Goal: Contribute content: Contribute content

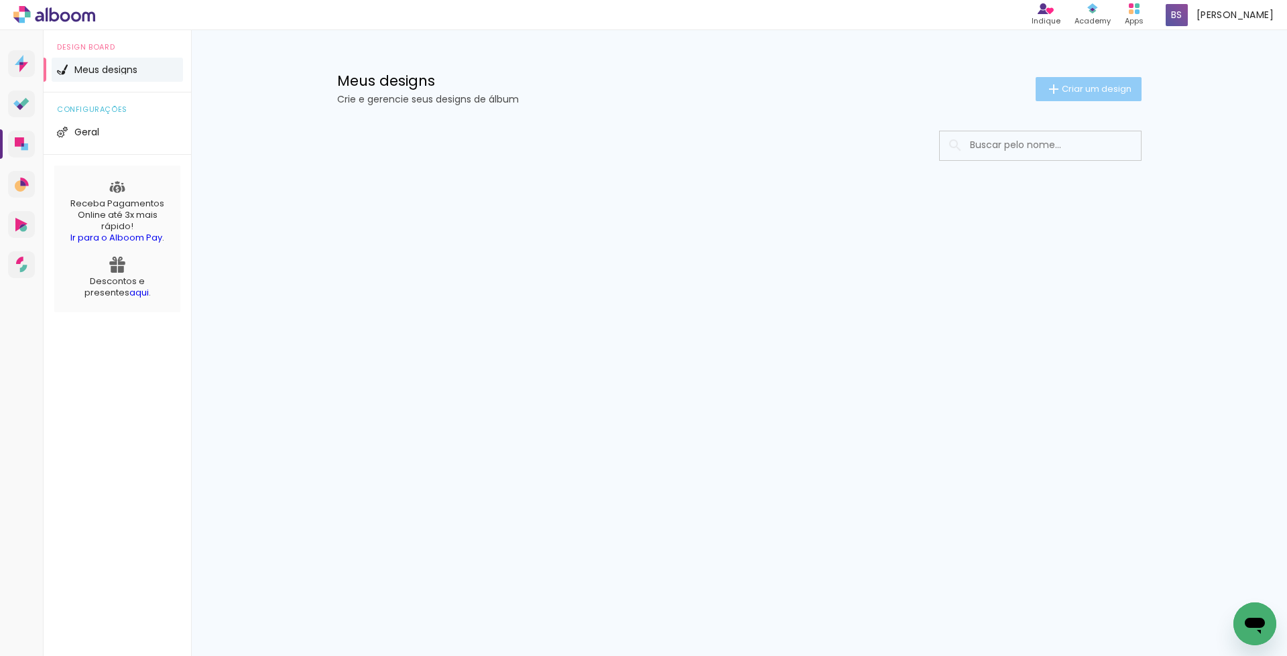
click at [1098, 91] on span "Criar um design" at bounding box center [1097, 88] width 70 height 9
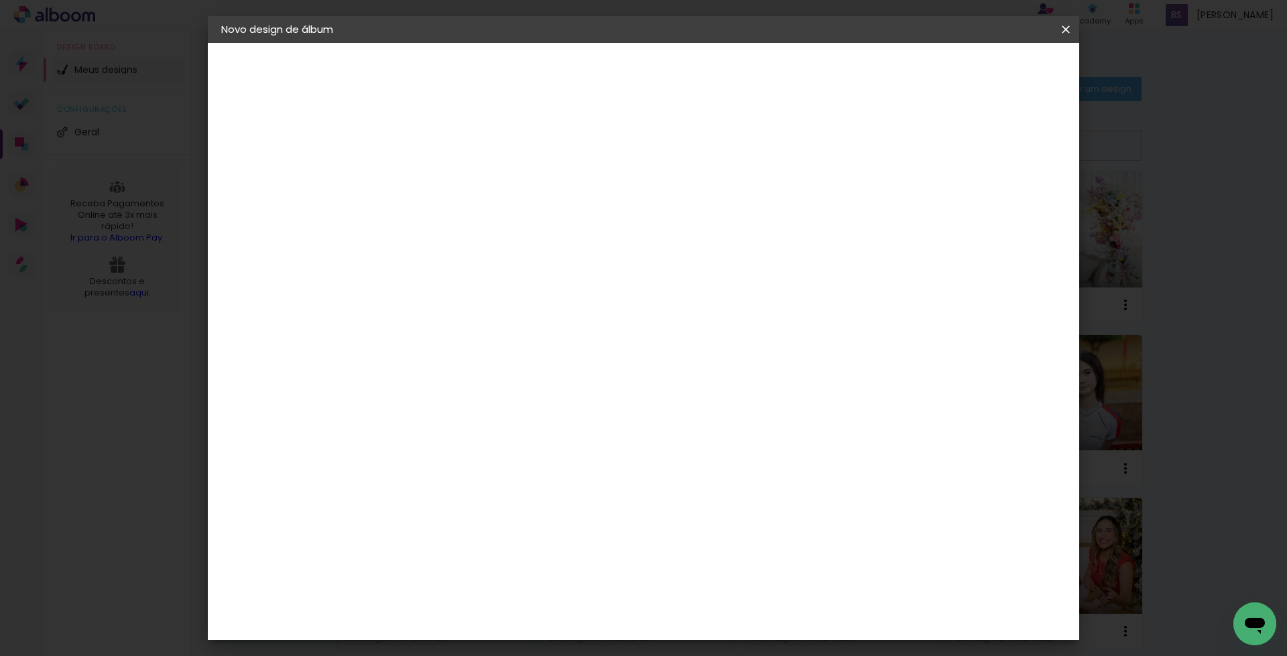
click at [440, 180] on input at bounding box center [440, 180] width 0 height 21
type input "[PERSON_NAME] e [PERSON_NAME]"
type paper-input "[PERSON_NAME] e [PERSON_NAME]"
click at [0, 0] on slot "Avançar" at bounding box center [0, 0] width 0 height 0
click at [0, 0] on slot "Tamanho Livre" at bounding box center [0, 0] width 0 height 0
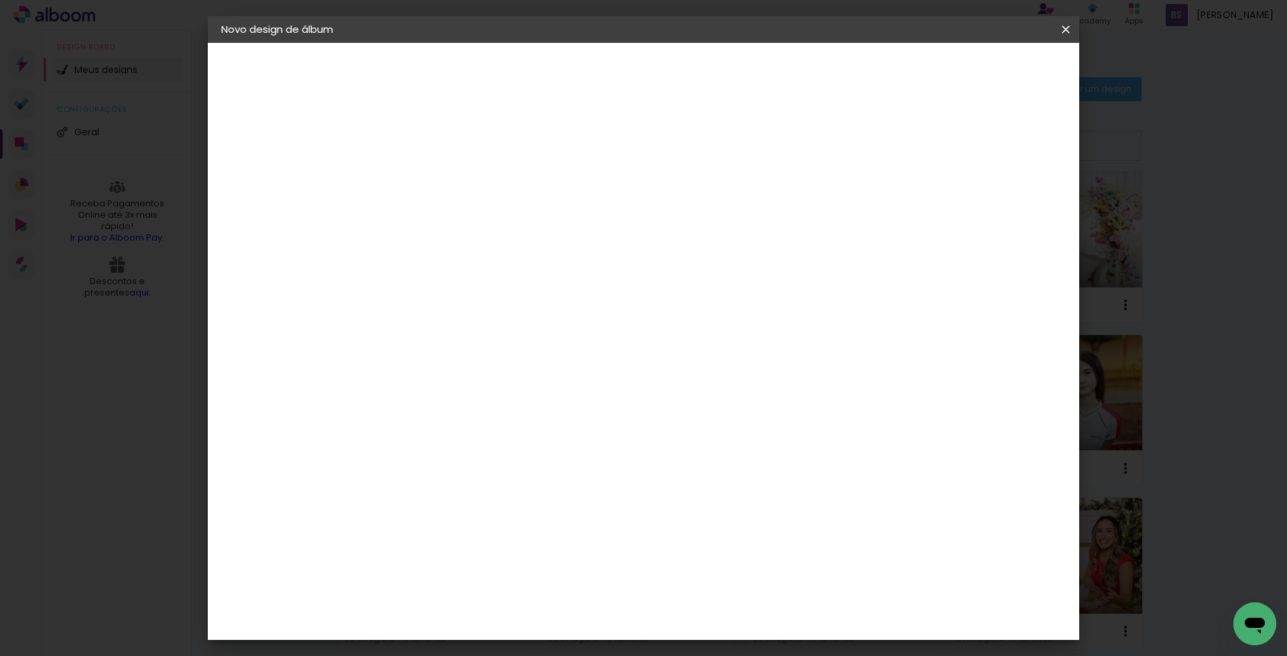
click at [0, 0] on slot "Avançar" at bounding box center [0, 0] width 0 height 0
drag, startPoint x: 723, startPoint y: 558, endPoint x: 715, endPoint y: 558, distance: 7.4
click at [715, 558] on input "60" at bounding box center [717, 558] width 35 height 20
type input "50"
type paper-input "50"
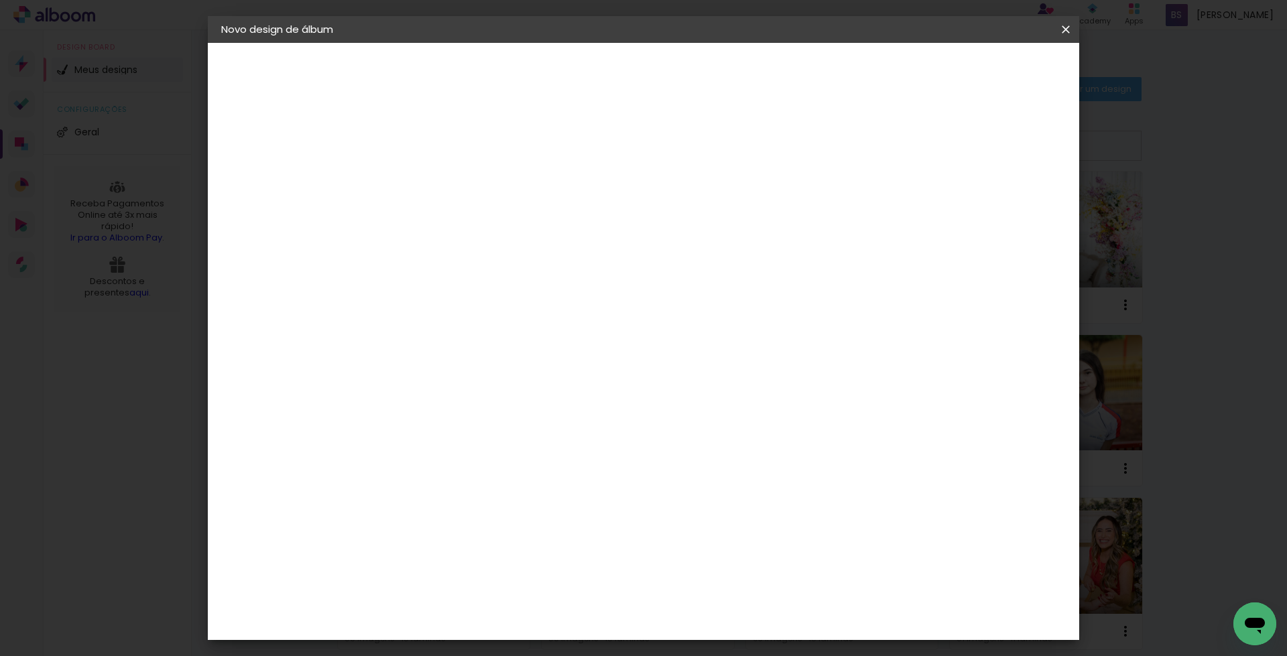
drag, startPoint x: 412, startPoint y: 405, endPoint x: 400, endPoint y: 405, distance: 12.7
click at [400, 405] on input "30" at bounding box center [398, 407] width 35 height 20
type input "25"
type paper-input "25"
type input "6"
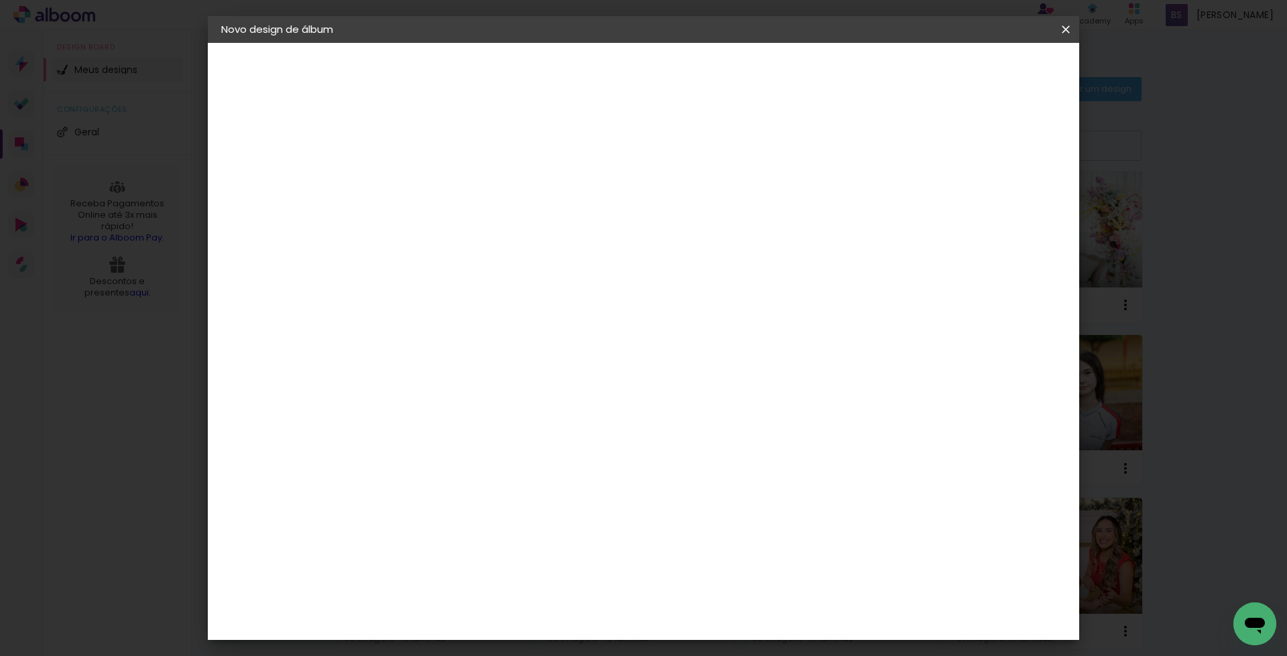
type paper-input "6"
click at [1000, 198] on input "6" at bounding box center [994, 202] width 24 height 20
type input "5"
type paper-input "5"
click at [999, 208] on input "5" at bounding box center [994, 202] width 24 height 20
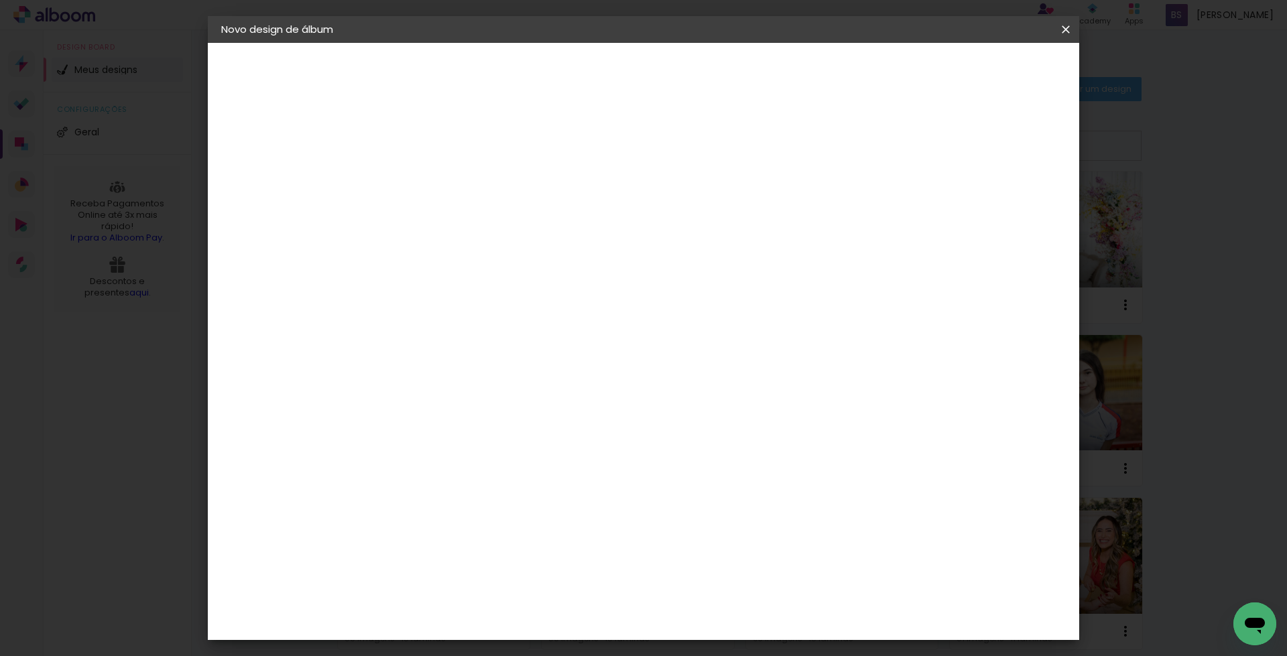
type input "4"
type paper-input "4"
click at [999, 208] on input "4" at bounding box center [994, 202] width 24 height 20
click at [981, 70] on span "Iniciar design" at bounding box center [950, 70] width 61 height 9
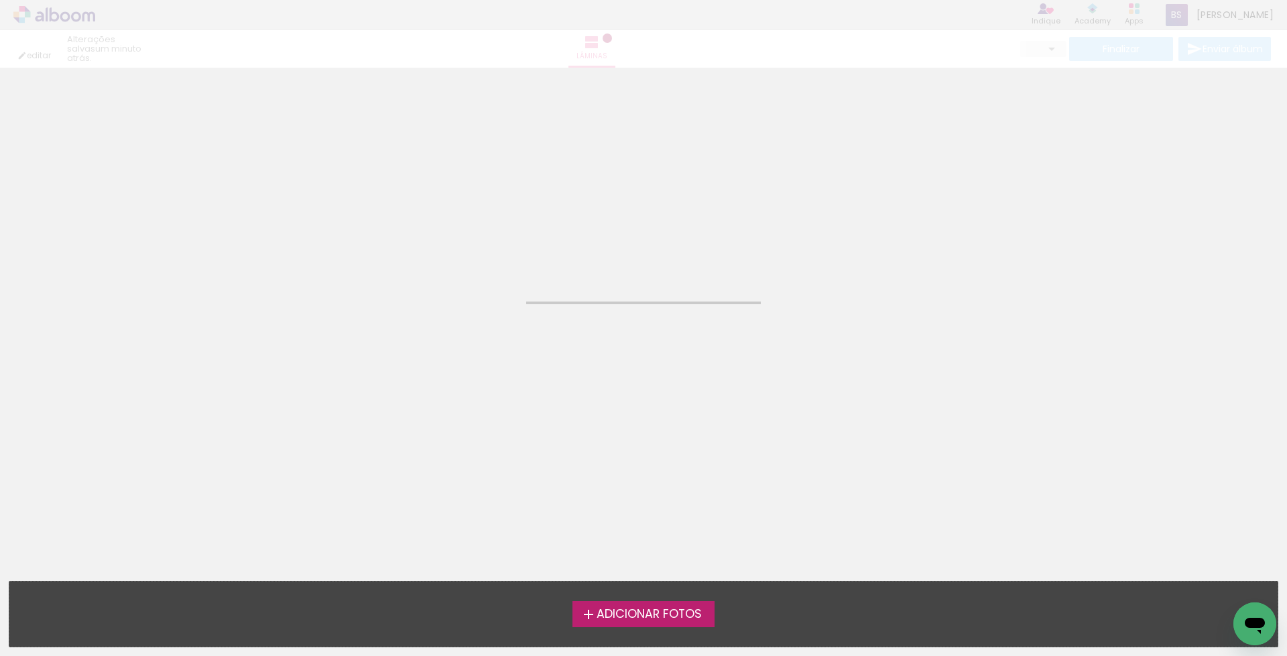
click at [631, 615] on span "Adicionar Fotos" at bounding box center [649, 615] width 105 height 12
click at [0, 0] on input "file" at bounding box center [0, 0] width 0 height 0
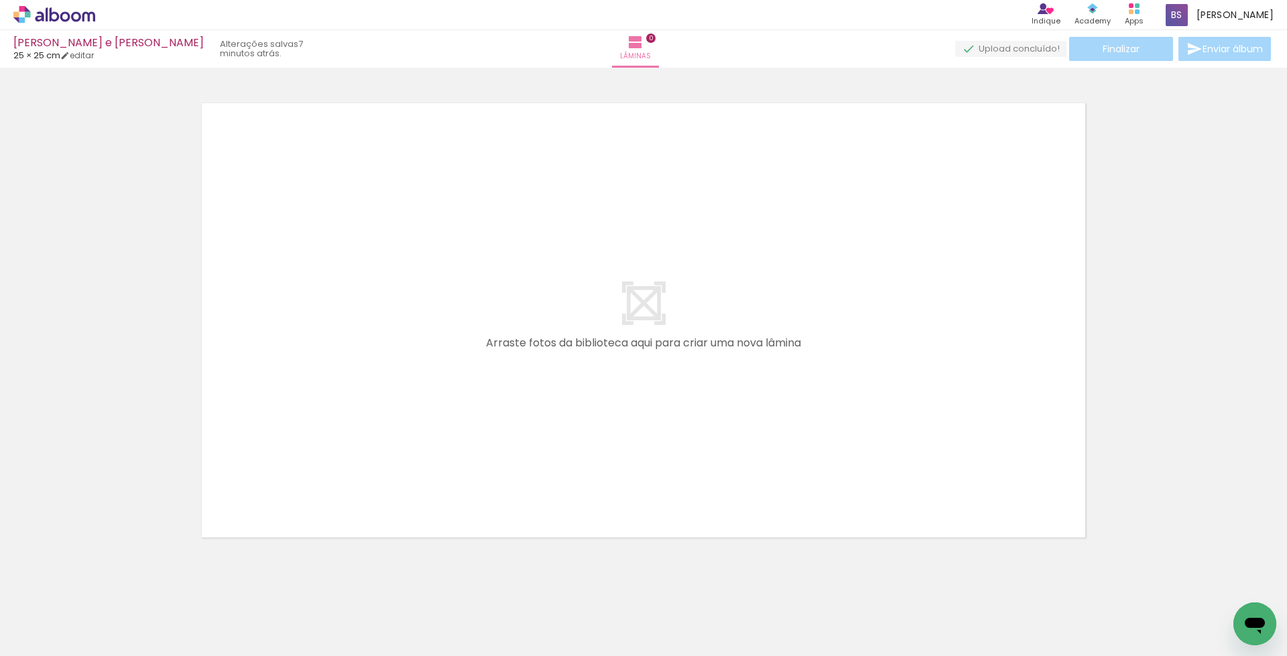
scroll to position [0, 2027]
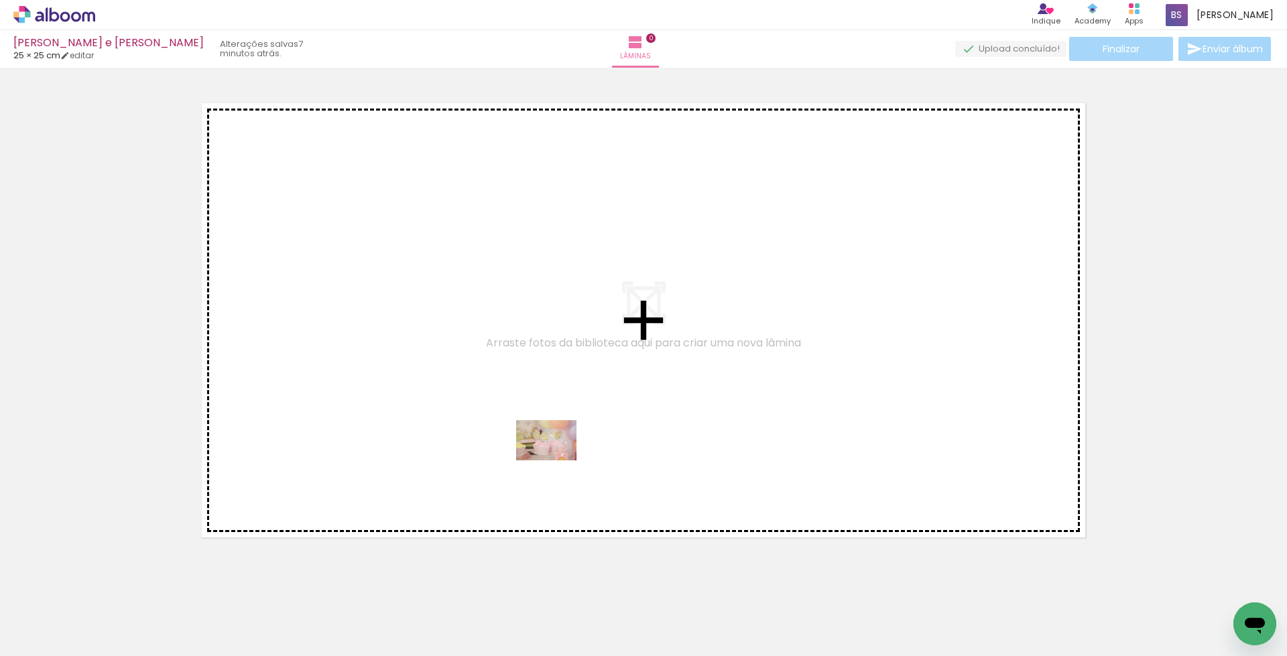
drag, startPoint x: 597, startPoint y: 614, endPoint x: 556, endPoint y: 461, distance: 158.7
click at [556, 461] on quentale-workspace at bounding box center [643, 328] width 1287 height 656
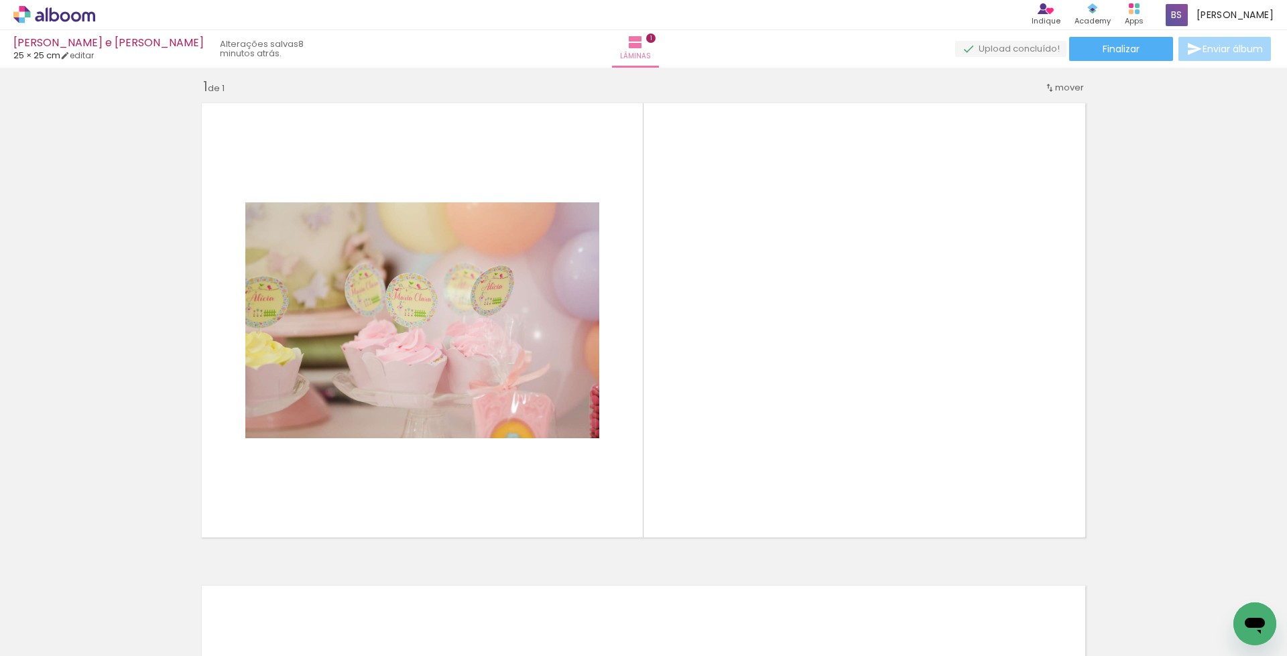
scroll to position [0, 2872]
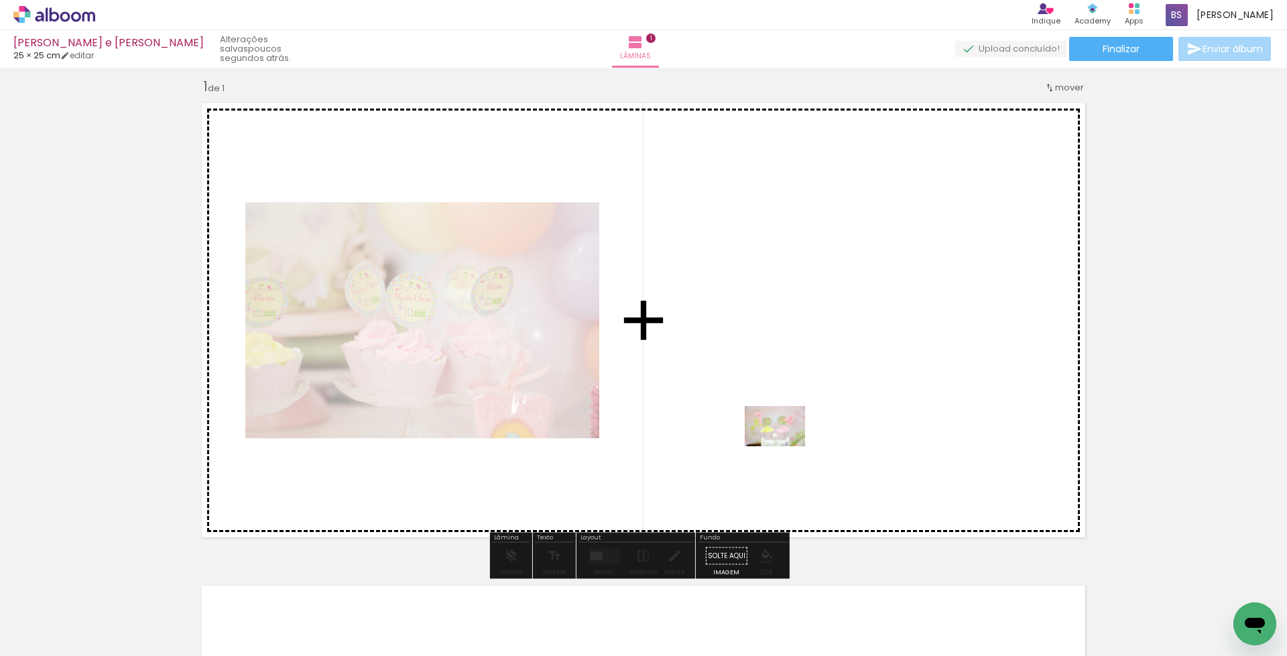
drag, startPoint x: 797, startPoint y: 616, endPoint x: 785, endPoint y: 447, distance: 170.1
click at [785, 447] on quentale-workspace at bounding box center [643, 328] width 1287 height 656
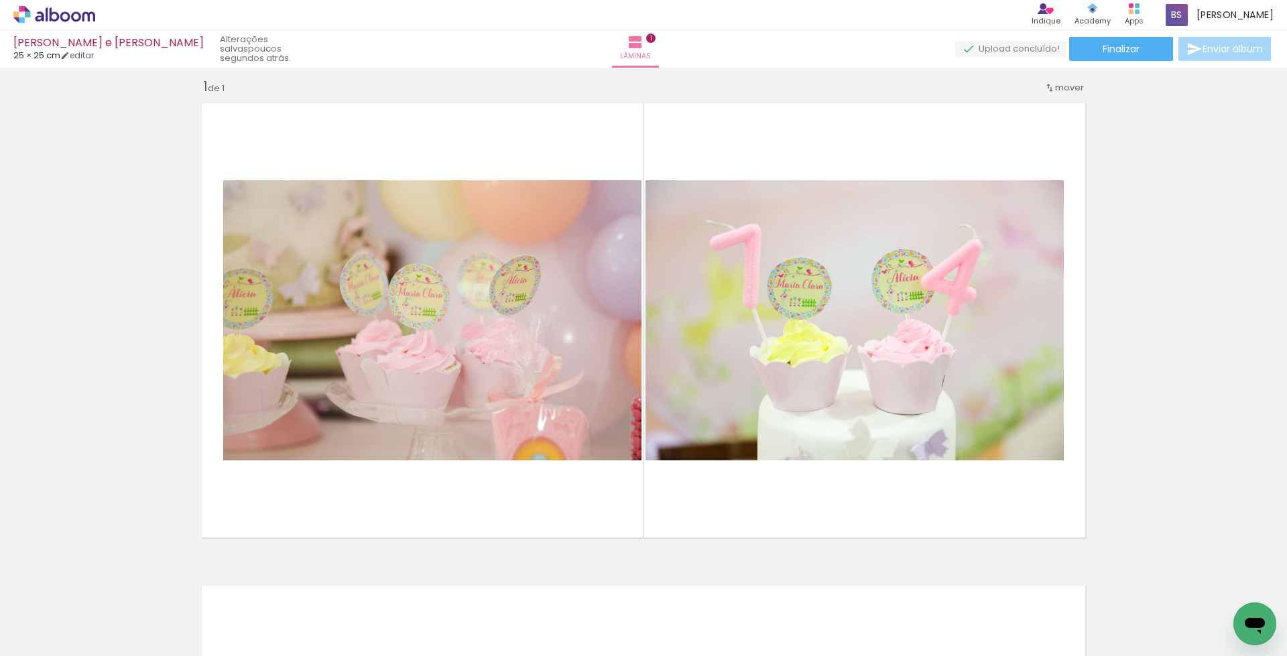
scroll to position [0, 2265]
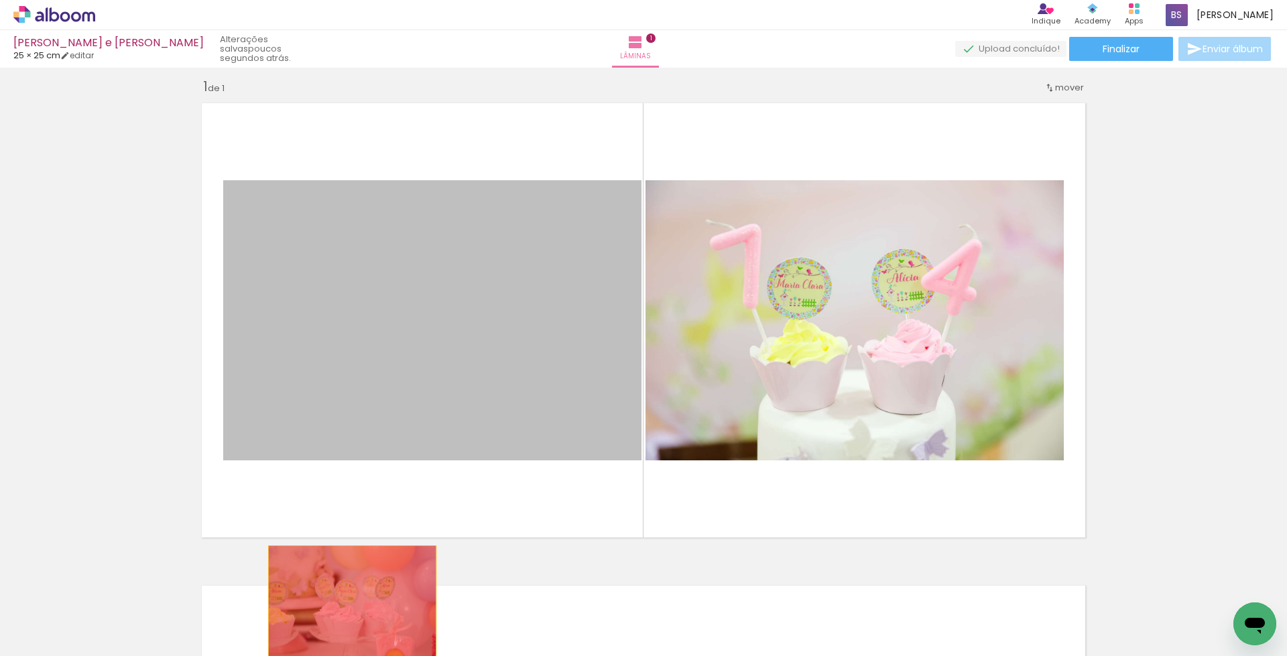
drag, startPoint x: 496, startPoint y: 331, endPoint x: 347, endPoint y: 602, distance: 309.4
click at [347, 602] on quentale-workspace at bounding box center [643, 328] width 1287 height 656
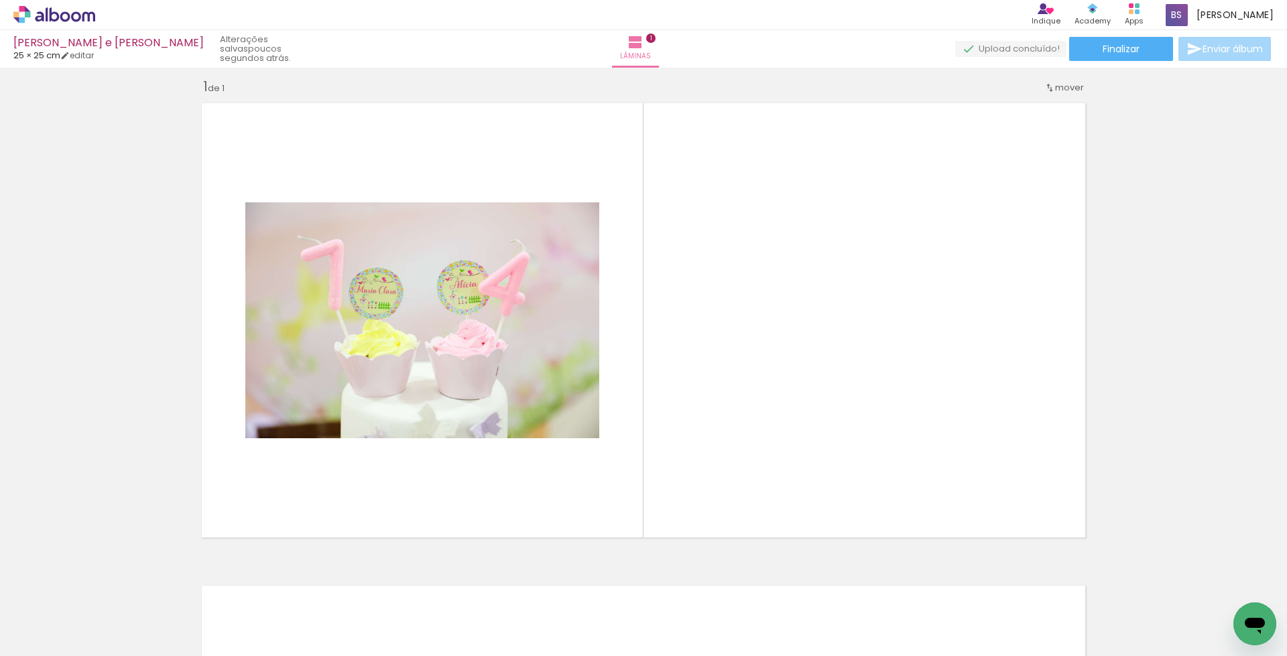
scroll to position [0, 921]
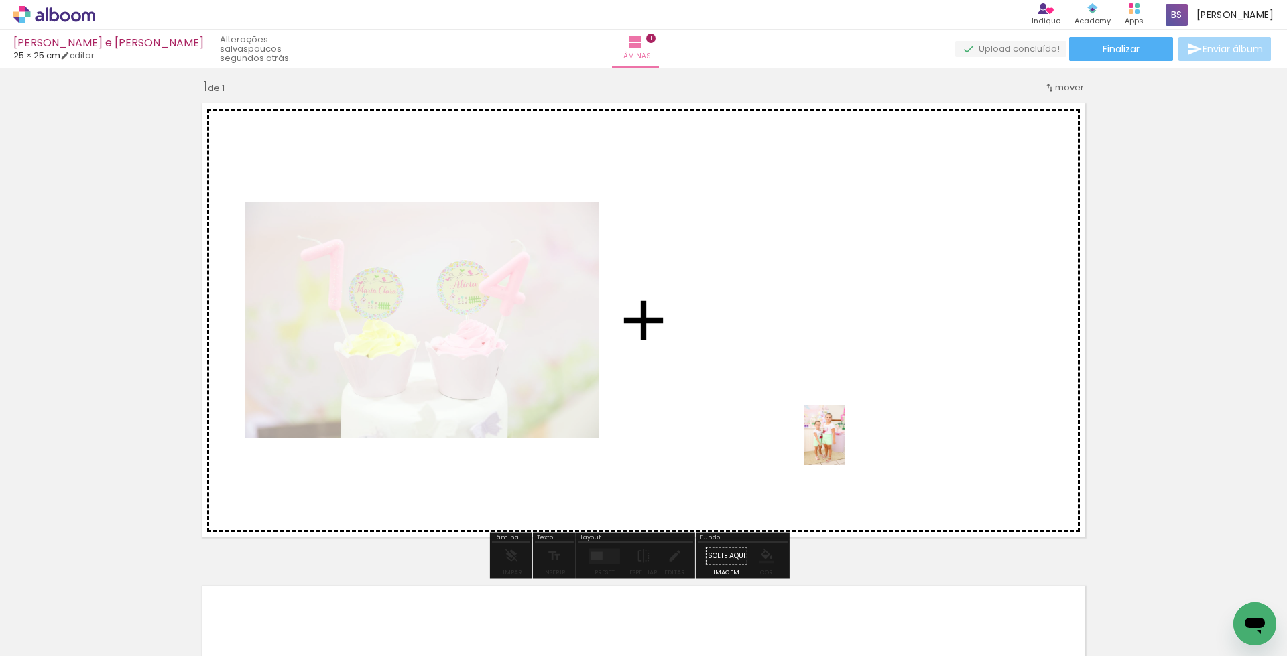
drag, startPoint x: 874, startPoint y: 615, endPoint x: 845, endPoint y: 445, distance: 172.2
click at [845, 445] on quentale-workspace at bounding box center [643, 328] width 1287 height 656
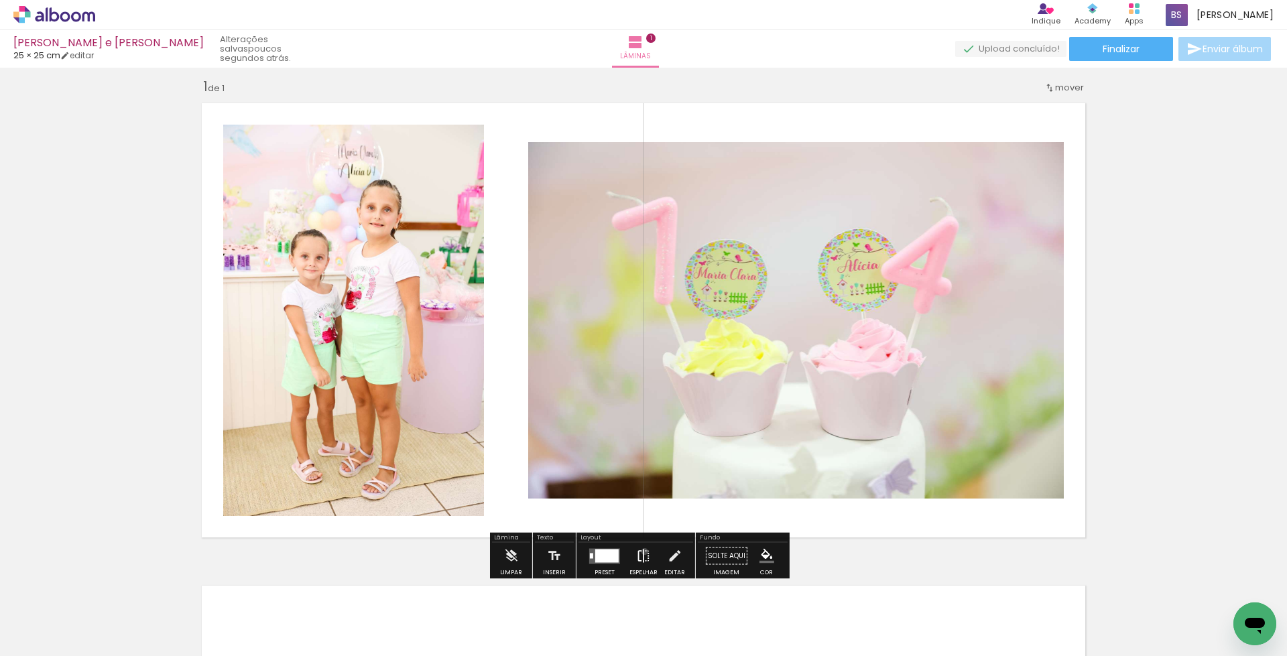
click at [642, 552] on iron-icon at bounding box center [643, 556] width 15 height 27
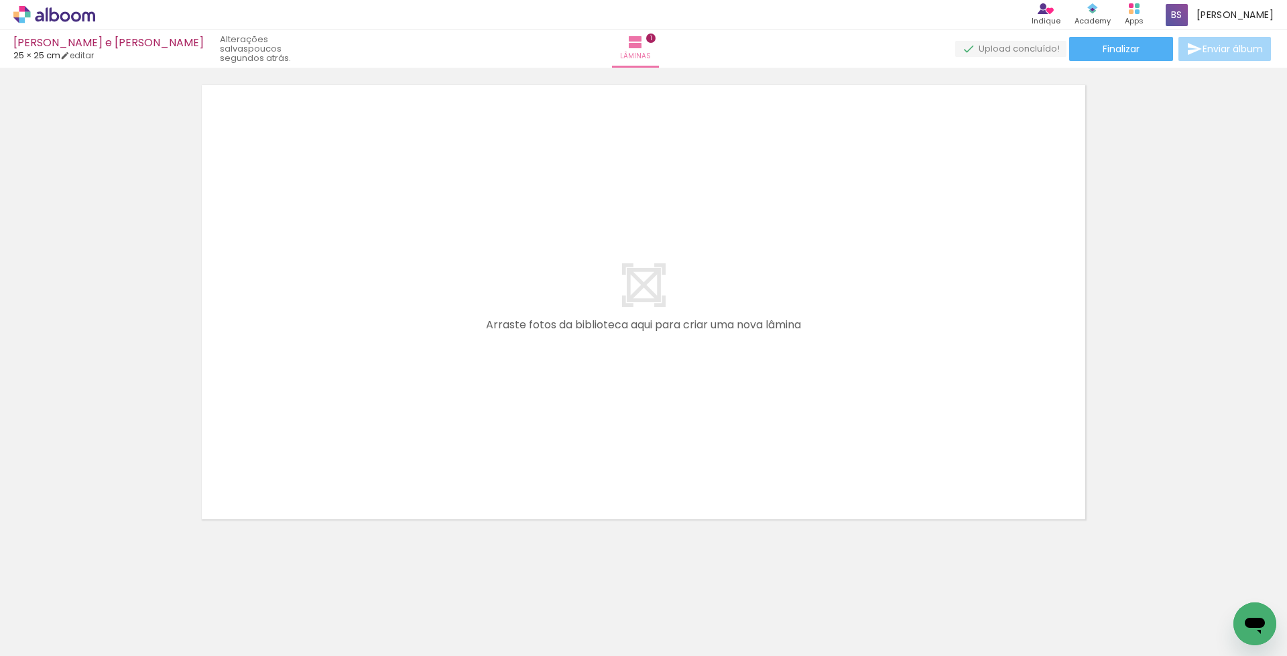
scroll to position [0, 1880]
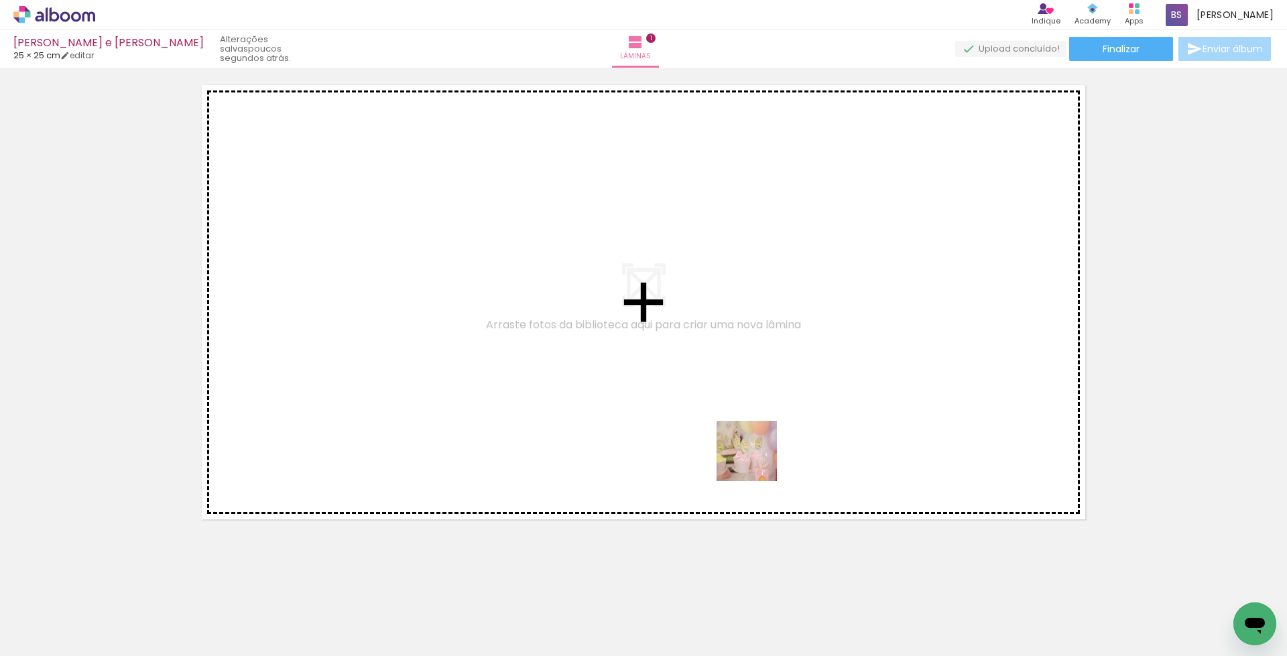
drag, startPoint x: 752, startPoint y: 607, endPoint x: 758, endPoint y: 454, distance: 153.7
click at [758, 454] on quentale-workspace at bounding box center [643, 328] width 1287 height 656
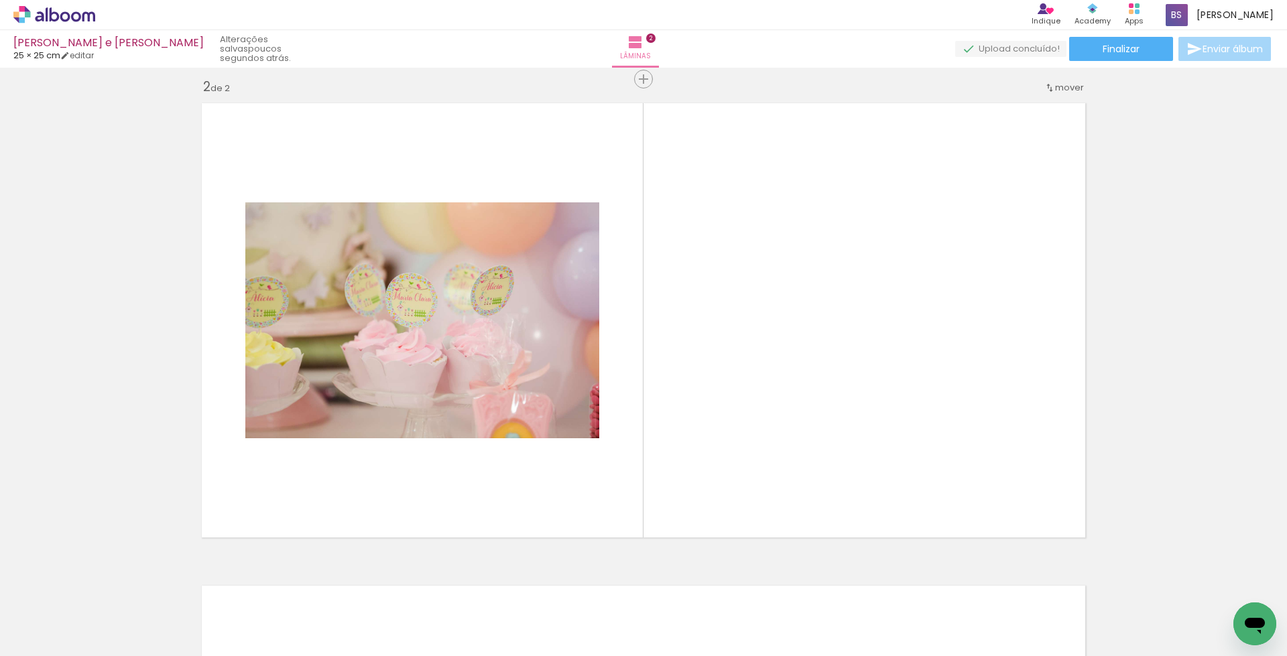
scroll to position [0, 3034]
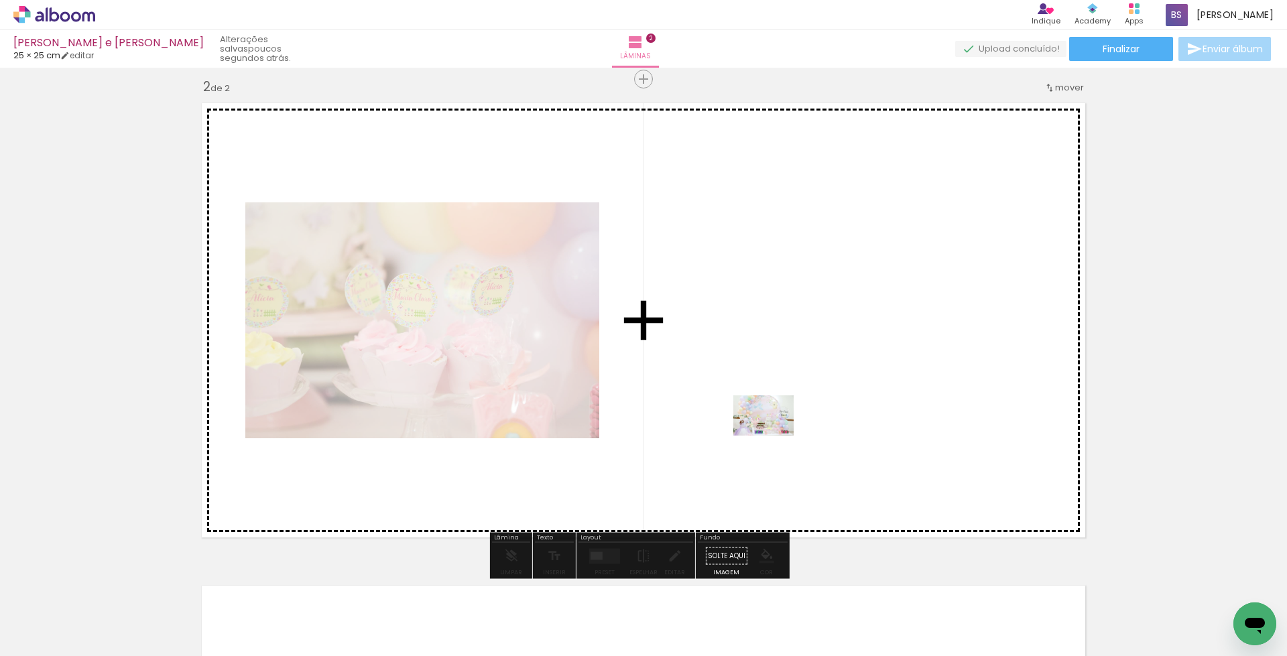
drag, startPoint x: 703, startPoint y: 619, endPoint x: 774, endPoint y: 436, distance: 196.1
click at [774, 436] on quentale-workspace at bounding box center [643, 328] width 1287 height 656
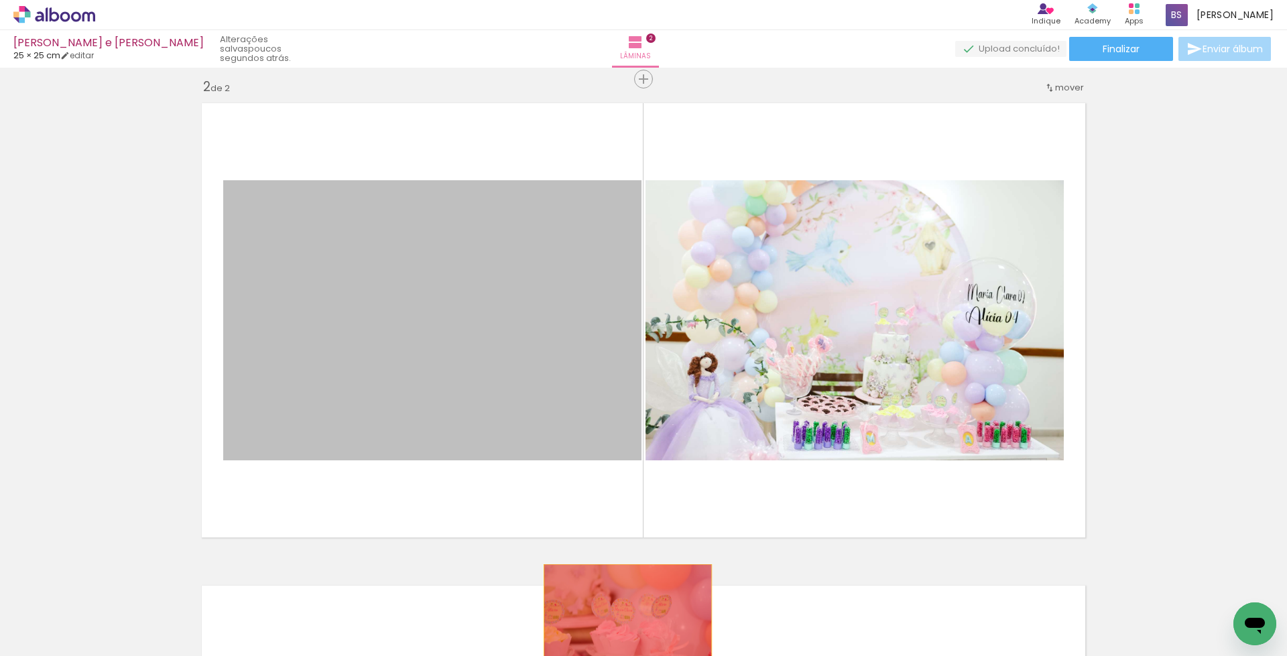
drag, startPoint x: 432, startPoint y: 353, endPoint x: 622, endPoint y: 621, distance: 328.5
click at [622, 621] on quentale-workspace at bounding box center [643, 328] width 1287 height 656
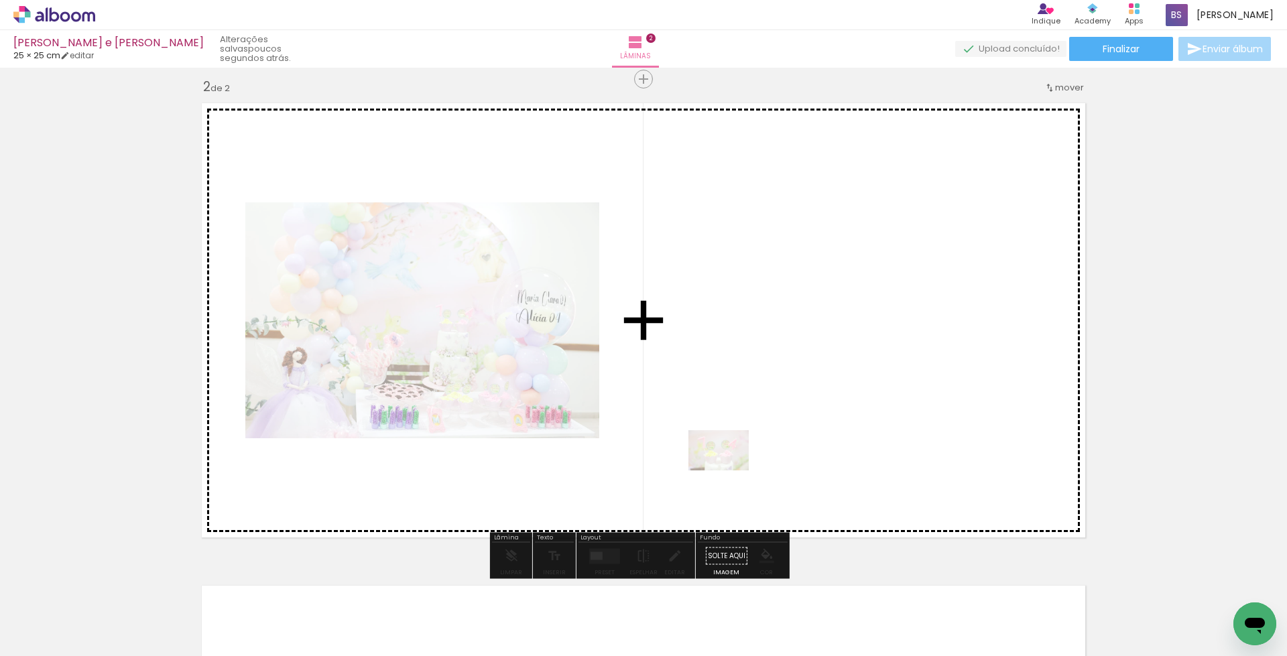
drag, startPoint x: 637, startPoint y: 620, endPoint x: 729, endPoint y: 471, distance: 175.5
click at [729, 471] on quentale-workspace at bounding box center [643, 328] width 1287 height 656
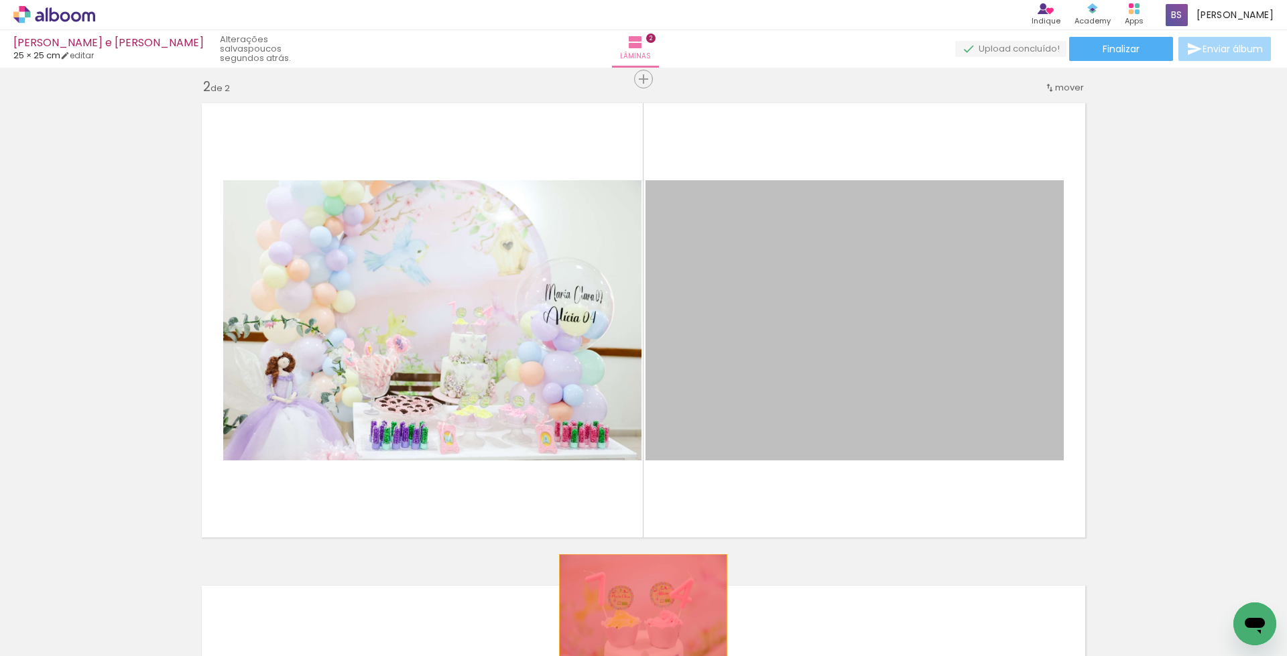
drag, startPoint x: 796, startPoint y: 345, endPoint x: 638, endPoint y: 611, distance: 309.4
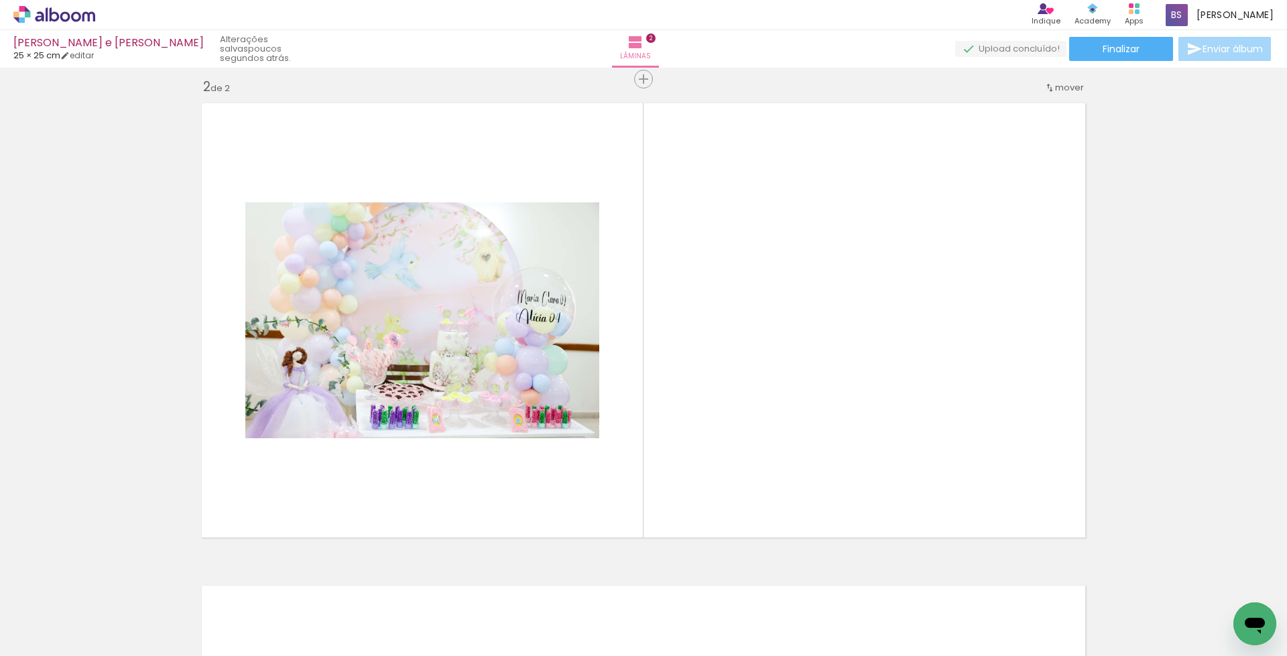
scroll to position [0, 1962]
click at [625, 584] on iron-icon at bounding box center [621, 584] width 14 height 14
click at [51, 638] on span "Adicionar Fotos" at bounding box center [47, 638] width 40 height 15
click at [0, 0] on input "file" at bounding box center [0, 0] width 0 height 0
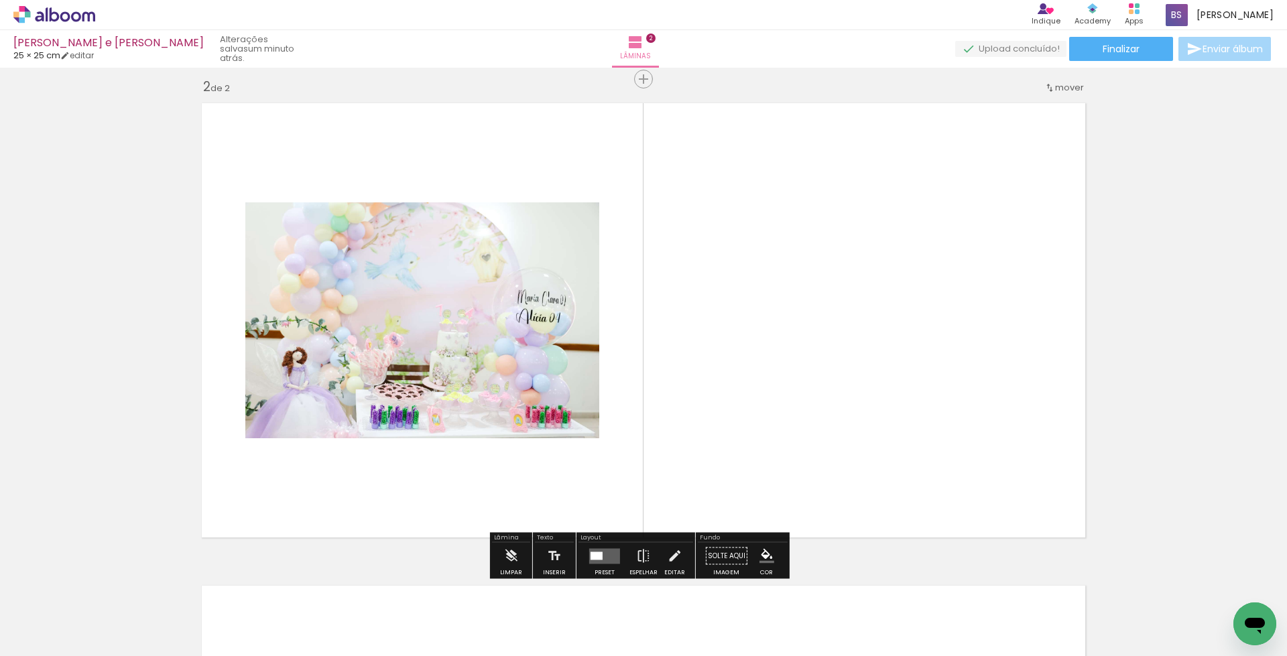
scroll to position [0, 0]
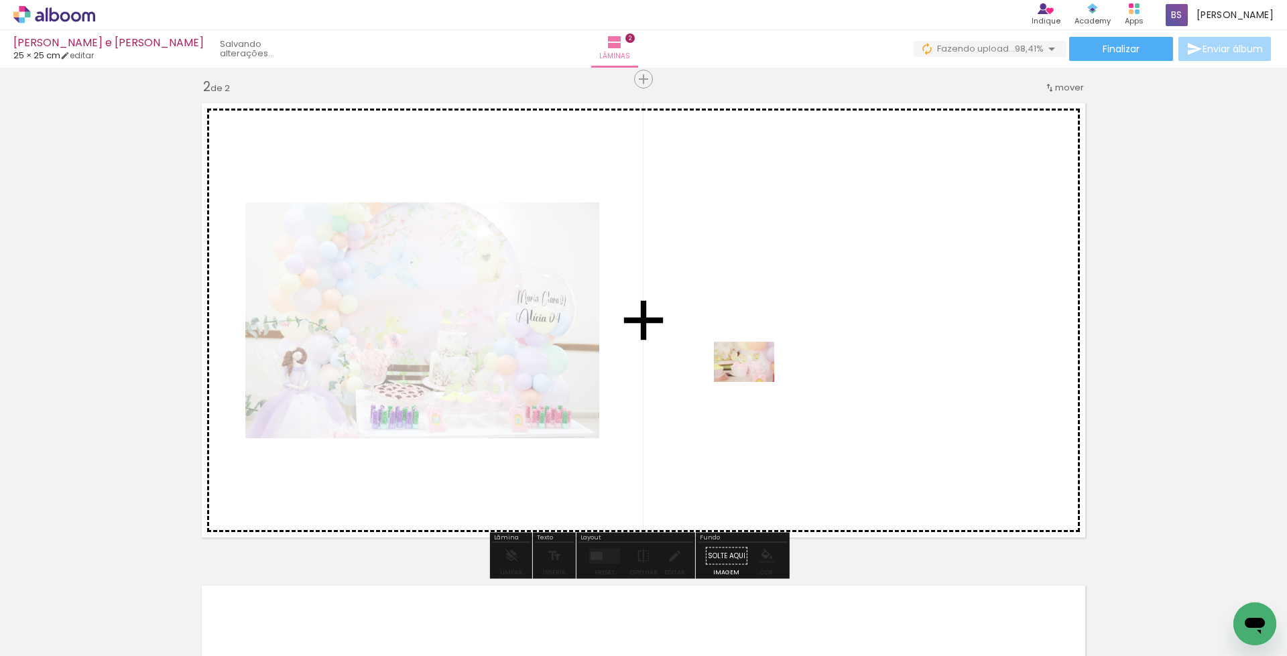
drag, startPoint x: 656, startPoint y: 610, endPoint x: 754, endPoint y: 382, distance: 248.3
click at [754, 382] on quentale-workspace at bounding box center [643, 328] width 1287 height 656
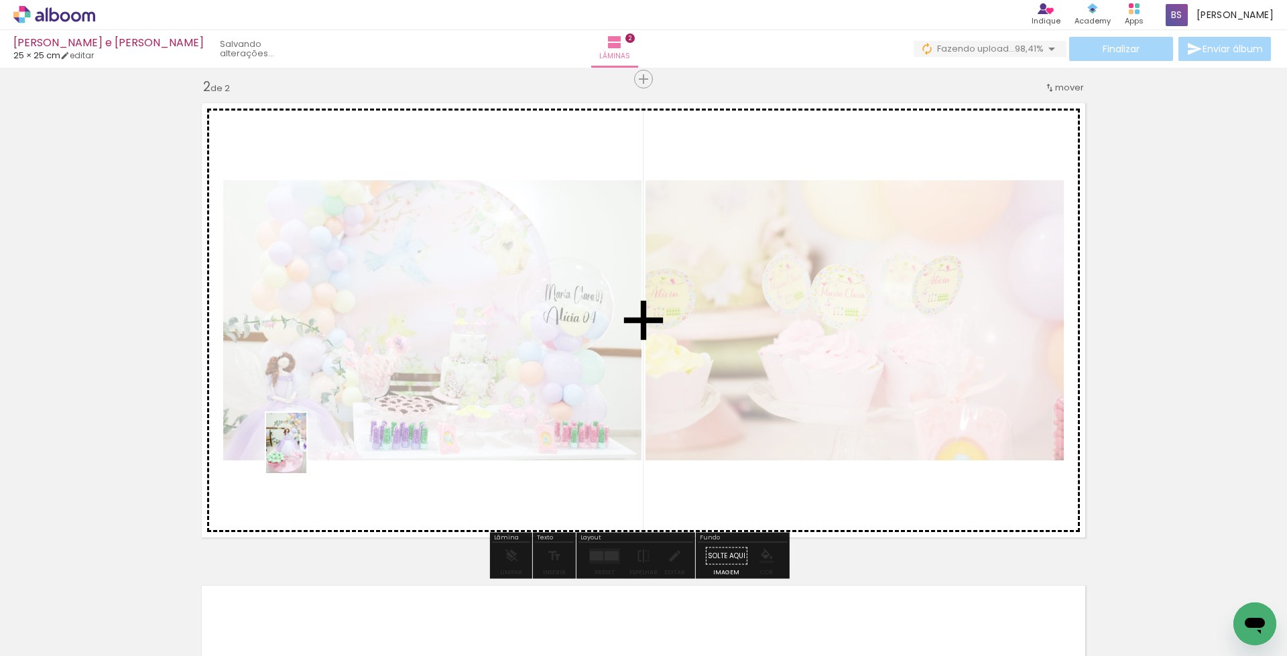
drag, startPoint x: 134, startPoint y: 613, endPoint x: 306, endPoint y: 453, distance: 234.8
click at [306, 453] on quentale-workspace at bounding box center [643, 328] width 1287 height 656
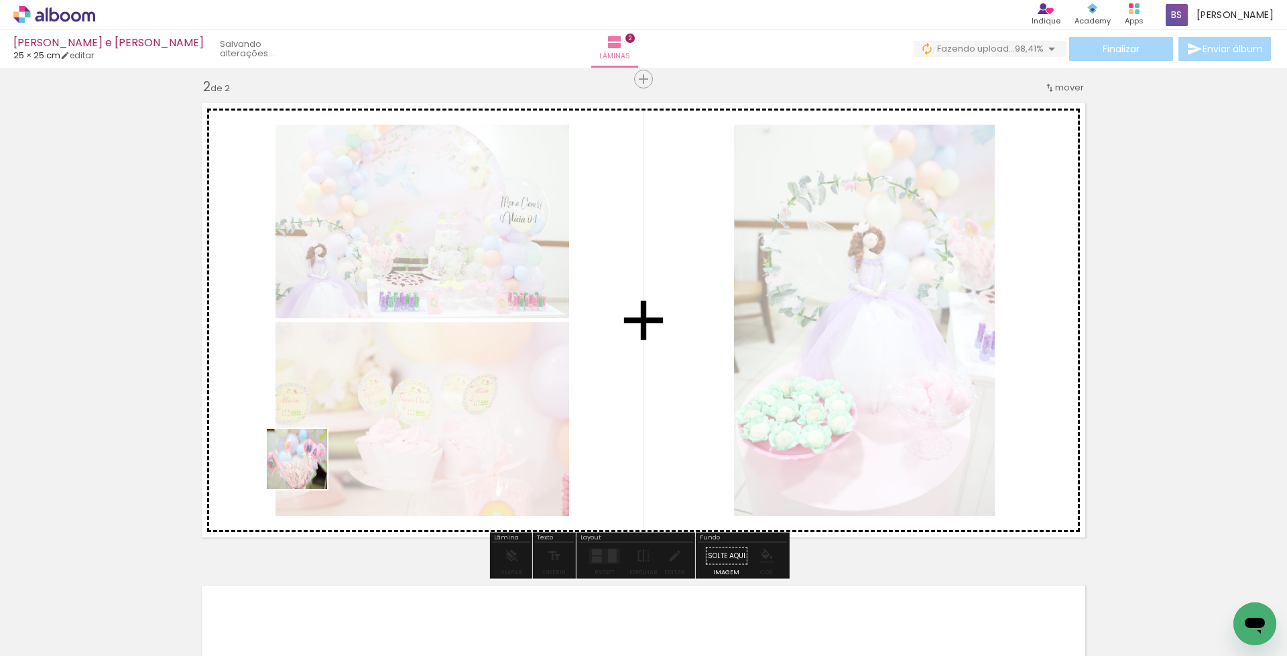
drag, startPoint x: 215, startPoint y: 616, endPoint x: 307, endPoint y: 469, distance: 173.2
click at [307, 469] on quentale-workspace at bounding box center [643, 328] width 1287 height 656
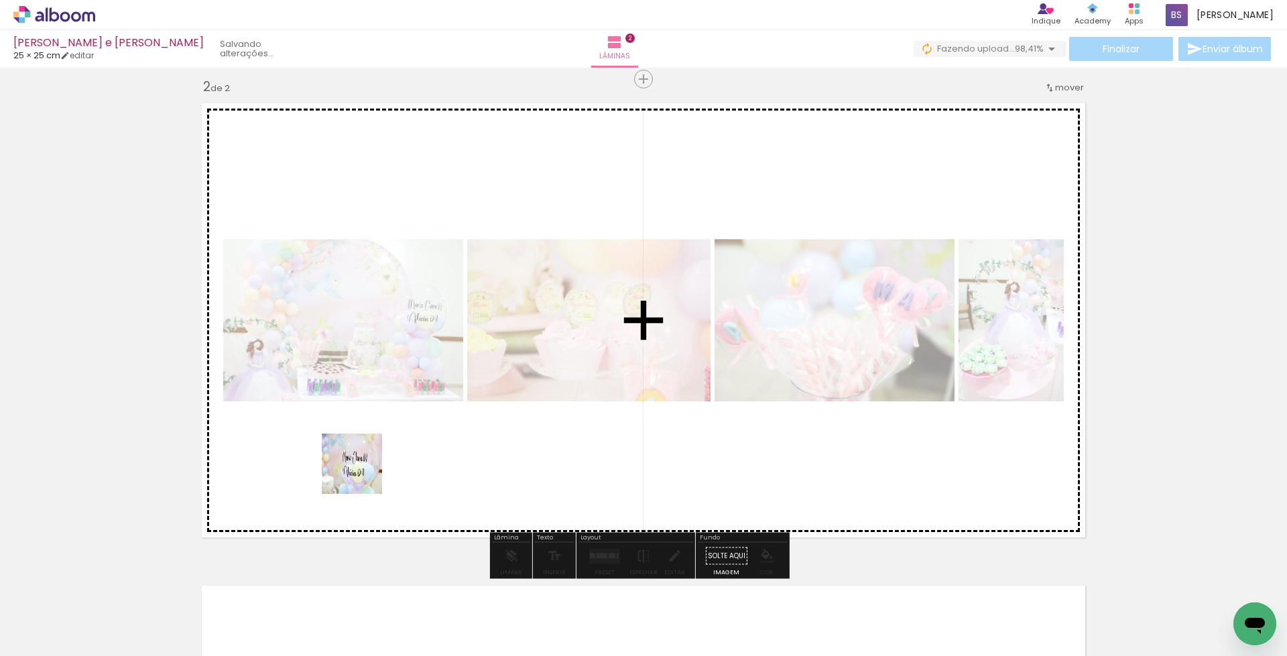
drag, startPoint x: 296, startPoint y: 615, endPoint x: 362, endPoint y: 474, distance: 156.3
click at [362, 474] on quentale-workspace at bounding box center [643, 328] width 1287 height 656
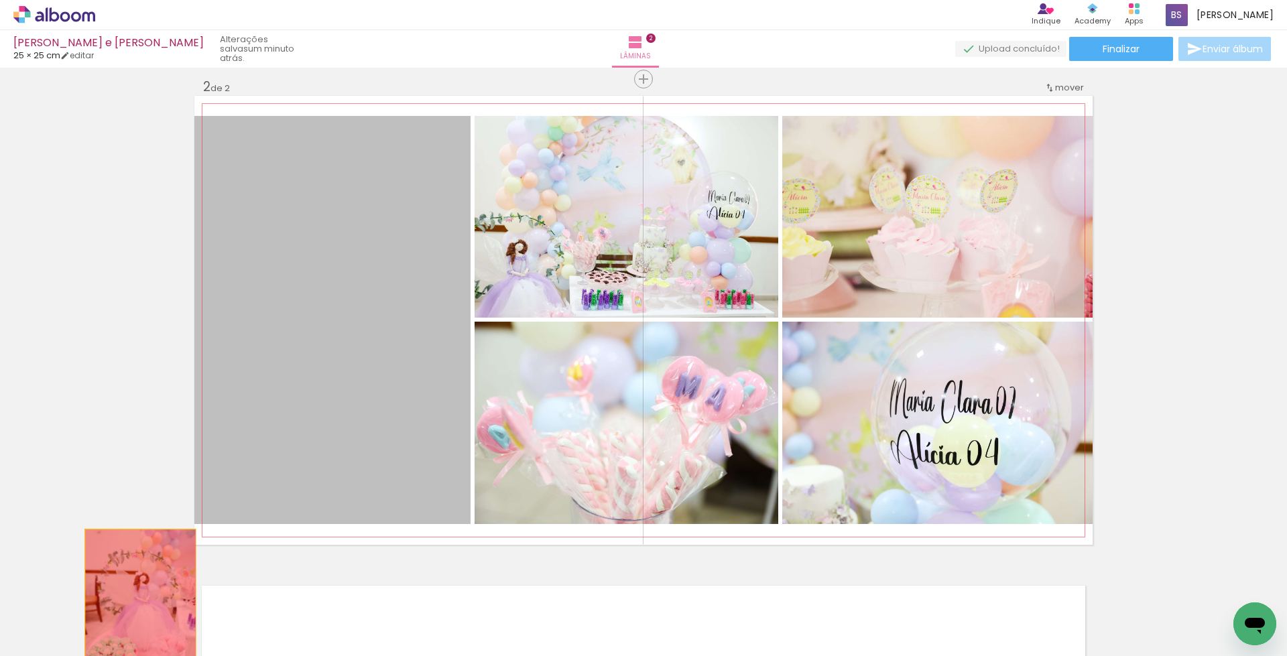
drag, startPoint x: 325, startPoint y: 345, endPoint x: 135, endPoint y: 611, distance: 327.8
click at [135, 611] on quentale-workspace at bounding box center [643, 328] width 1287 height 656
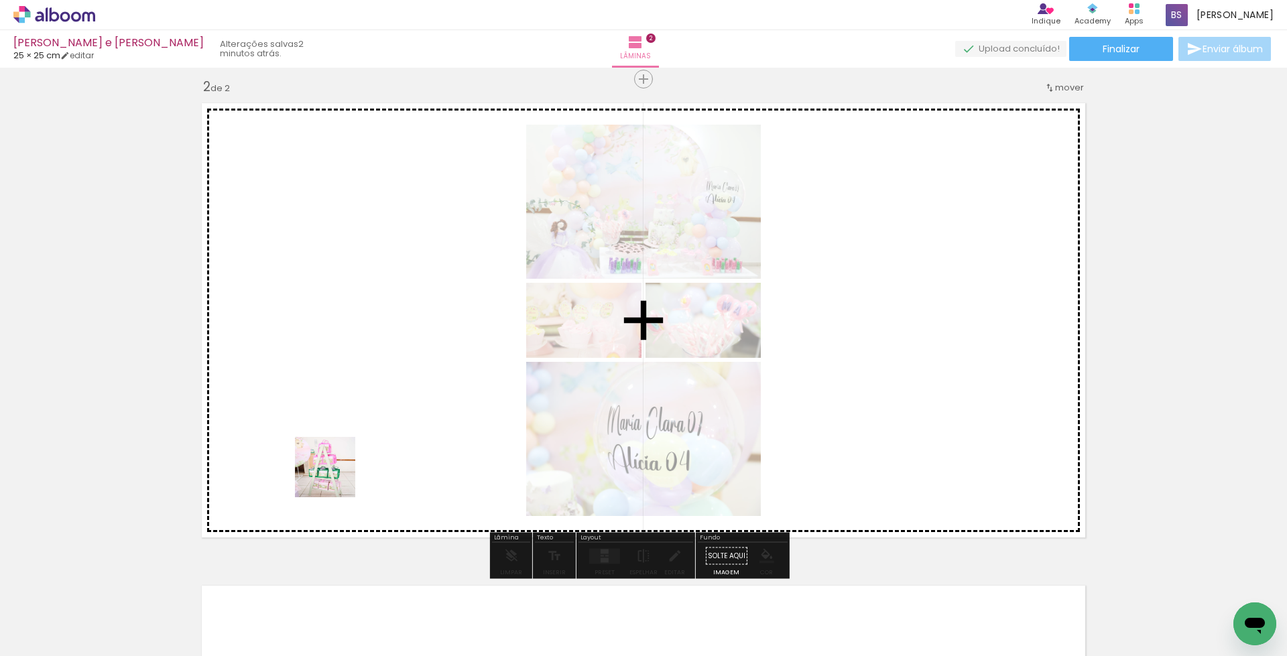
drag, startPoint x: 358, startPoint y: 611, endPoint x: 335, endPoint y: 476, distance: 137.4
click at [335, 476] on quentale-workspace at bounding box center [643, 328] width 1287 height 656
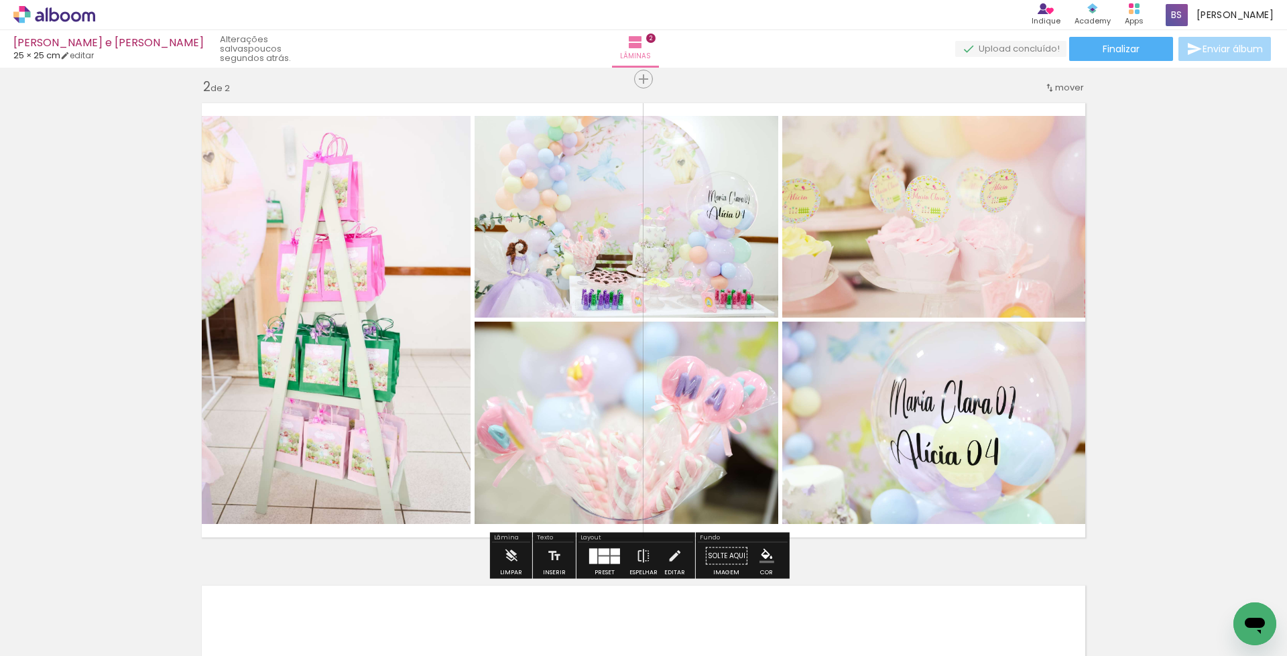
click at [603, 556] on quentale-layouter at bounding box center [604, 555] width 31 height 15
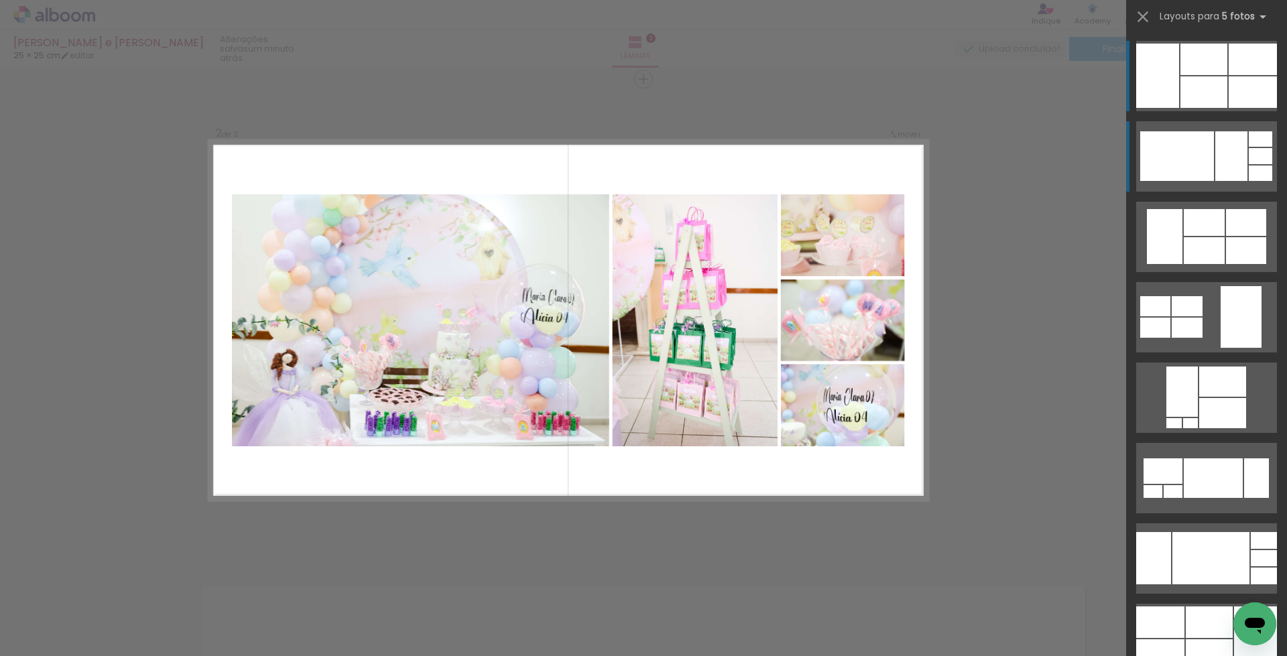
click at [1185, 154] on div at bounding box center [1177, 156] width 74 height 50
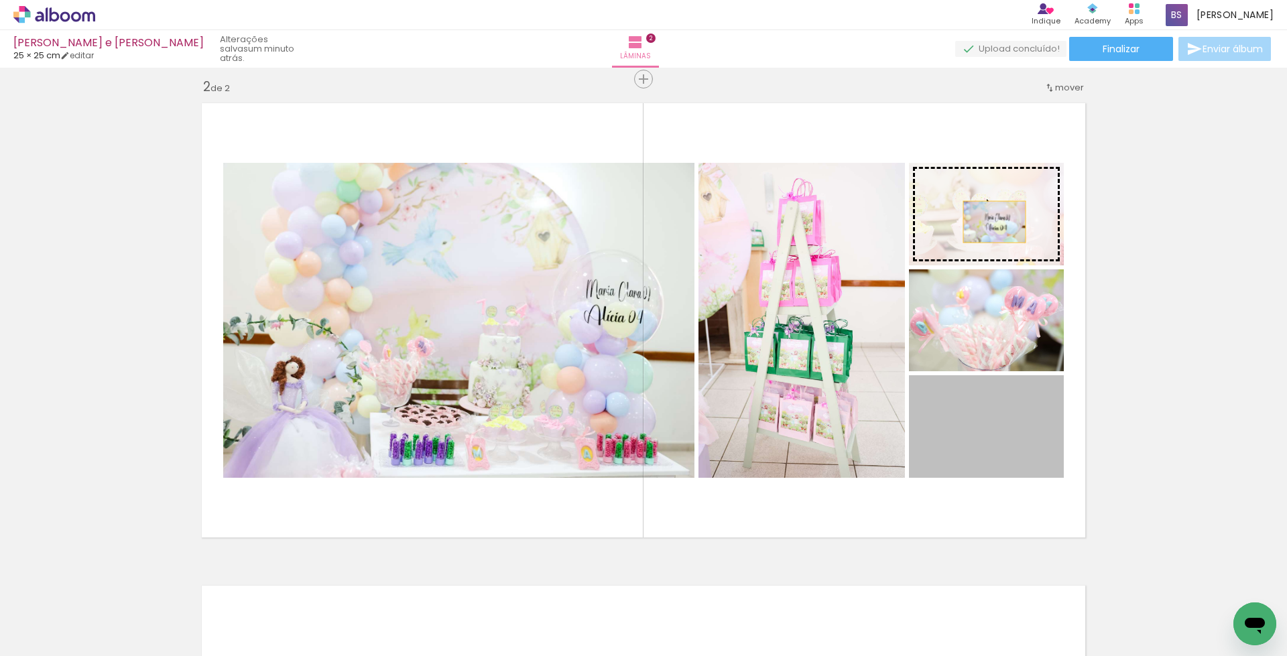
drag, startPoint x: 984, startPoint y: 436, endPoint x: 989, endPoint y: 222, distance: 213.9
click at [0, 0] on slot at bounding box center [0, 0] width 0 height 0
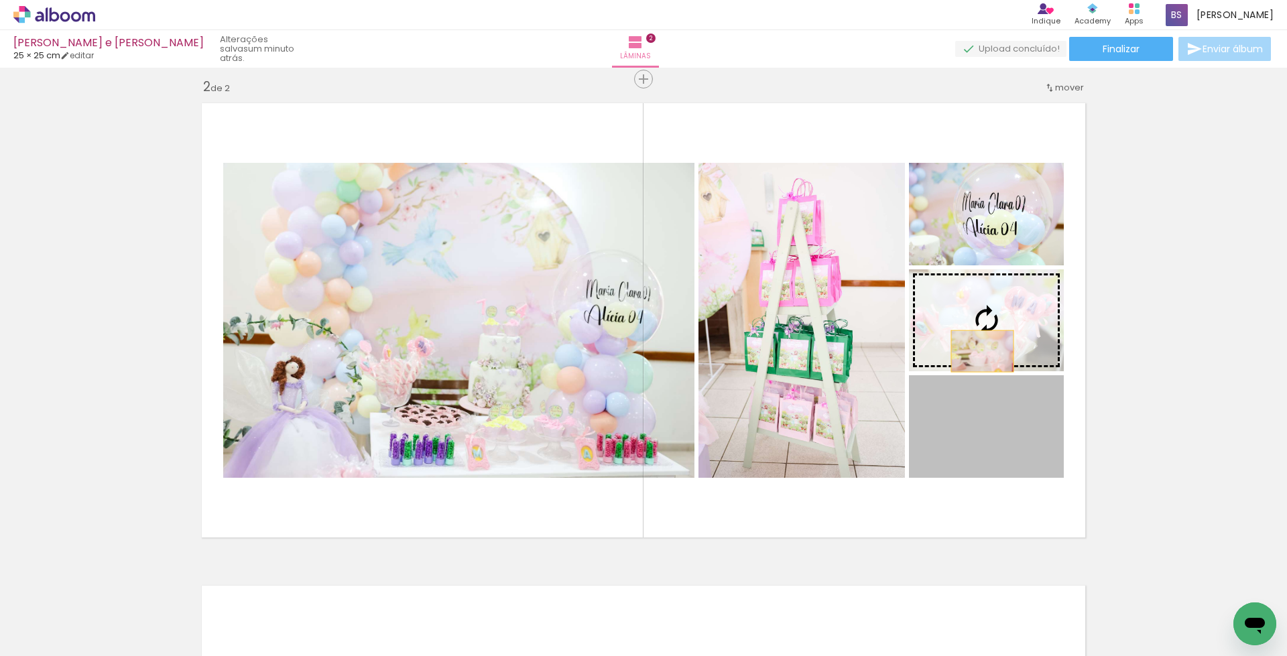
drag, startPoint x: 981, startPoint y: 432, endPoint x: 977, endPoint y: 351, distance: 81.9
click at [0, 0] on slot at bounding box center [0, 0] width 0 height 0
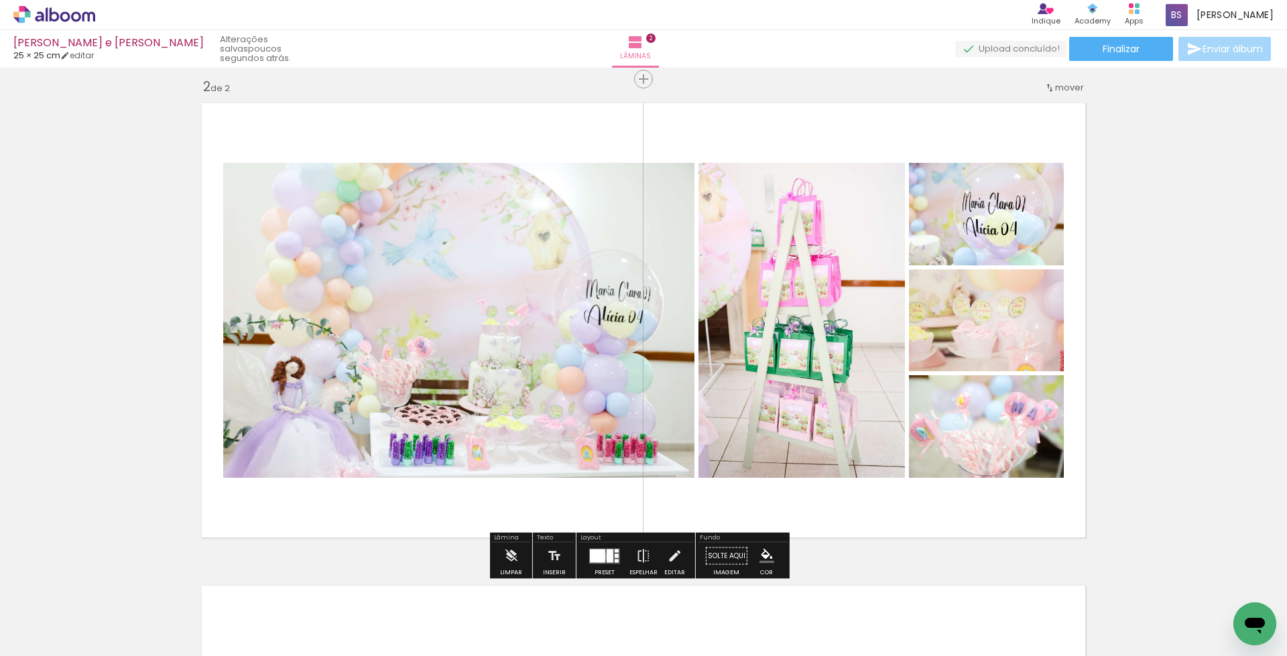
click at [597, 556] on div at bounding box center [597, 555] width 15 height 13
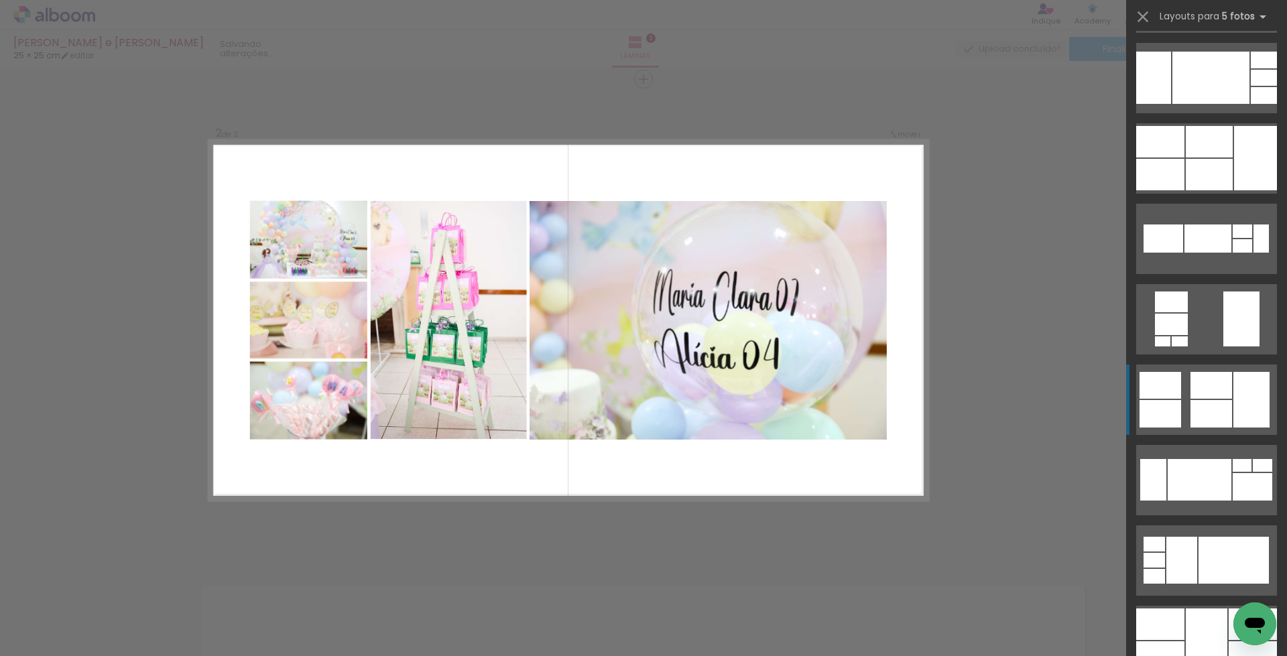
scroll to position [644, 0]
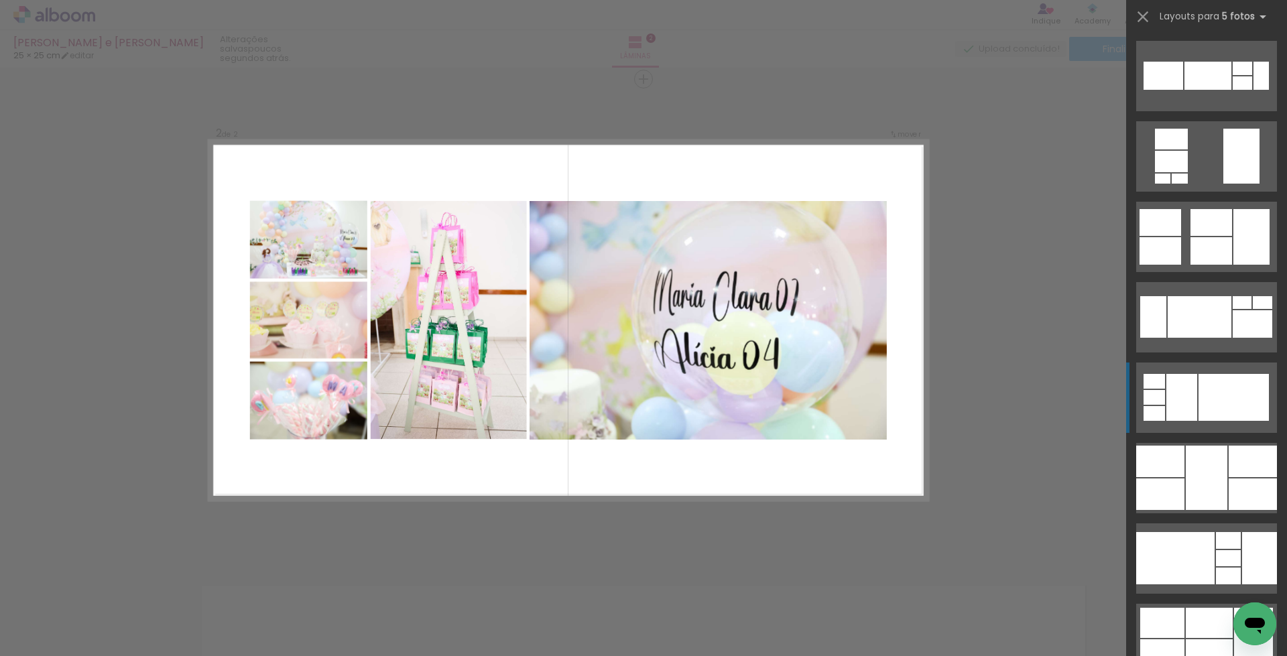
click at [1224, 396] on div at bounding box center [1234, 397] width 70 height 47
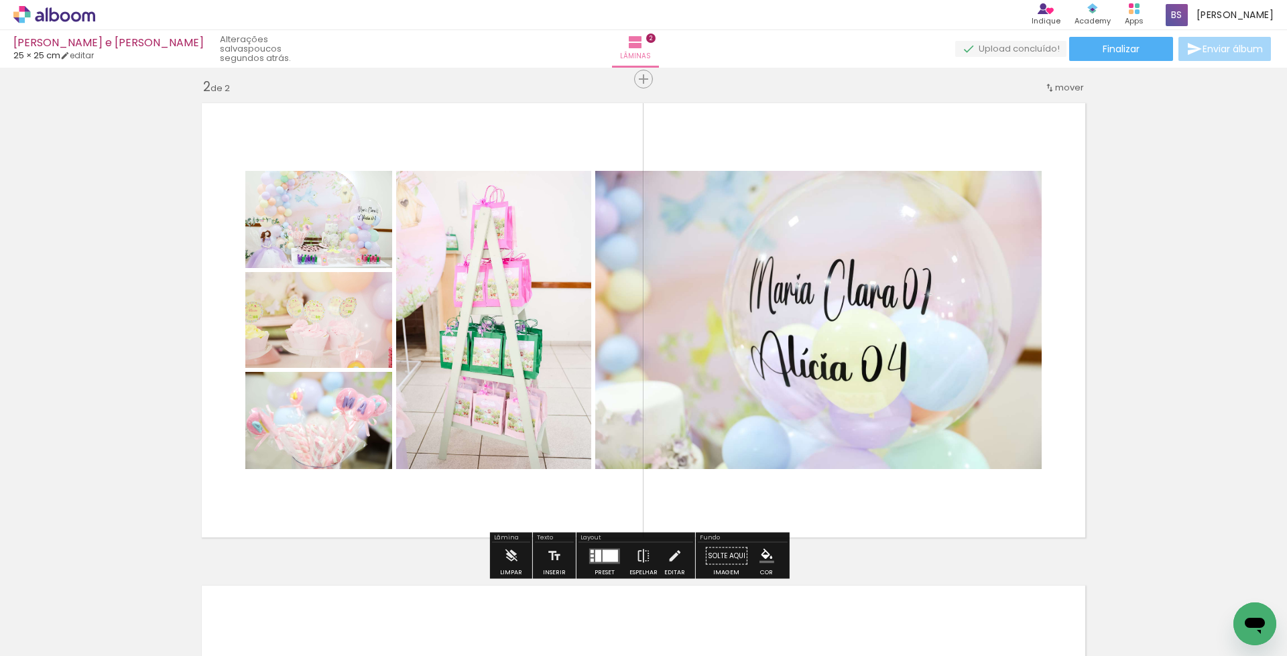
click at [605, 556] on div at bounding box center [610, 556] width 15 height 12
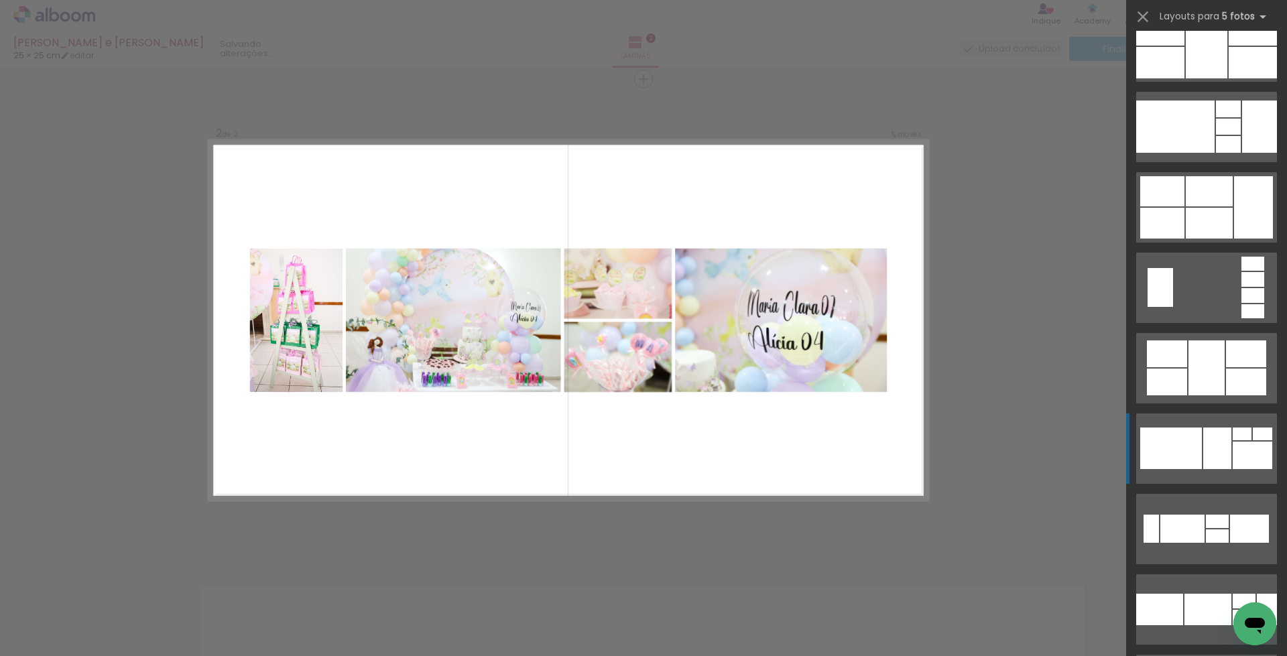
scroll to position [1153, 0]
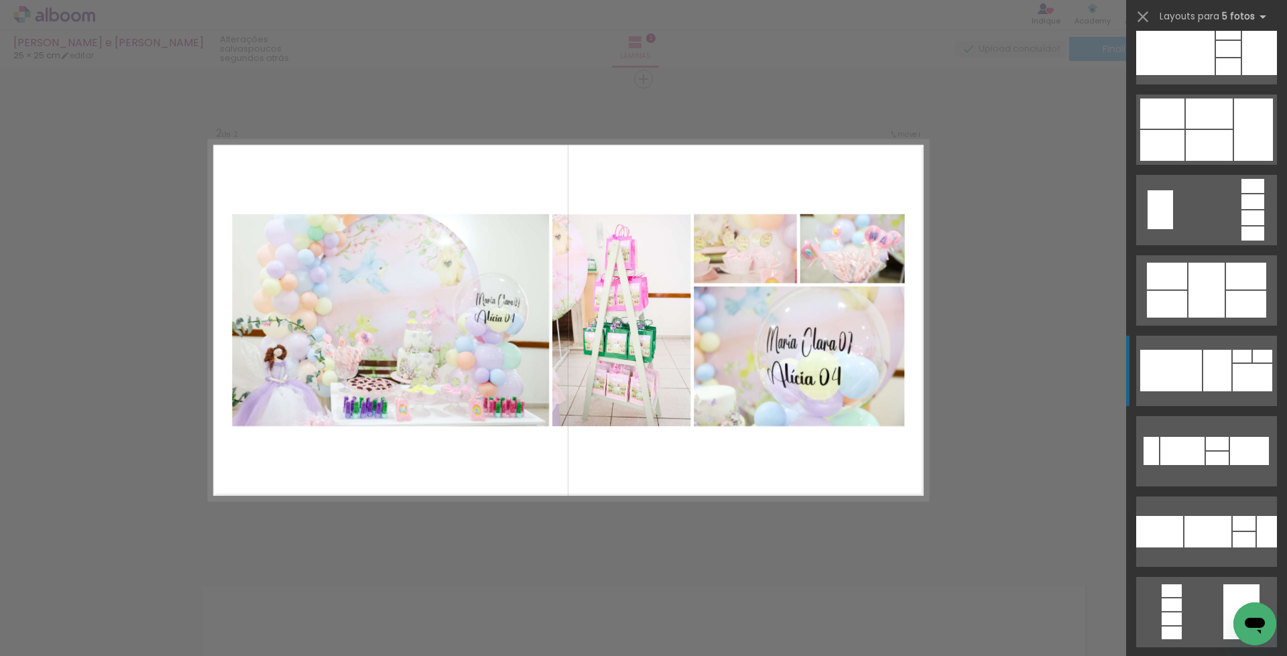
click at [1205, 367] on div at bounding box center [1217, 371] width 28 height 42
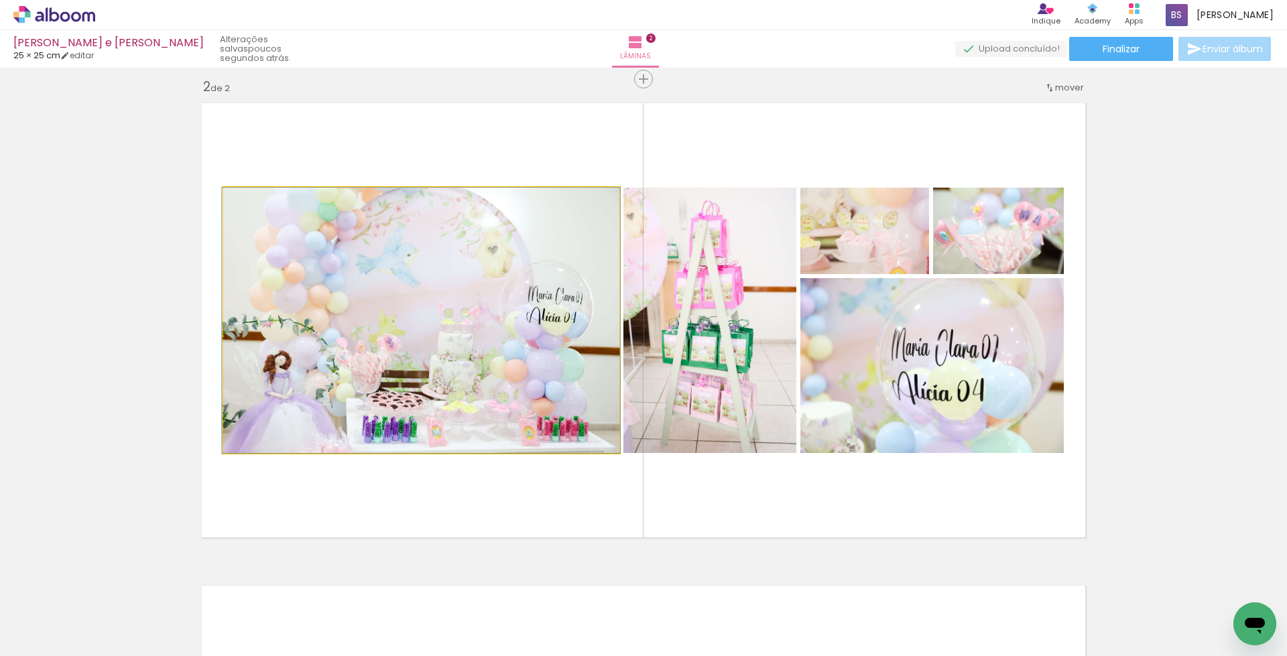
click at [451, 303] on quentale-photo at bounding box center [421, 320] width 396 height 265
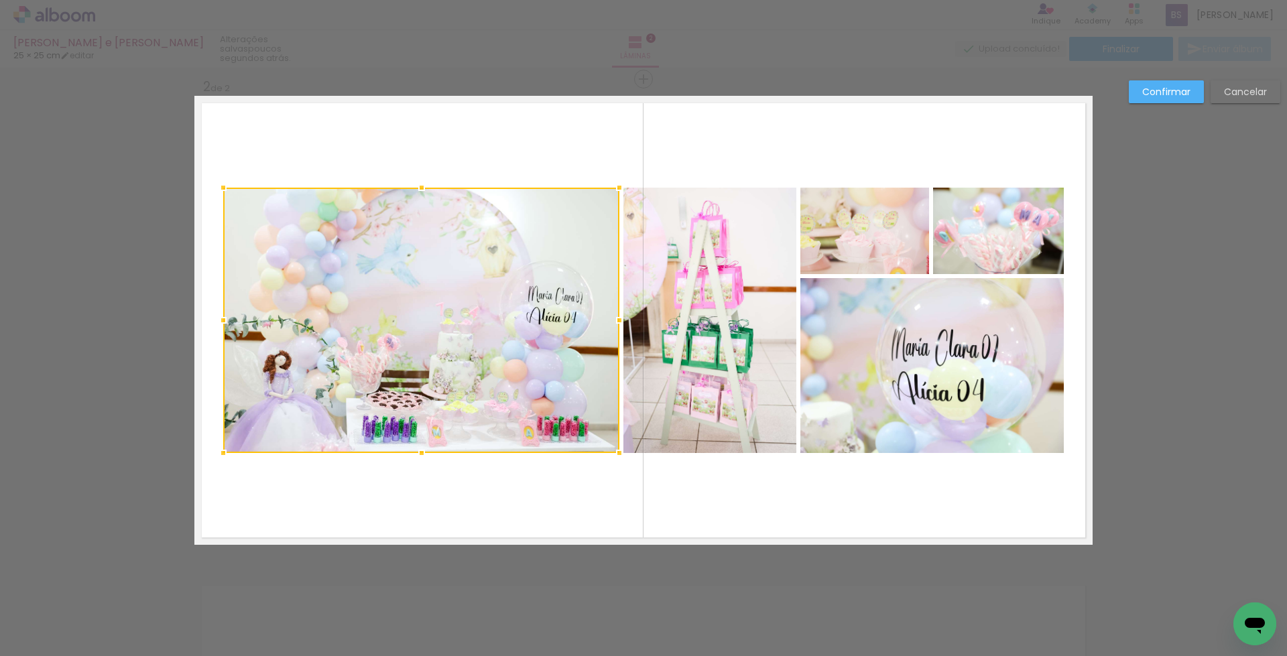
click at [750, 346] on quentale-photo at bounding box center [710, 320] width 173 height 265
click at [874, 241] on quentale-photo at bounding box center [865, 231] width 129 height 86
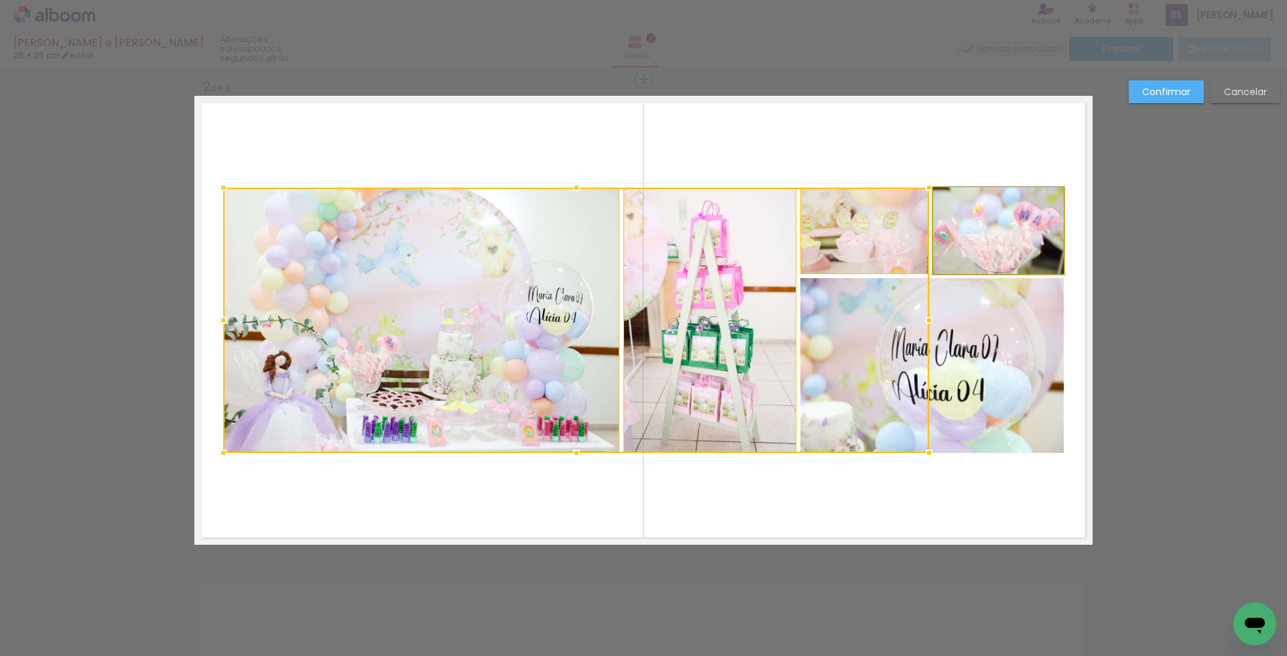
click at [977, 237] on quentale-photo at bounding box center [998, 231] width 131 height 86
click at [992, 335] on div at bounding box center [643, 320] width 841 height 265
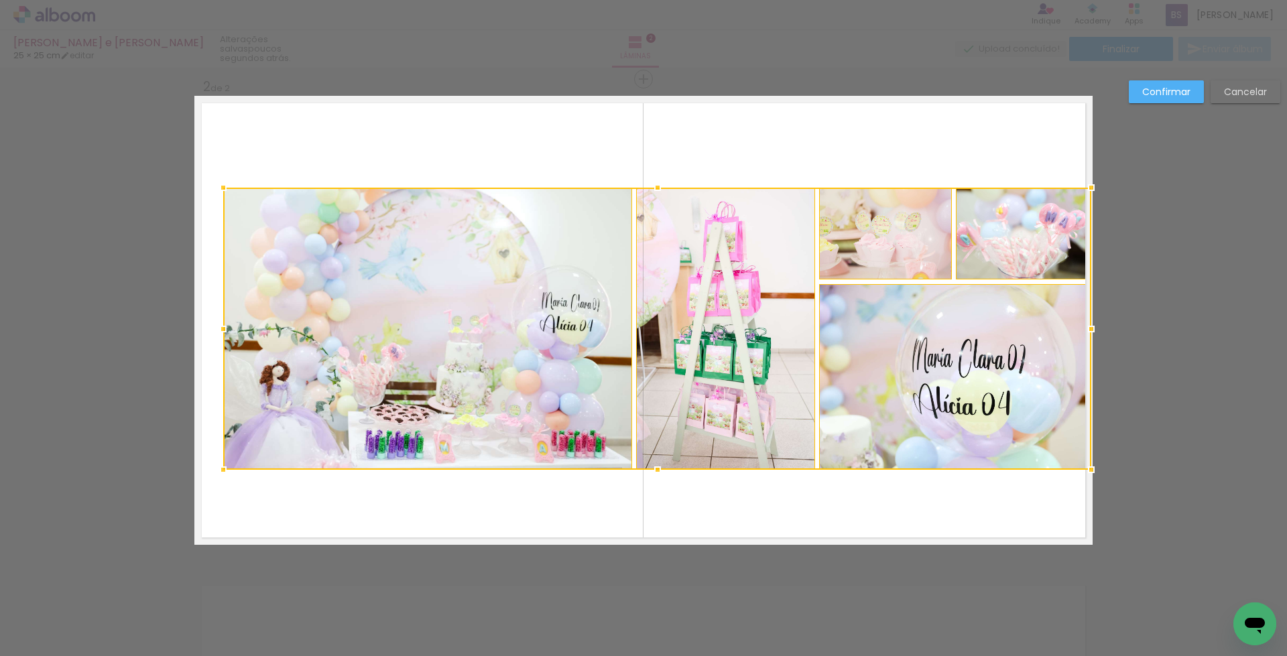
drag, startPoint x: 1060, startPoint y: 455, endPoint x: 1089, endPoint y: 471, distance: 33.9
click at [1089, 471] on div at bounding box center [1091, 470] width 27 height 27
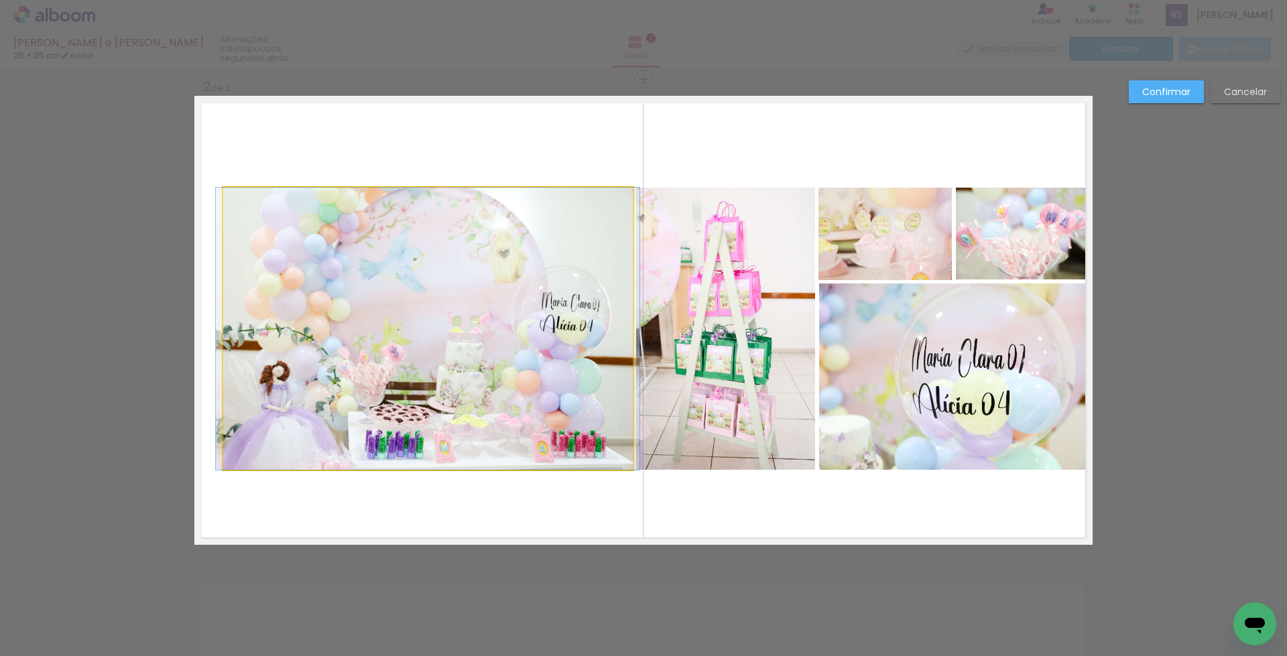
click at [424, 344] on quentale-photo at bounding box center [428, 329] width 410 height 282
click at [750, 307] on quentale-photo at bounding box center [725, 329] width 179 height 282
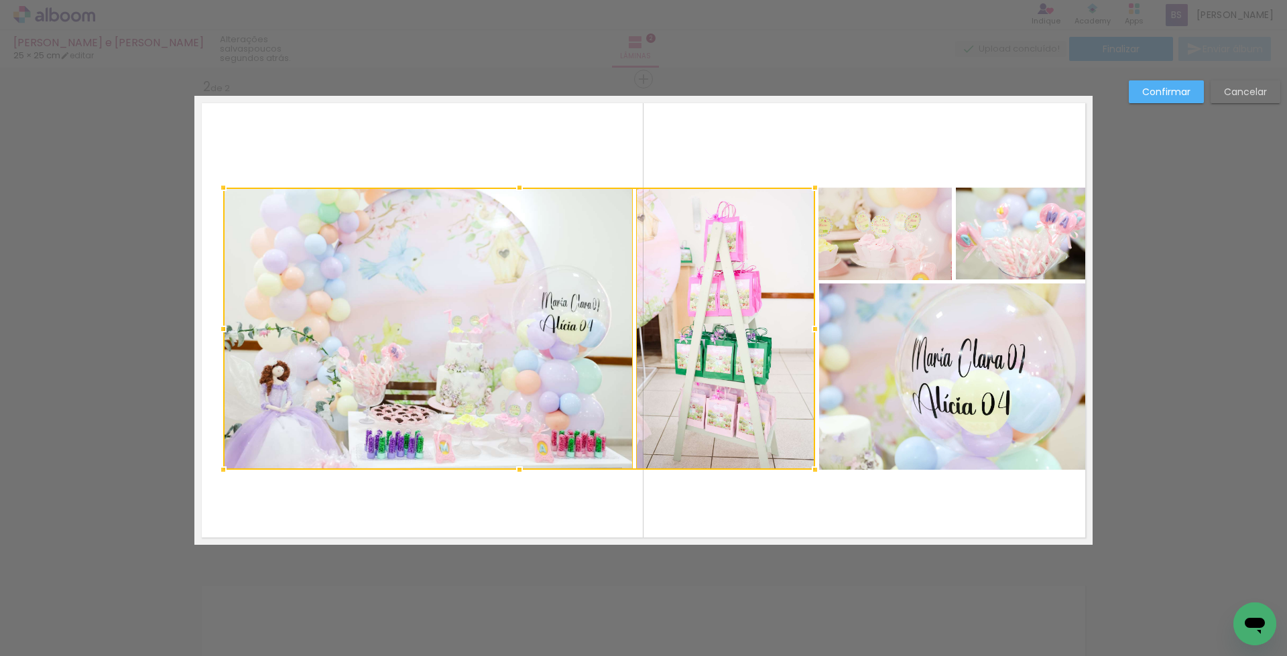
click at [864, 245] on quentale-photo at bounding box center [885, 234] width 133 height 93
click at [996, 345] on quentale-photo at bounding box center [955, 377] width 272 height 186
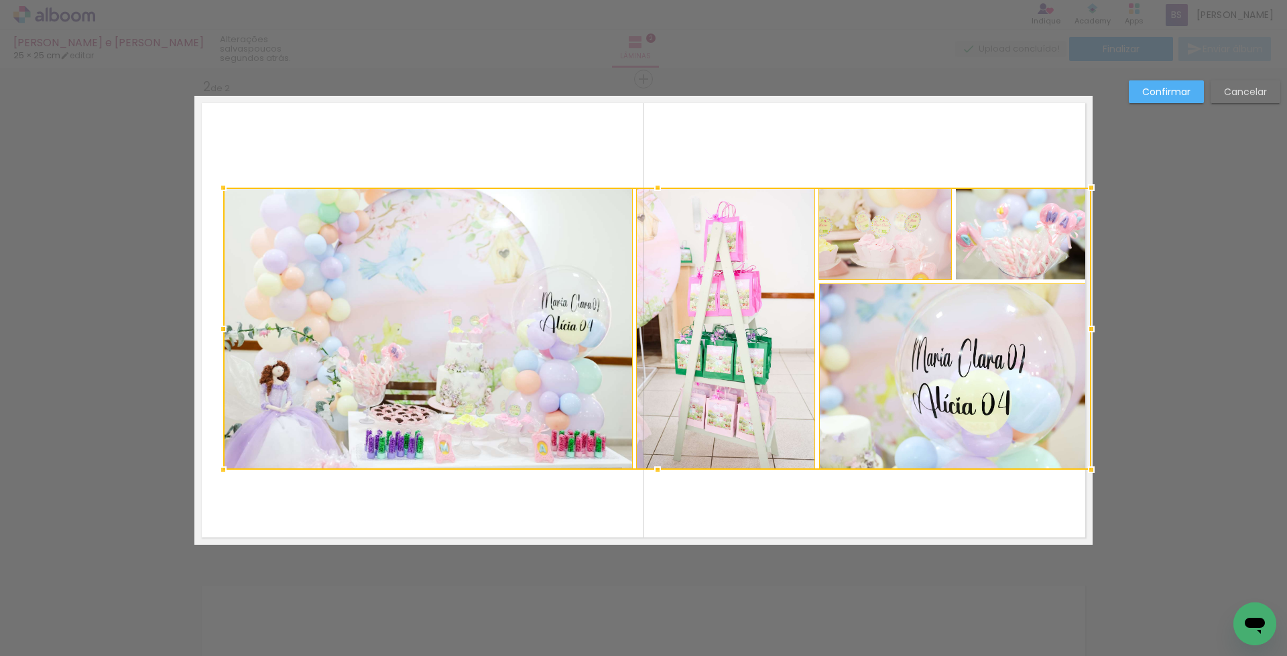
click at [1010, 247] on div at bounding box center [657, 329] width 868 height 282
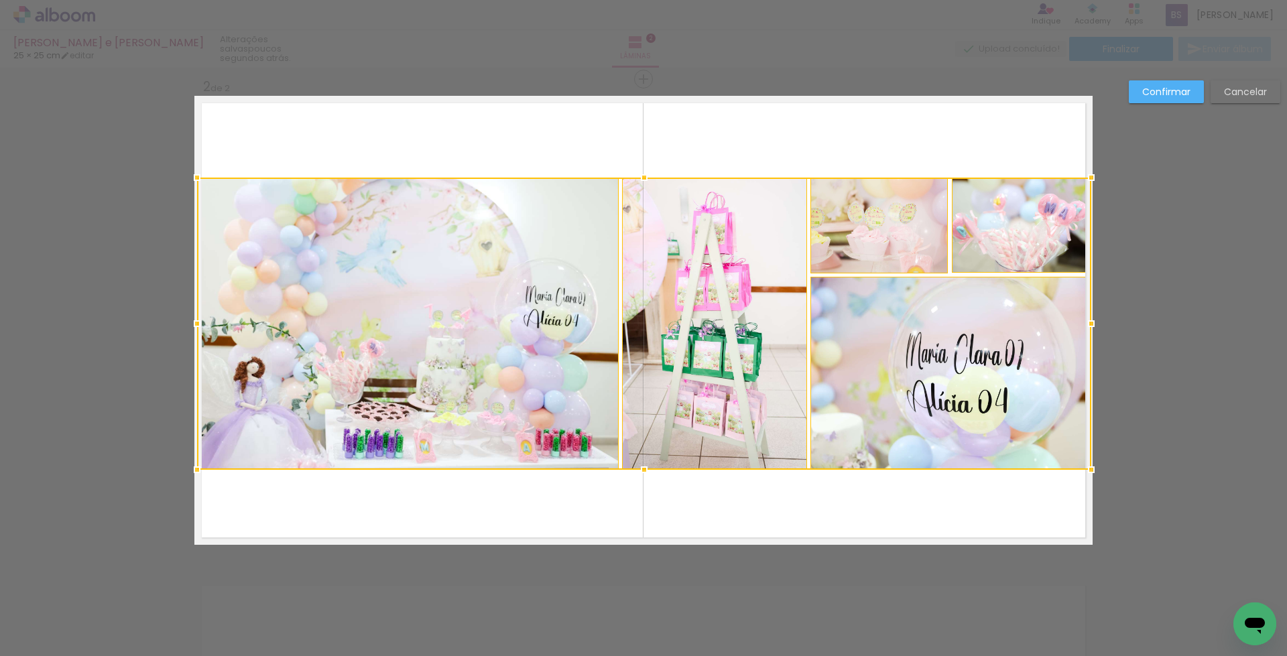
drag, startPoint x: 217, startPoint y: 188, endPoint x: 186, endPoint y: 178, distance: 33.1
click at [186, 178] on div at bounding box center [197, 177] width 27 height 27
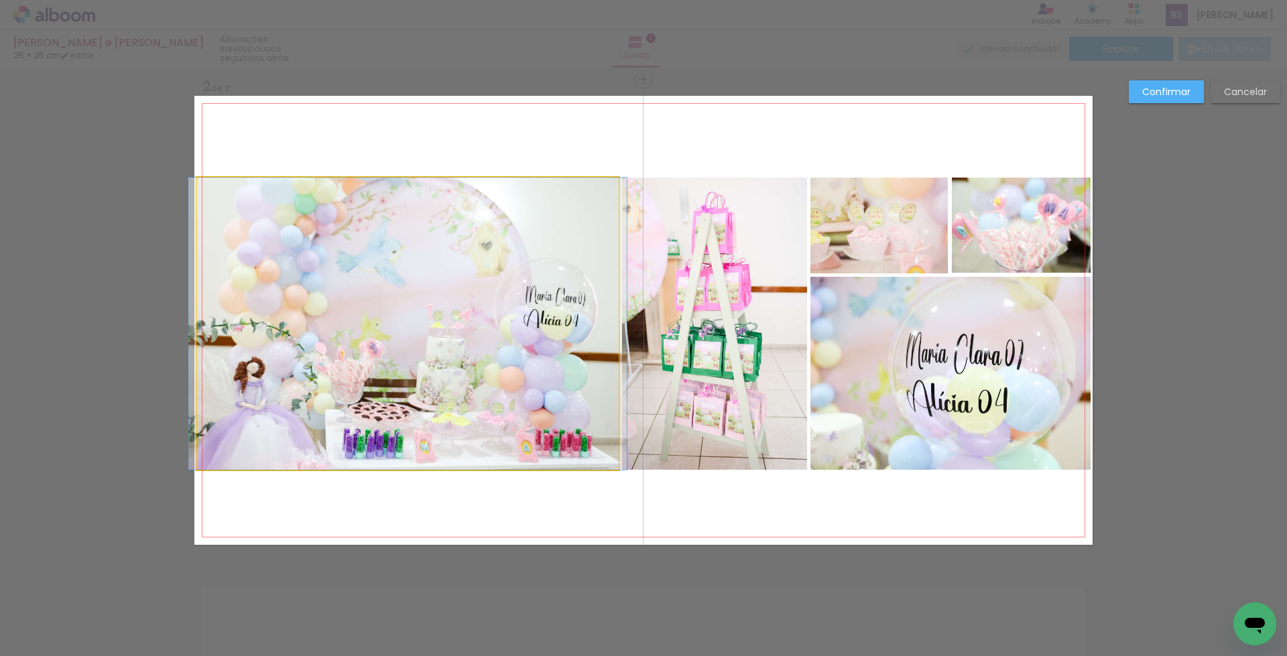
click at [487, 316] on quentale-photo at bounding box center [408, 324] width 422 height 292
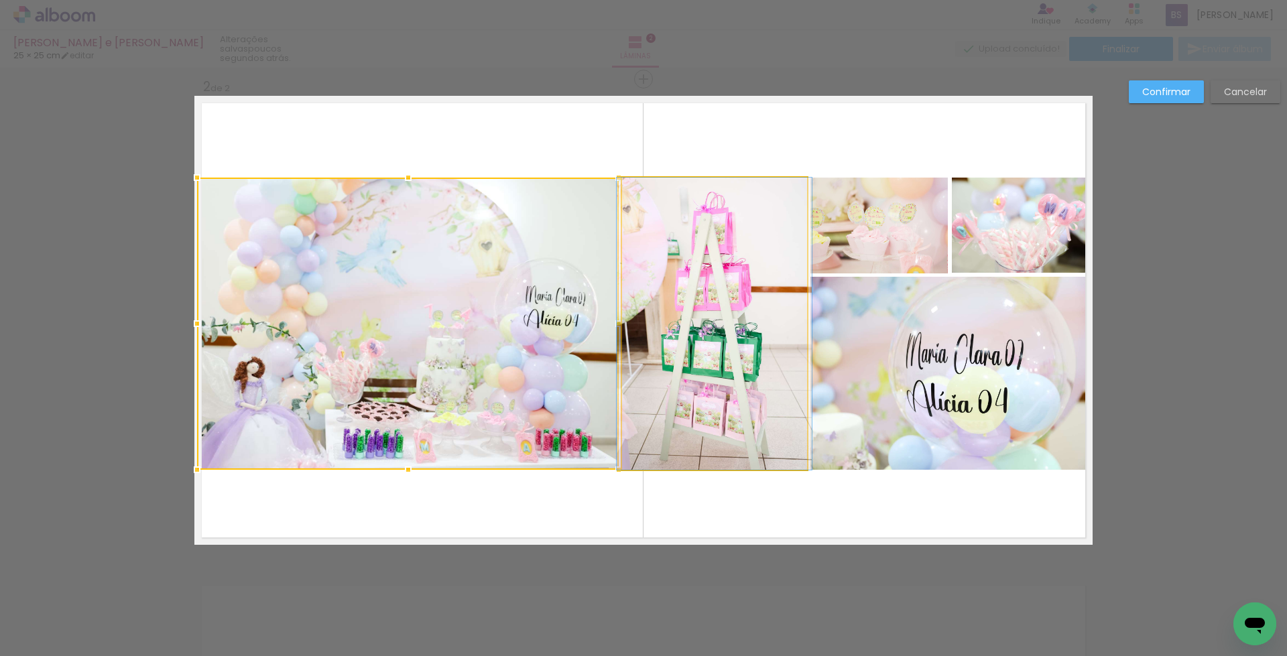
click at [742, 316] on quentale-photo at bounding box center [714, 324] width 185 height 292
click at [868, 365] on quentale-photo at bounding box center [951, 373] width 280 height 193
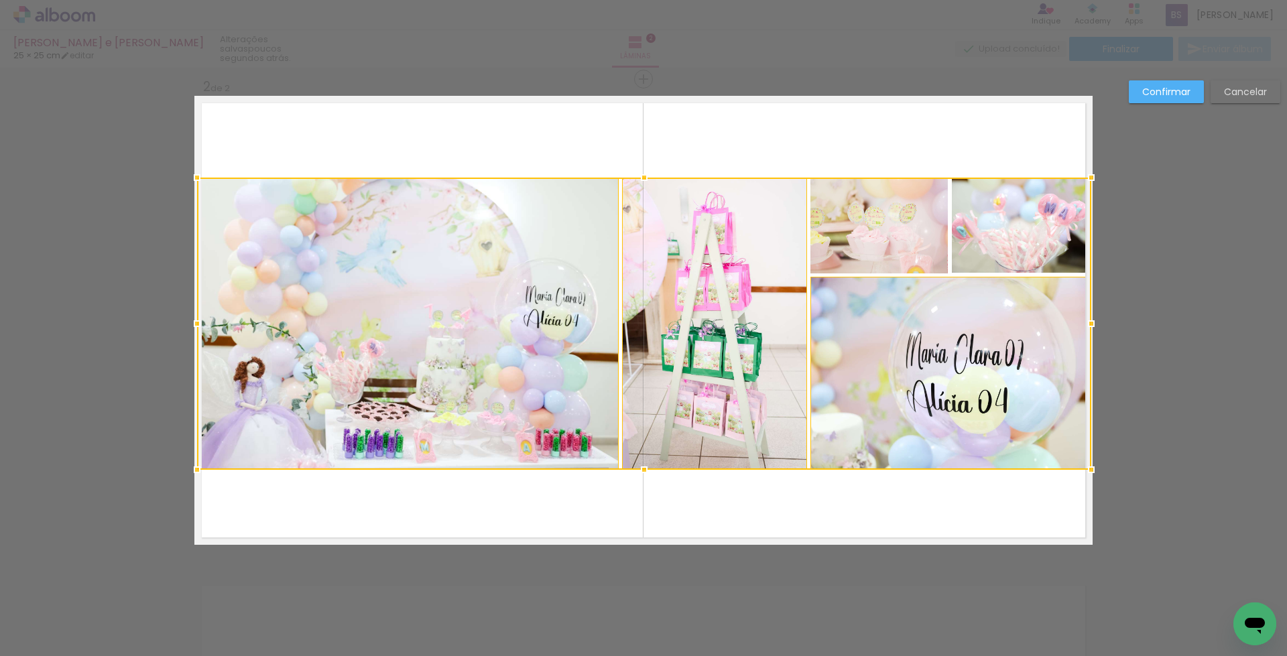
click at [896, 230] on div at bounding box center [644, 324] width 894 height 292
click at [992, 229] on div at bounding box center [644, 324] width 894 height 292
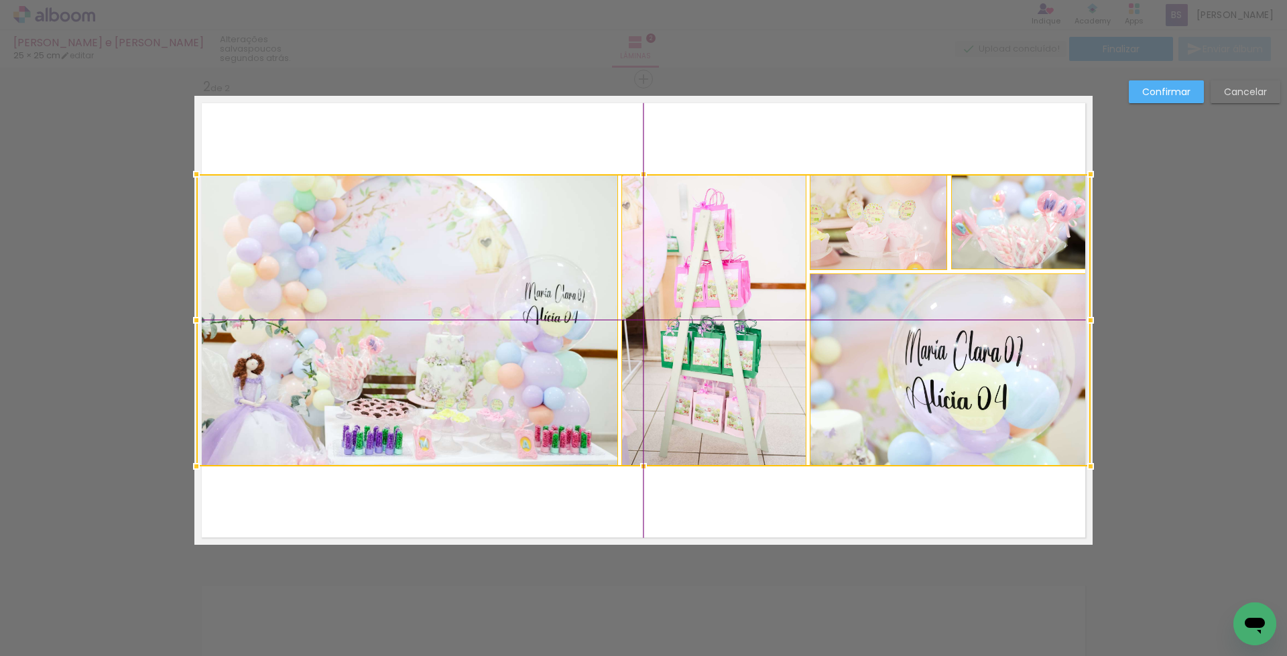
click at [876, 337] on div at bounding box center [643, 320] width 894 height 292
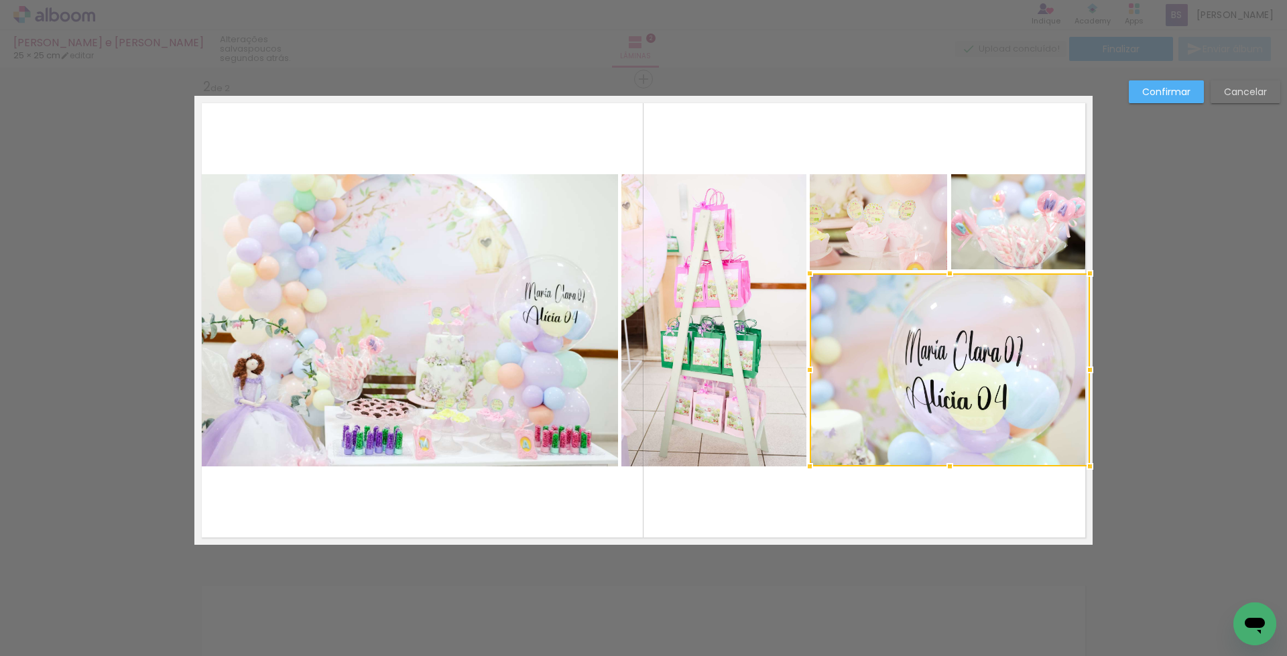
click at [0, 0] on slot "Confirmar" at bounding box center [0, 0] width 0 height 0
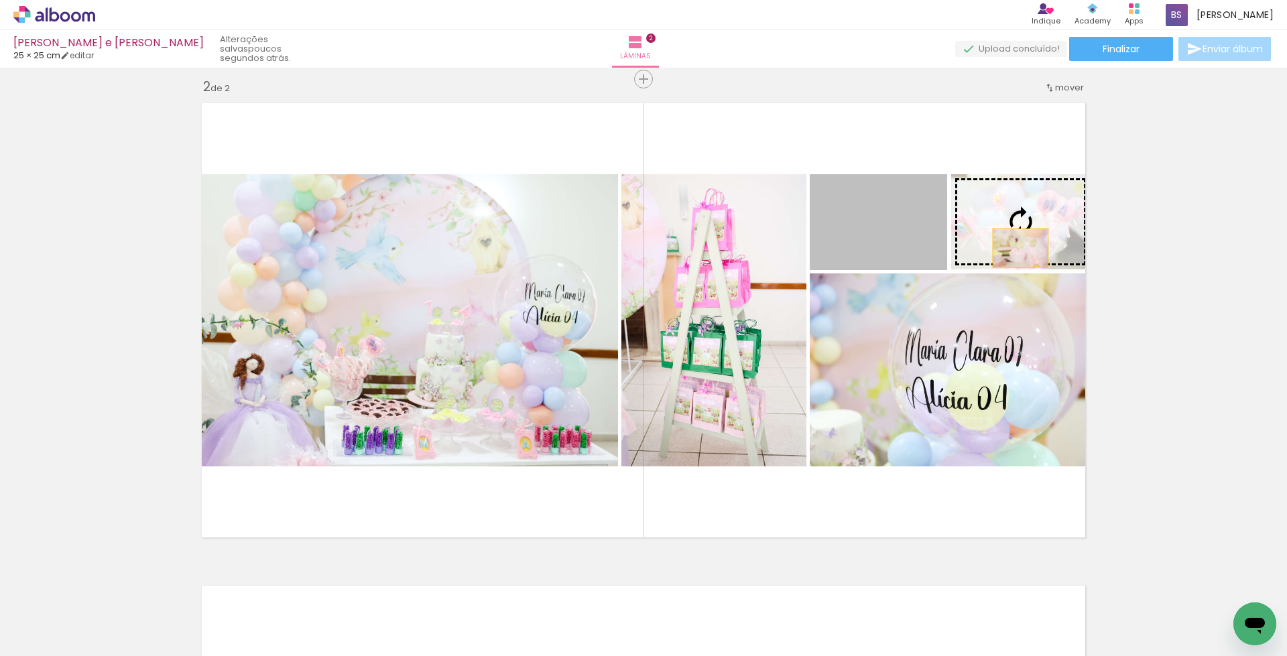
drag, startPoint x: 883, startPoint y: 245, endPoint x: 1015, endPoint y: 247, distance: 132.1
click at [0, 0] on slot at bounding box center [0, 0] width 0 height 0
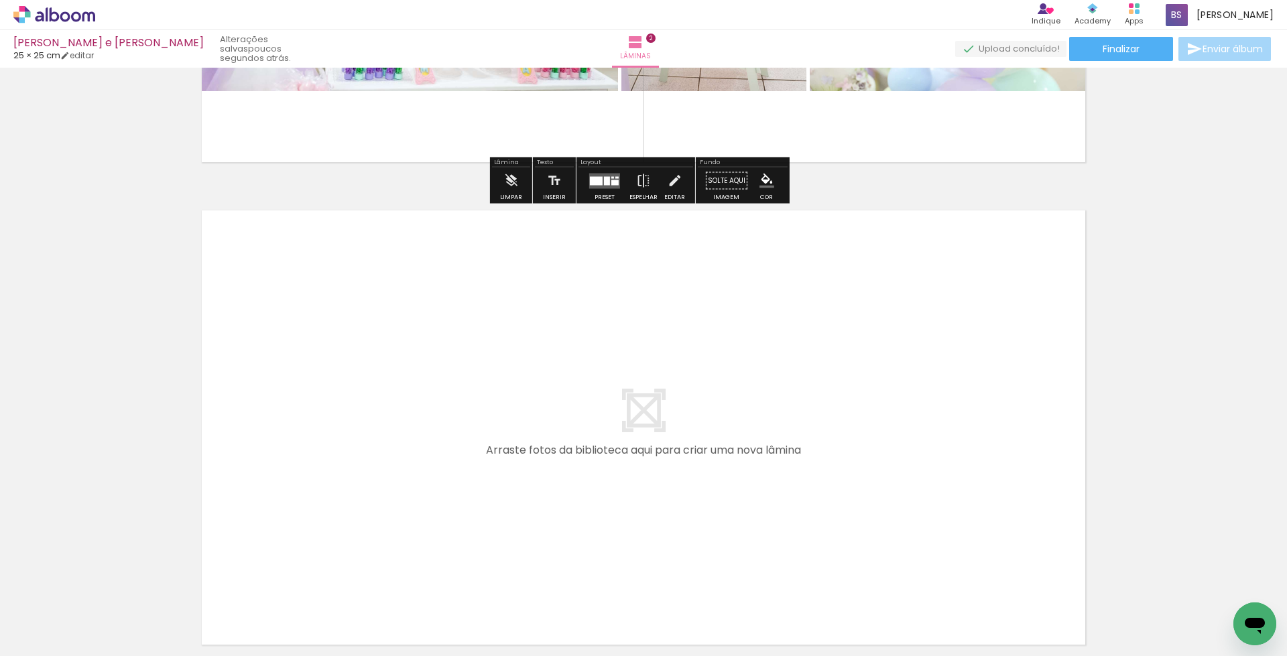
scroll to position [931, 0]
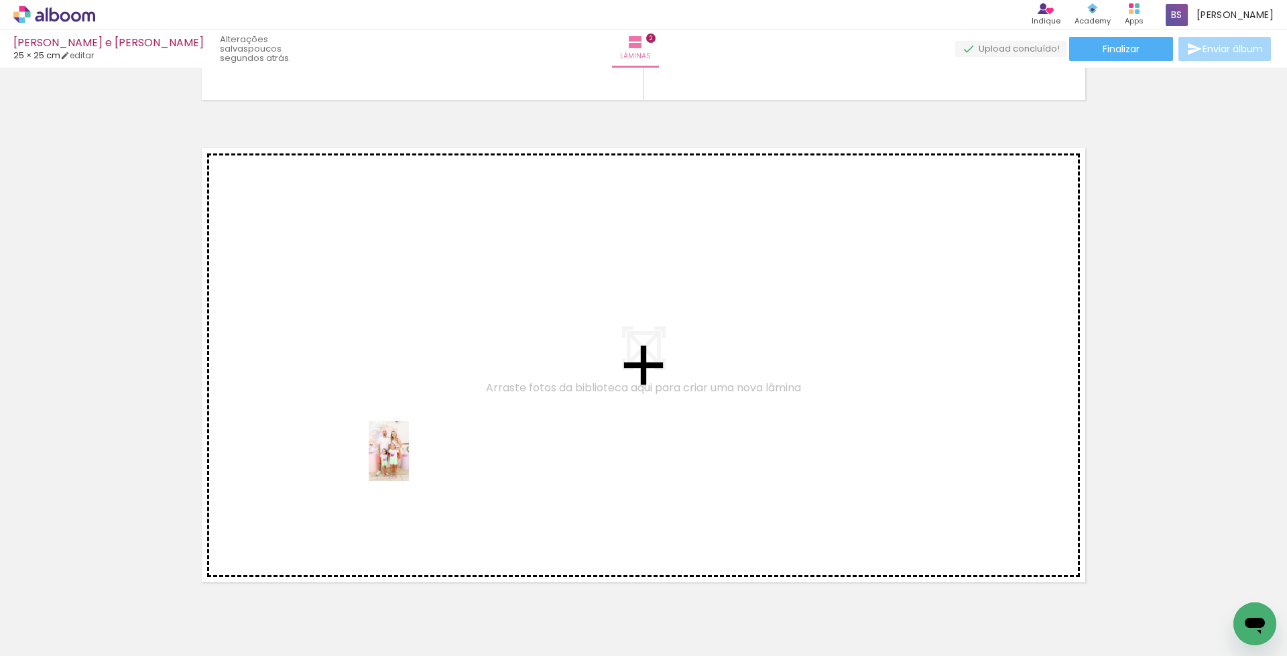
drag, startPoint x: 440, startPoint y: 611, endPoint x: 409, endPoint y: 461, distance: 153.3
click at [409, 461] on quentale-workspace at bounding box center [643, 328] width 1287 height 656
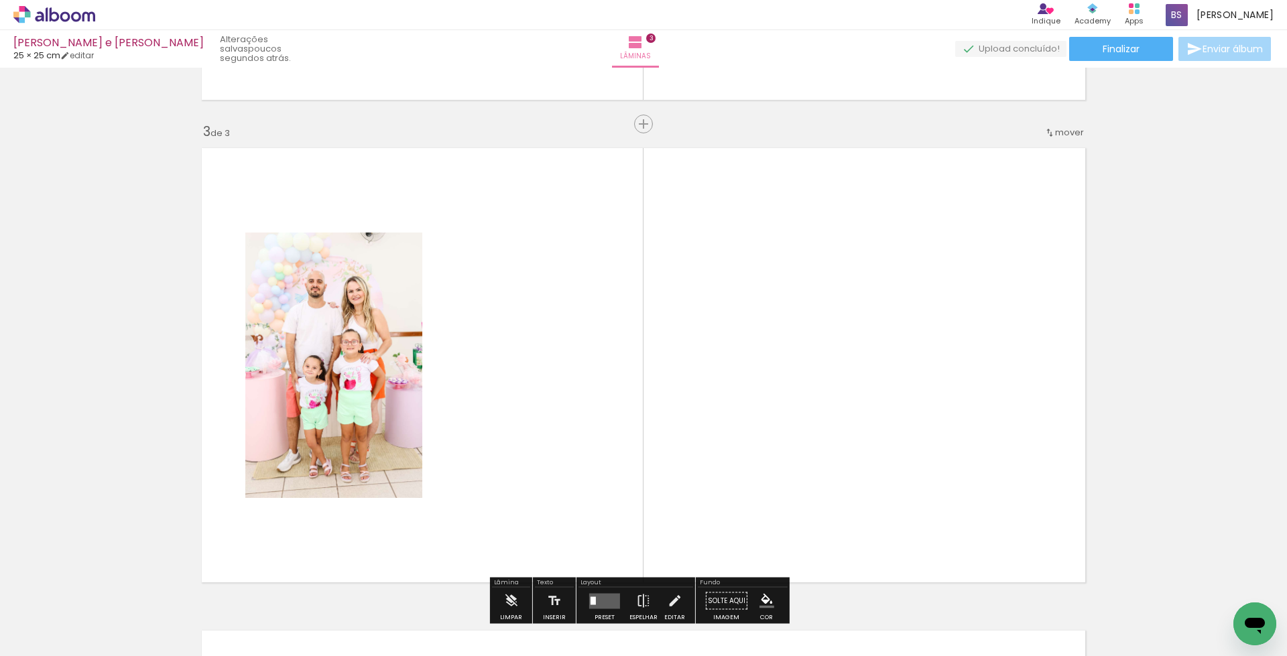
scroll to position [976, 0]
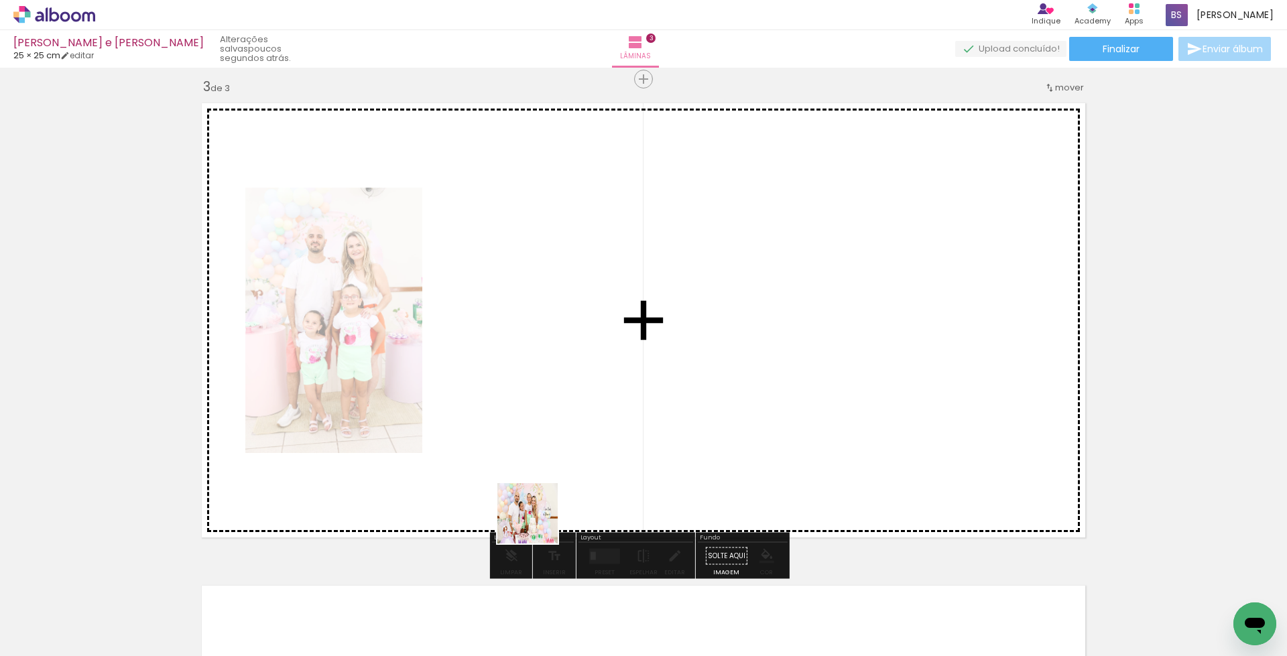
drag, startPoint x: 520, startPoint y: 616, endPoint x: 553, endPoint y: 457, distance: 163.1
click at [553, 457] on quentale-workspace at bounding box center [643, 328] width 1287 height 656
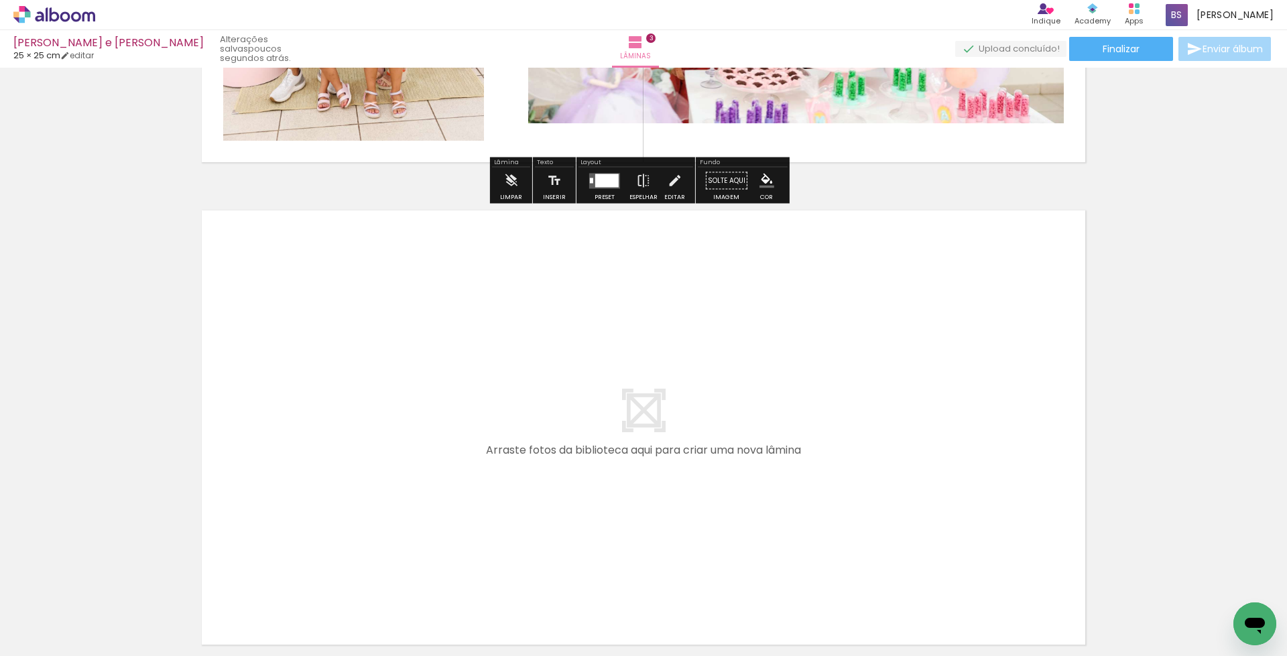
scroll to position [1414, 0]
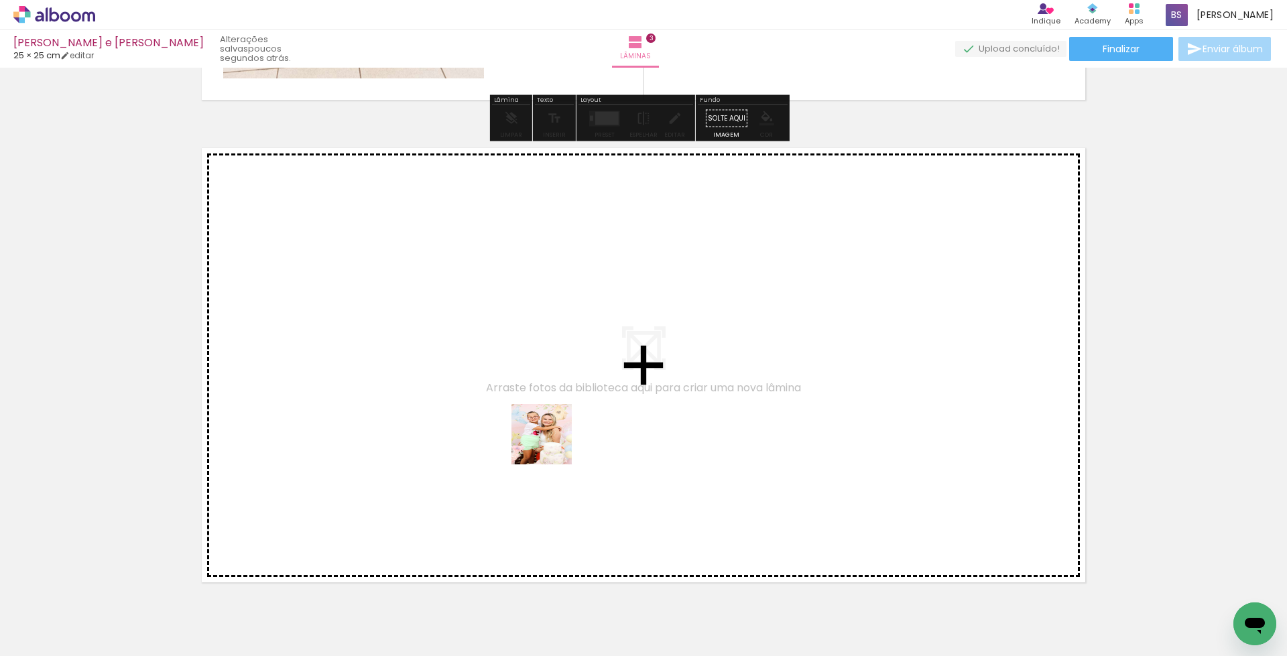
drag, startPoint x: 582, startPoint y: 604, endPoint x: 548, endPoint y: 424, distance: 182.9
click at [548, 424] on quentale-workspace at bounding box center [643, 328] width 1287 height 656
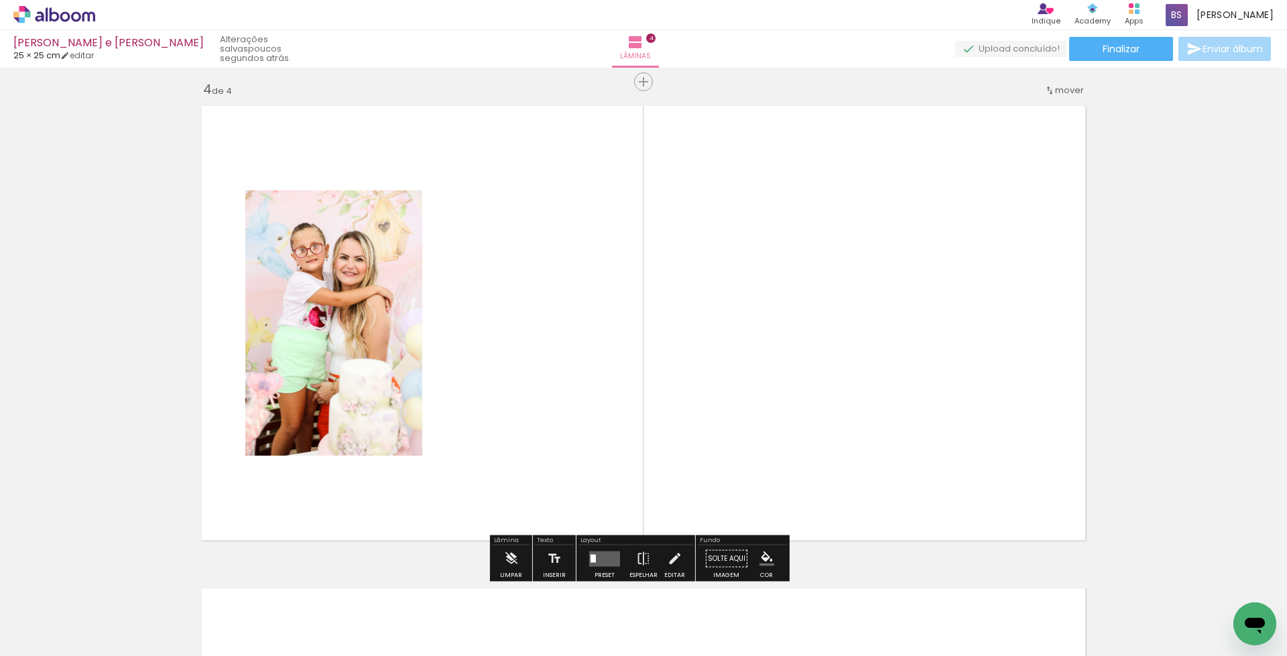
scroll to position [1459, 0]
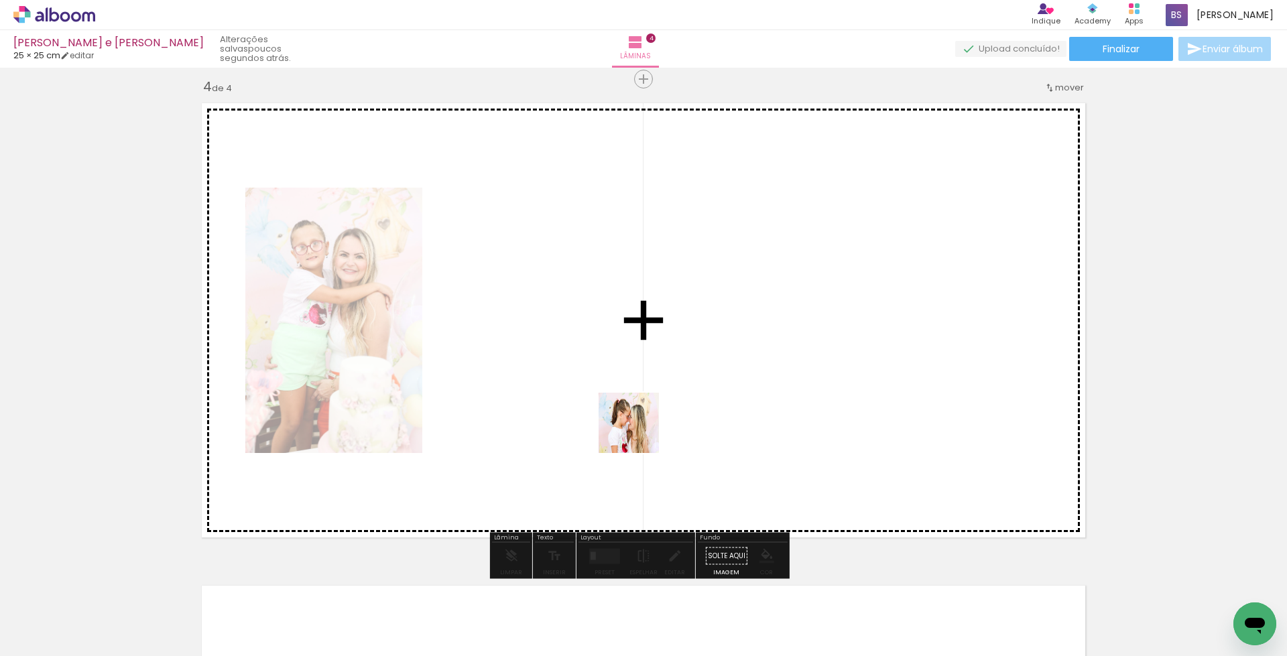
drag, startPoint x: 663, startPoint y: 601, endPoint x: 638, endPoint y: 429, distance: 173.4
click at [638, 429] on quentale-workspace at bounding box center [643, 328] width 1287 height 656
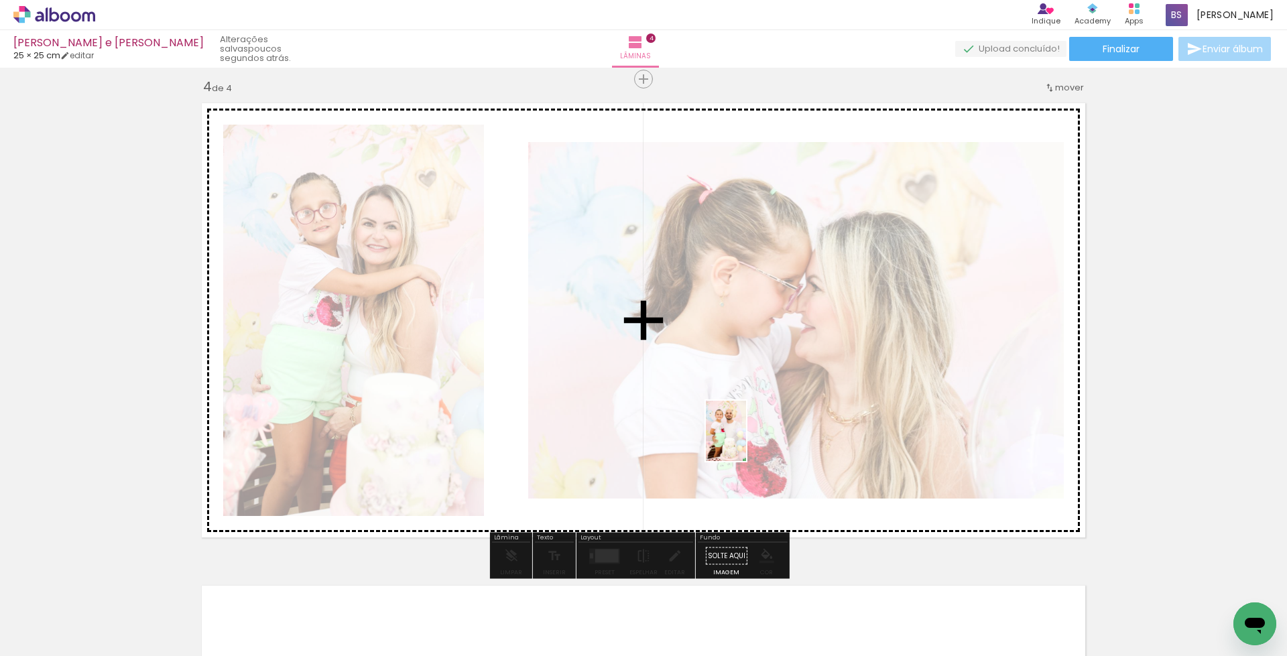
drag, startPoint x: 746, startPoint y: 597, endPoint x: 746, endPoint y: 441, distance: 156.2
click at [746, 441] on quentale-workspace at bounding box center [643, 328] width 1287 height 656
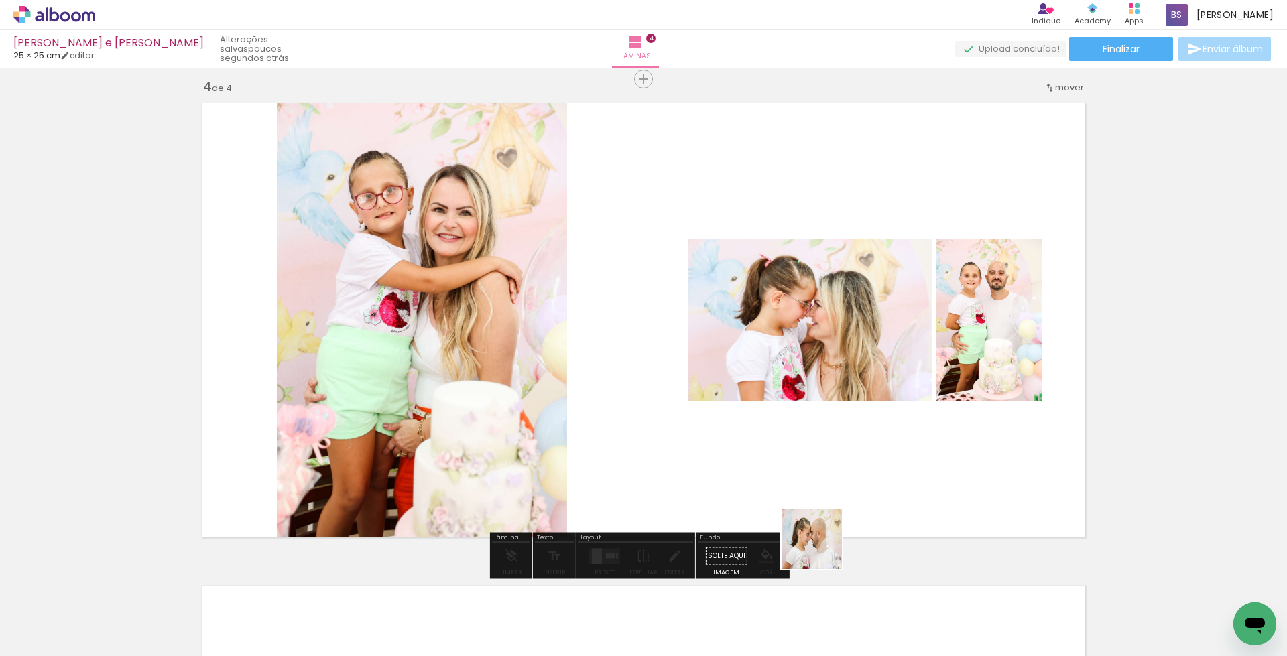
drag, startPoint x: 819, startPoint y: 619, endPoint x: 829, endPoint y: 485, distance: 135.2
click at [829, 485] on quentale-workspace at bounding box center [643, 328] width 1287 height 656
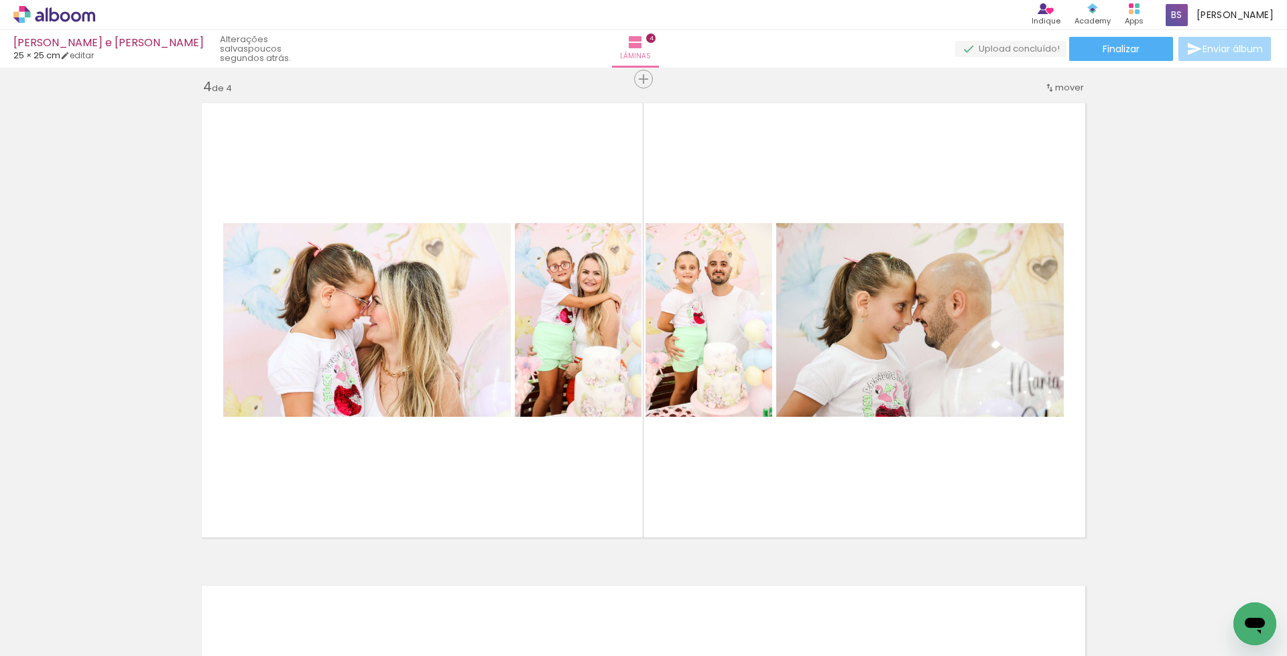
scroll to position [0, 301]
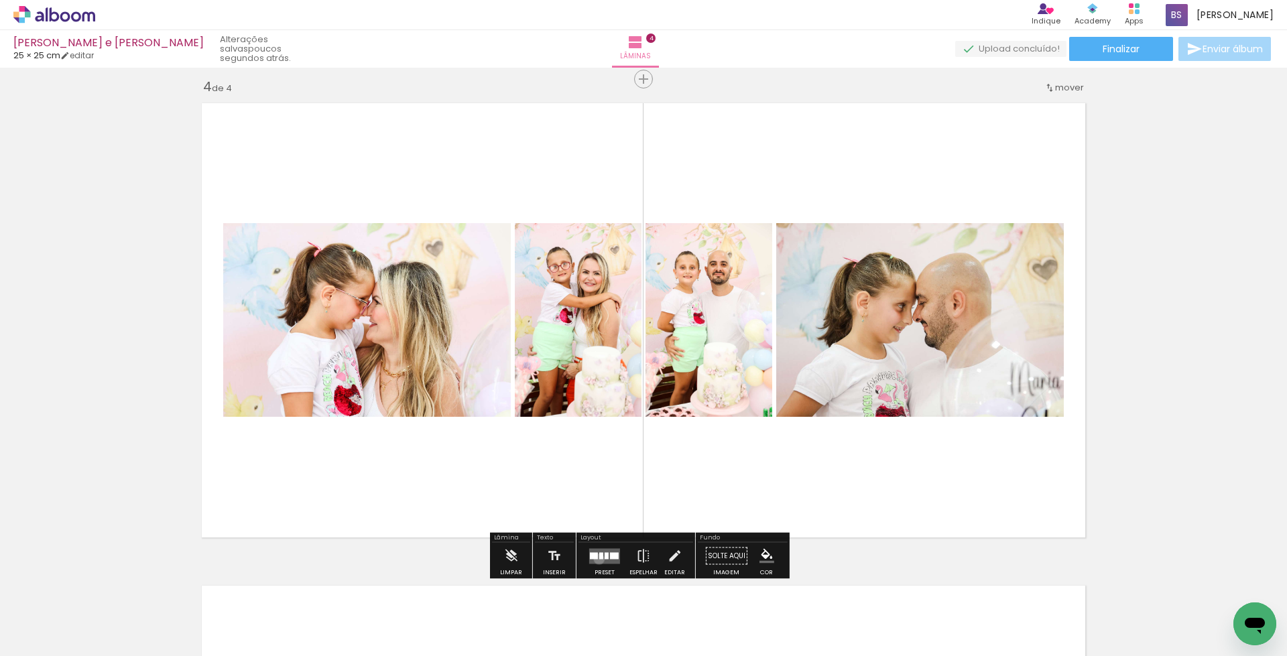
click at [596, 559] on quentale-layouter at bounding box center [604, 555] width 31 height 15
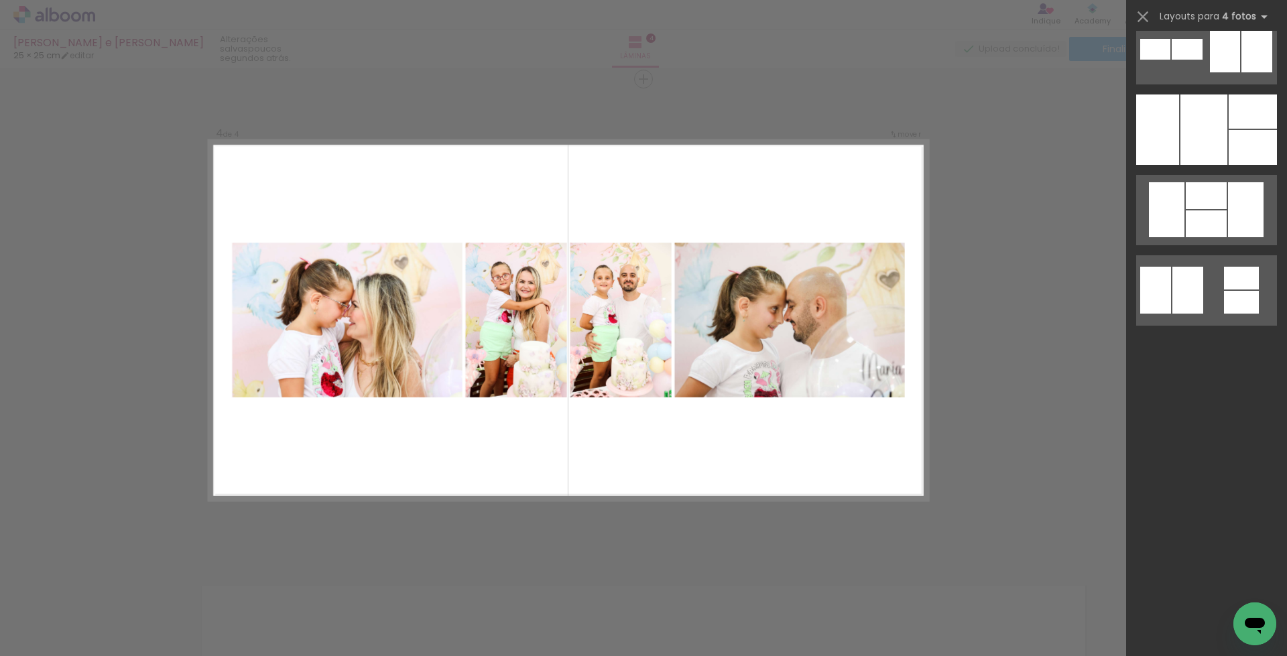
scroll to position [0, 0]
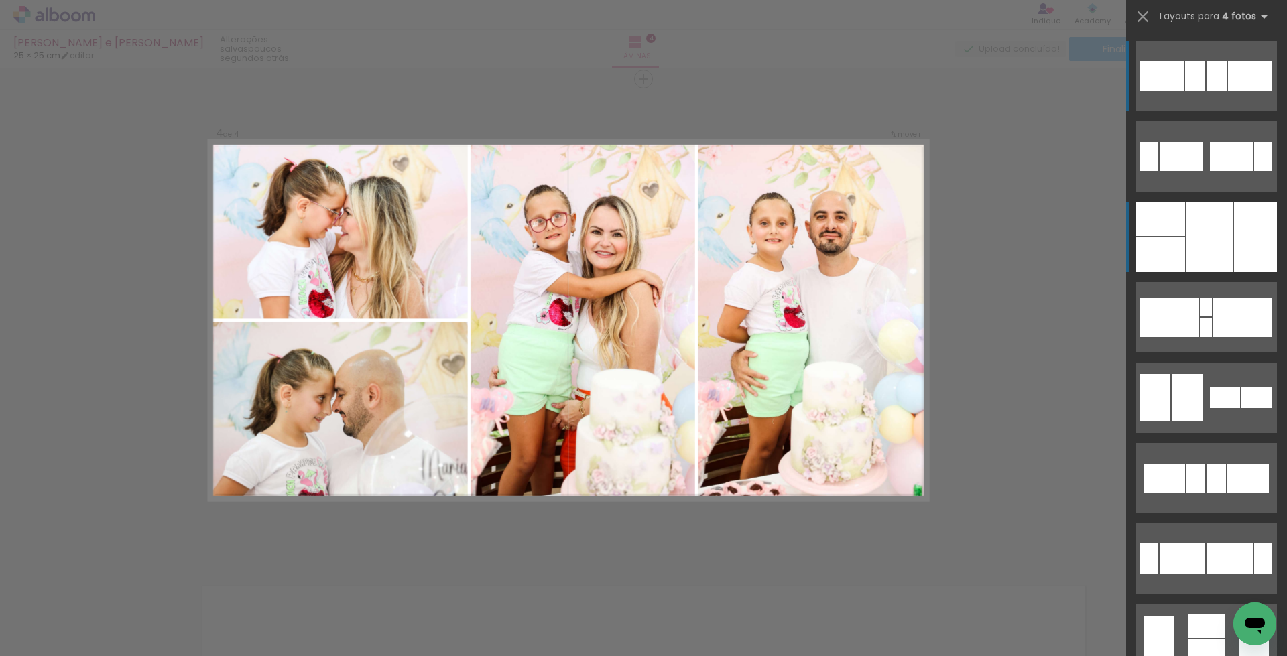
click at [1202, 237] on div at bounding box center [1210, 237] width 46 height 70
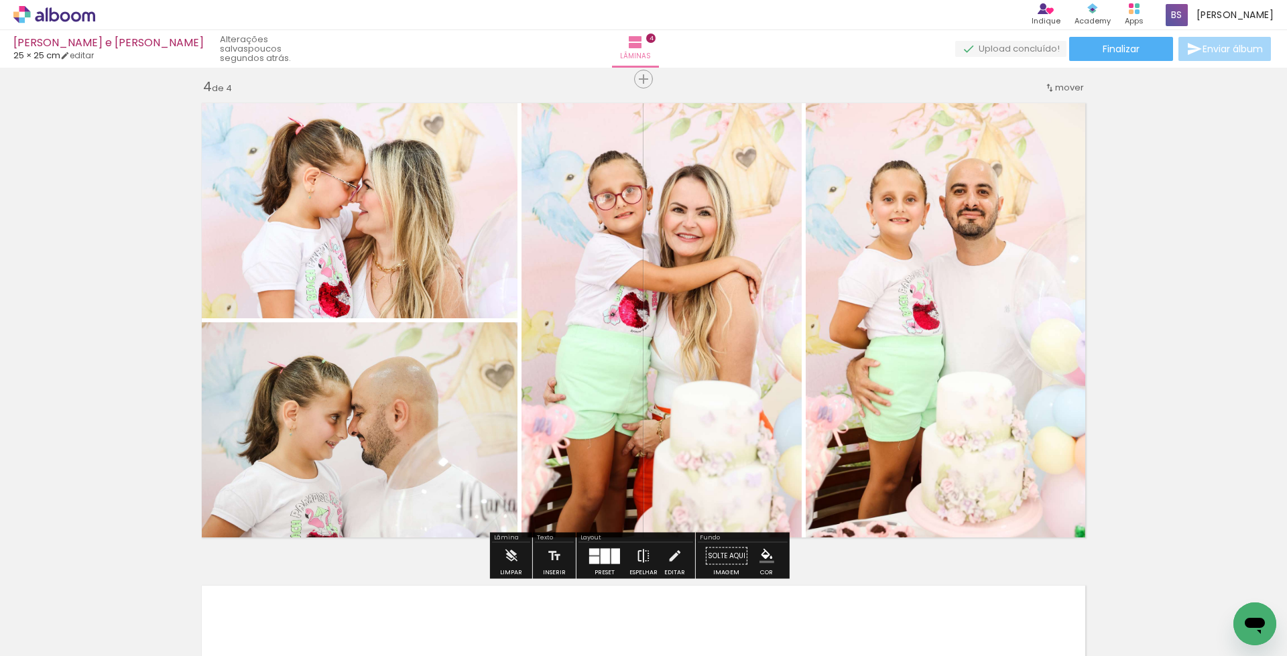
click at [636, 554] on iron-icon at bounding box center [643, 556] width 15 height 27
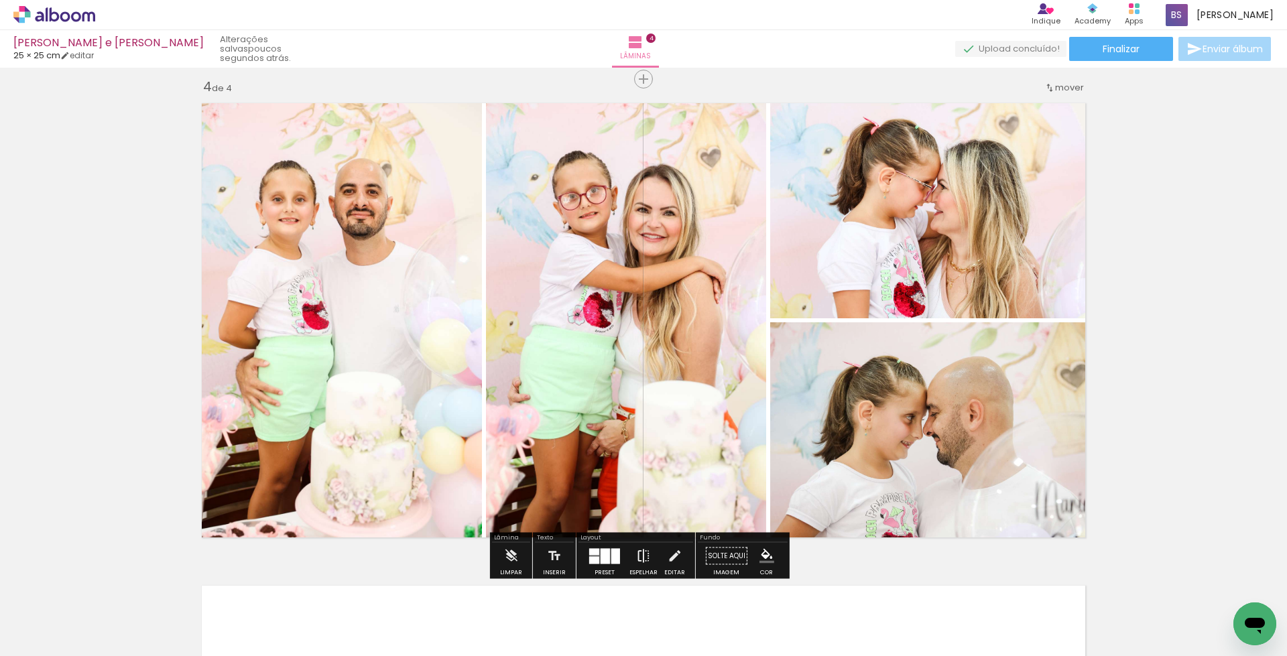
click at [640, 556] on iron-icon at bounding box center [643, 556] width 15 height 27
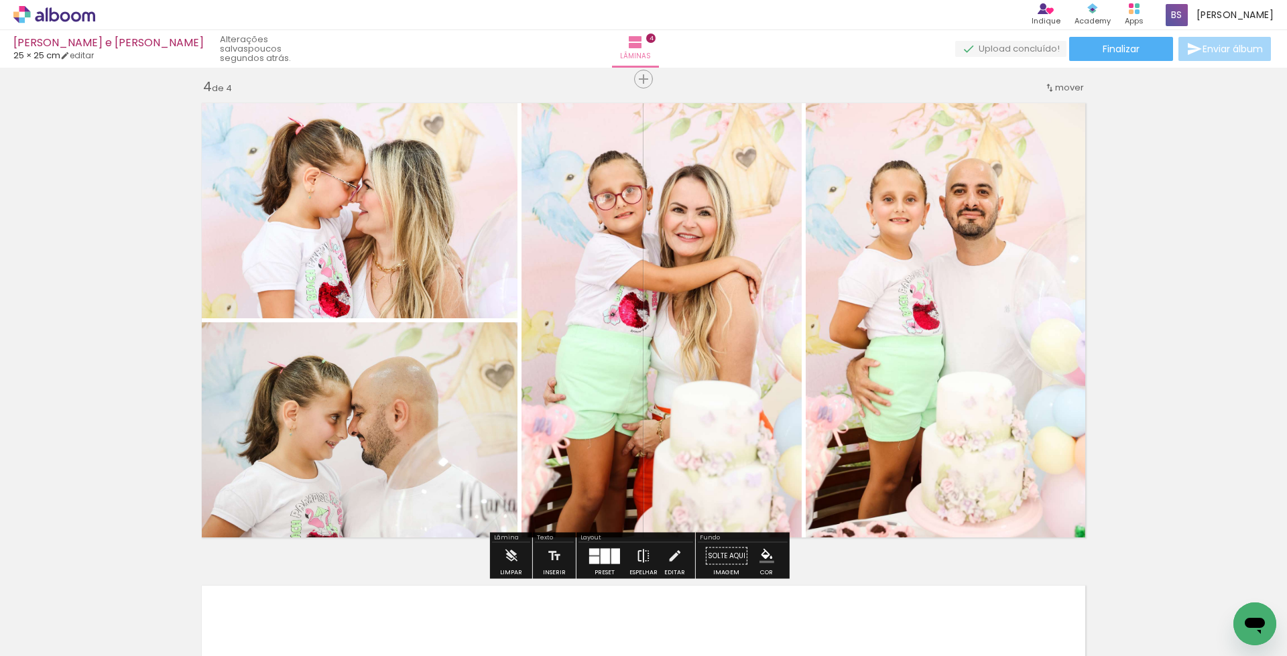
click at [640, 556] on iron-icon at bounding box center [643, 556] width 15 height 27
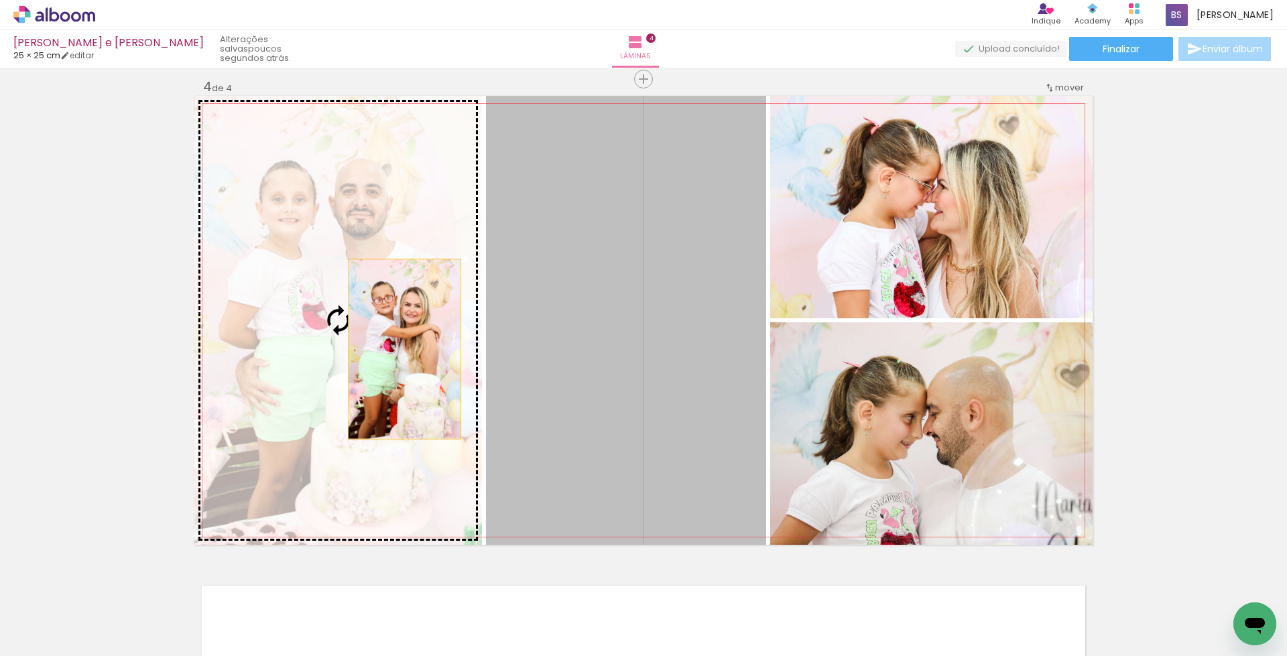
drag, startPoint x: 567, startPoint y: 342, endPoint x: 394, endPoint y: 350, distance: 173.2
click at [0, 0] on slot at bounding box center [0, 0] width 0 height 0
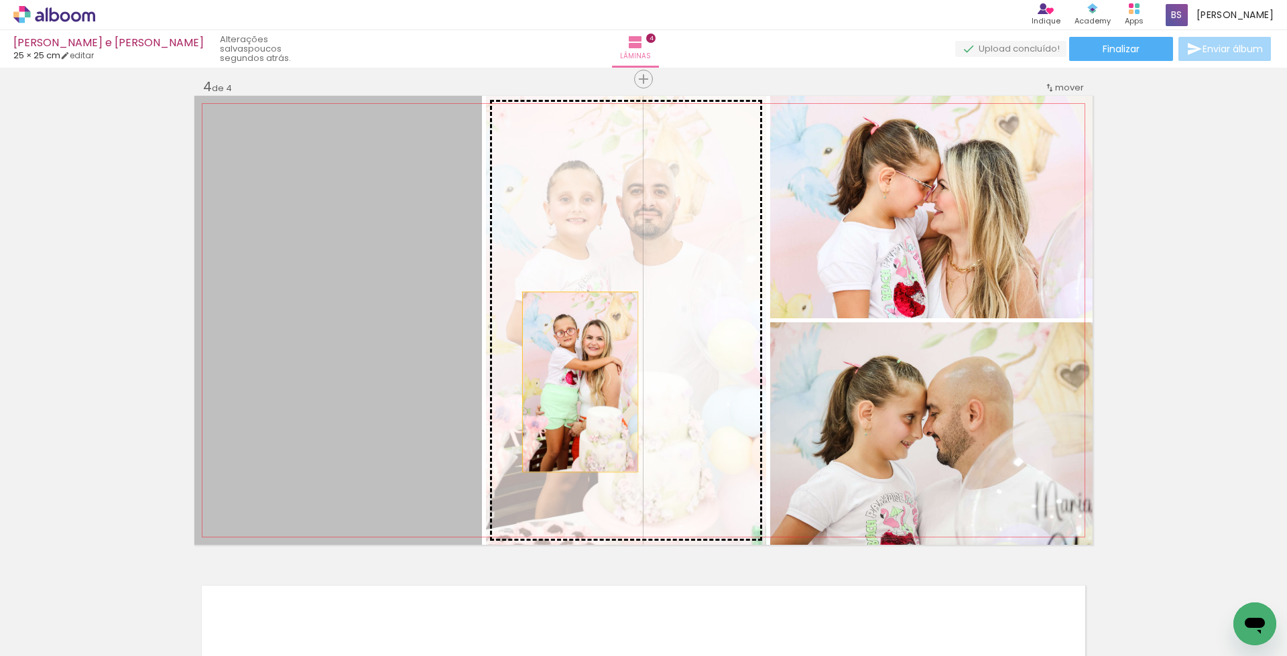
drag, startPoint x: 382, startPoint y: 375, endPoint x: 575, endPoint y: 382, distance: 193.2
click at [0, 0] on slot at bounding box center [0, 0] width 0 height 0
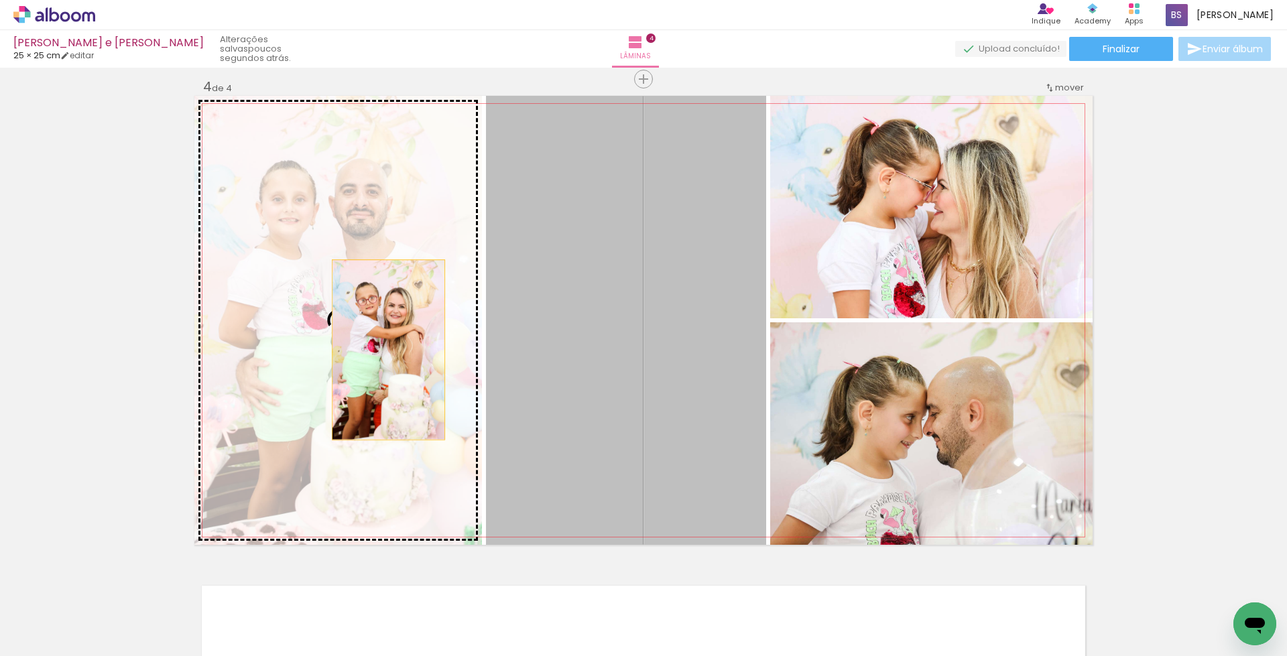
drag, startPoint x: 567, startPoint y: 343, endPoint x: 382, endPoint y: 350, distance: 185.2
click at [0, 0] on slot at bounding box center [0, 0] width 0 height 0
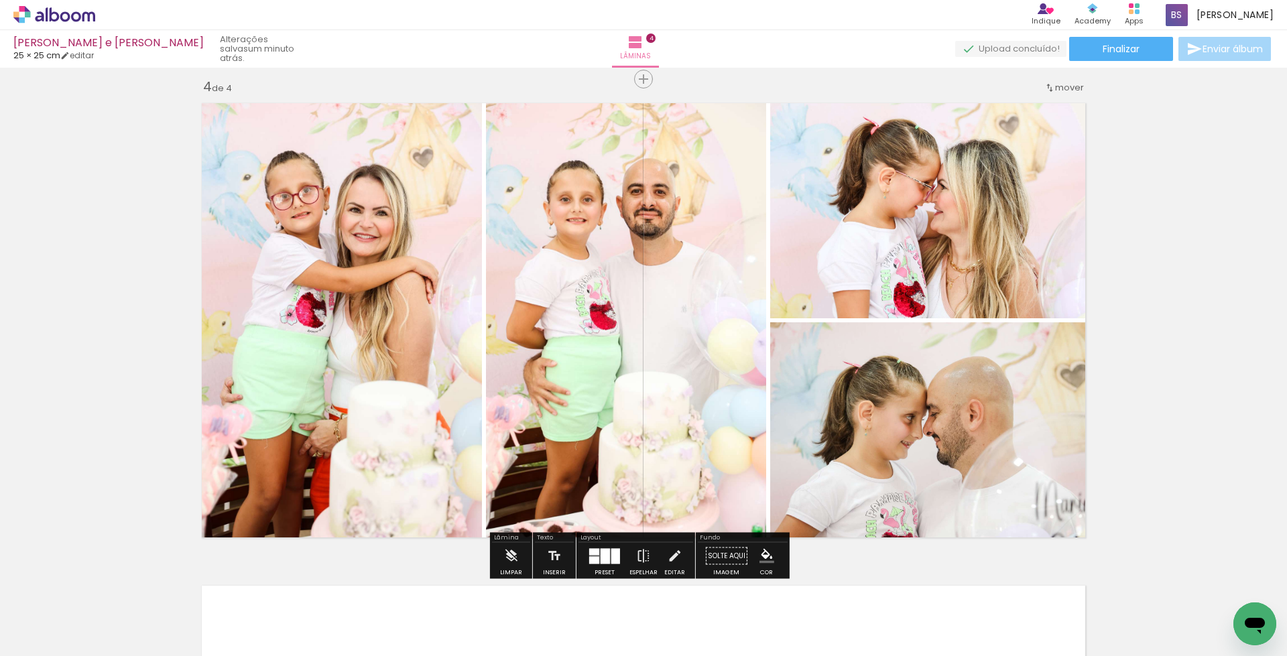
click at [601, 558] on div at bounding box center [605, 555] width 9 height 15
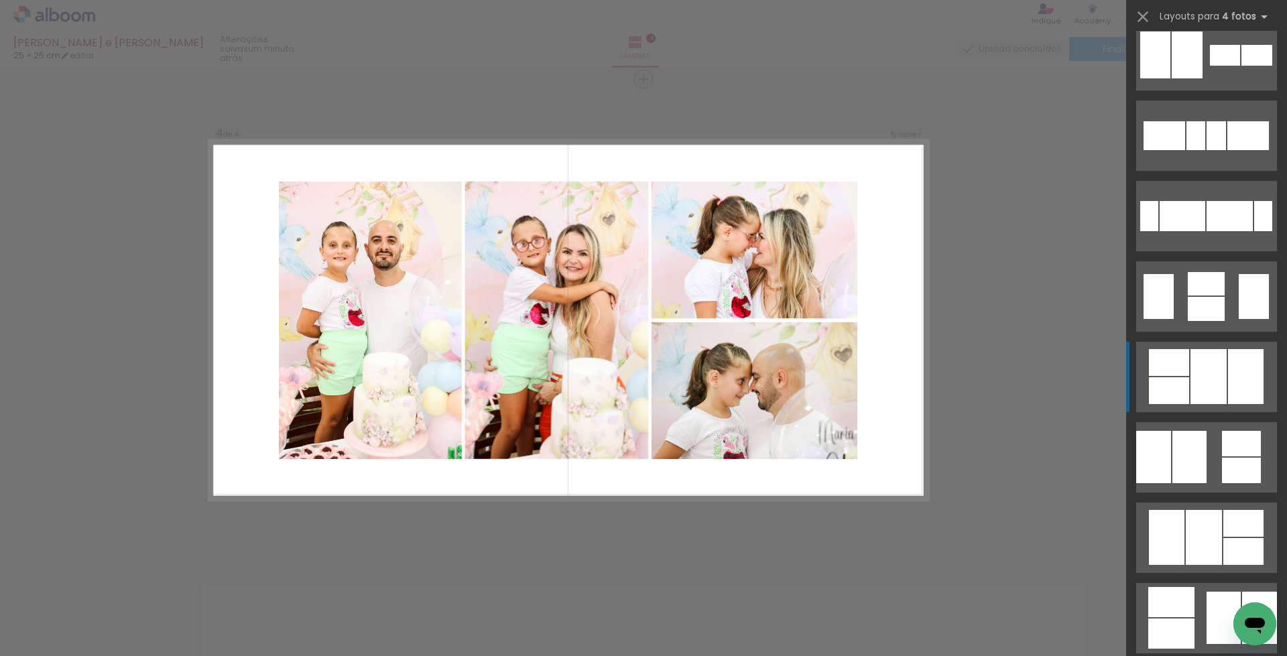
scroll to position [349, 0]
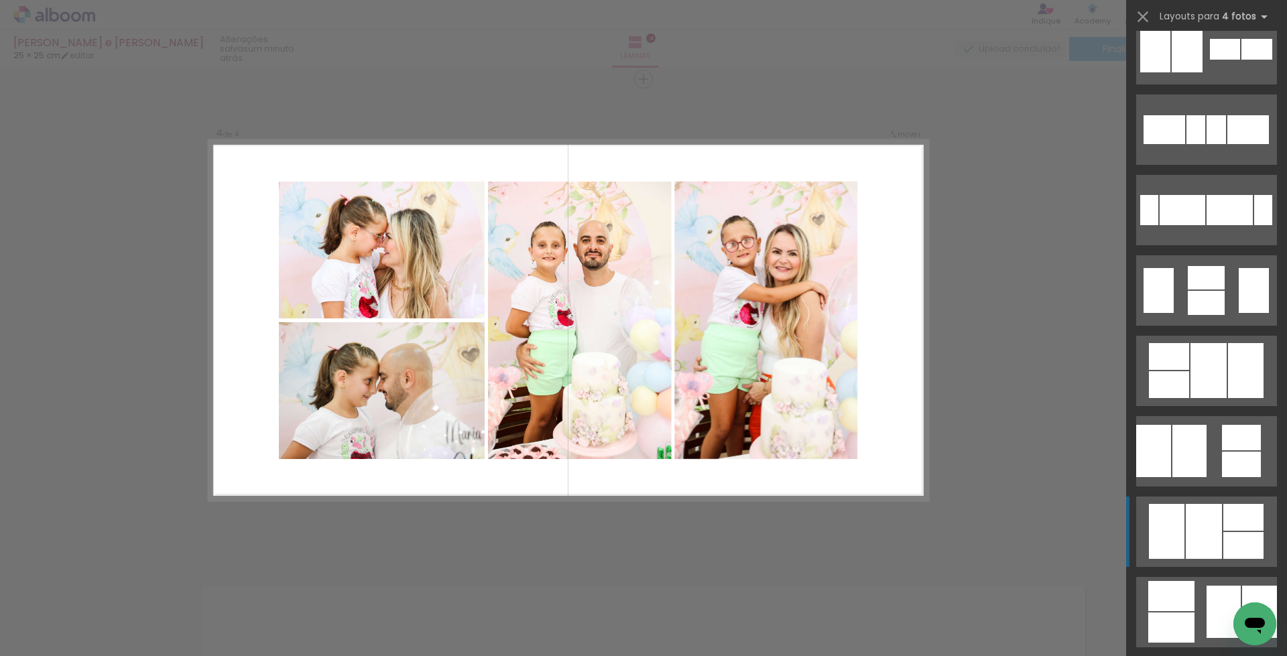
click at [1194, 533] on div at bounding box center [1204, 531] width 36 height 55
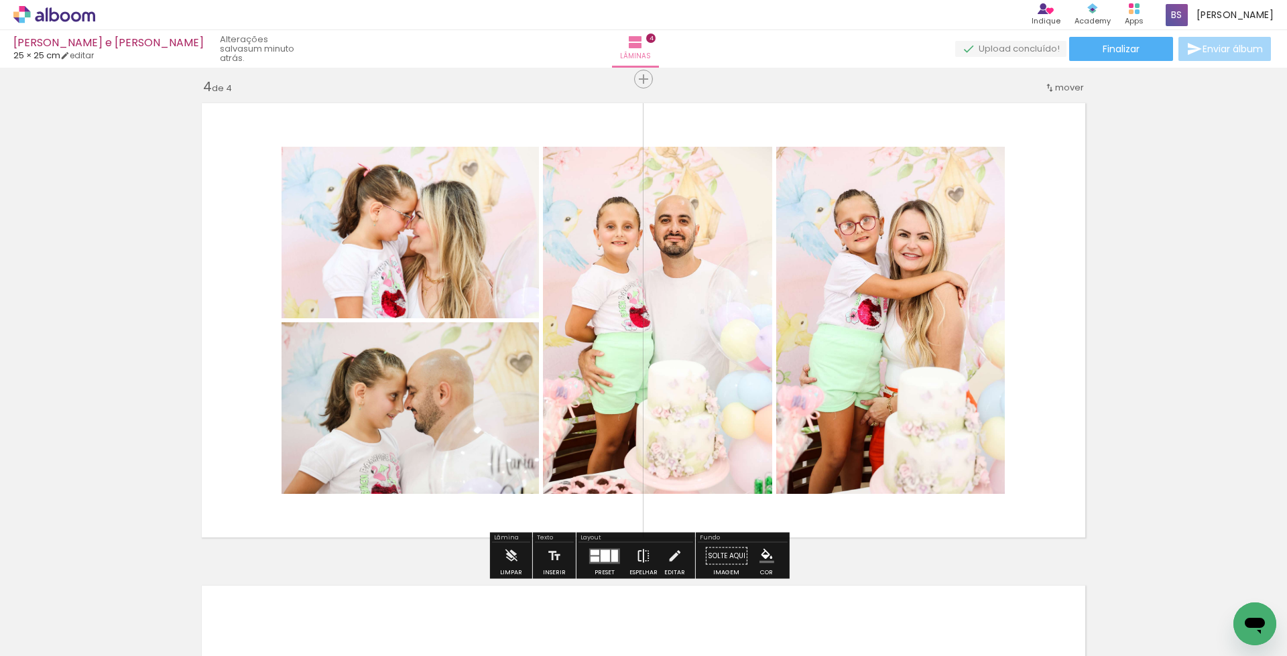
click at [643, 555] on iron-icon at bounding box center [643, 556] width 15 height 27
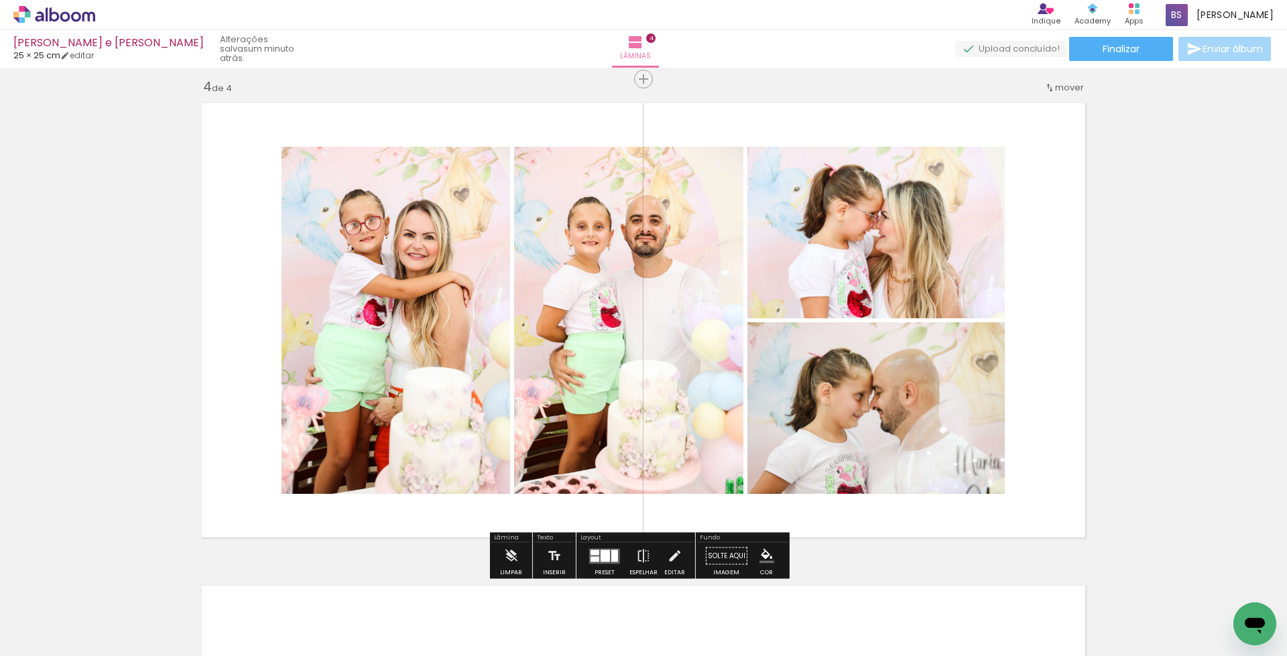
click at [601, 556] on div at bounding box center [605, 556] width 9 height 12
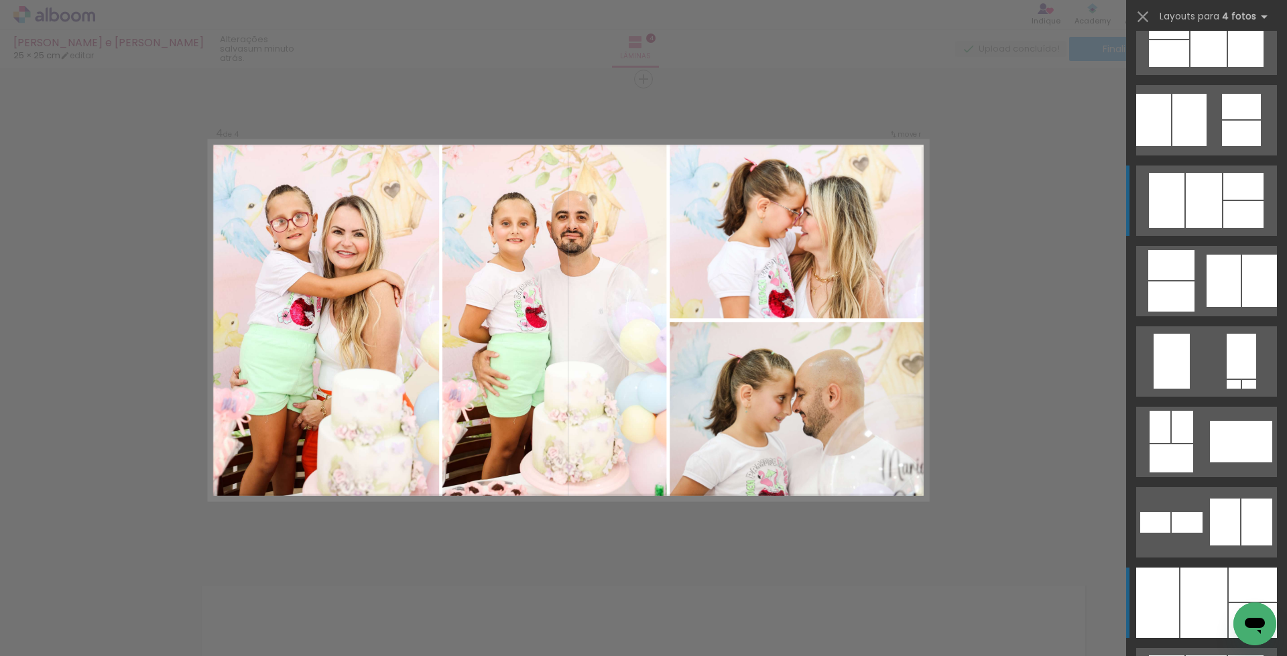
scroll to position [679, 0]
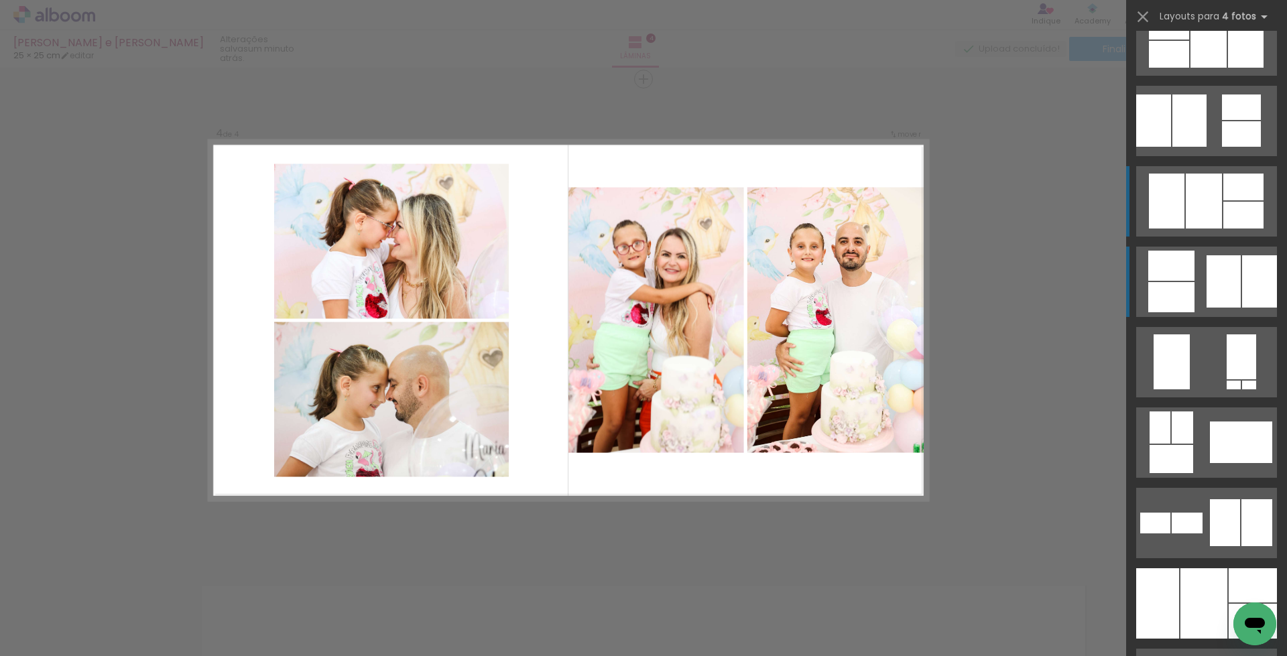
click at [1165, 288] on div at bounding box center [1171, 297] width 46 height 30
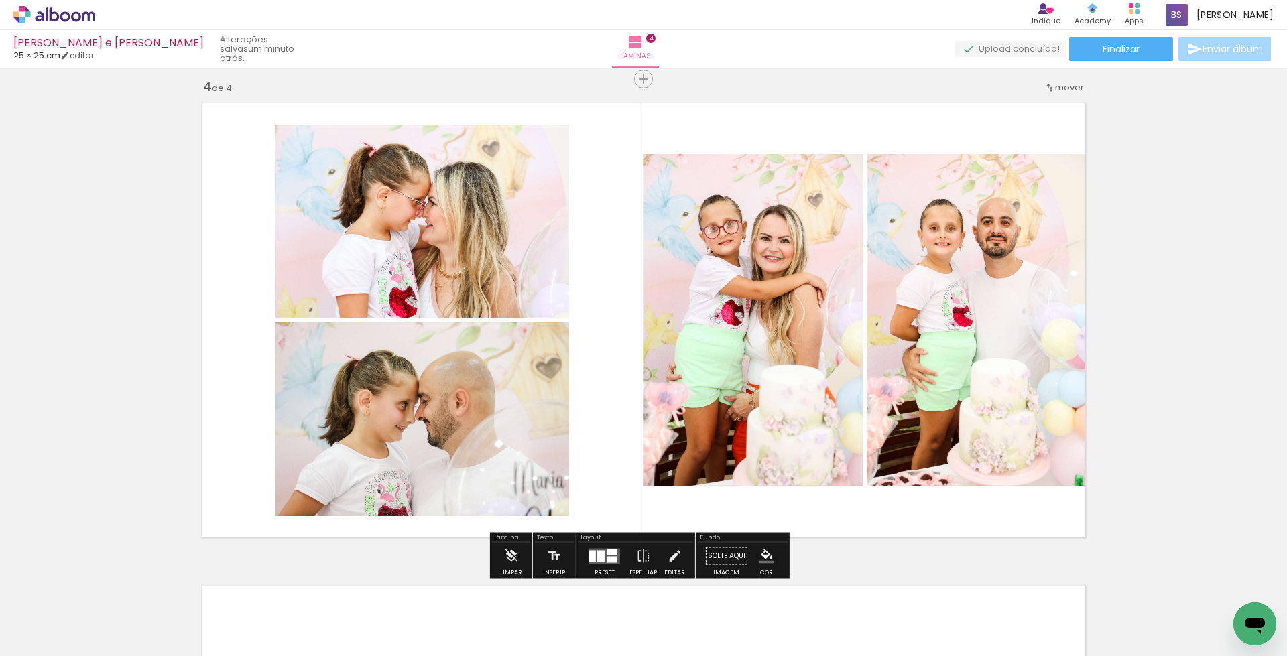
click at [601, 552] on div at bounding box center [600, 555] width 7 height 11
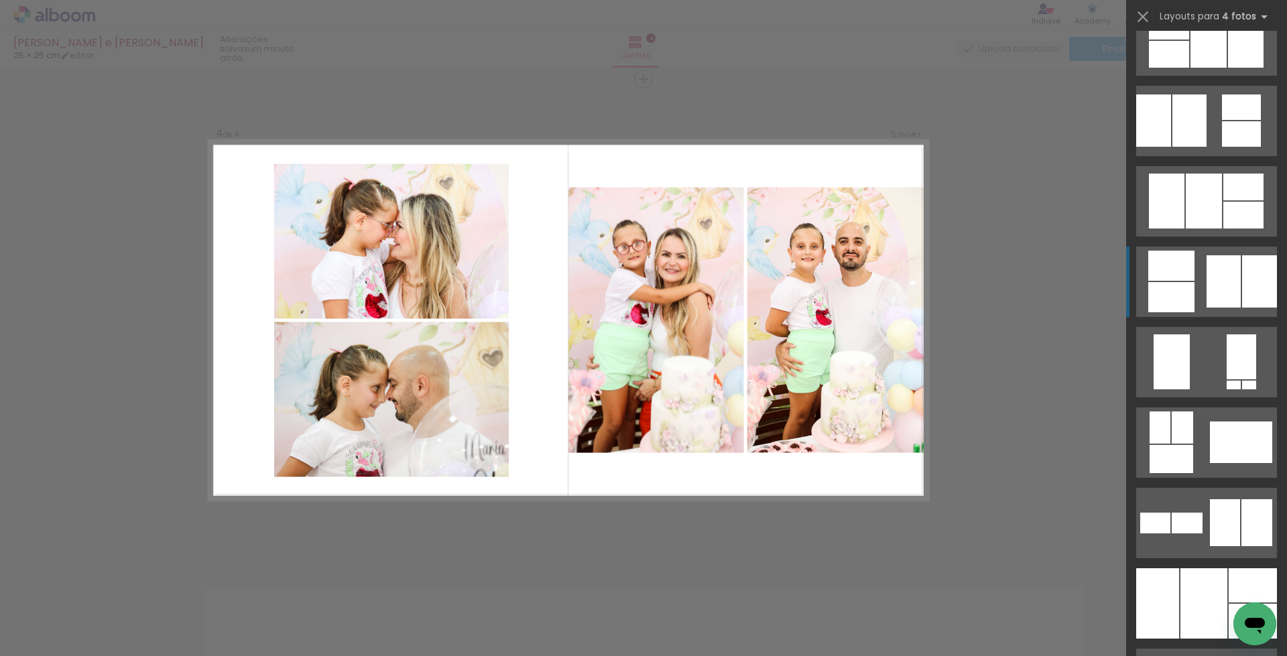
scroll to position [885, 0]
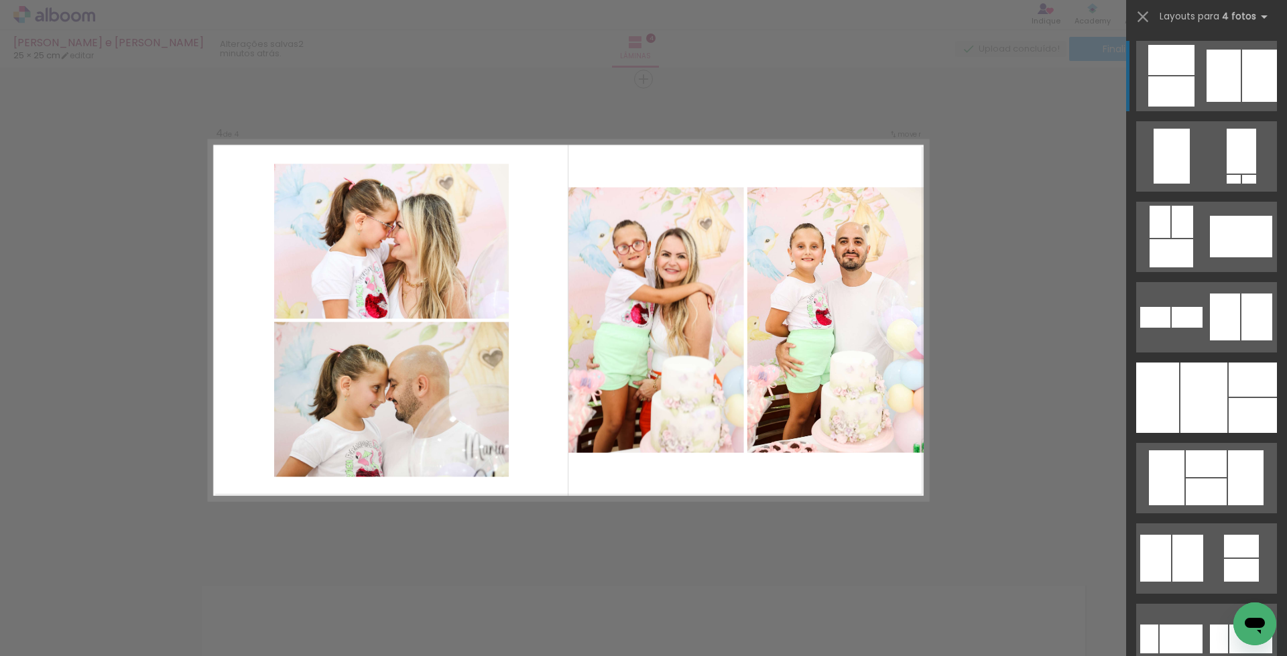
click at [1216, 82] on div at bounding box center [1224, 76] width 34 height 52
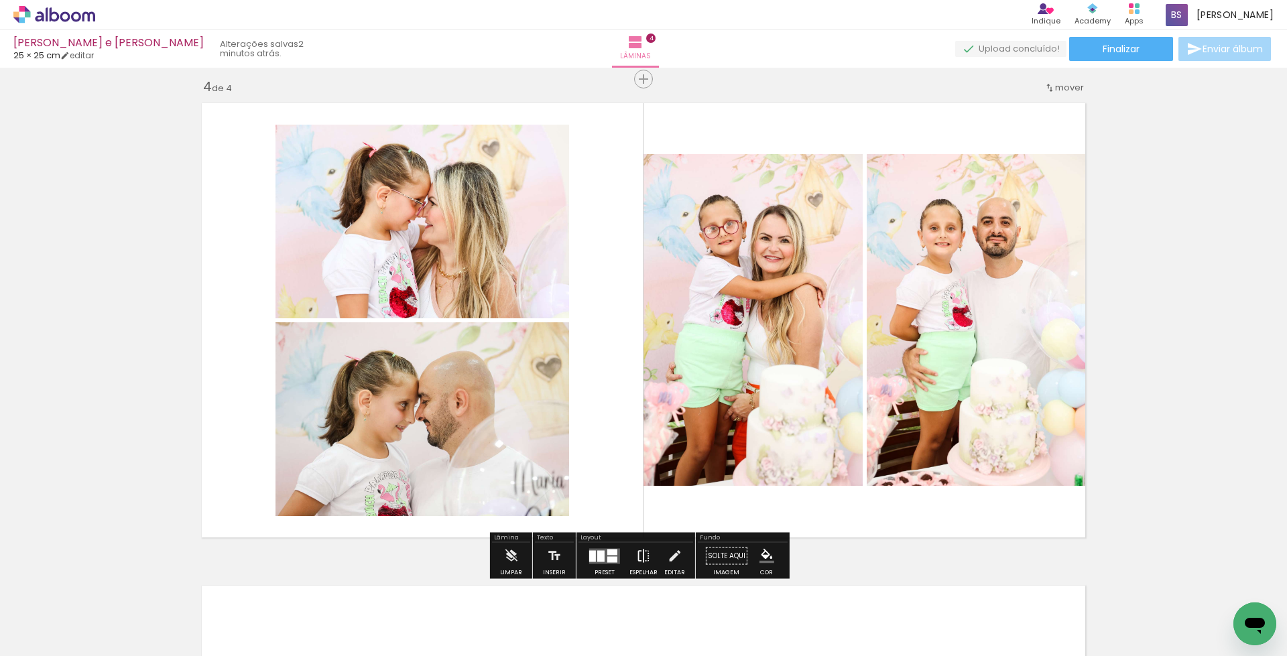
click at [640, 554] on iron-icon at bounding box center [643, 556] width 15 height 27
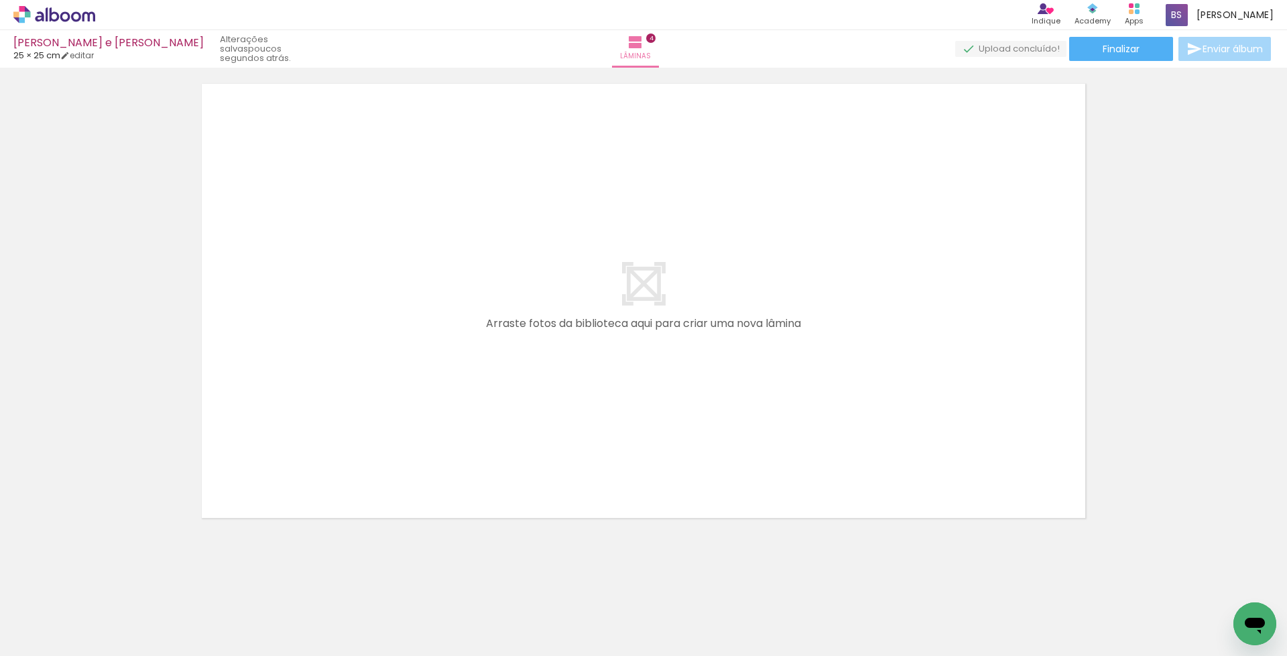
scroll to position [0, 474]
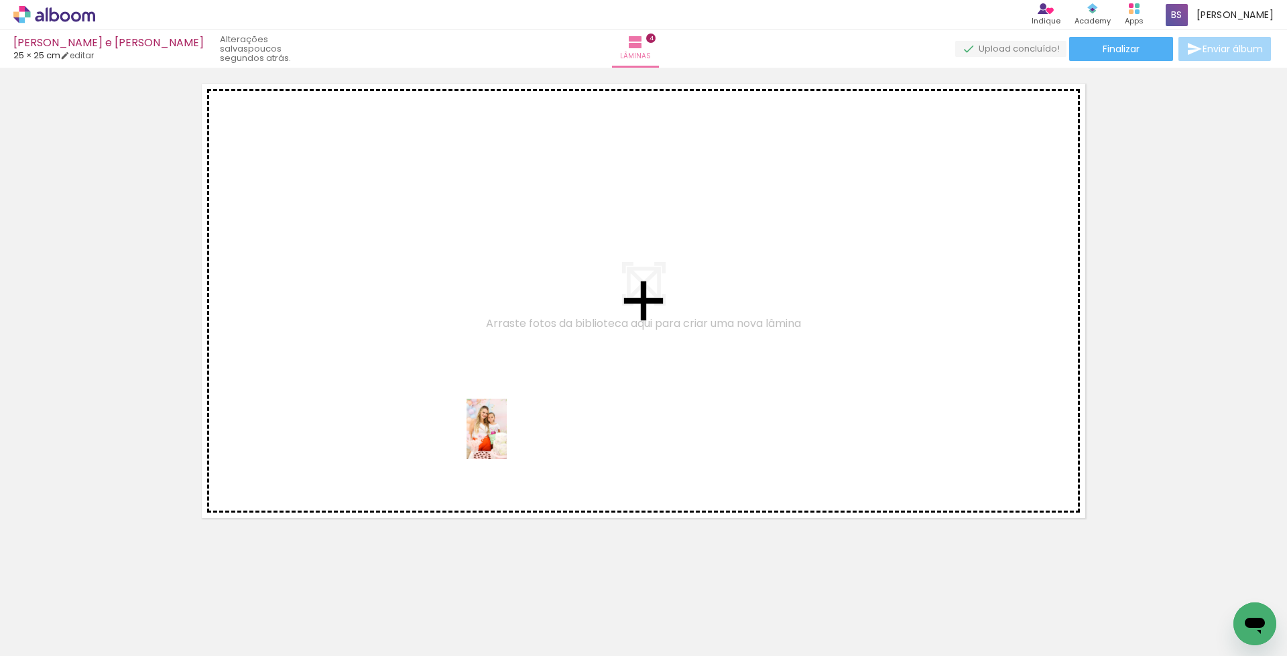
drag, startPoint x: 568, startPoint y: 613, endPoint x: 507, endPoint y: 439, distance: 184.1
click at [507, 439] on quentale-workspace at bounding box center [643, 328] width 1287 height 656
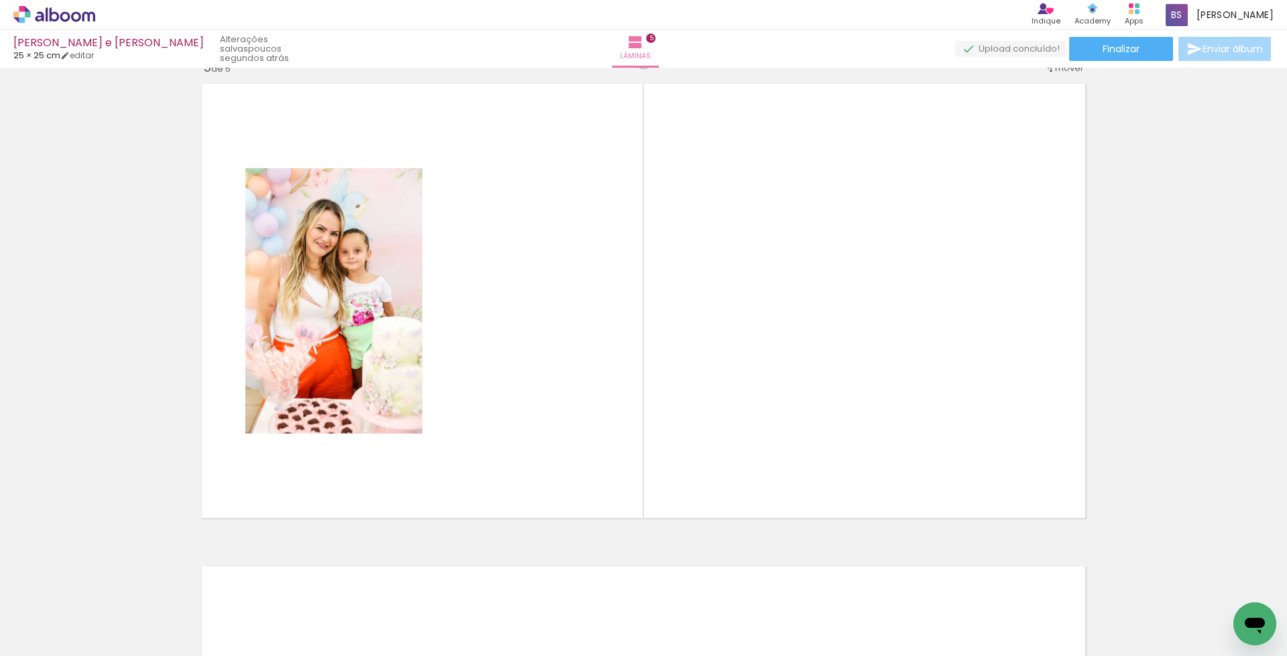
scroll to position [1942, 0]
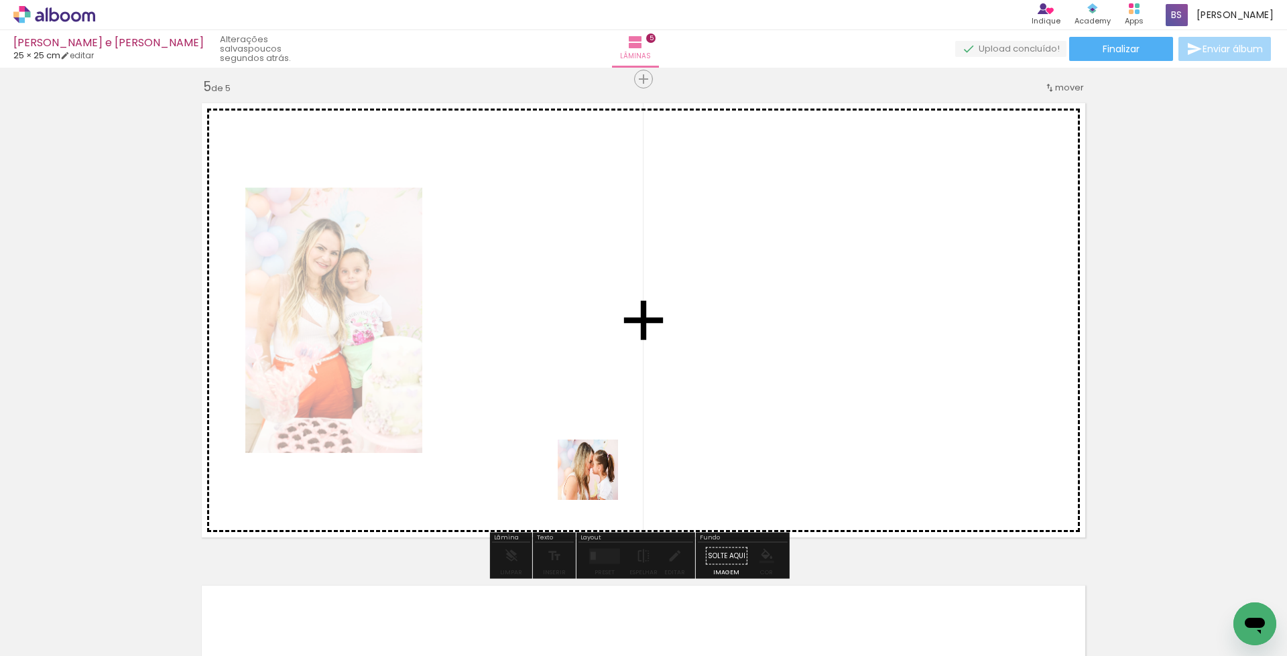
drag, startPoint x: 652, startPoint y: 613, endPoint x: 579, endPoint y: 426, distance: 200.8
click at [579, 426] on quentale-workspace at bounding box center [643, 328] width 1287 height 656
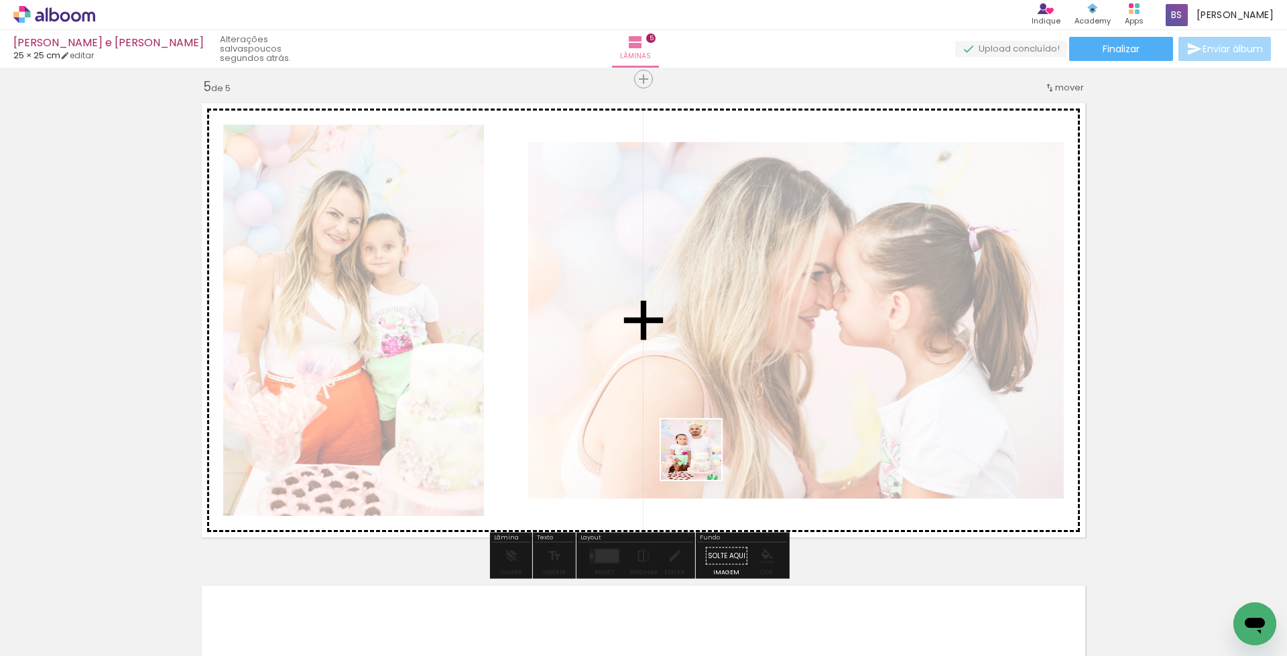
drag, startPoint x: 721, startPoint y: 617, endPoint x: 781, endPoint y: 621, distance: 60.4
click at [700, 455] on quentale-workspace at bounding box center [643, 328] width 1287 height 656
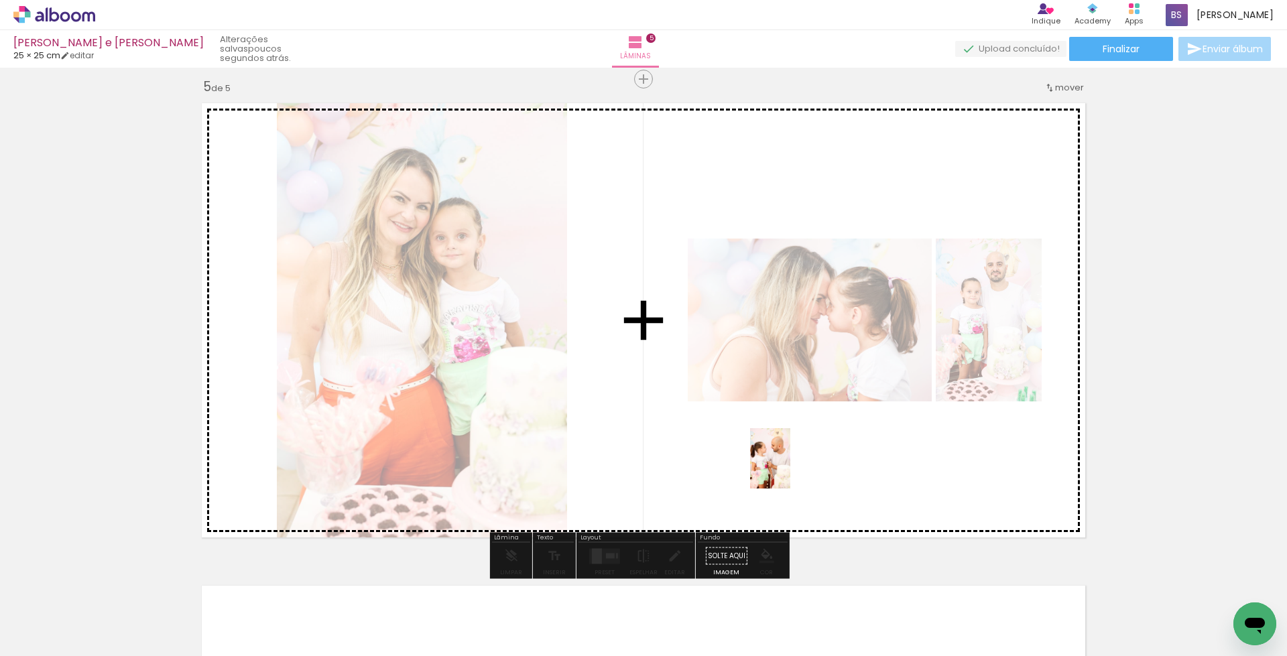
drag, startPoint x: 794, startPoint y: 617, endPoint x: 790, endPoint y: 469, distance: 148.2
click at [790, 469] on quentale-workspace at bounding box center [643, 328] width 1287 height 656
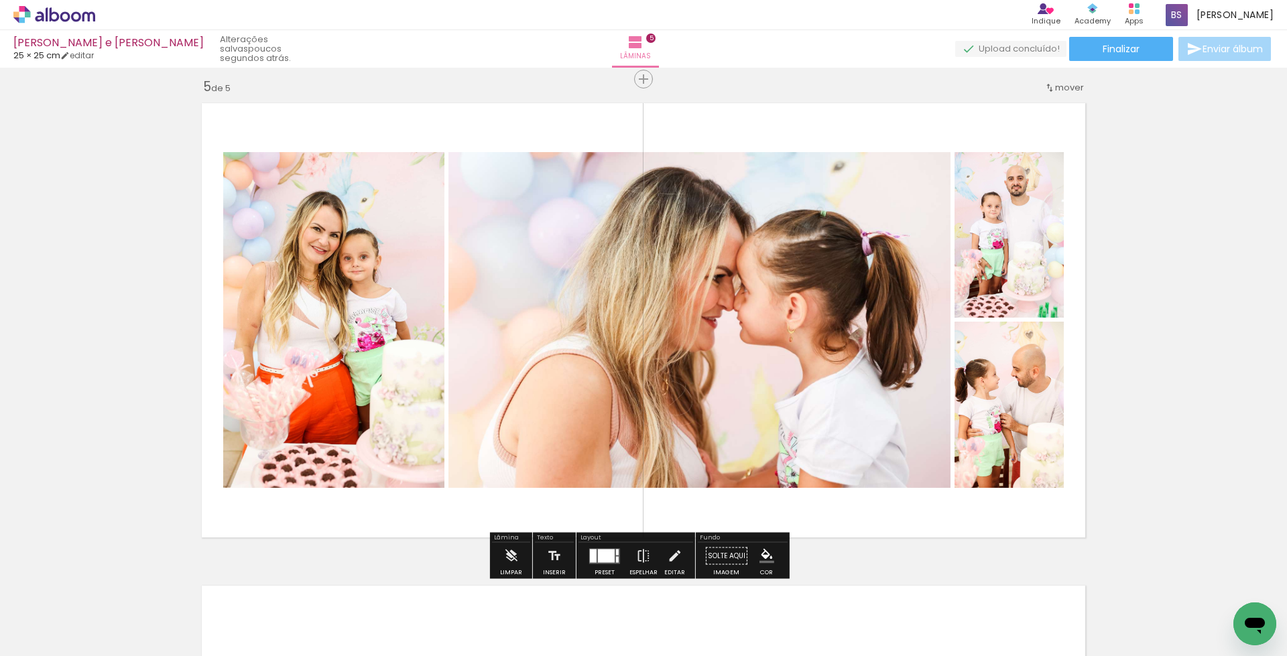
click at [603, 556] on div at bounding box center [606, 555] width 17 height 13
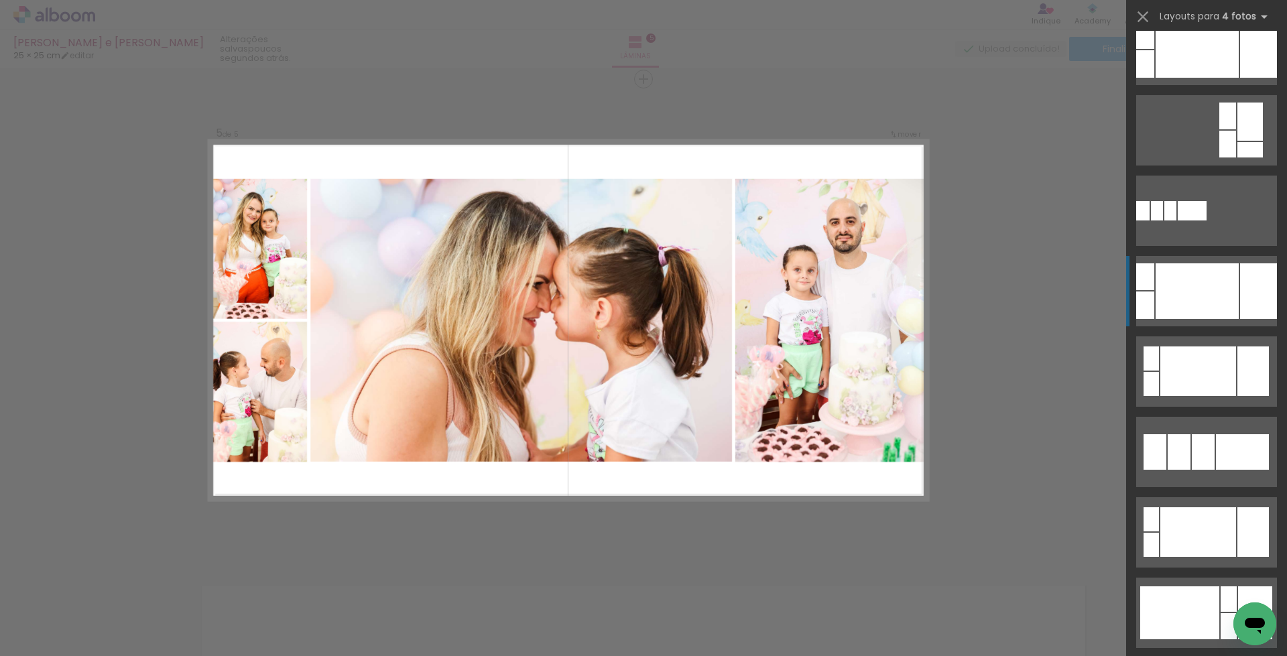
scroll to position [188, 0]
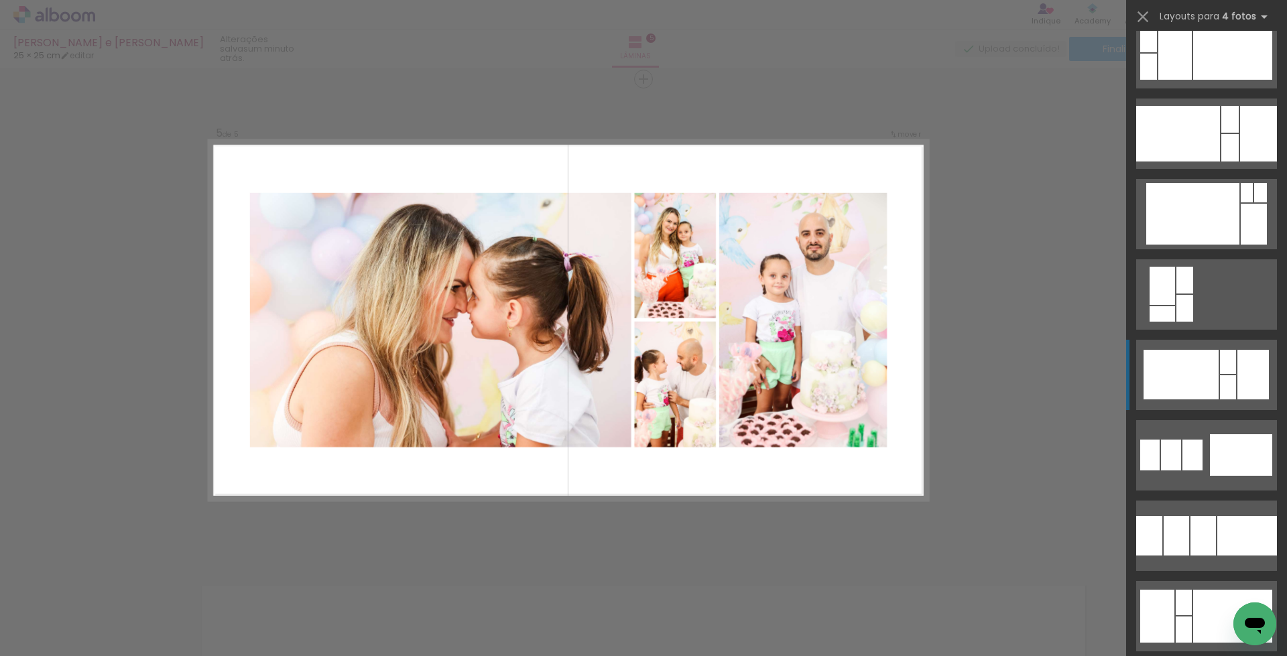
scroll to position [3129, 0]
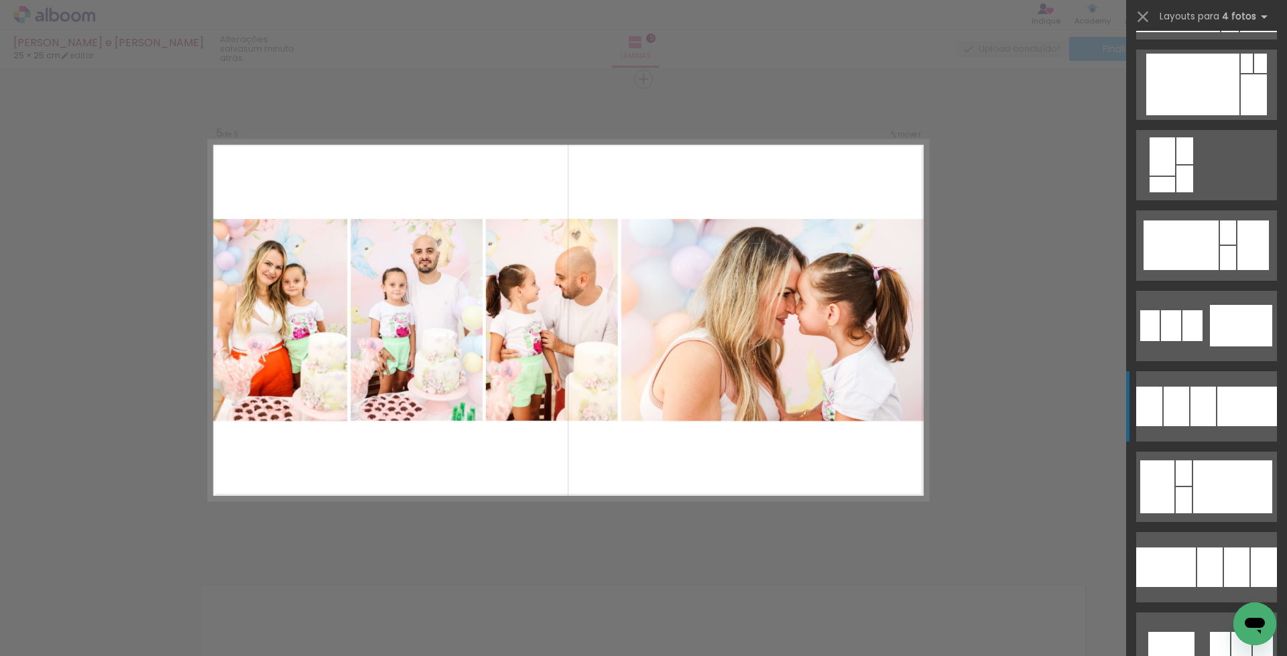
click at [1218, 405] on div at bounding box center [1248, 407] width 60 height 40
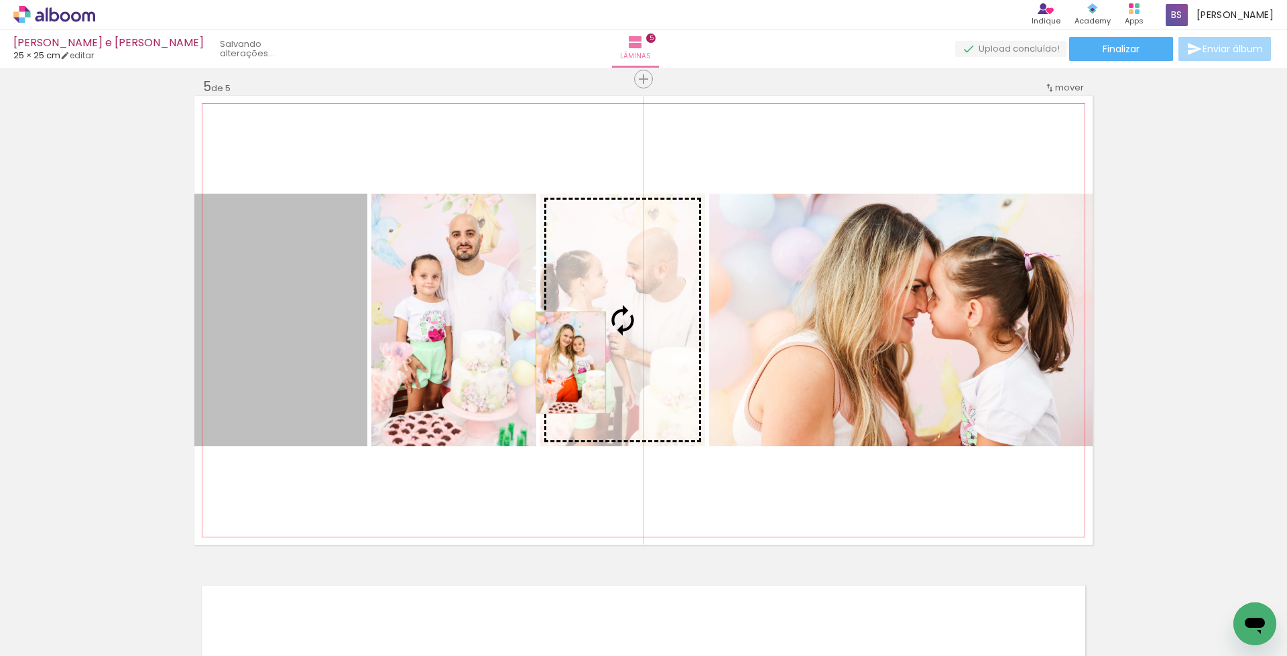
drag, startPoint x: 289, startPoint y: 336, endPoint x: 565, endPoint y: 363, distance: 277.5
click at [0, 0] on slot at bounding box center [0, 0] width 0 height 0
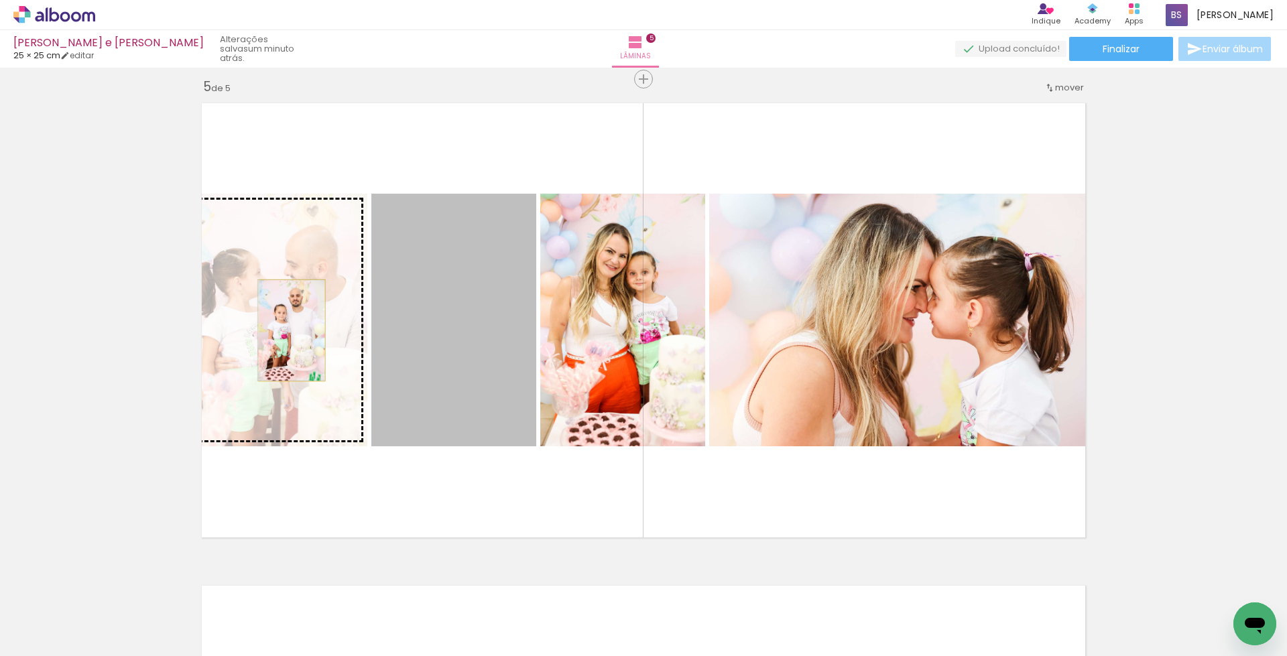
drag, startPoint x: 420, startPoint y: 330, endPoint x: 286, endPoint y: 331, distance: 133.4
click at [0, 0] on slot at bounding box center [0, 0] width 0 height 0
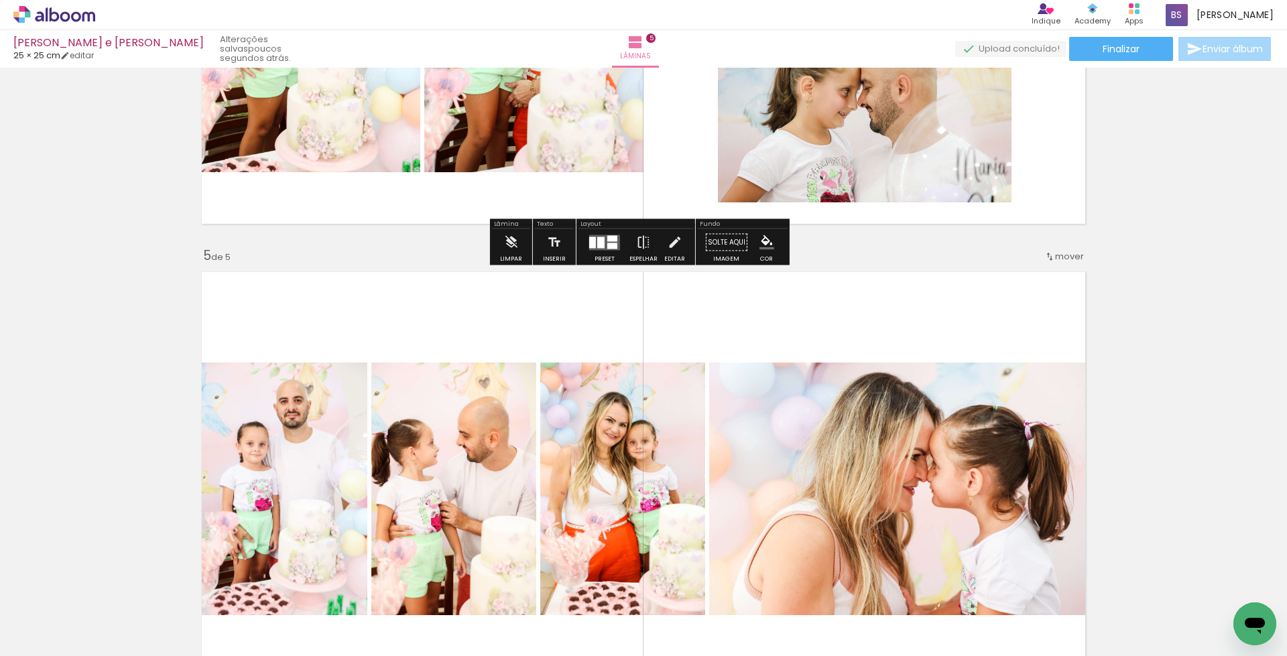
scroll to position [1879, 0]
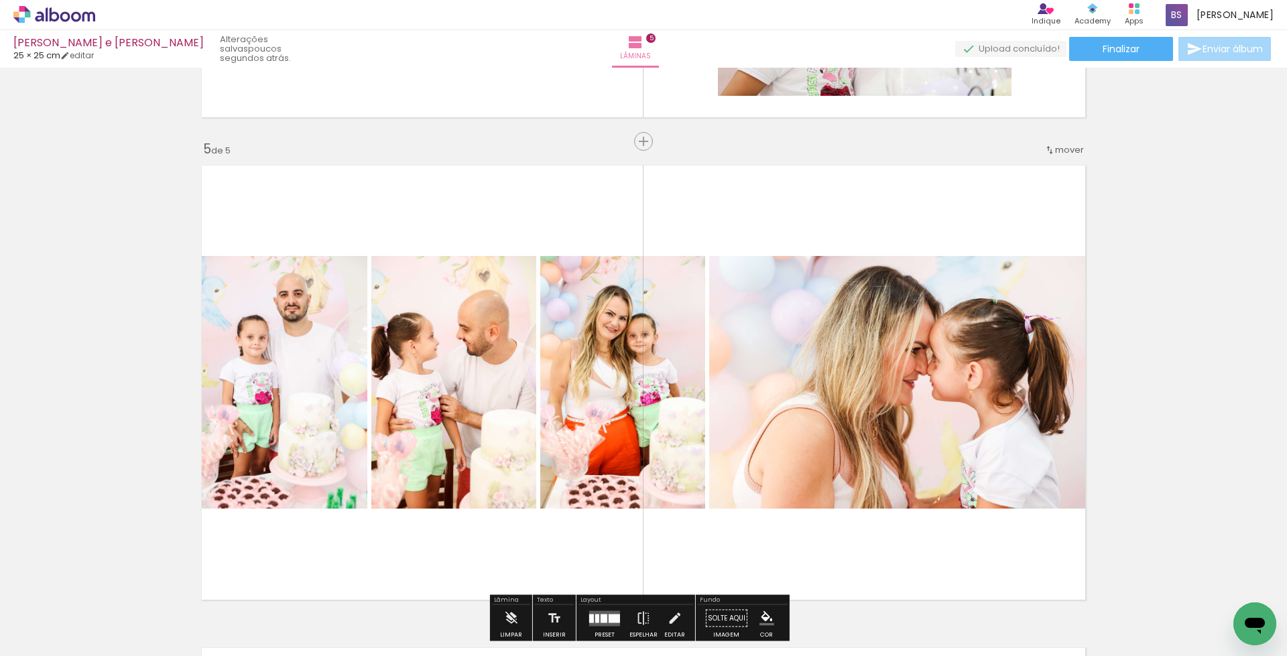
click at [310, 373] on quentale-photo at bounding box center [280, 382] width 173 height 253
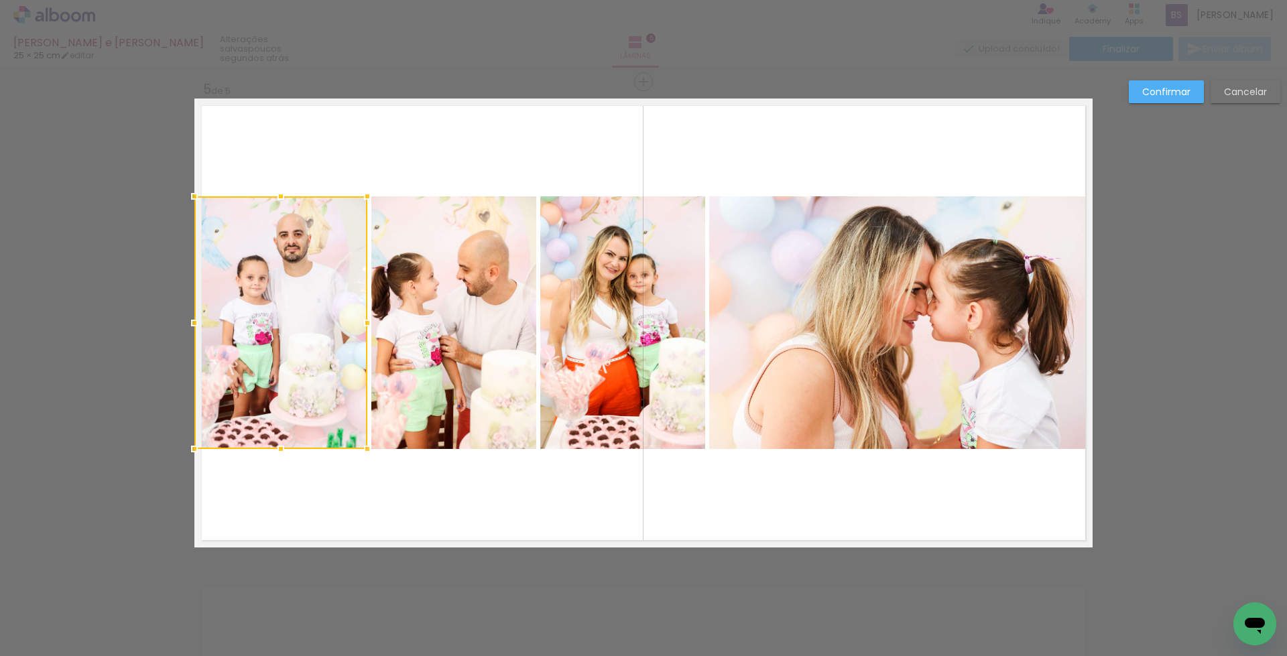
scroll to position [1942, 0]
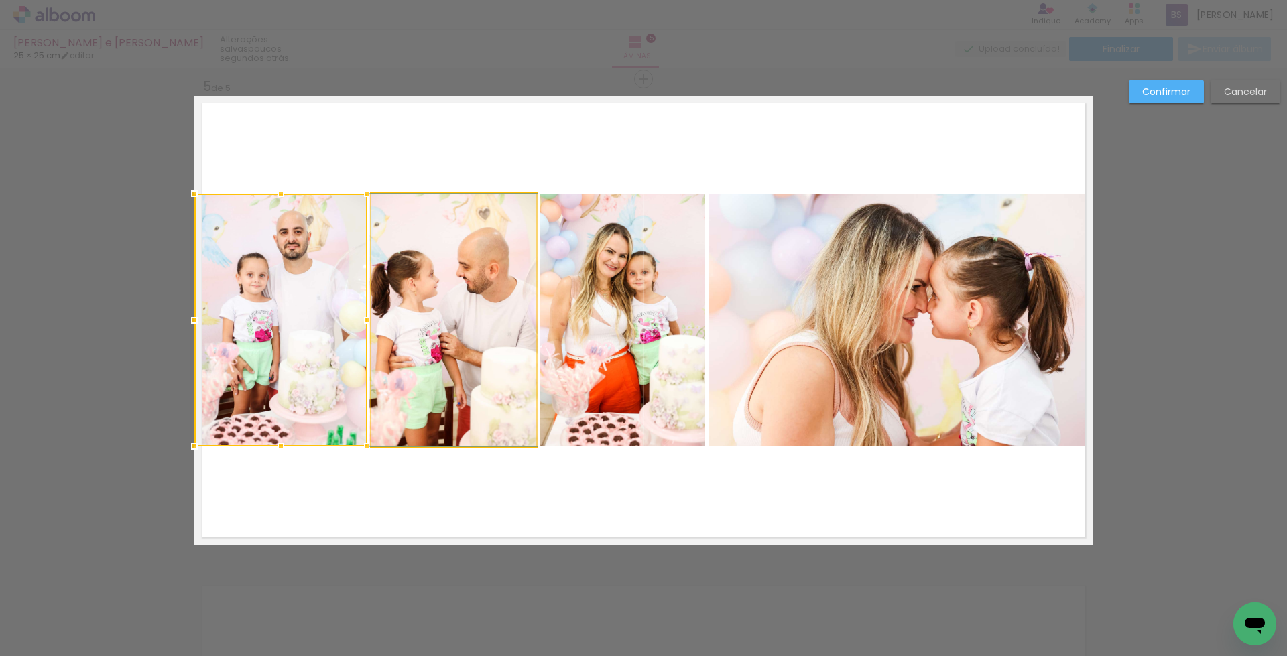
click at [471, 346] on quentale-photo at bounding box center [453, 320] width 165 height 253
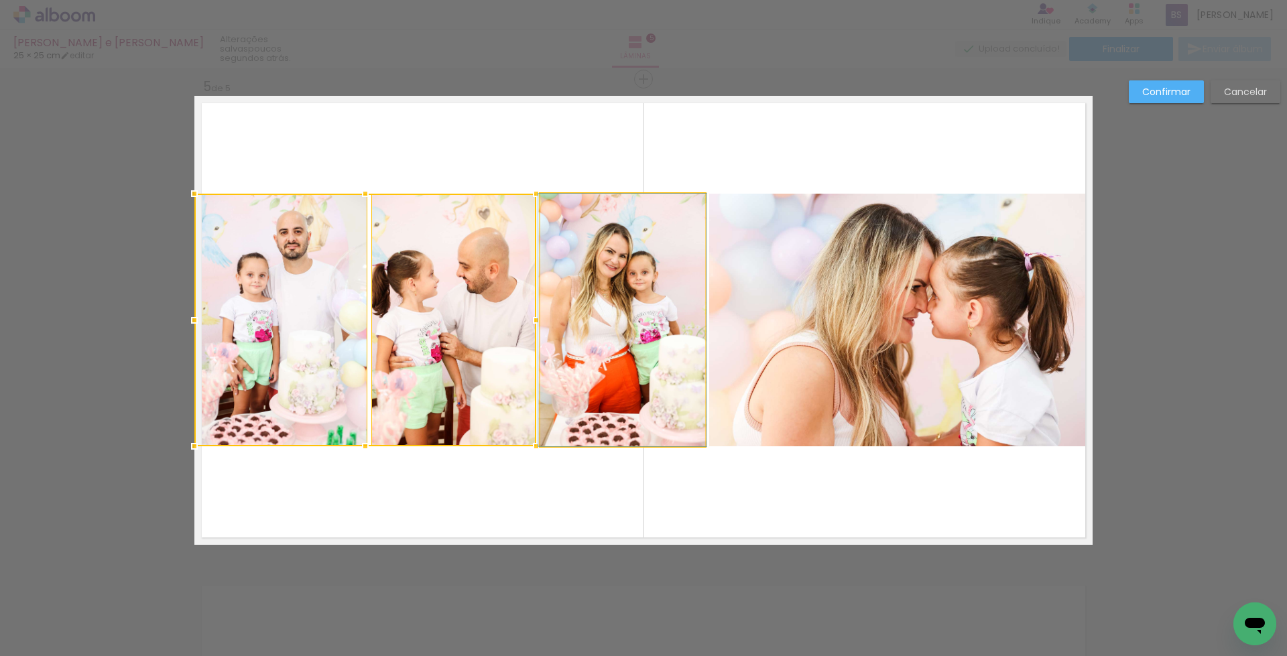
click at [591, 351] on quentale-photo at bounding box center [622, 320] width 165 height 253
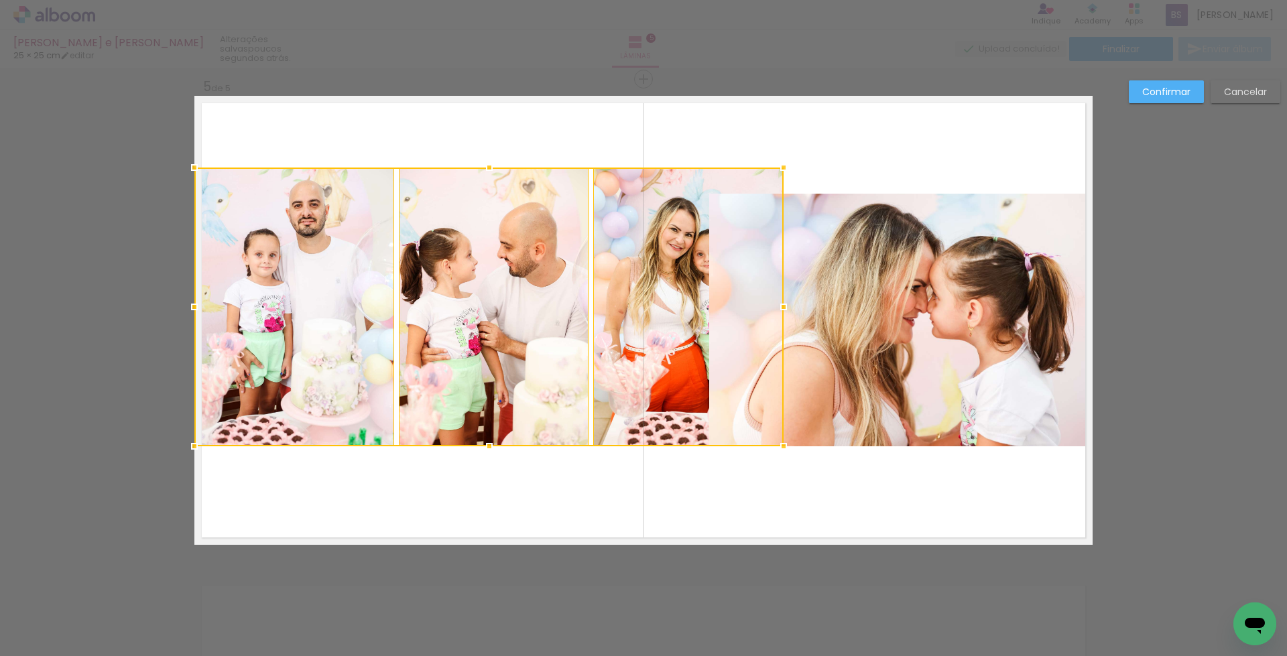
drag, startPoint x: 699, startPoint y: 196, endPoint x: 775, endPoint y: 167, distance: 81.1
click at [775, 167] on div at bounding box center [783, 167] width 27 height 27
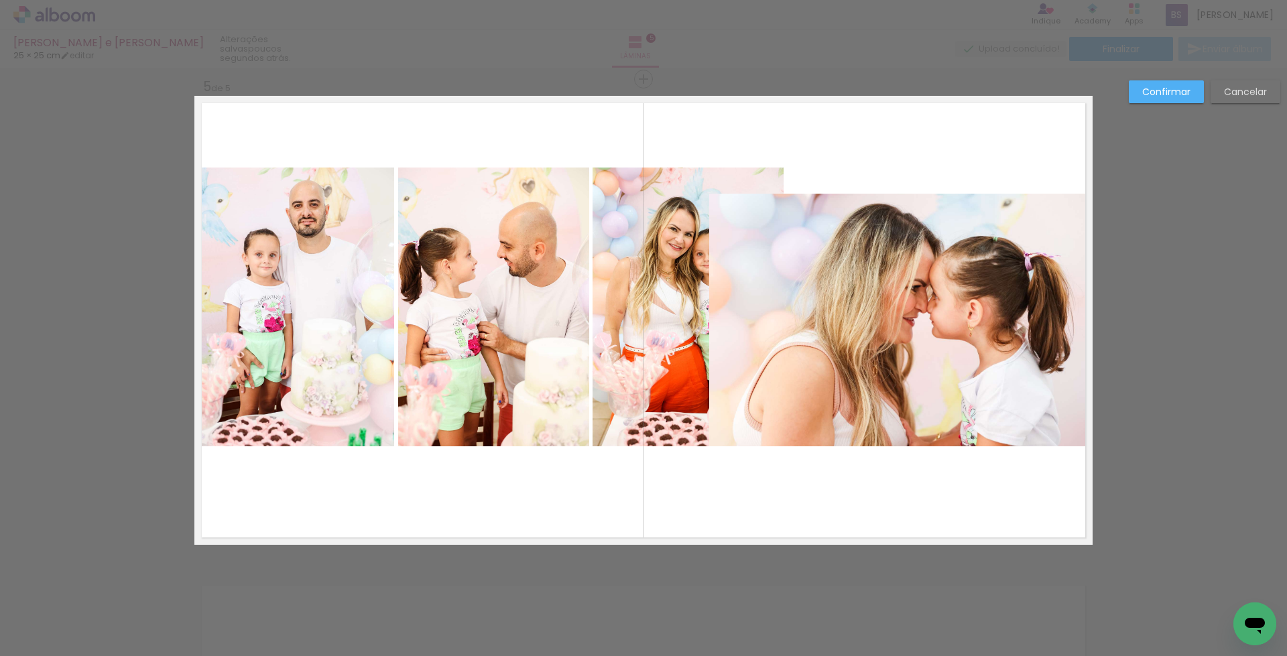
click at [297, 320] on quentale-photo at bounding box center [294, 307] width 200 height 279
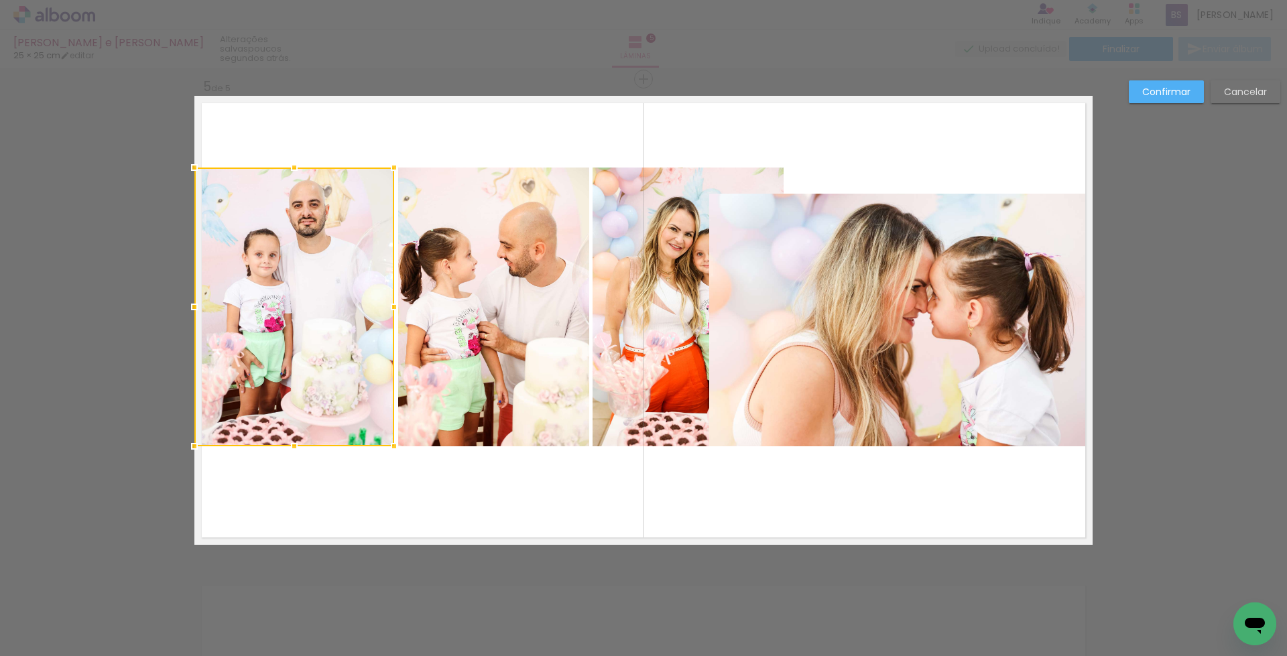
click at [469, 341] on quentale-photo at bounding box center [493, 307] width 191 height 279
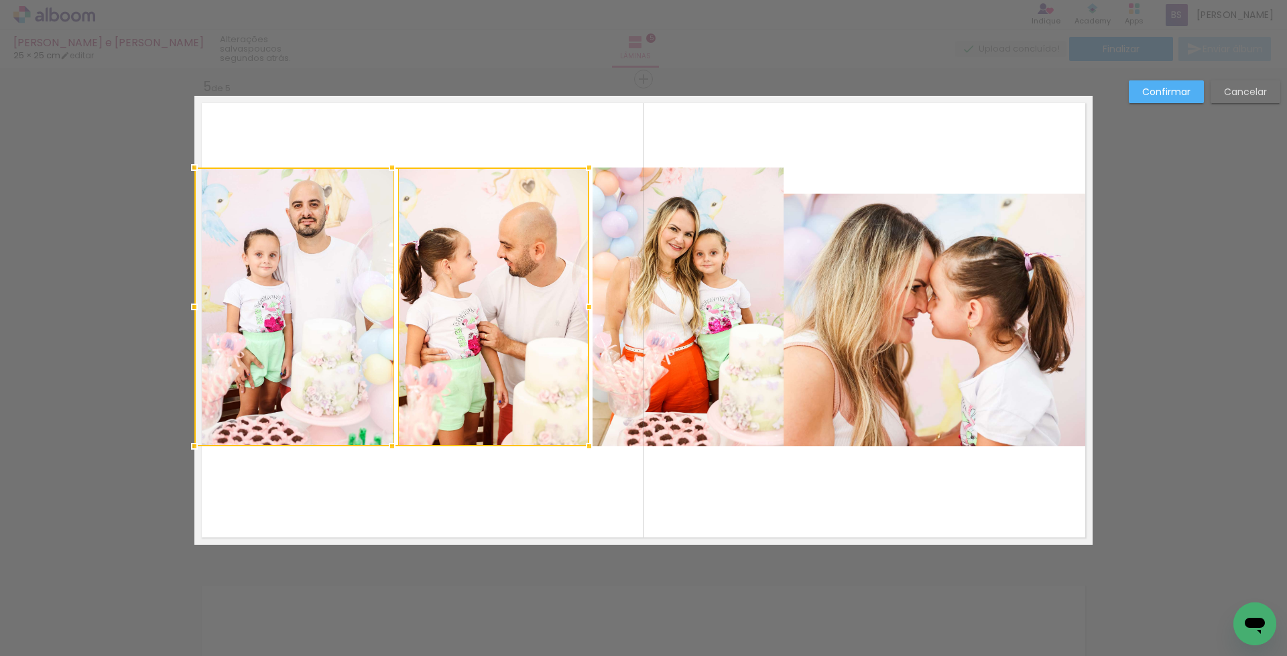
click at [640, 341] on quentale-photo at bounding box center [688, 307] width 191 height 279
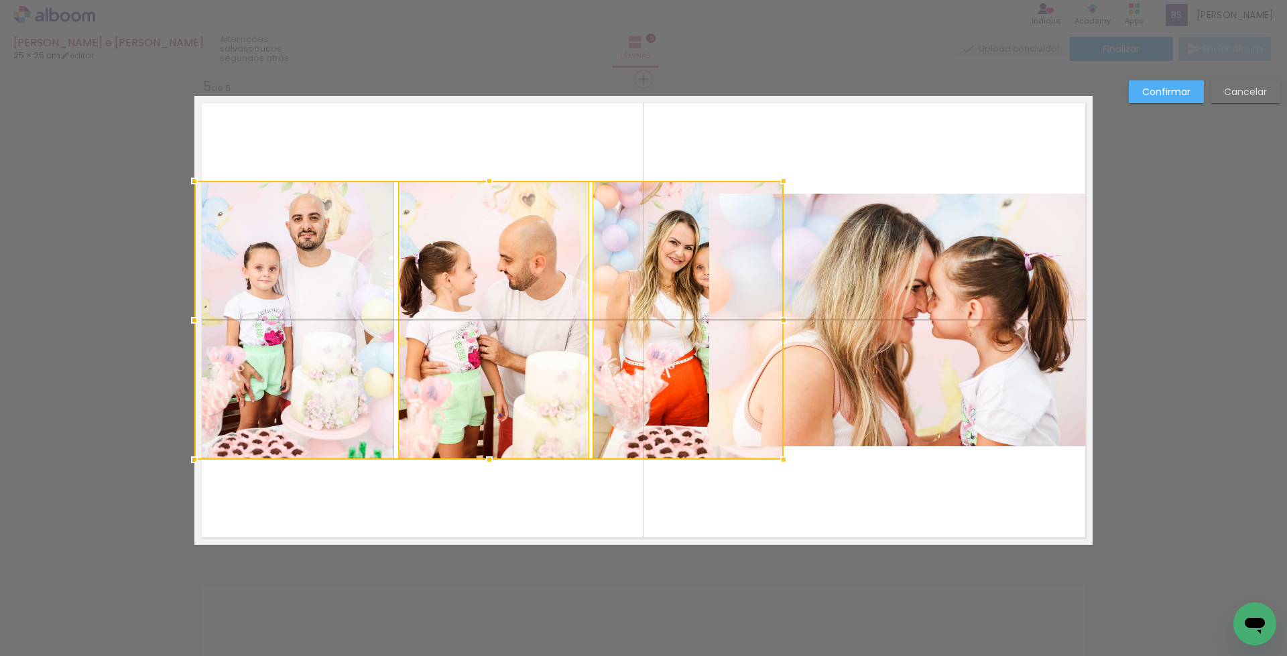
drag, startPoint x: 495, startPoint y: 347, endPoint x: 494, endPoint y: 369, distance: 21.5
click at [494, 369] on div at bounding box center [488, 320] width 589 height 279
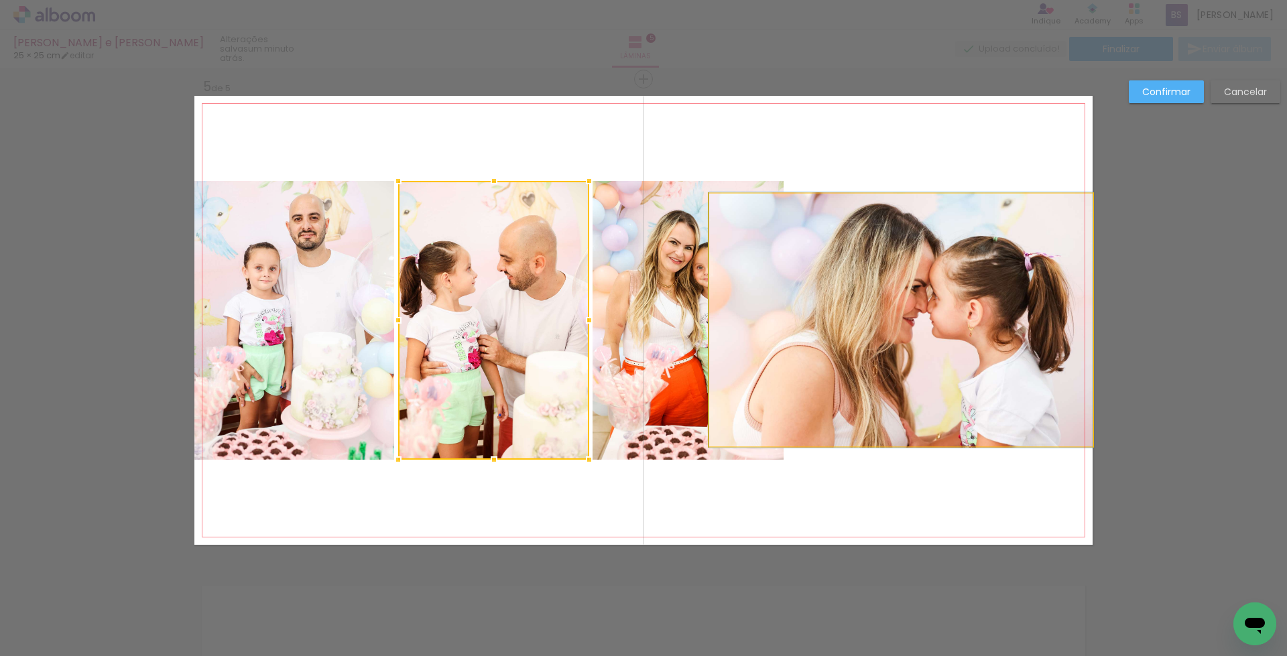
click at [908, 350] on quentale-photo at bounding box center [900, 320] width 383 height 253
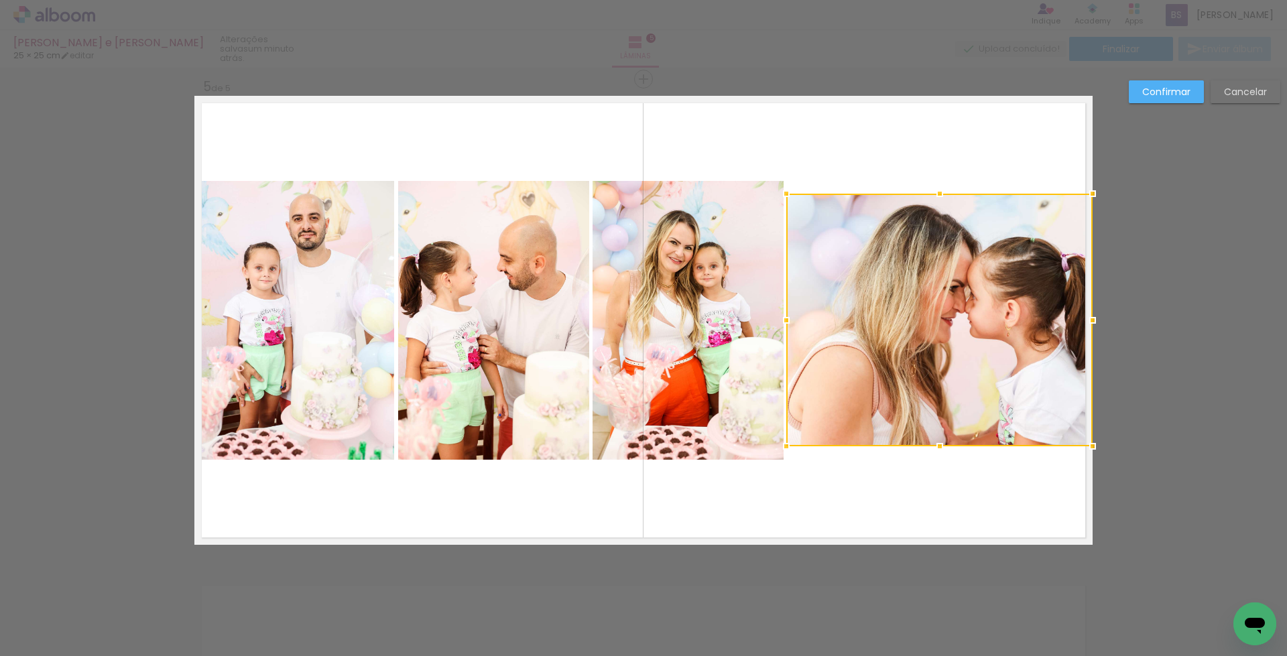
drag, startPoint x: 705, startPoint y: 321, endPoint x: 784, endPoint y: 319, distance: 78.5
click at [784, 319] on div at bounding box center [786, 320] width 27 height 27
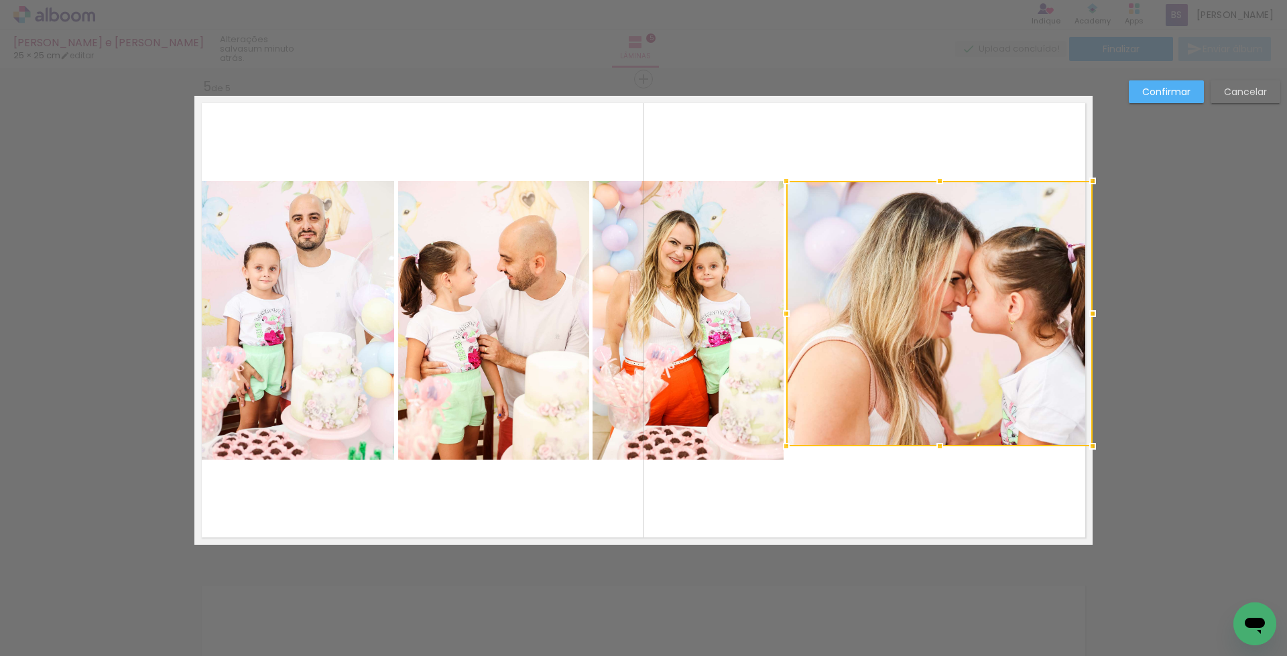
drag, startPoint x: 941, startPoint y: 192, endPoint x: 941, endPoint y: 179, distance: 12.7
click at [941, 179] on div at bounding box center [940, 181] width 27 height 27
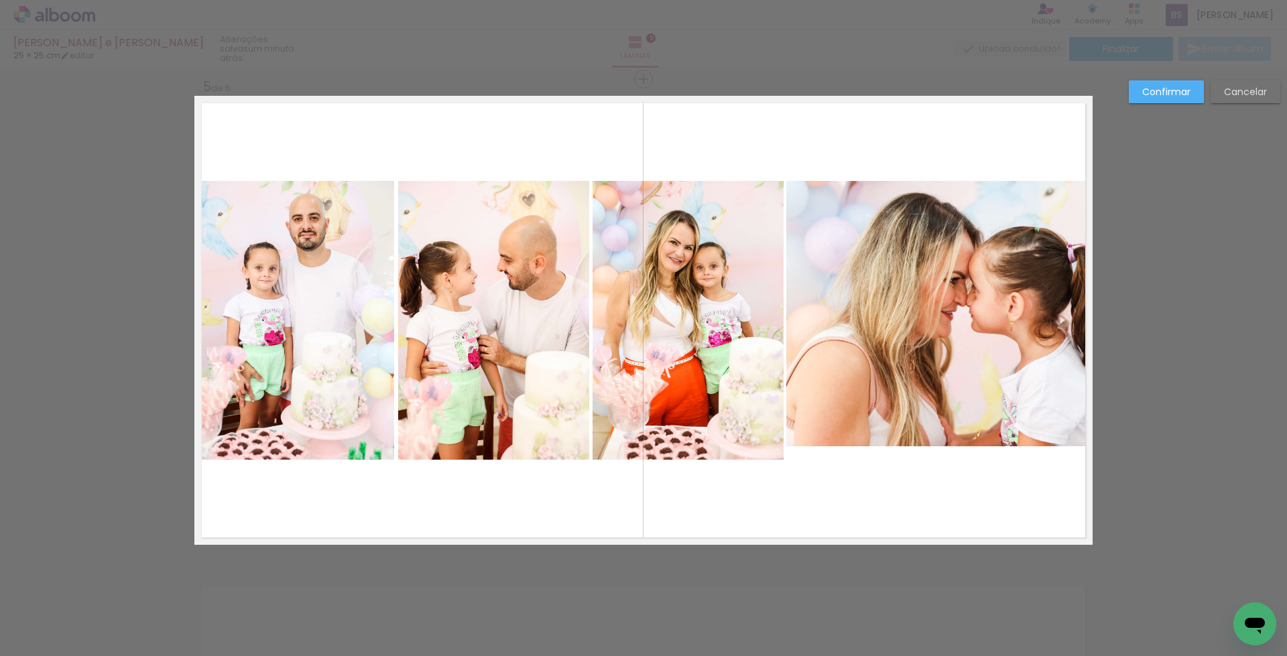
click at [917, 403] on quentale-photo at bounding box center [939, 313] width 306 height 265
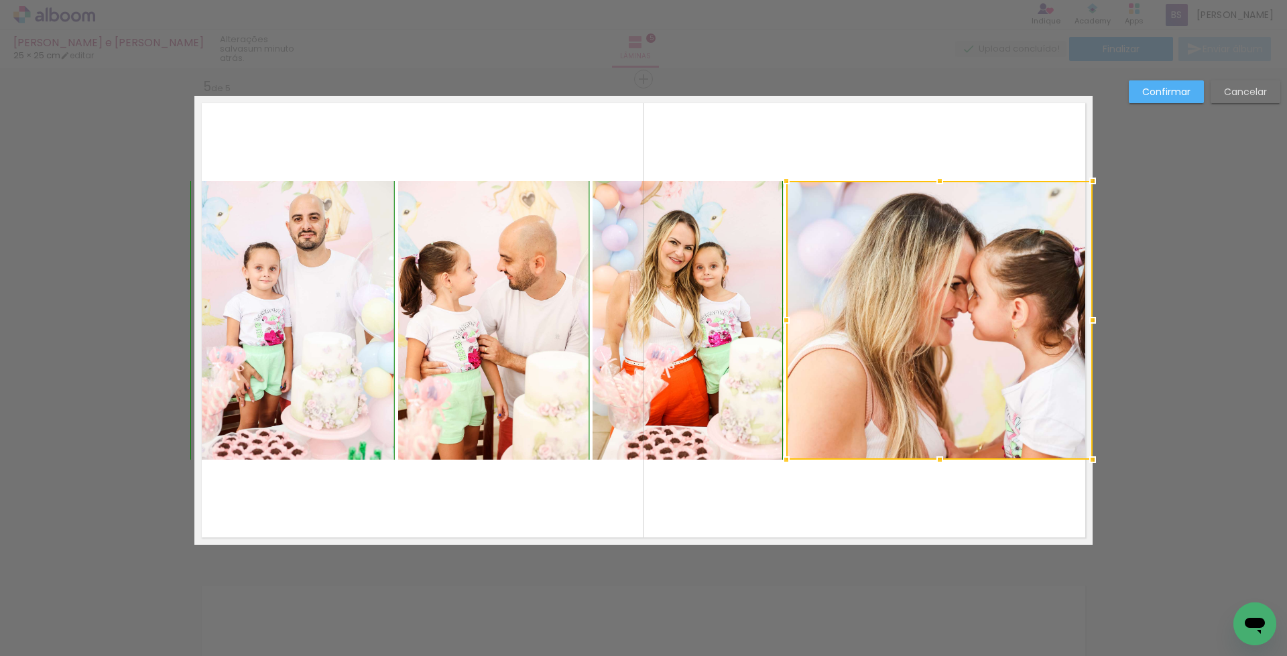
drag, startPoint x: 933, startPoint y: 445, endPoint x: 933, endPoint y: 460, distance: 14.7
click at [933, 460] on div at bounding box center [940, 460] width 27 height 27
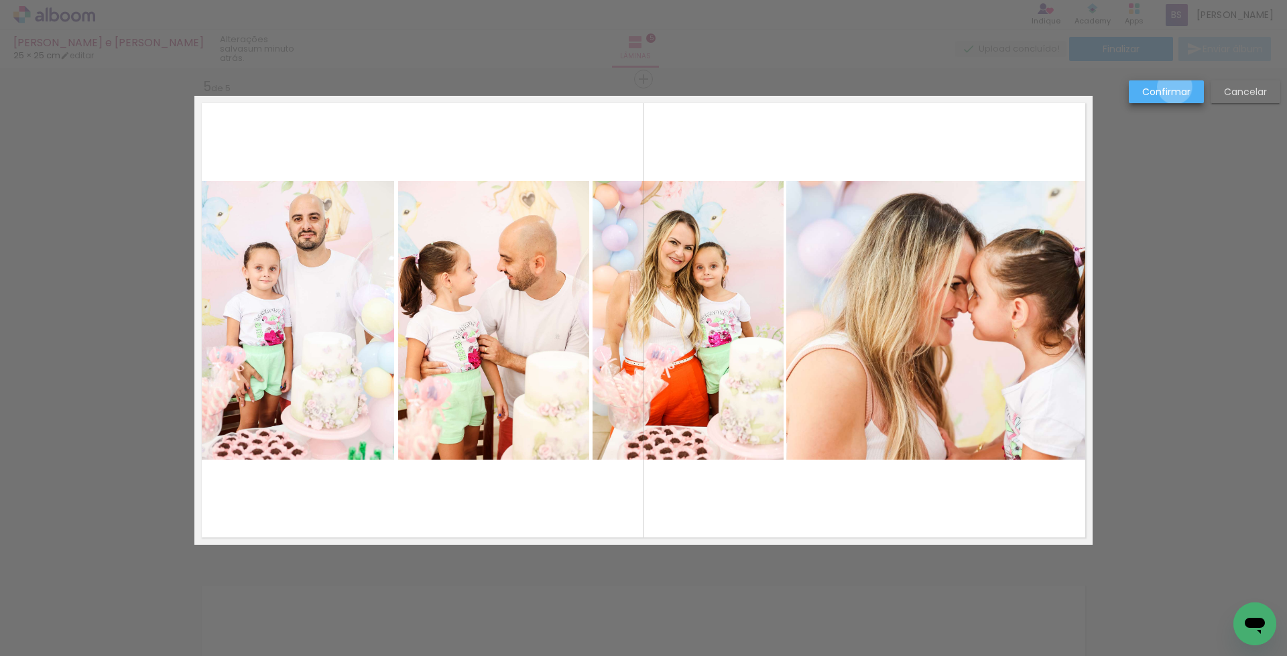
click at [0, 0] on slot "Confirmar" at bounding box center [0, 0] width 0 height 0
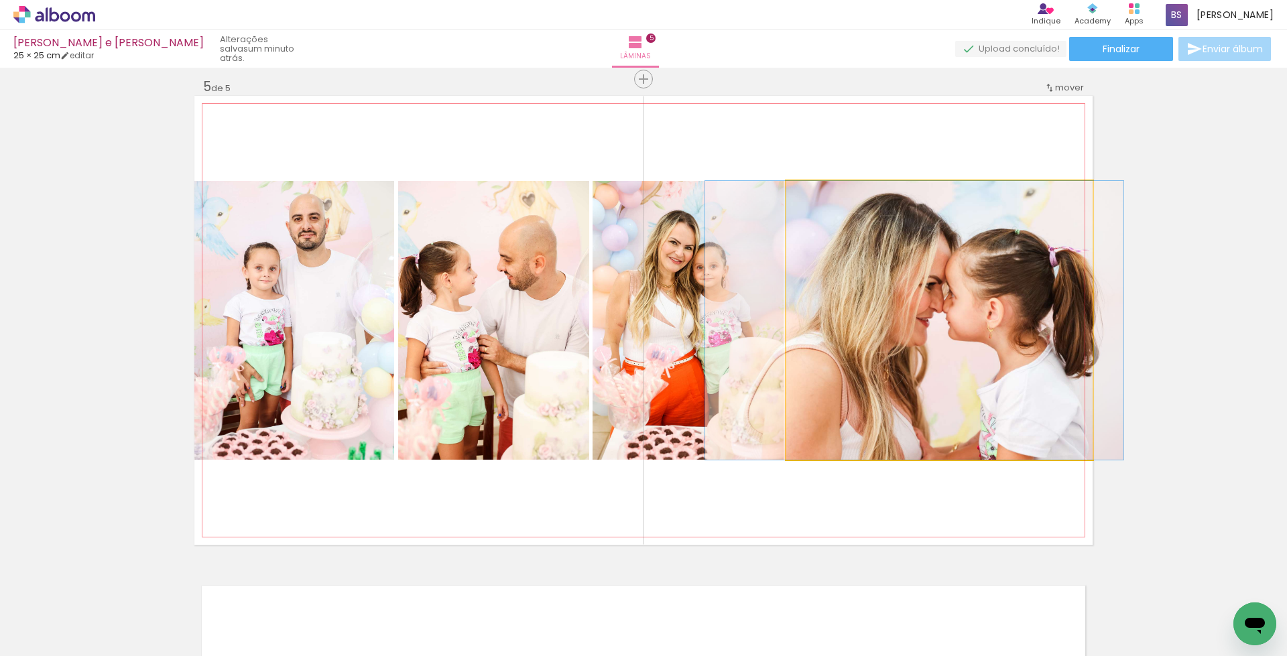
drag, startPoint x: 943, startPoint y: 312, endPoint x: 918, endPoint y: 315, distance: 25.0
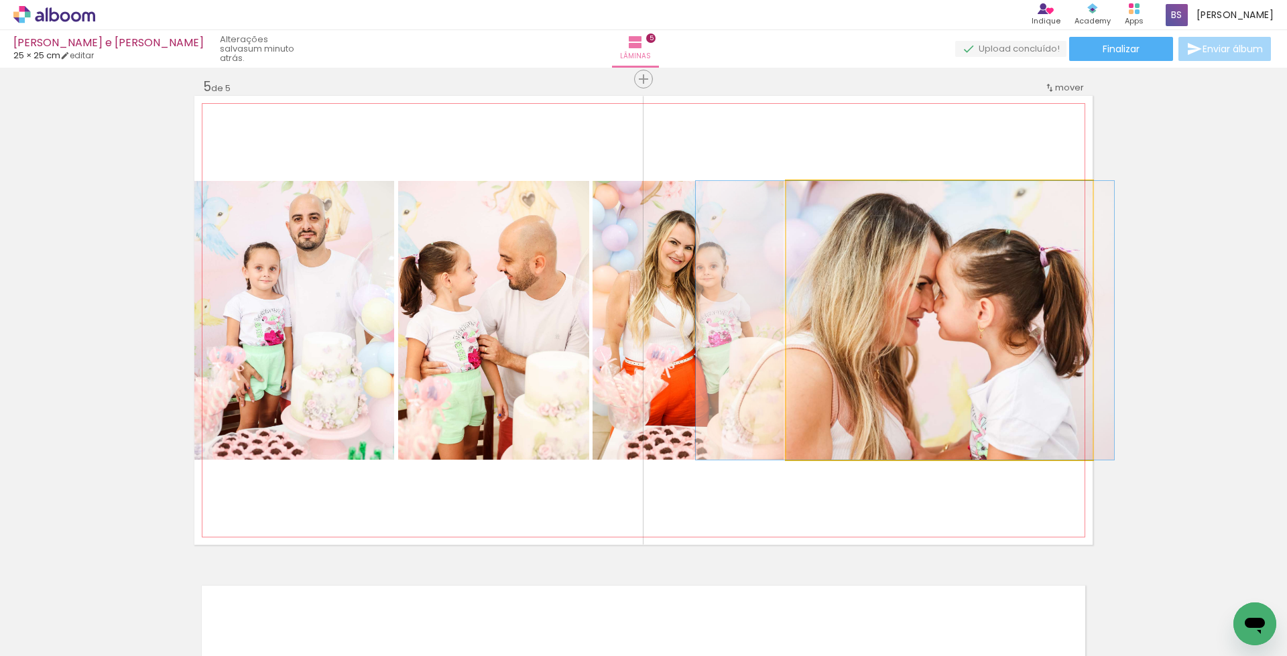
drag, startPoint x: 947, startPoint y: 371, endPoint x: 938, endPoint y: 373, distance: 9.6
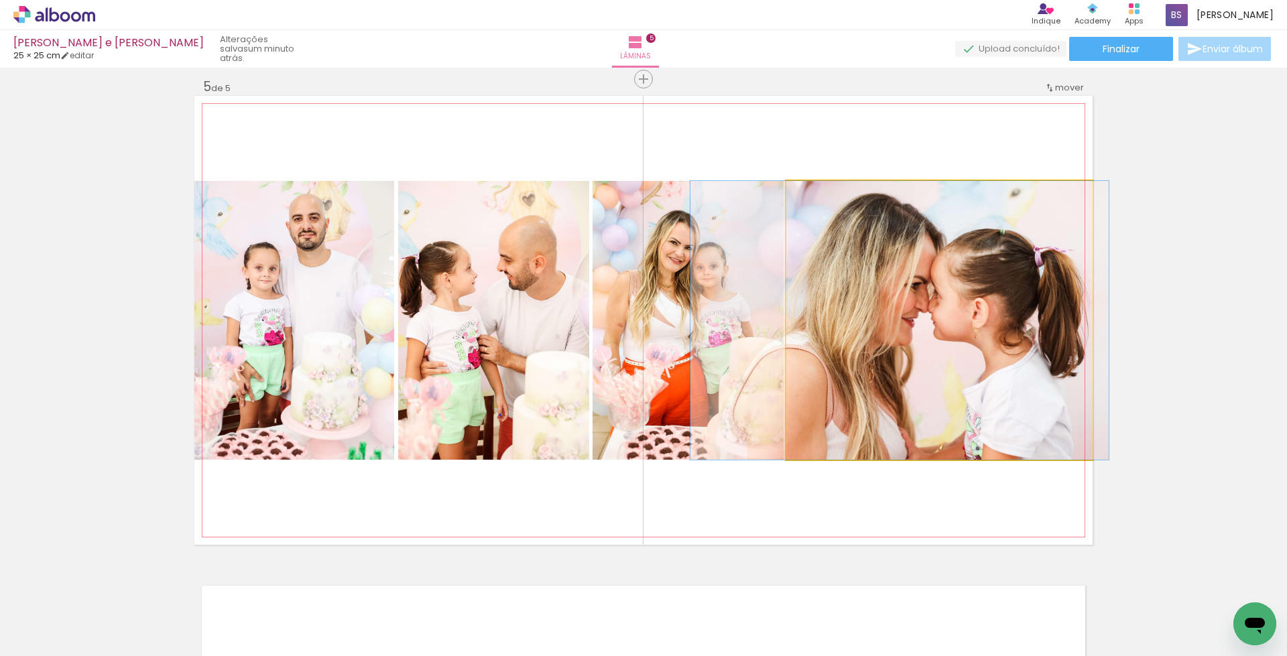
click at [828, 394] on quentale-photo at bounding box center [939, 320] width 306 height 279
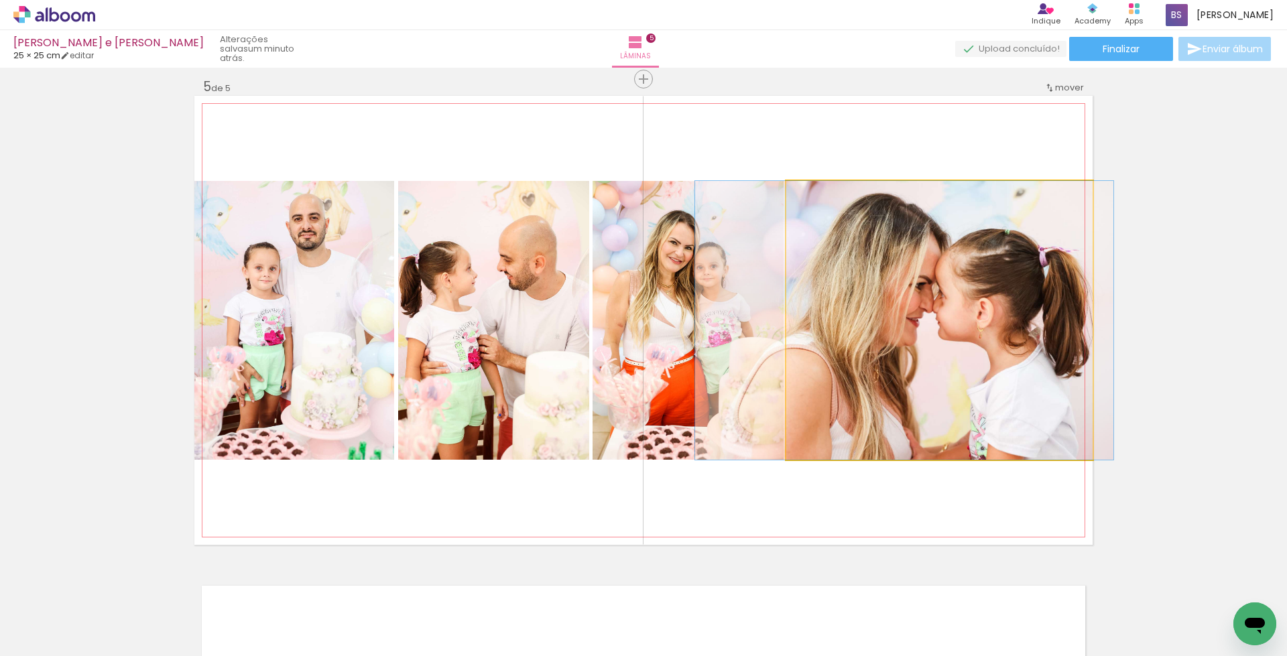
click at [947, 394] on quentale-photo at bounding box center [939, 320] width 306 height 279
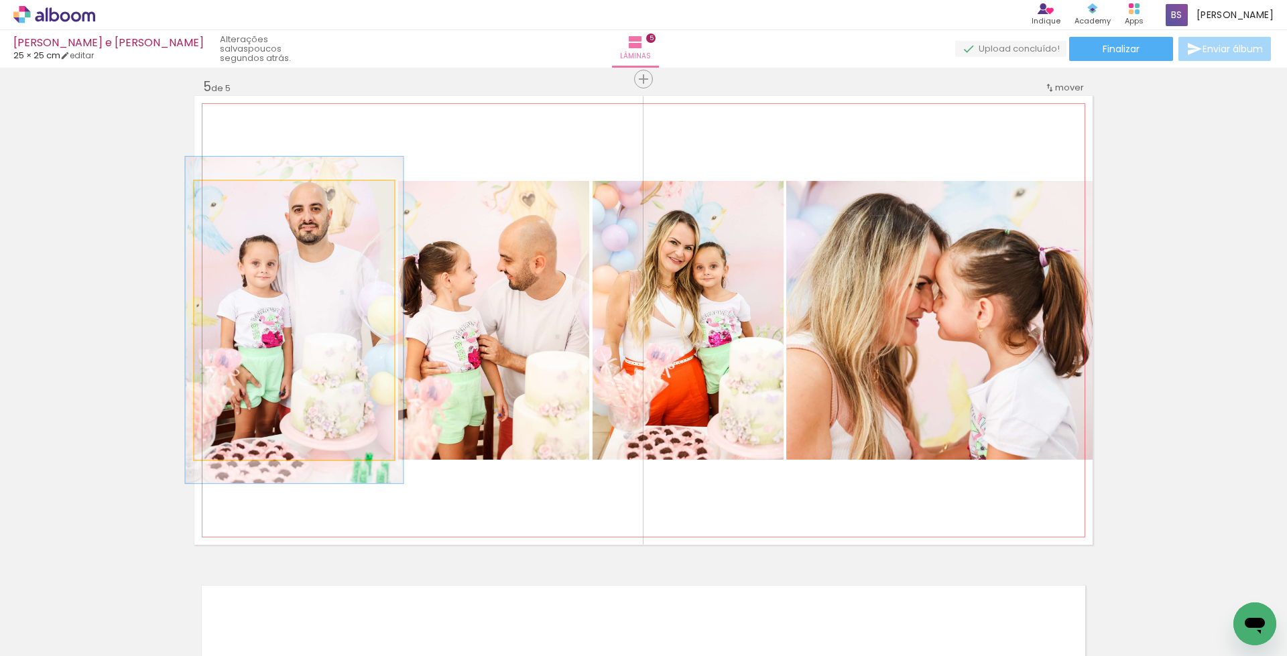
type paper-slider "109"
click at [227, 198] on div at bounding box center [230, 195] width 12 height 12
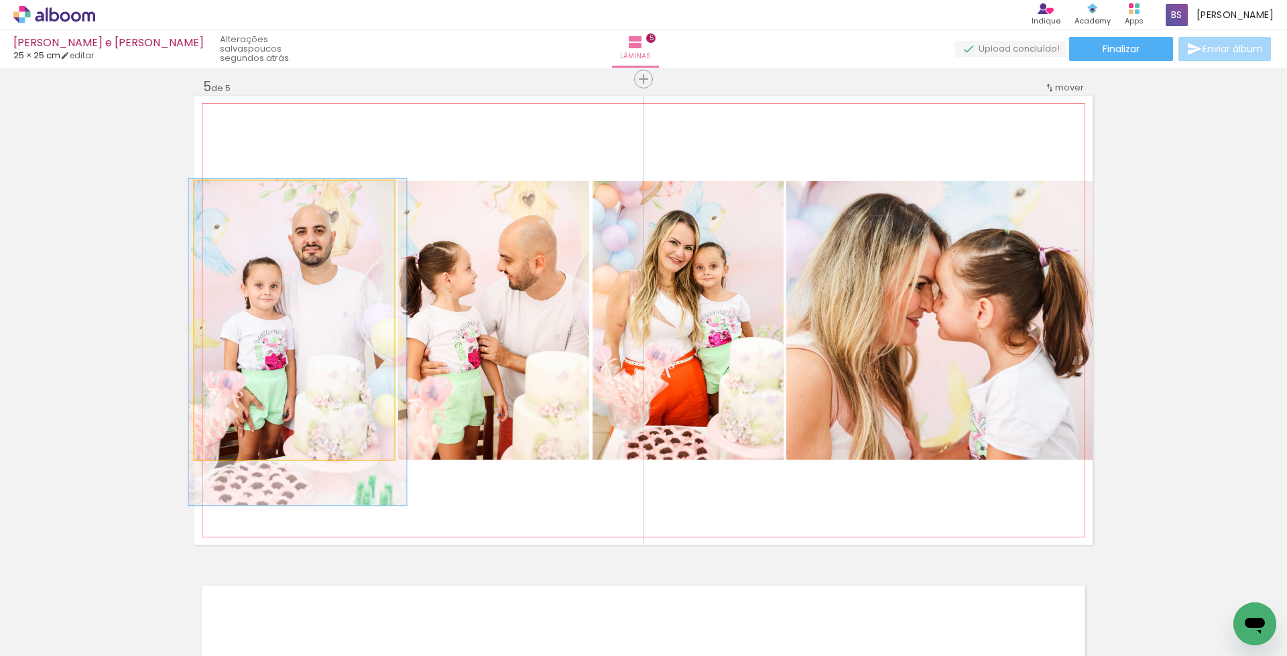
drag, startPoint x: 288, startPoint y: 312, endPoint x: 292, endPoint y: 335, distance: 22.4
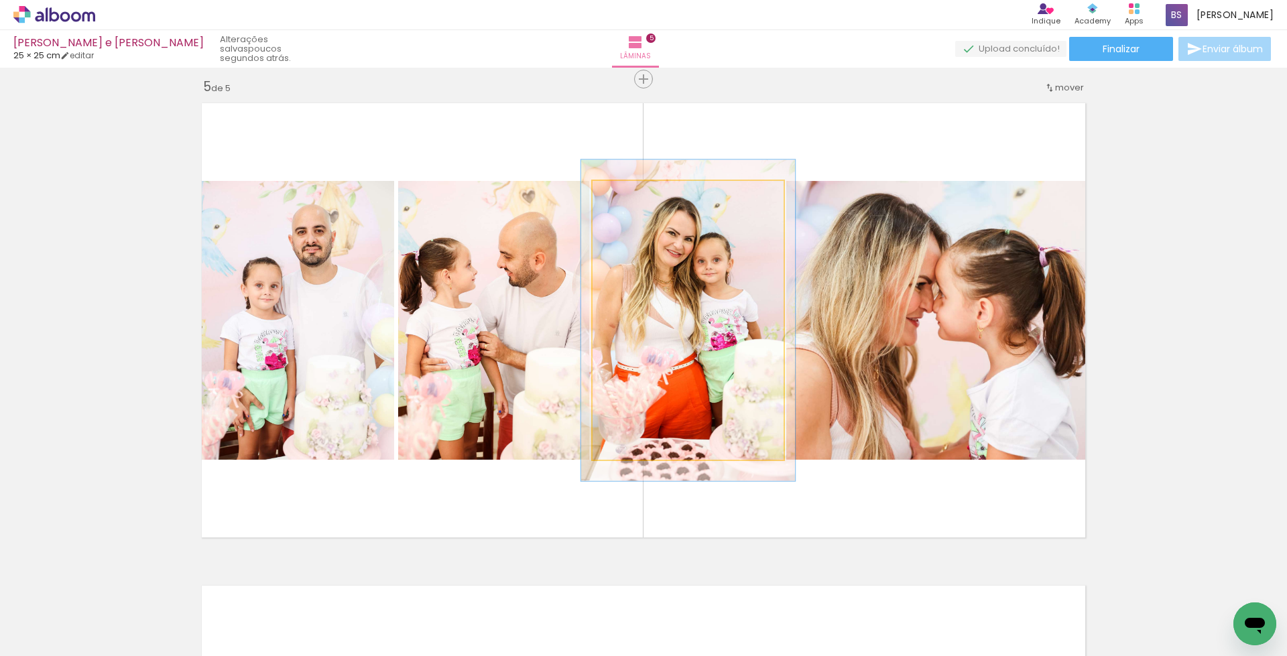
type paper-slider "112"
click at [631, 196] on div at bounding box center [629, 194] width 21 height 21
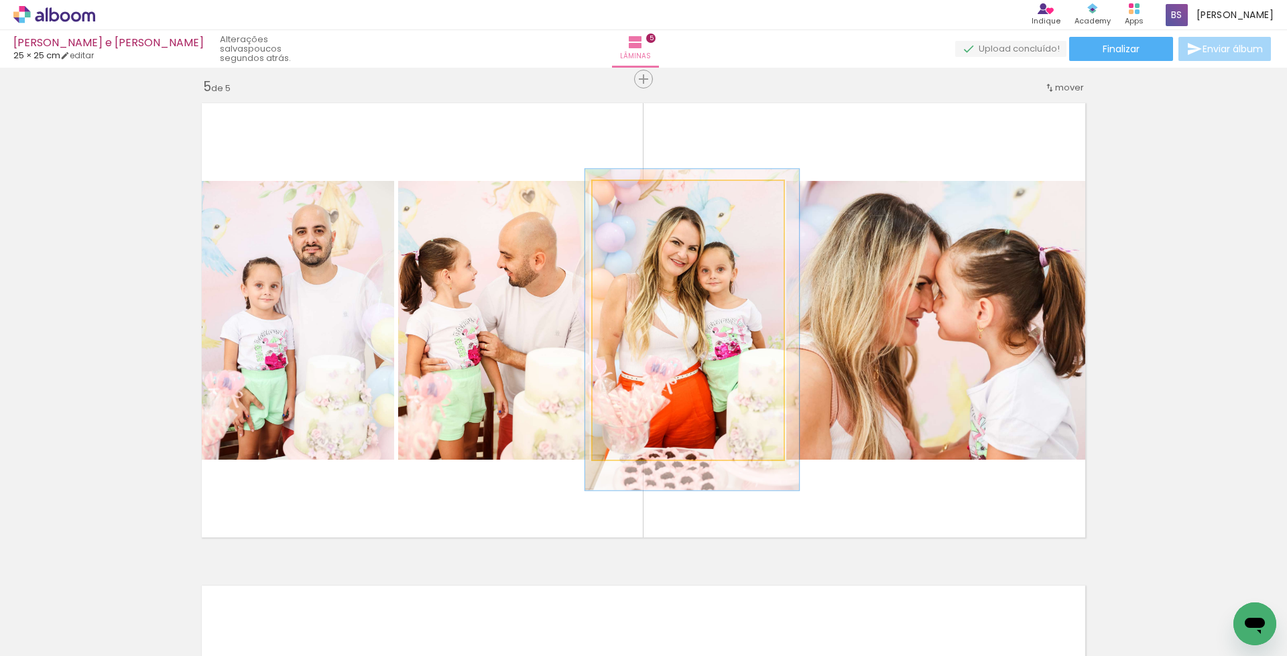
drag, startPoint x: 708, startPoint y: 350, endPoint x: 712, endPoint y: 359, distance: 10.2
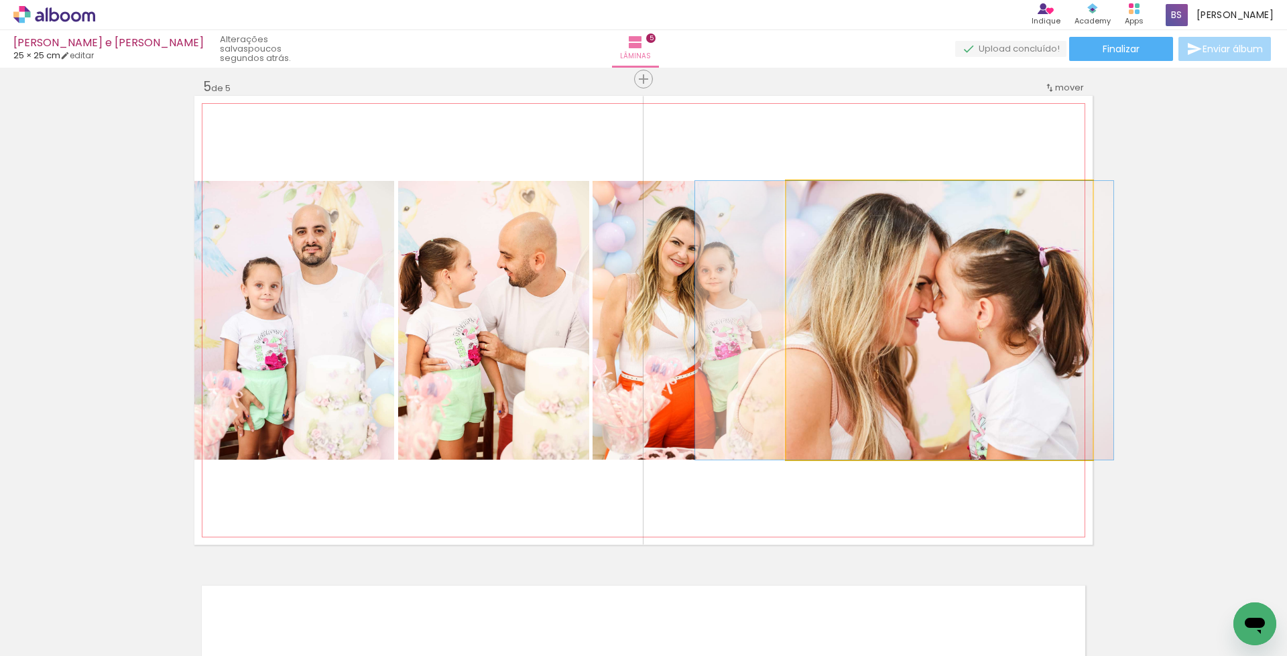
click at [963, 337] on quentale-photo at bounding box center [939, 320] width 306 height 279
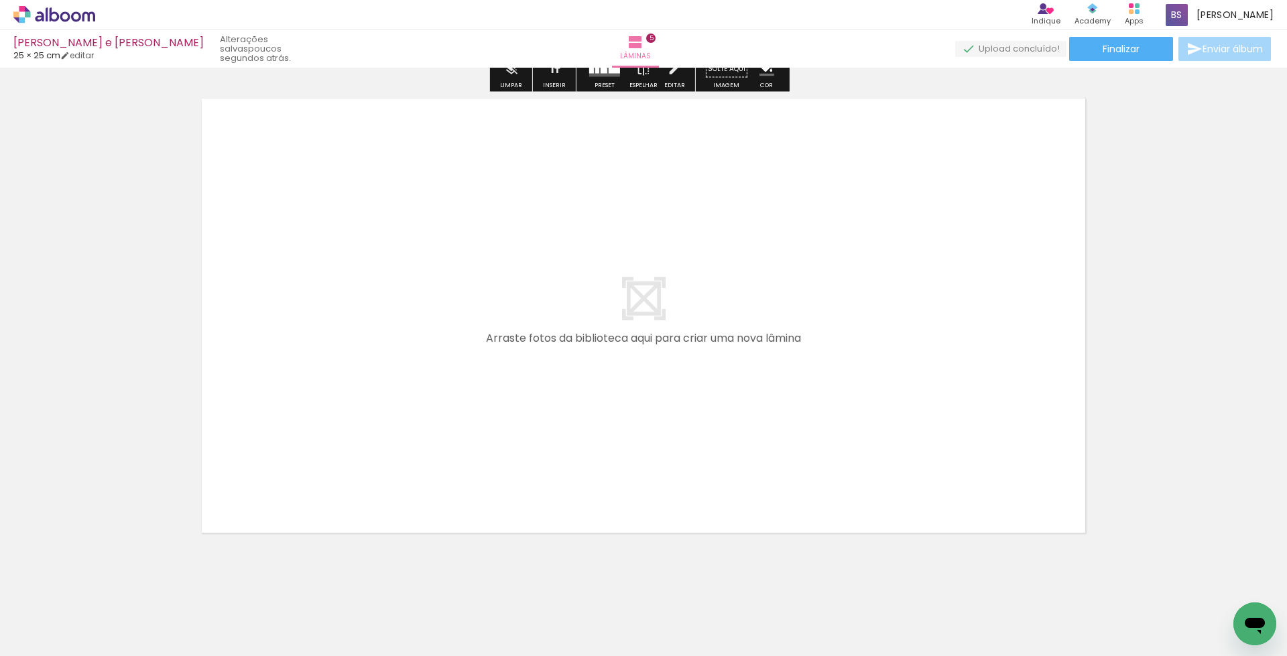
scroll to position [2442, 0]
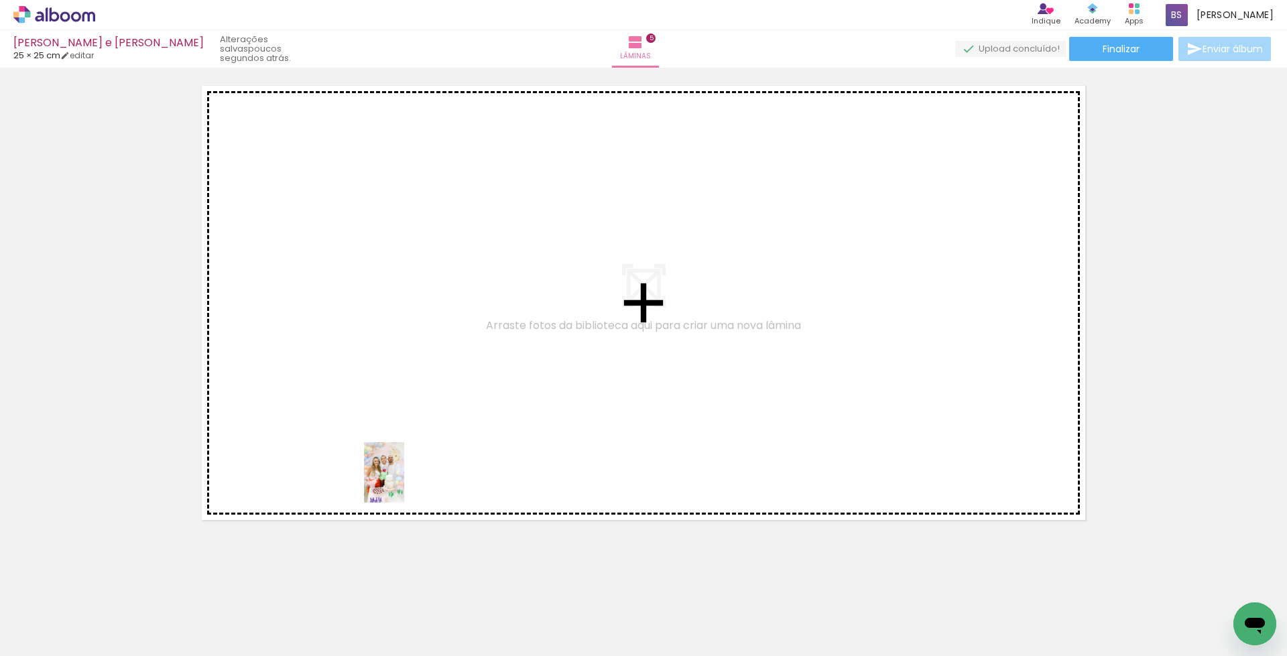
drag, startPoint x: 418, startPoint y: 611, endPoint x: 404, endPoint y: 483, distance: 128.8
click at [404, 483] on quentale-workspace at bounding box center [643, 328] width 1287 height 656
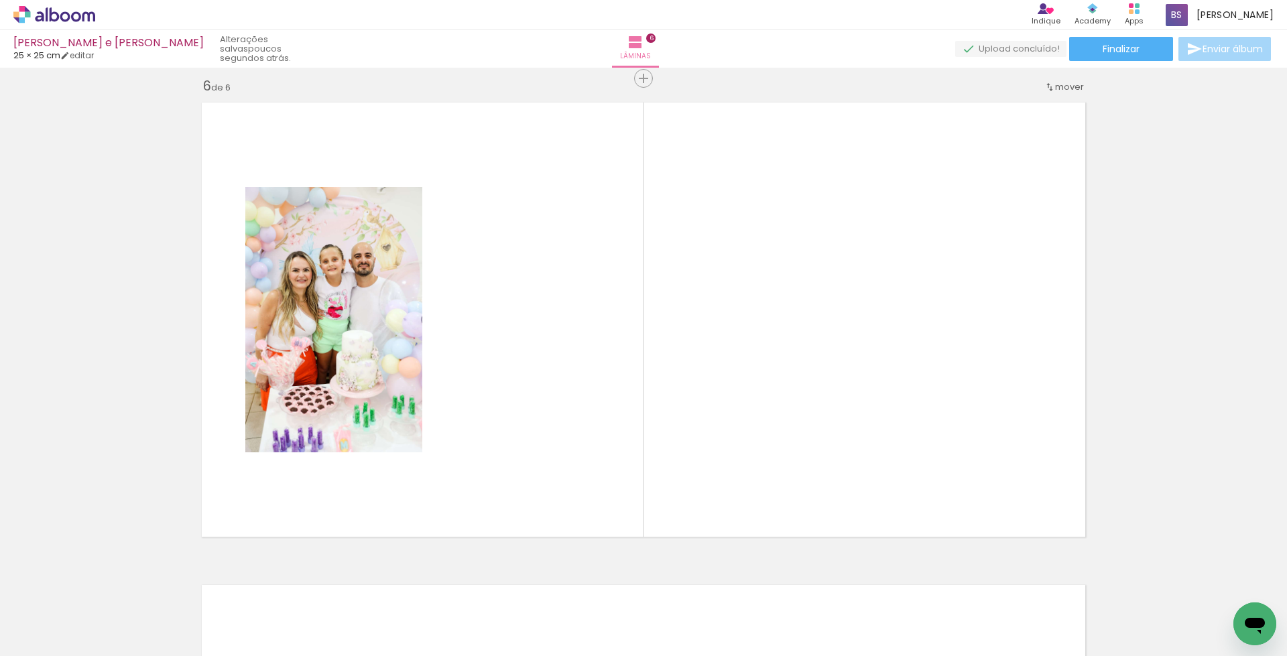
scroll to position [2424, 0]
drag, startPoint x: 491, startPoint y: 613, endPoint x: 525, endPoint y: 446, distance: 170.4
click at [525, 446] on quentale-workspace at bounding box center [643, 328] width 1287 height 656
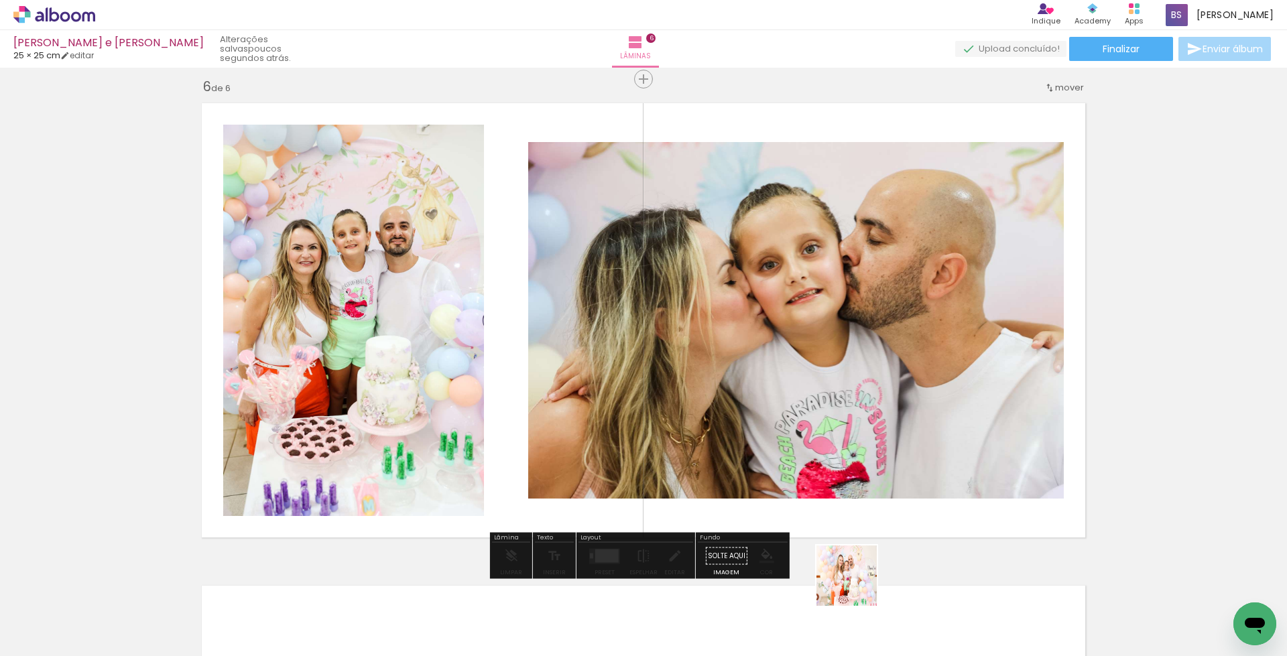
drag, startPoint x: 859, startPoint y: 613, endPoint x: 810, endPoint y: 459, distance: 161.1
click at [810, 459] on quentale-workspace at bounding box center [643, 328] width 1287 height 656
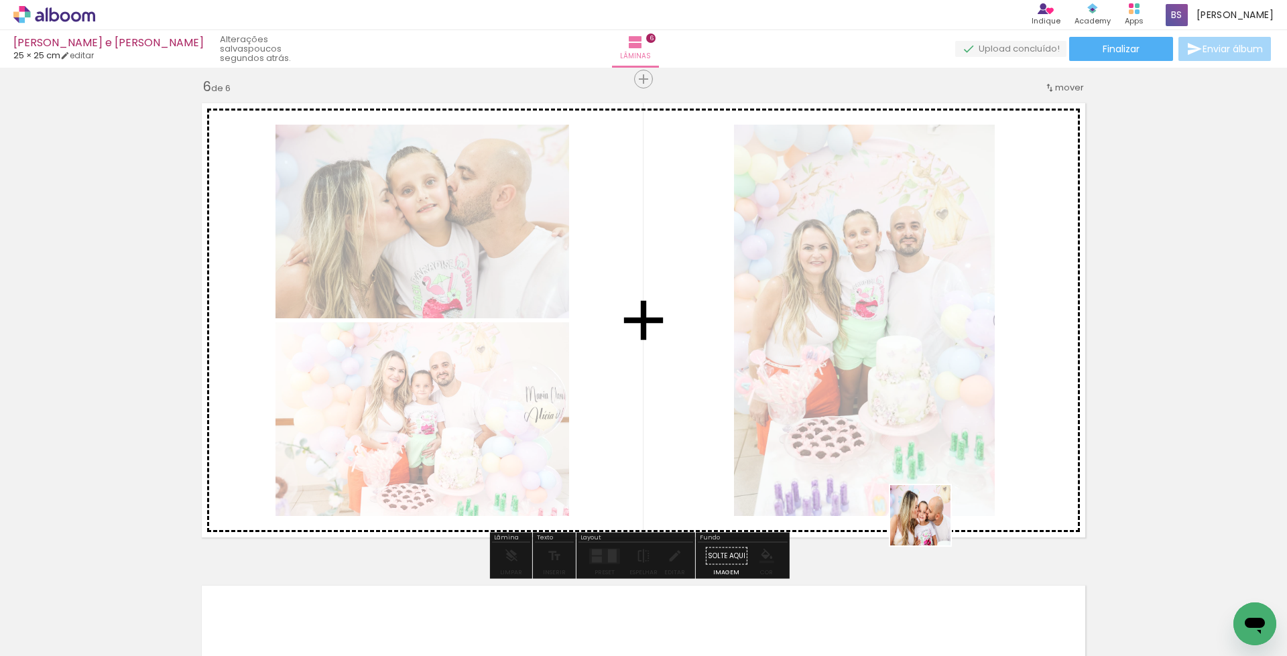
drag, startPoint x: 952, startPoint y: 621, endPoint x: 922, endPoint y: 480, distance: 144.0
click at [922, 480] on quentale-workspace at bounding box center [643, 328] width 1287 height 656
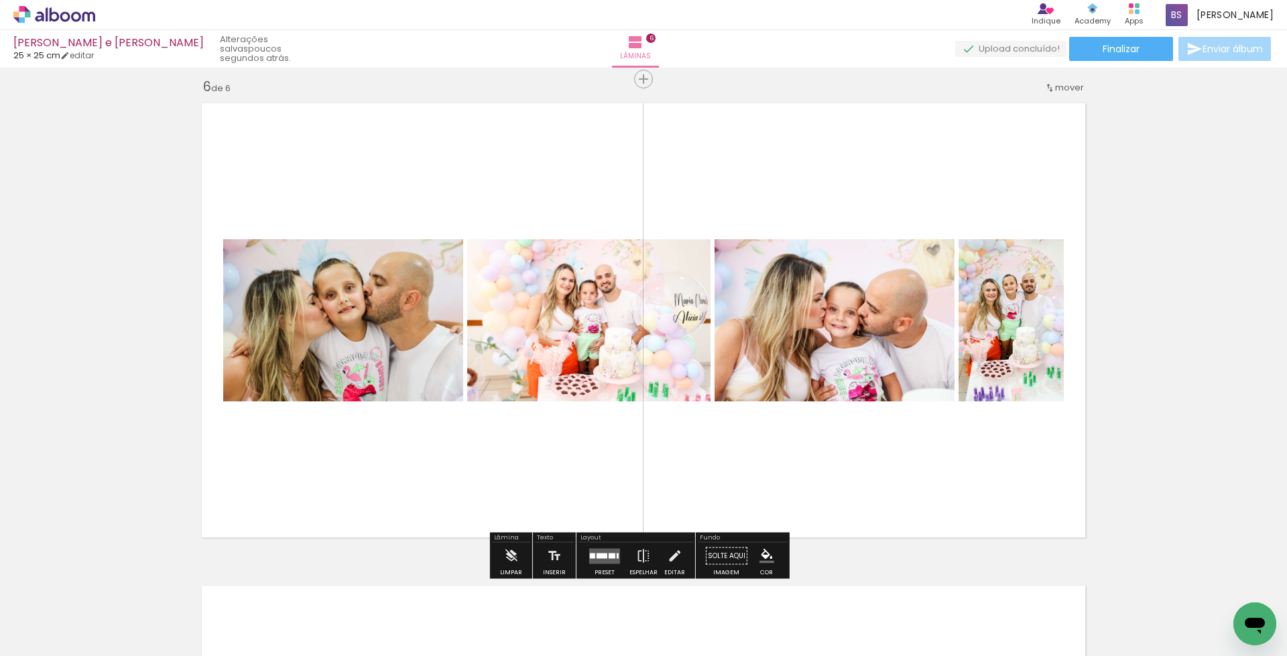
click at [601, 556] on div at bounding box center [602, 555] width 11 height 5
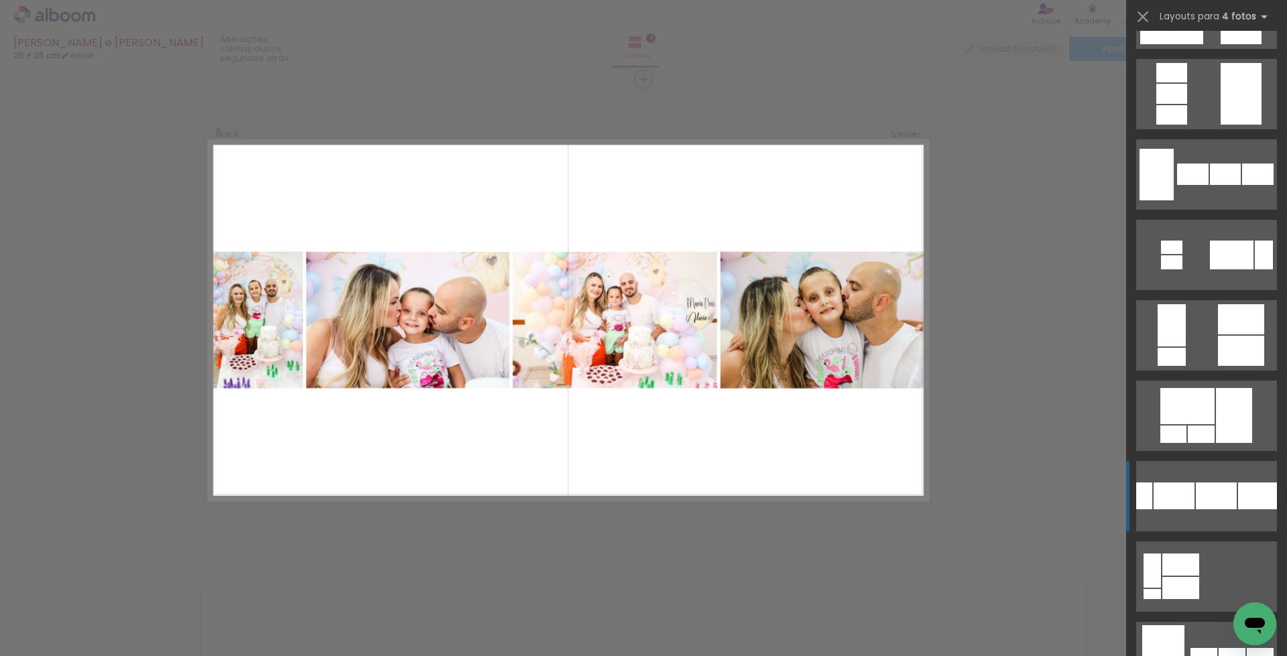
scroll to position [797, 0]
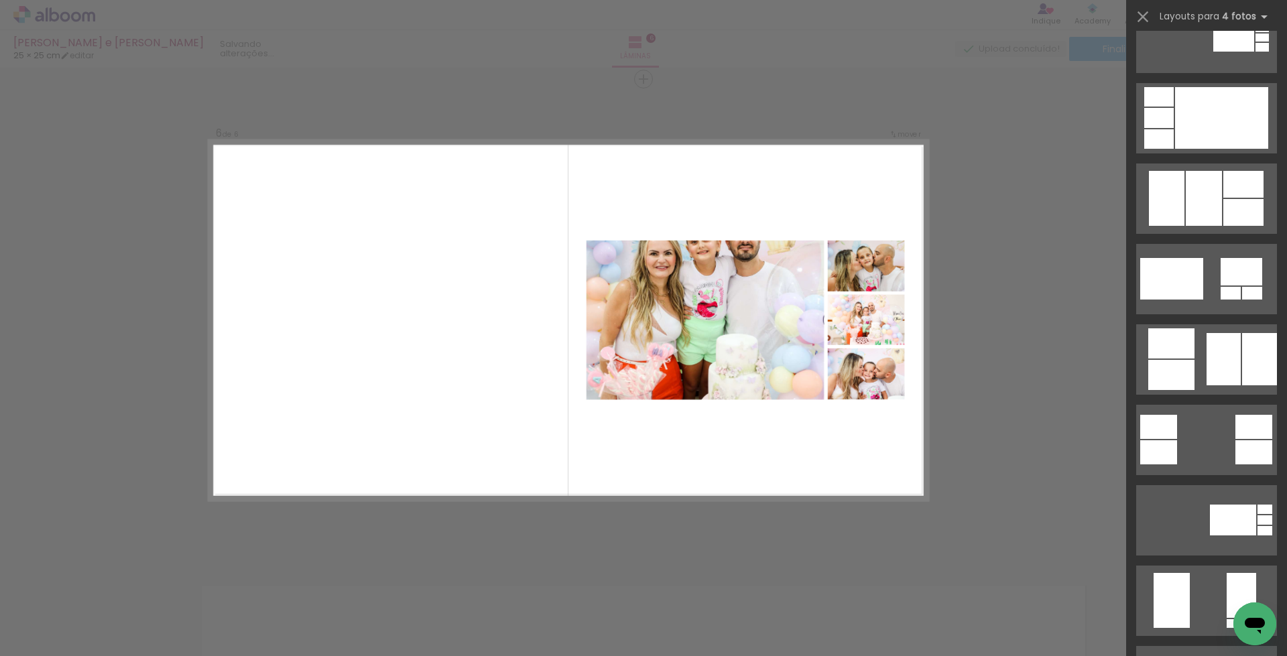
scroll to position [7071, 0]
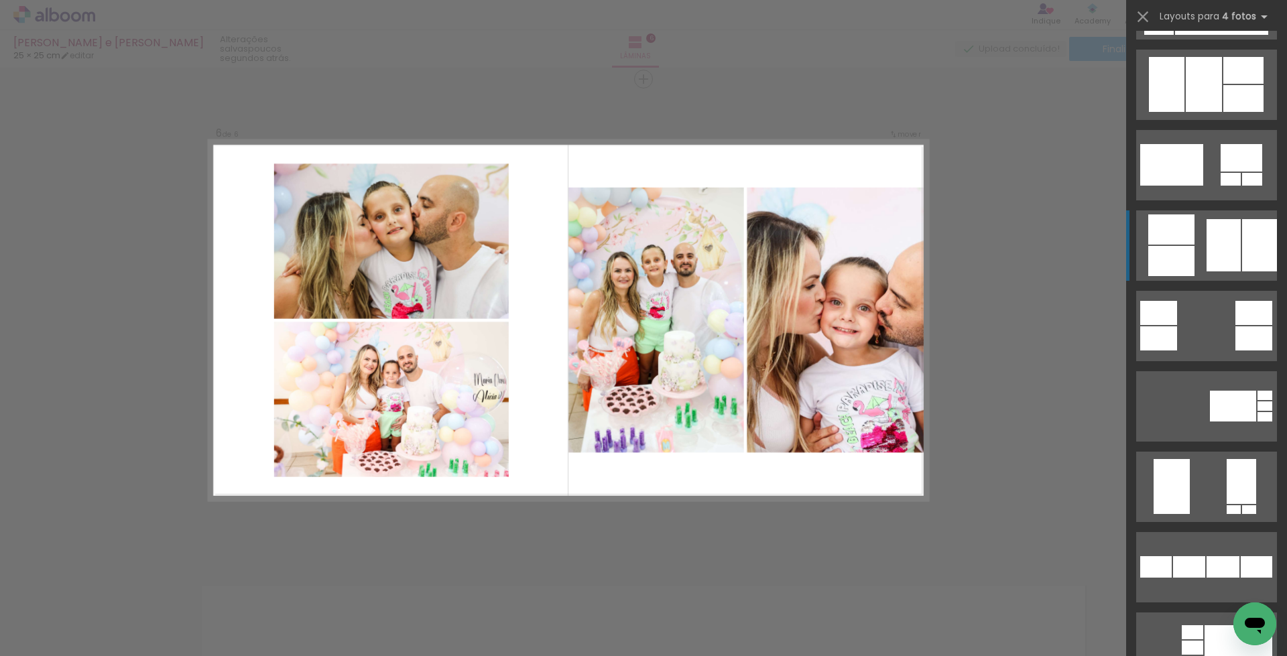
click at [1214, 241] on div at bounding box center [1224, 245] width 34 height 52
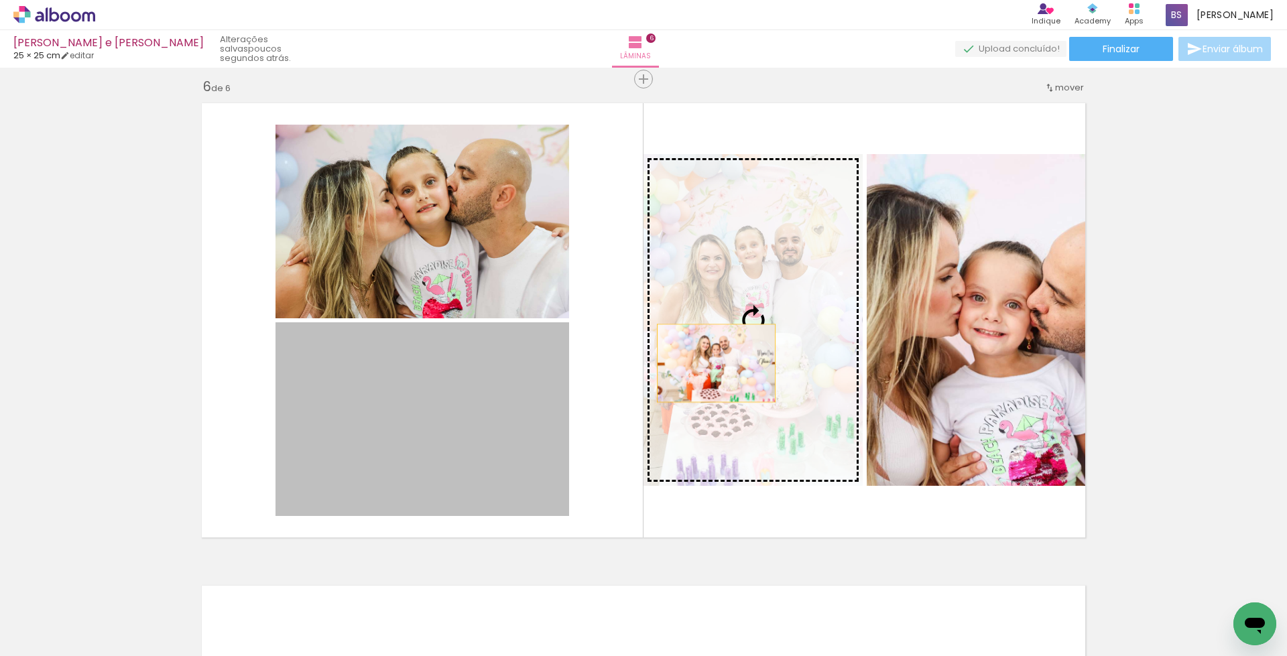
drag, startPoint x: 454, startPoint y: 436, endPoint x: 712, endPoint y: 363, distance: 268.1
click at [0, 0] on slot at bounding box center [0, 0] width 0 height 0
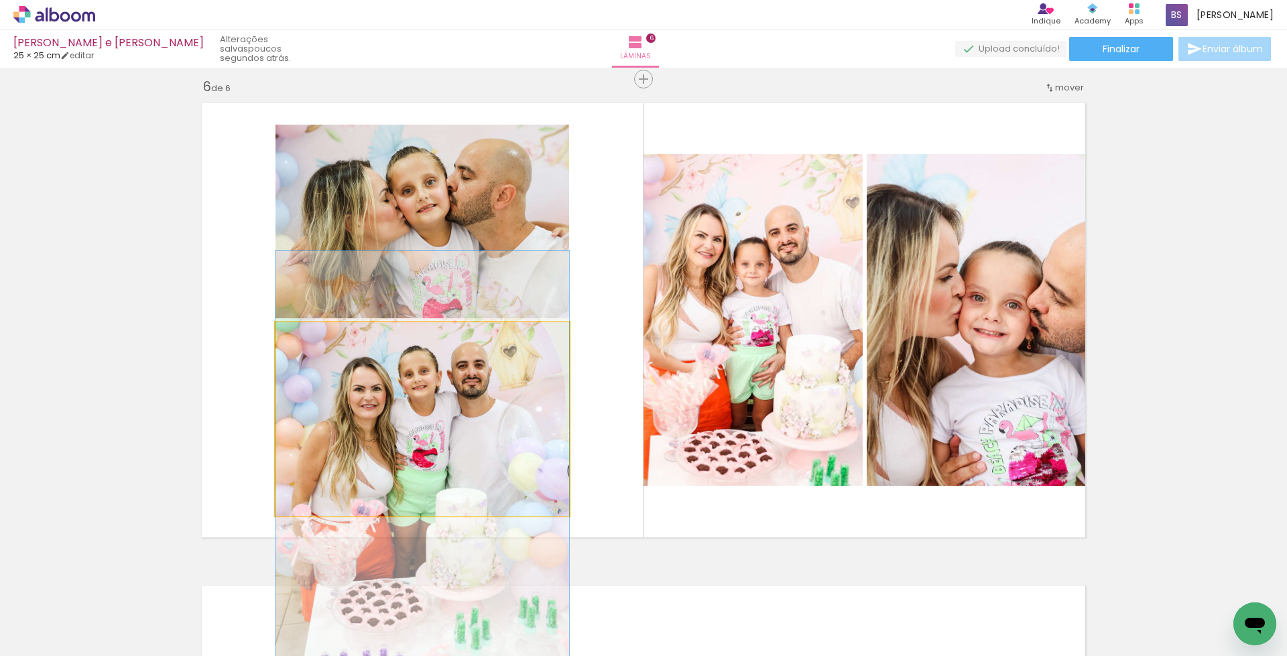
drag, startPoint x: 415, startPoint y: 395, endPoint x: 412, endPoint y: 447, distance: 51.7
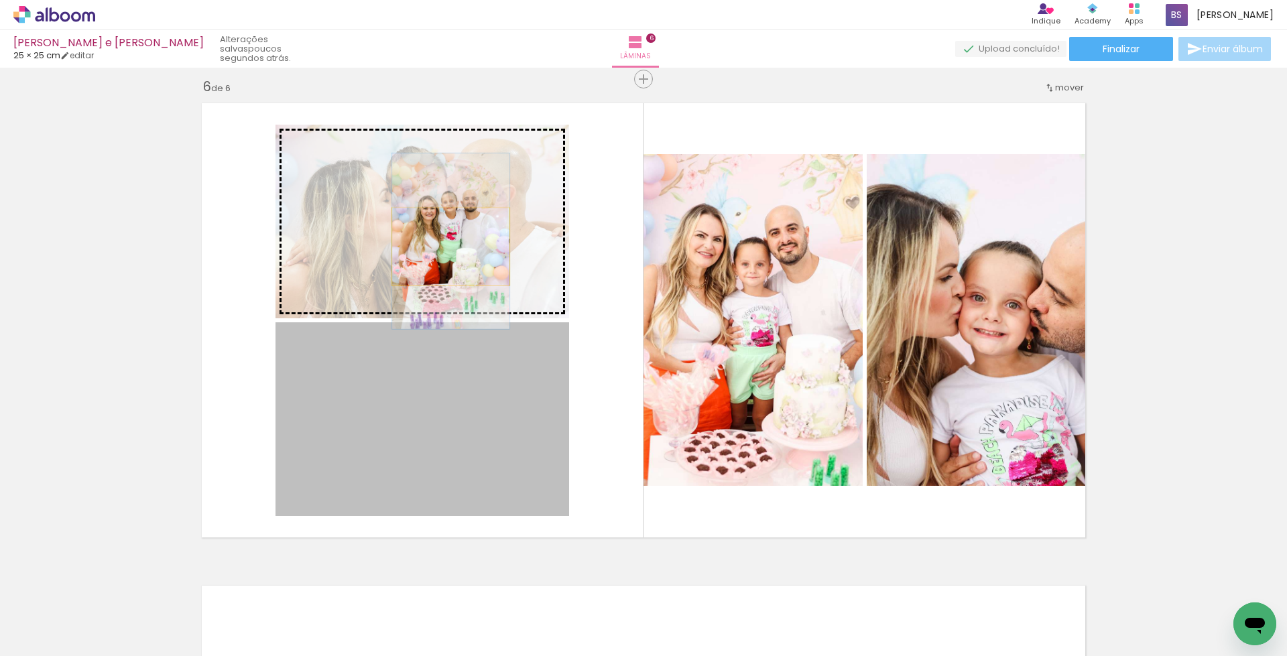
drag, startPoint x: 453, startPoint y: 382, endPoint x: 445, endPoint y: 247, distance: 135.7
click at [0, 0] on slot at bounding box center [0, 0] width 0 height 0
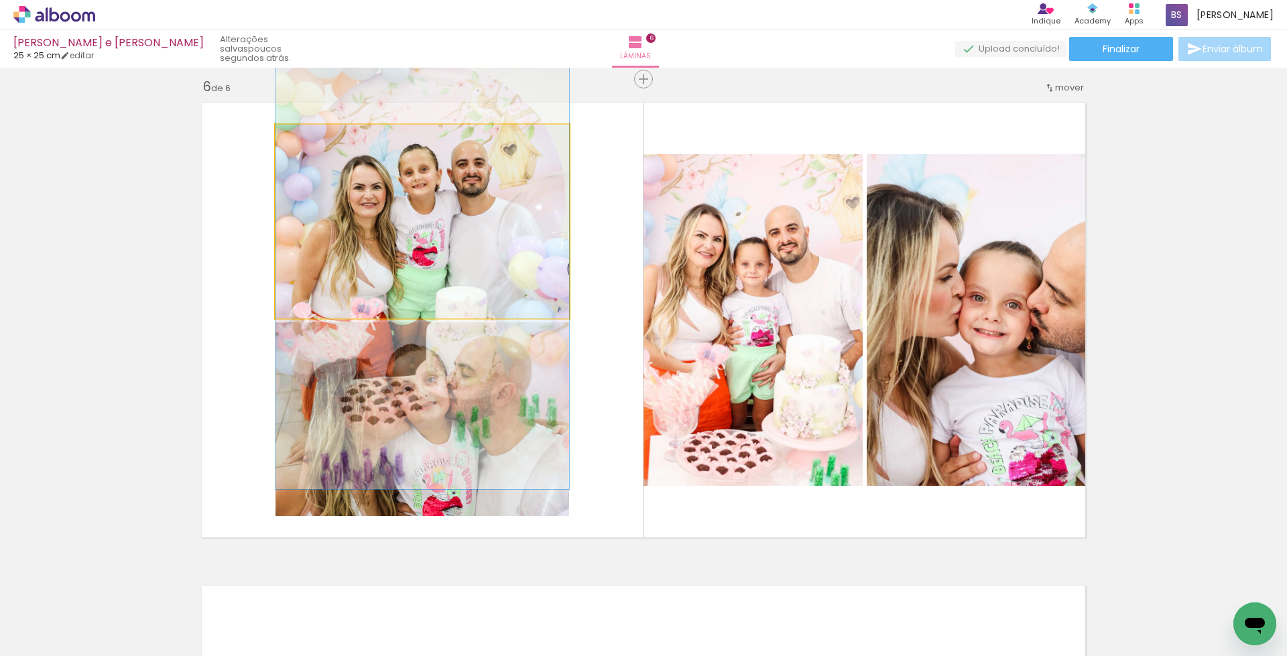
drag, startPoint x: 445, startPoint y: 247, endPoint x: 447, endPoint y: 295, distance: 47.6
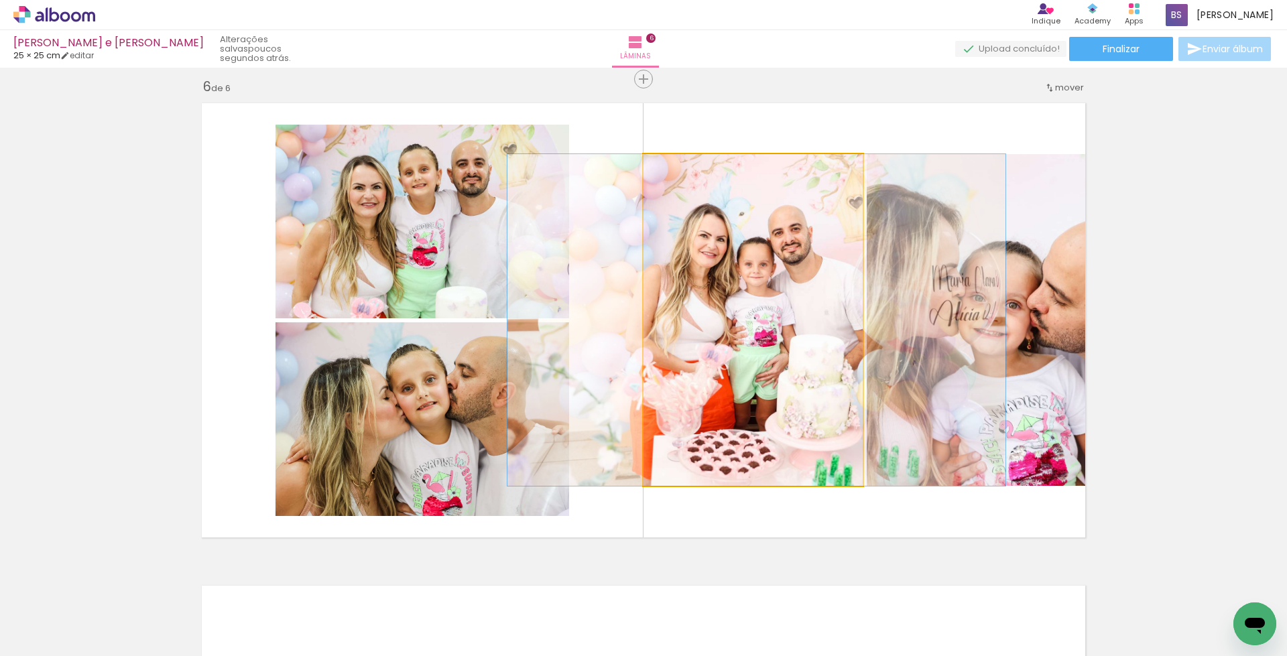
drag, startPoint x: 758, startPoint y: 342, endPoint x: 762, endPoint y: 365, distance: 23.0
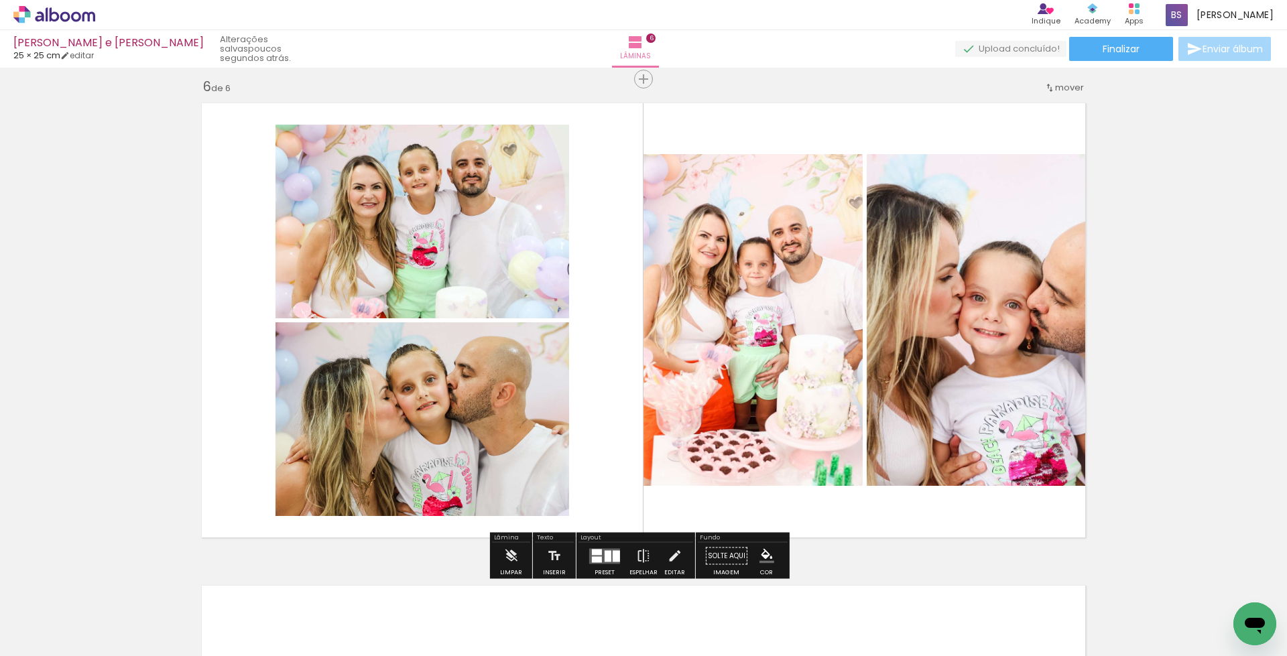
click at [672, 310] on quentale-photo at bounding box center [753, 320] width 219 height 332
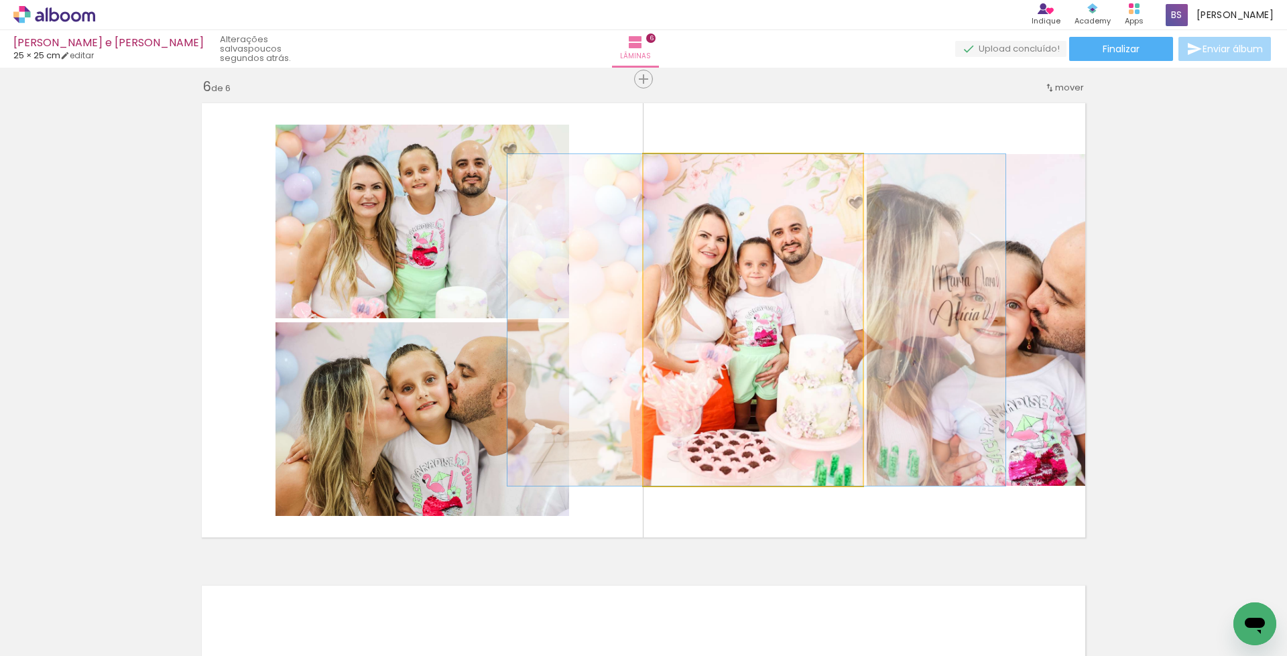
click at [672, 310] on quentale-photo at bounding box center [753, 320] width 219 height 332
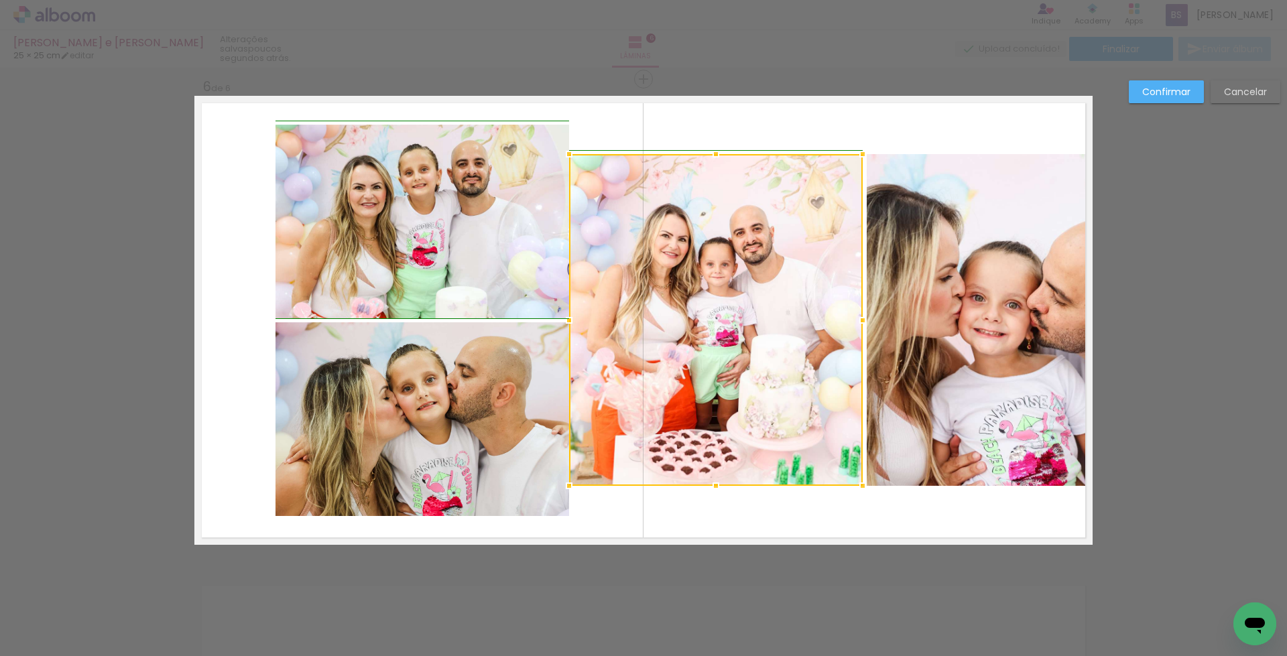
drag, startPoint x: 641, startPoint y: 319, endPoint x: 573, endPoint y: 328, distance: 68.3
click at [573, 328] on div at bounding box center [569, 320] width 27 height 27
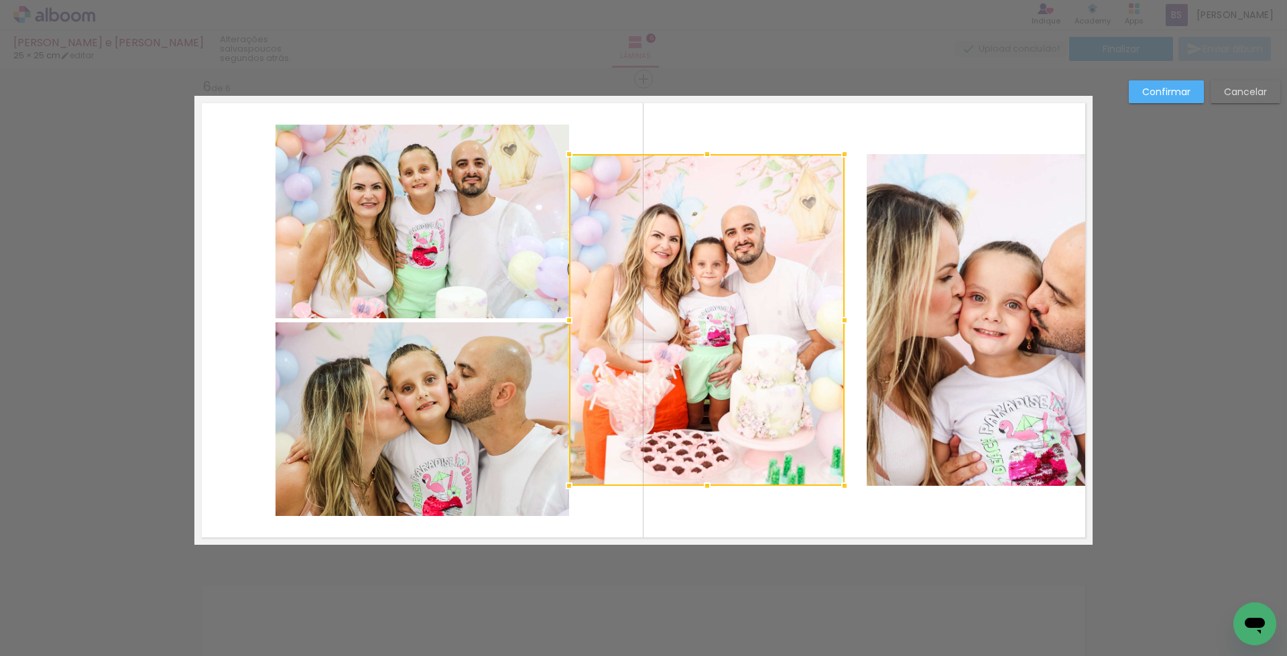
drag, startPoint x: 854, startPoint y: 322, endPoint x: 829, endPoint y: 327, distance: 25.4
click at [831, 327] on div at bounding box center [844, 320] width 27 height 27
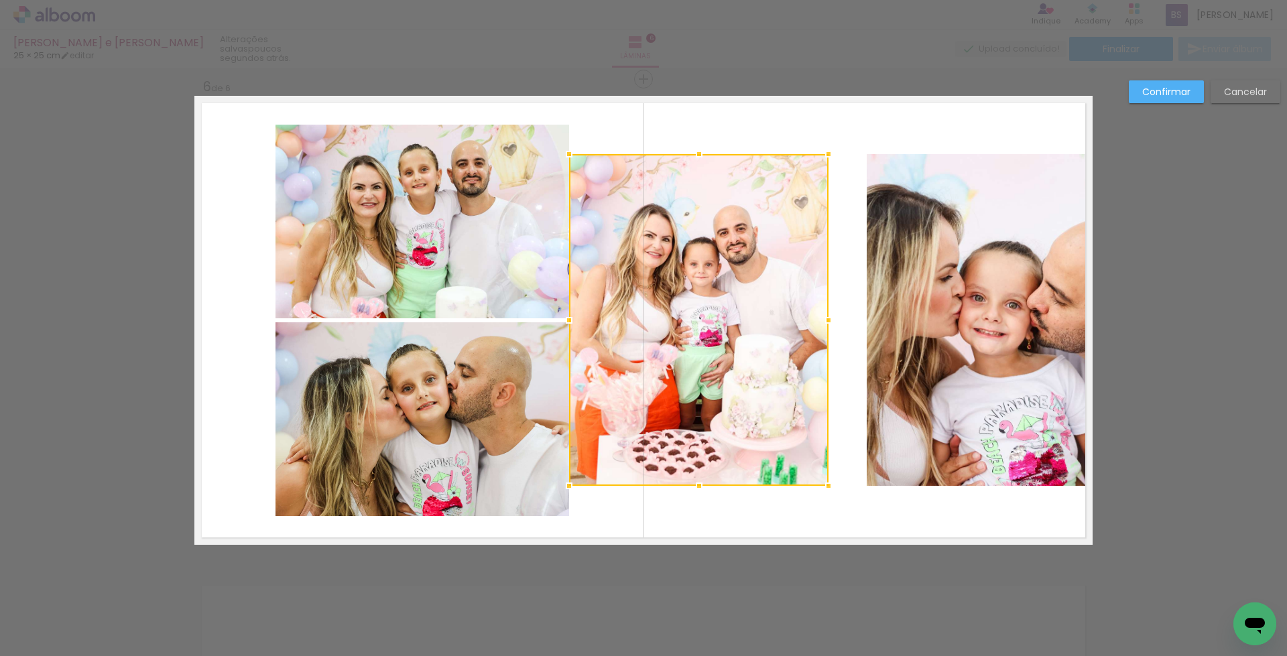
drag, startPoint x: 835, startPoint y: 324, endPoint x: 819, endPoint y: 325, distance: 16.1
click at [819, 325] on div at bounding box center [828, 320] width 27 height 27
click at [902, 334] on quentale-photo at bounding box center [980, 320] width 226 height 332
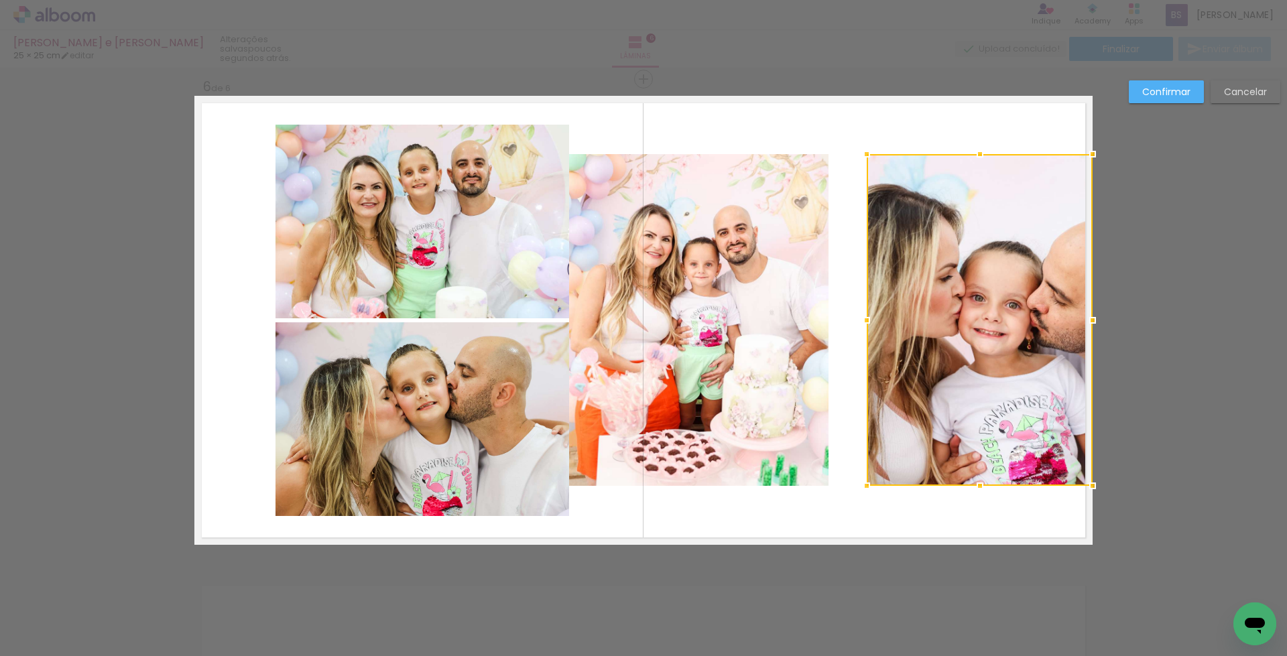
click at [902, 334] on div at bounding box center [980, 320] width 226 height 332
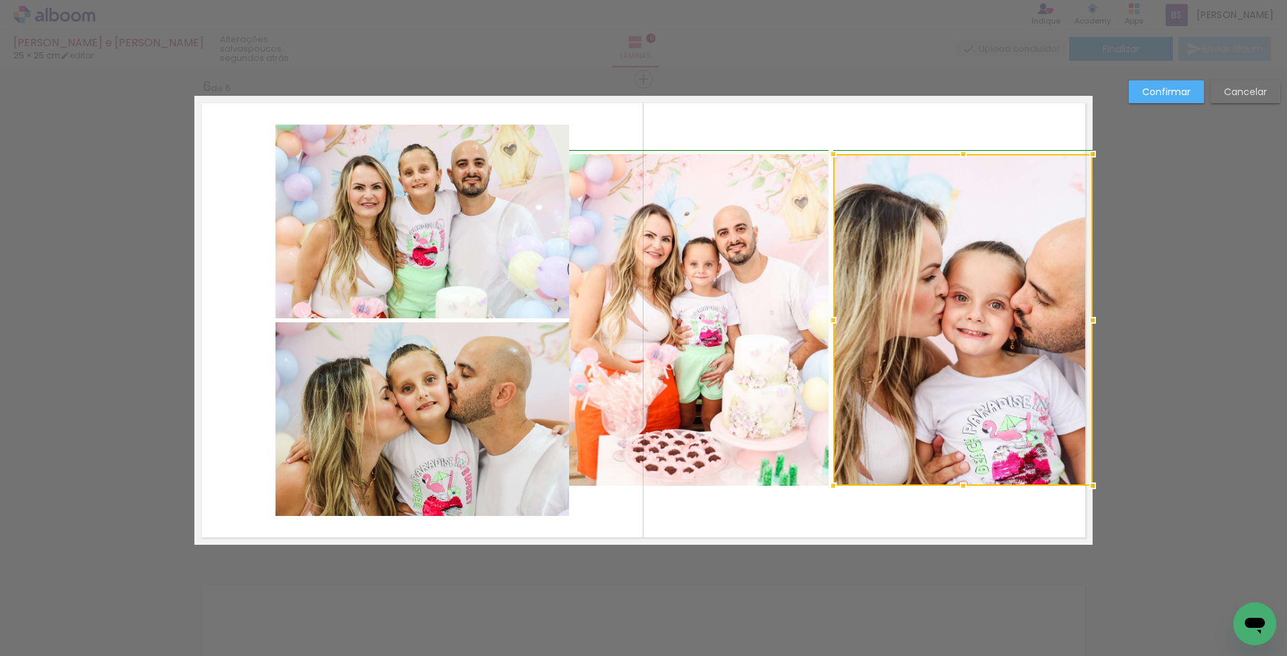
drag, startPoint x: 864, startPoint y: 321, endPoint x: 831, endPoint y: 325, distance: 33.8
click at [831, 325] on div at bounding box center [833, 320] width 27 height 27
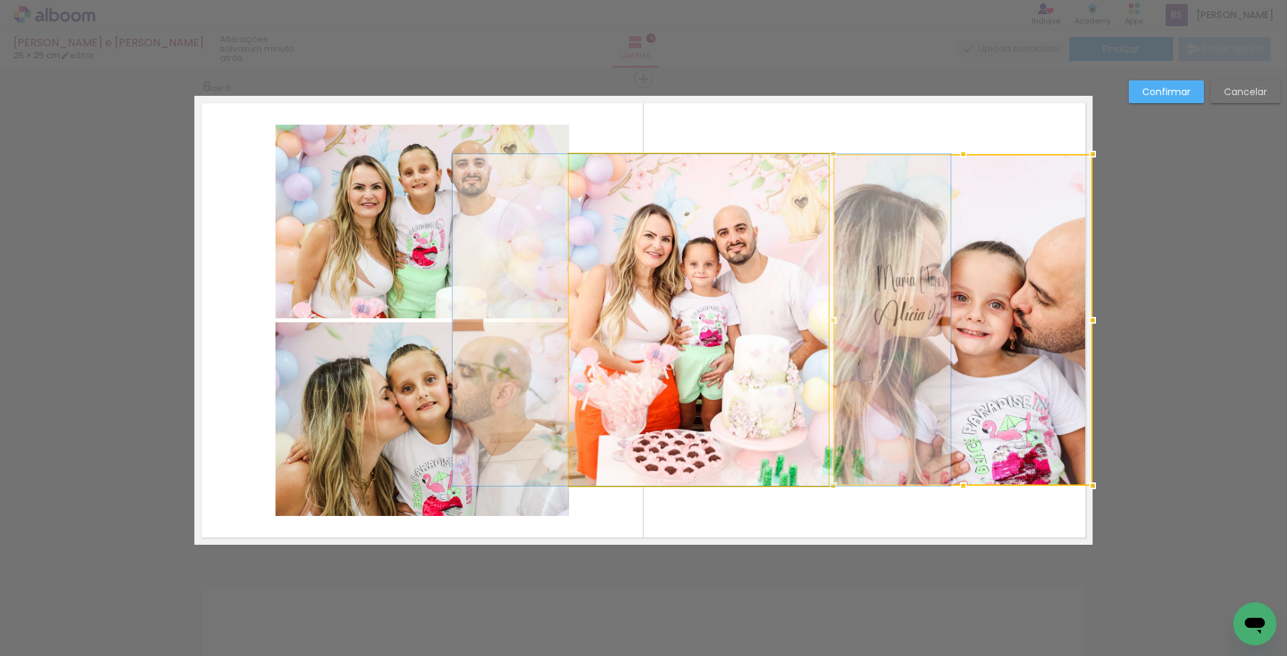
click at [725, 228] on quentale-photo at bounding box center [698, 320] width 259 height 332
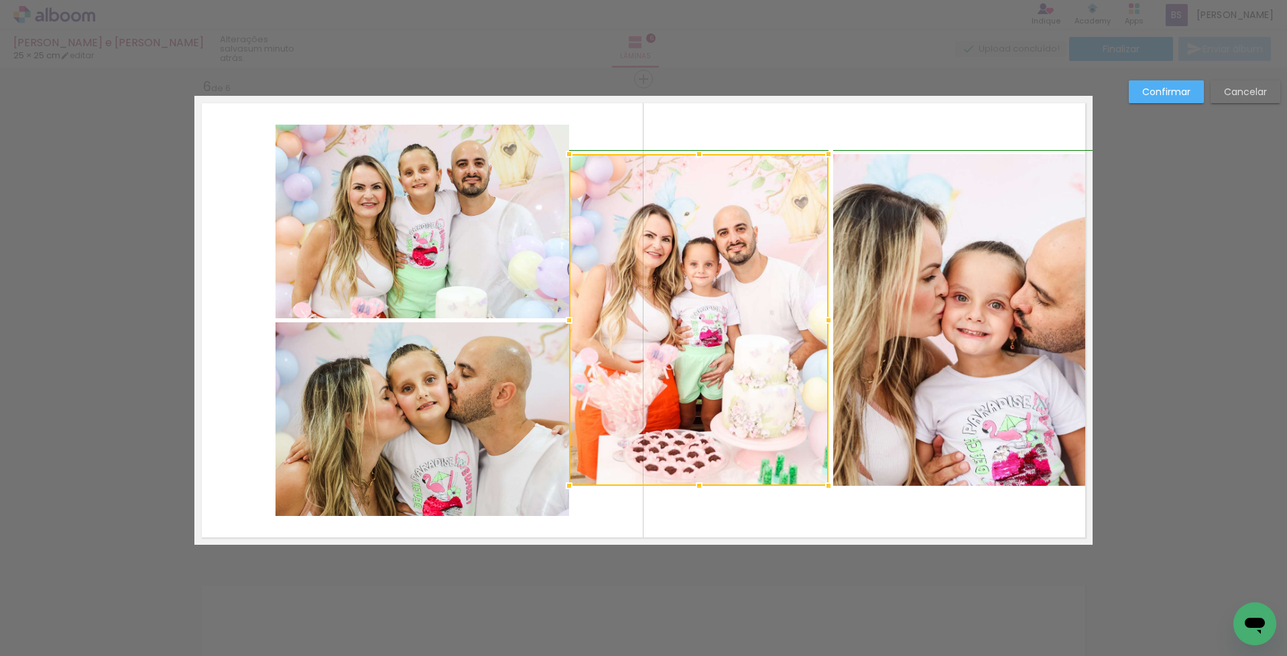
click at [569, 323] on div at bounding box center [569, 320] width 27 height 27
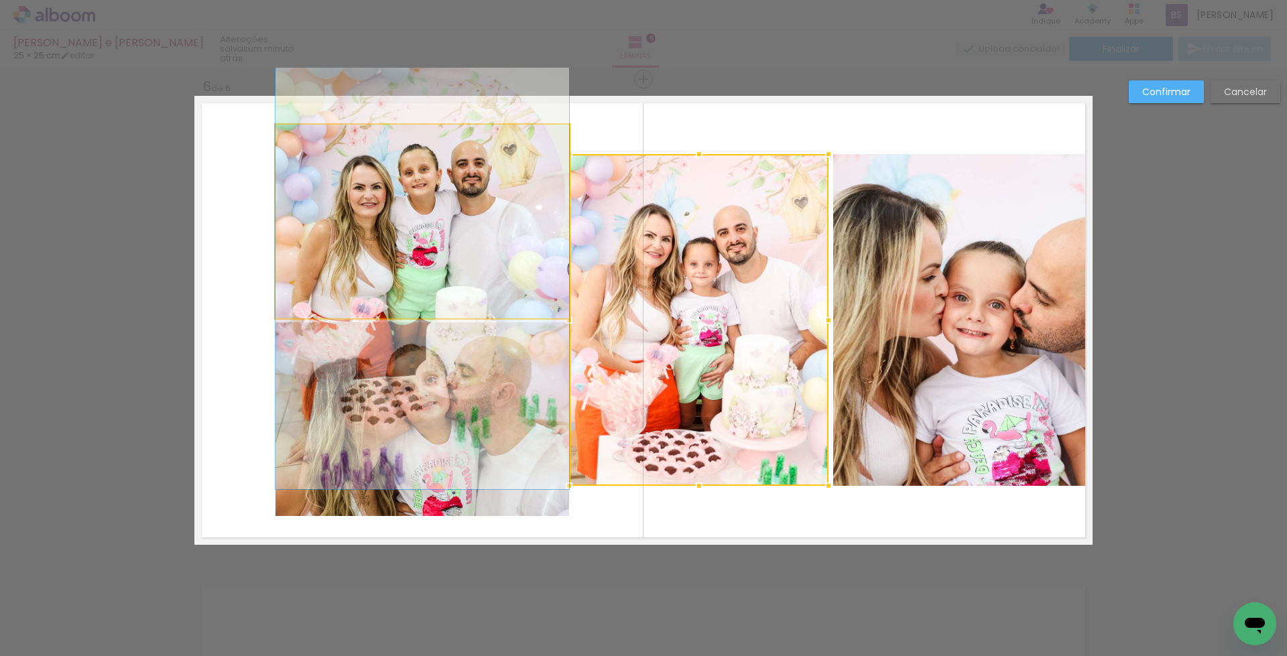
click at [435, 226] on quentale-photo at bounding box center [423, 222] width 294 height 194
click at [569, 226] on div at bounding box center [698, 320] width 259 height 332
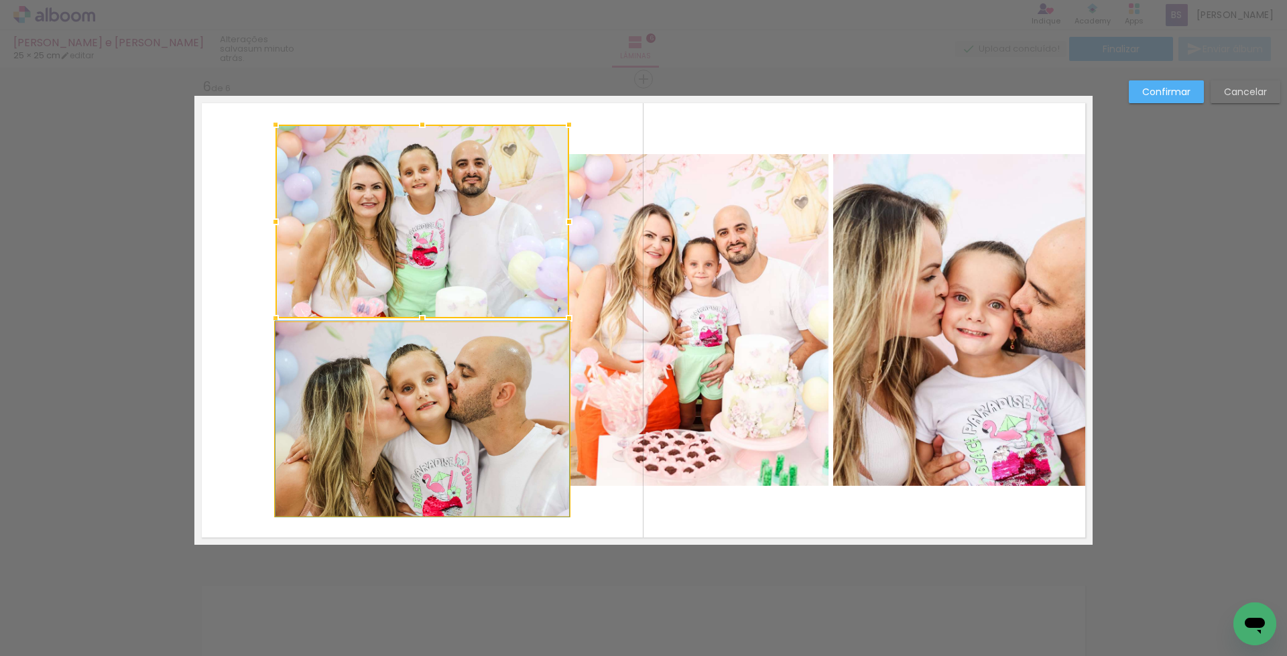
click at [415, 428] on quentale-photo at bounding box center [423, 419] width 294 height 194
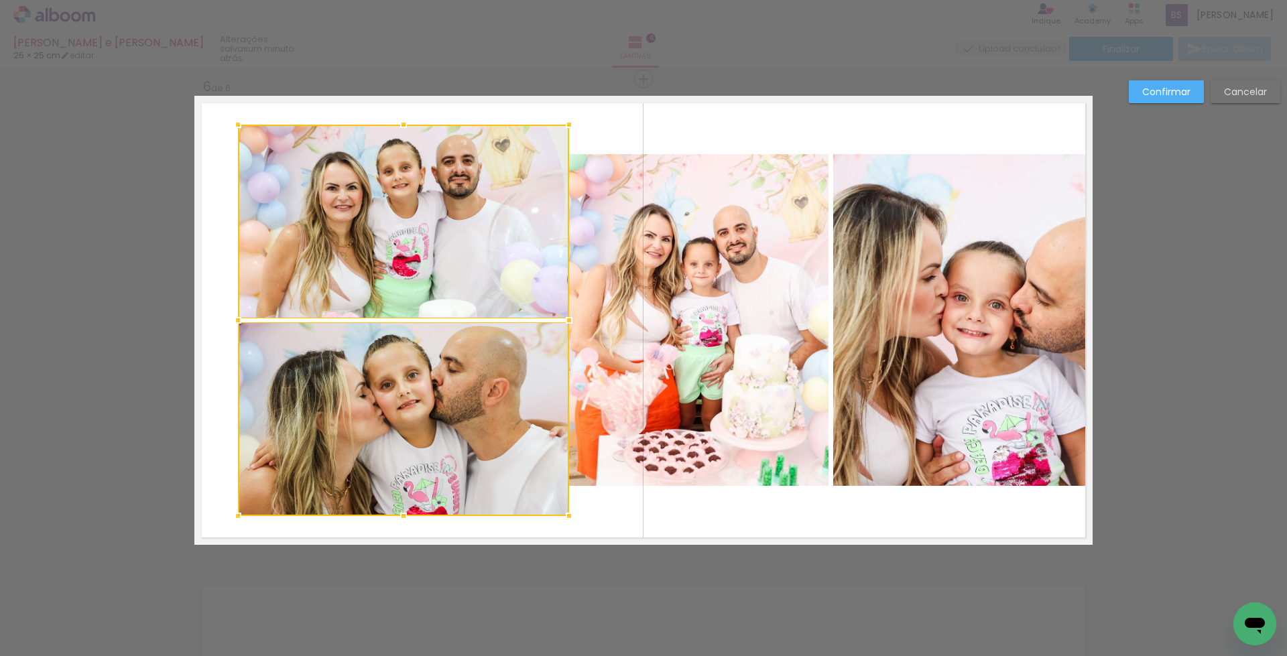
drag, startPoint x: 271, startPoint y: 318, endPoint x: 229, endPoint y: 327, distance: 43.1
click at [229, 327] on div at bounding box center [238, 320] width 27 height 27
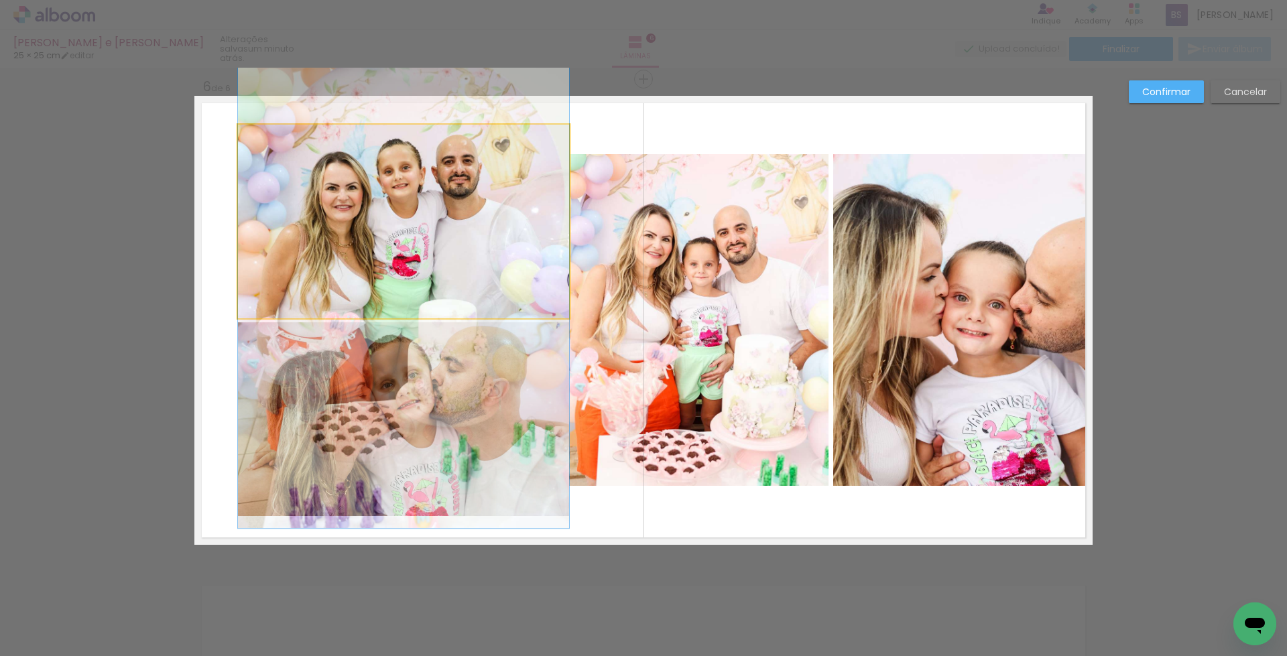
click at [400, 183] on quentale-photo at bounding box center [403, 222] width 331 height 194
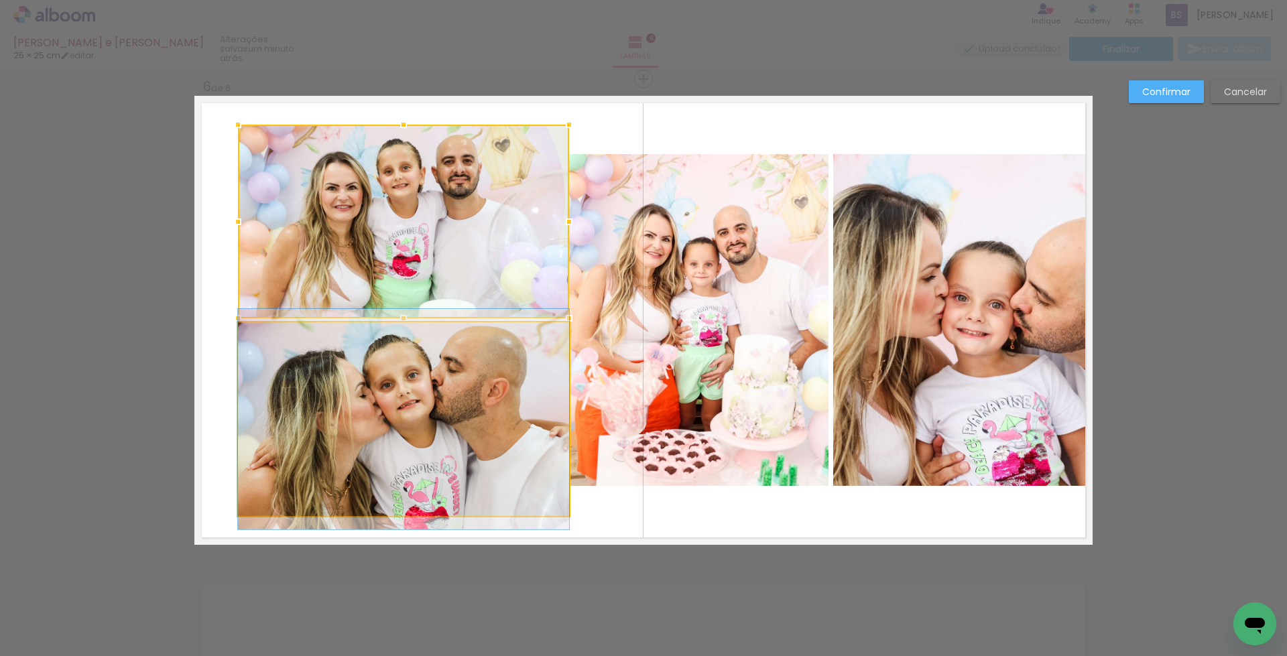
click at [420, 417] on quentale-photo at bounding box center [403, 419] width 331 height 194
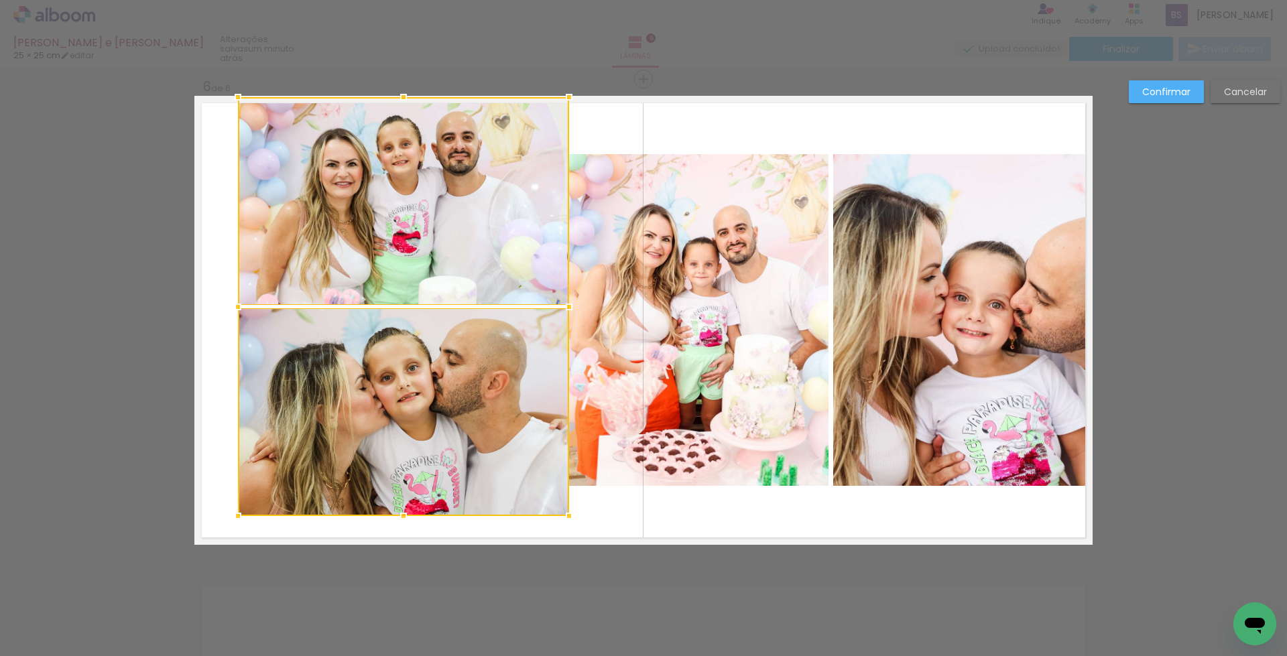
drag, startPoint x: 399, startPoint y: 123, endPoint x: 397, endPoint y: 91, distance: 32.2
click at [397, 91] on div at bounding box center [403, 97] width 27 height 27
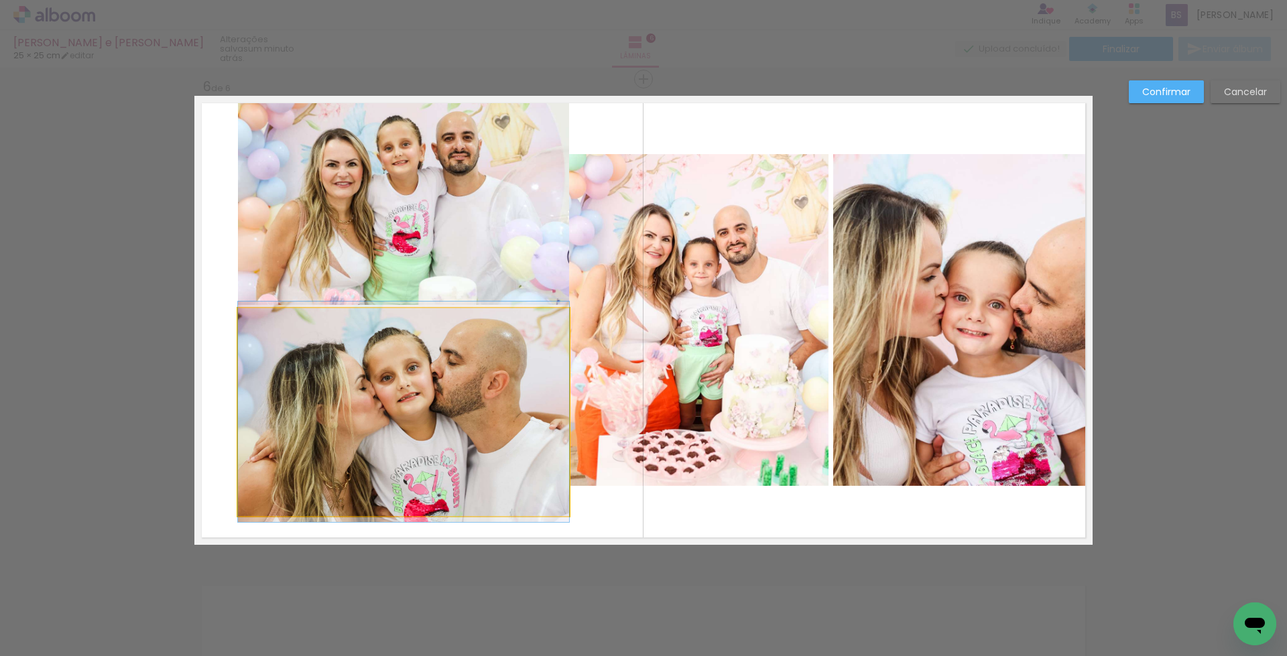
click at [392, 406] on quentale-photo at bounding box center [403, 412] width 331 height 208
click at [415, 223] on quentale-photo at bounding box center [403, 201] width 331 height 208
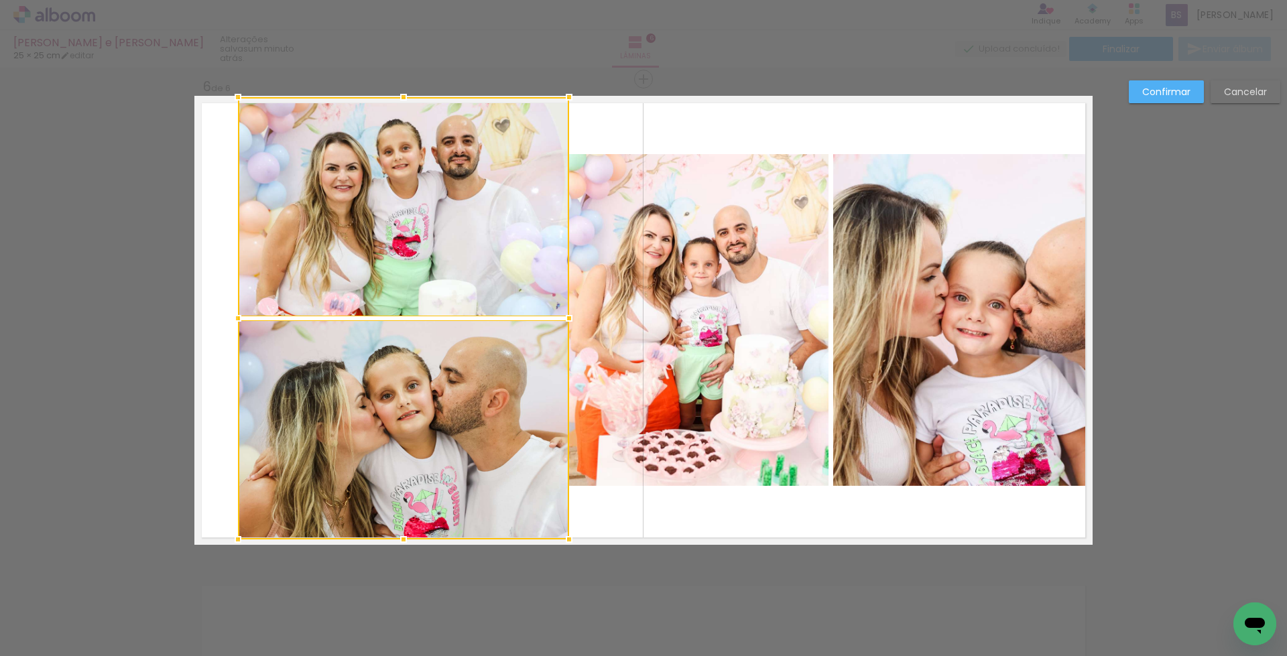
drag, startPoint x: 397, startPoint y: 517, endPoint x: 399, endPoint y: 575, distance: 58.4
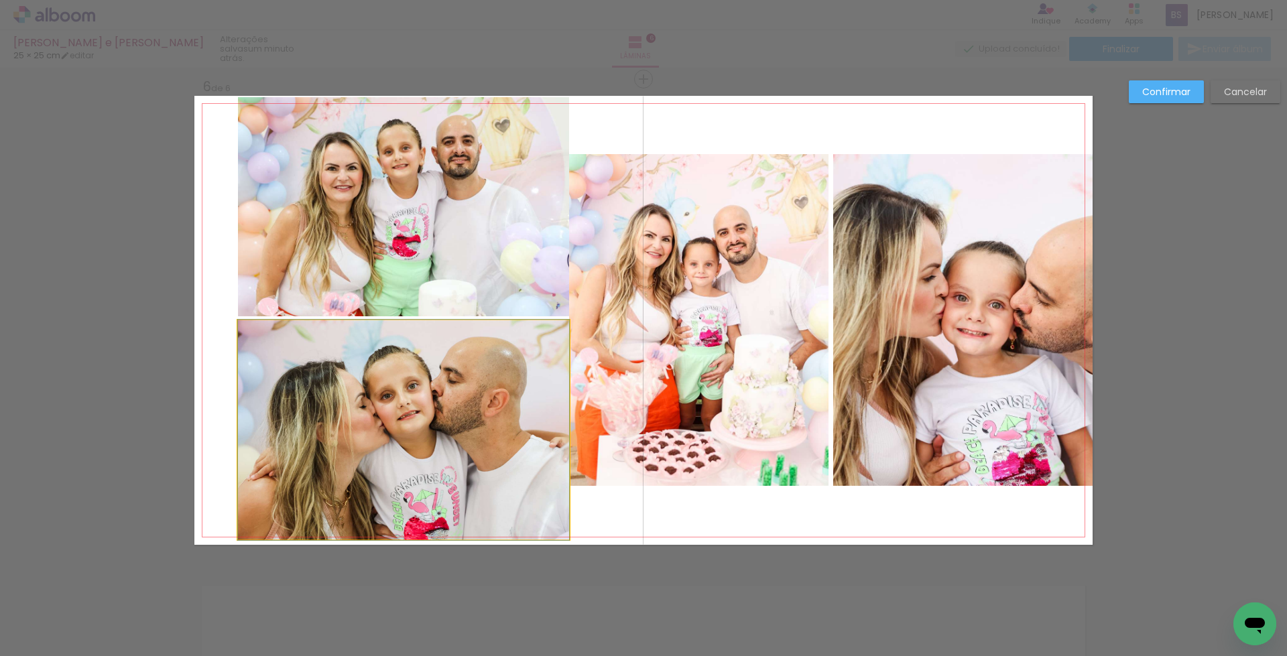
click at [319, 388] on quentale-photo at bounding box center [403, 429] width 331 height 219
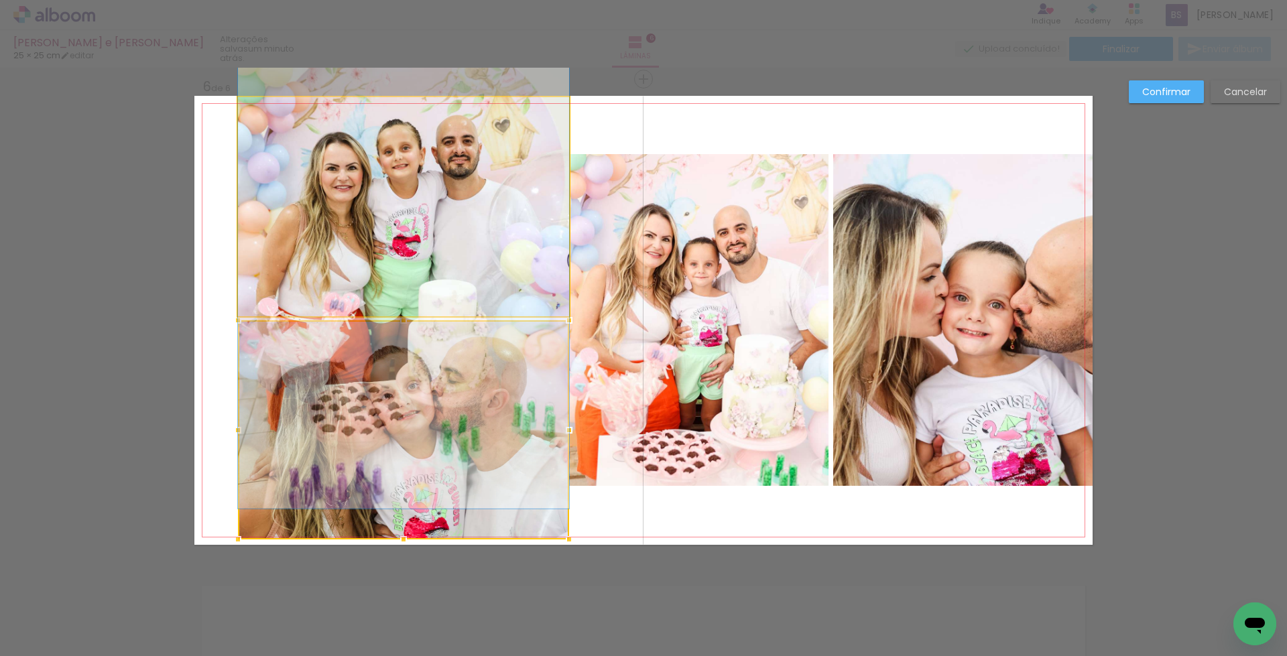
click at [359, 248] on quentale-photo at bounding box center [403, 206] width 331 height 219
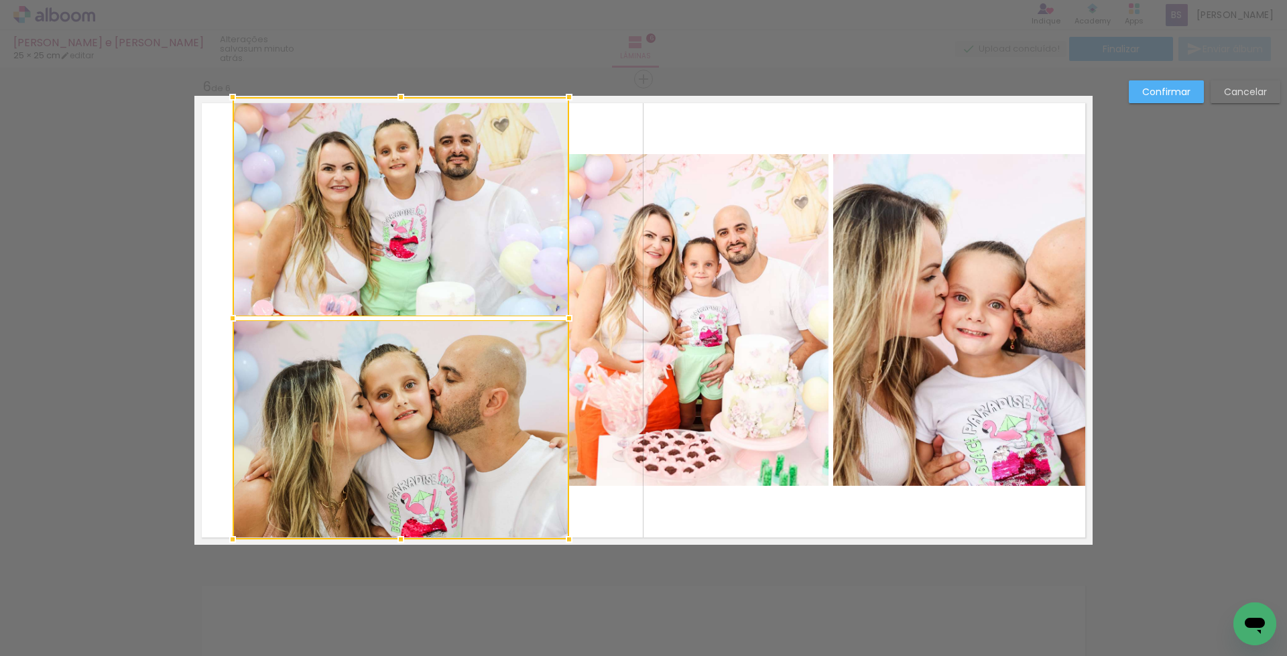
drag, startPoint x: 234, startPoint y: 320, endPoint x: 229, endPoint y: 326, distance: 8.1
click at [229, 326] on div at bounding box center [232, 318] width 27 height 27
click at [434, 262] on quentale-photo at bounding box center [401, 206] width 337 height 219
click at [413, 394] on quentale-photo at bounding box center [401, 429] width 337 height 219
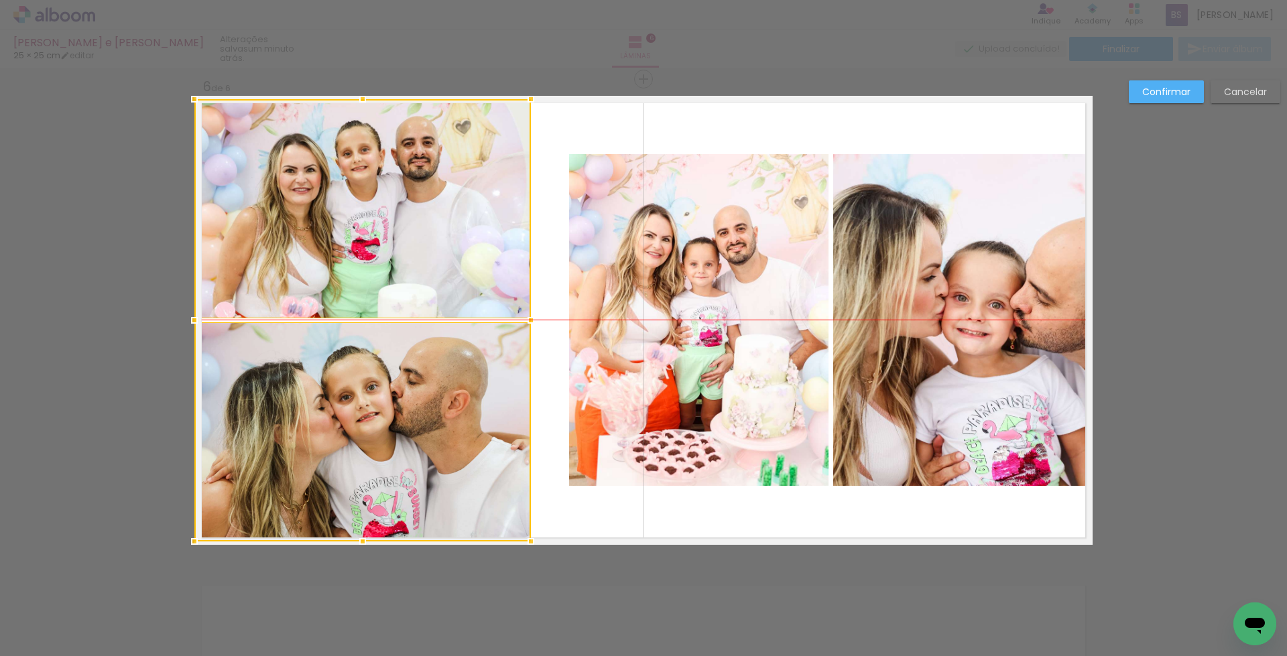
drag, startPoint x: 408, startPoint y: 269, endPoint x: 366, endPoint y: 278, distance: 42.5
click at [366, 278] on div at bounding box center [362, 320] width 337 height 442
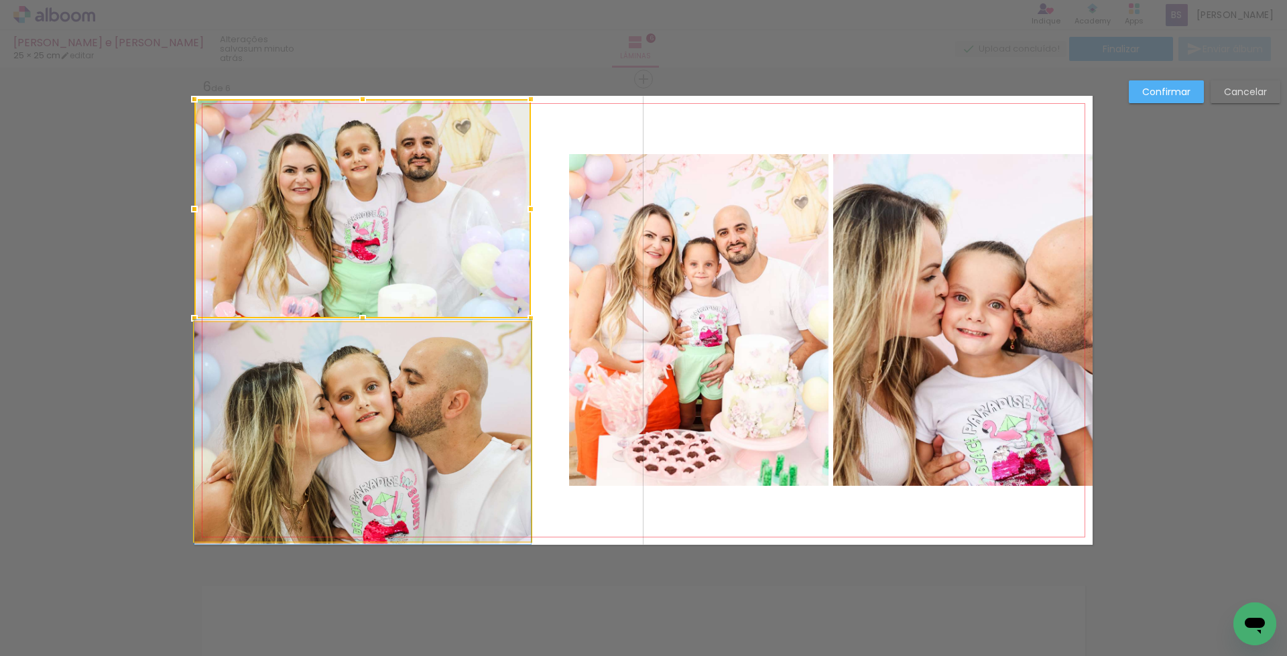
click at [345, 477] on quentale-photo at bounding box center [362, 431] width 337 height 219
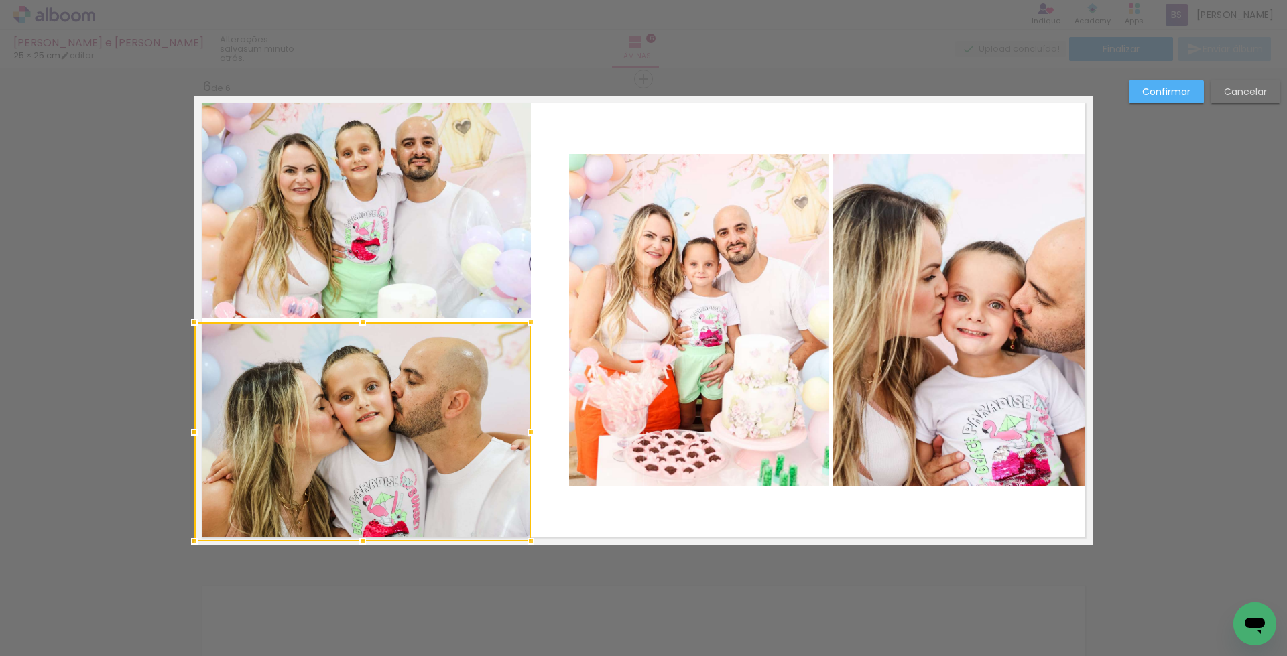
click at [365, 274] on quentale-photo at bounding box center [362, 208] width 337 height 219
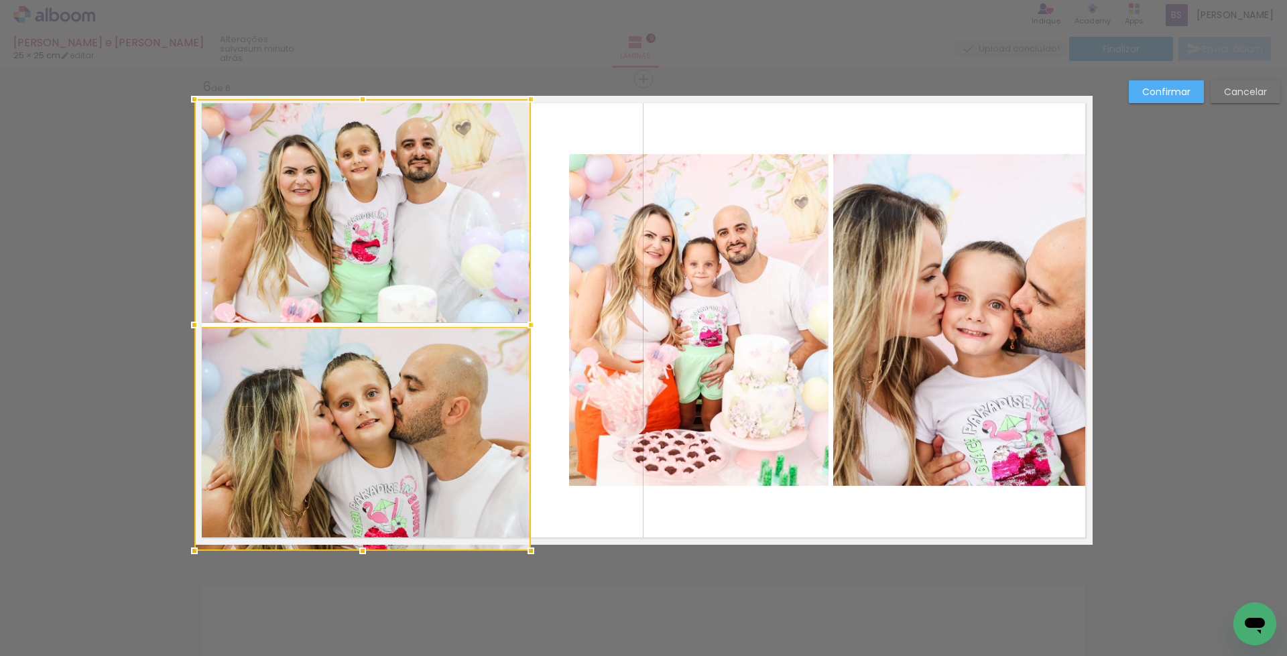
drag, startPoint x: 359, startPoint y: 542, endPoint x: 362, endPoint y: 551, distance: 9.1
click at [362, 551] on div at bounding box center [362, 551] width 27 height 27
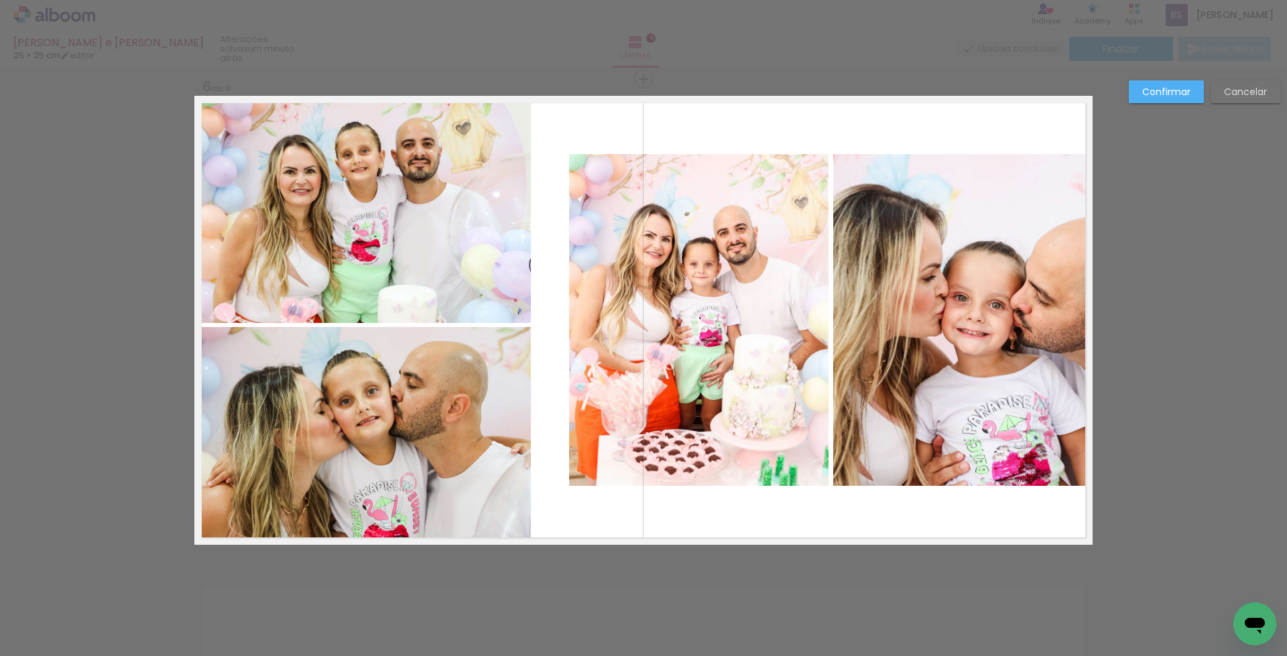
click at [322, 416] on quentale-photo at bounding box center [362, 436] width 337 height 218
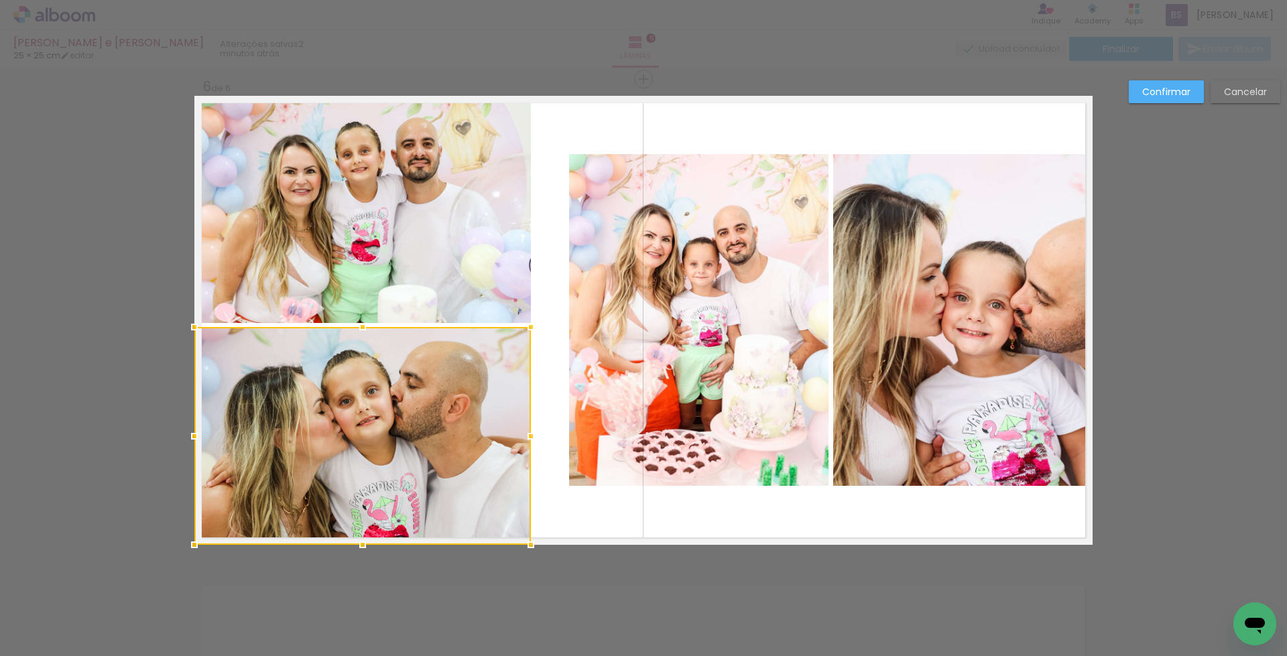
click at [386, 235] on quentale-photo at bounding box center [362, 211] width 337 height 224
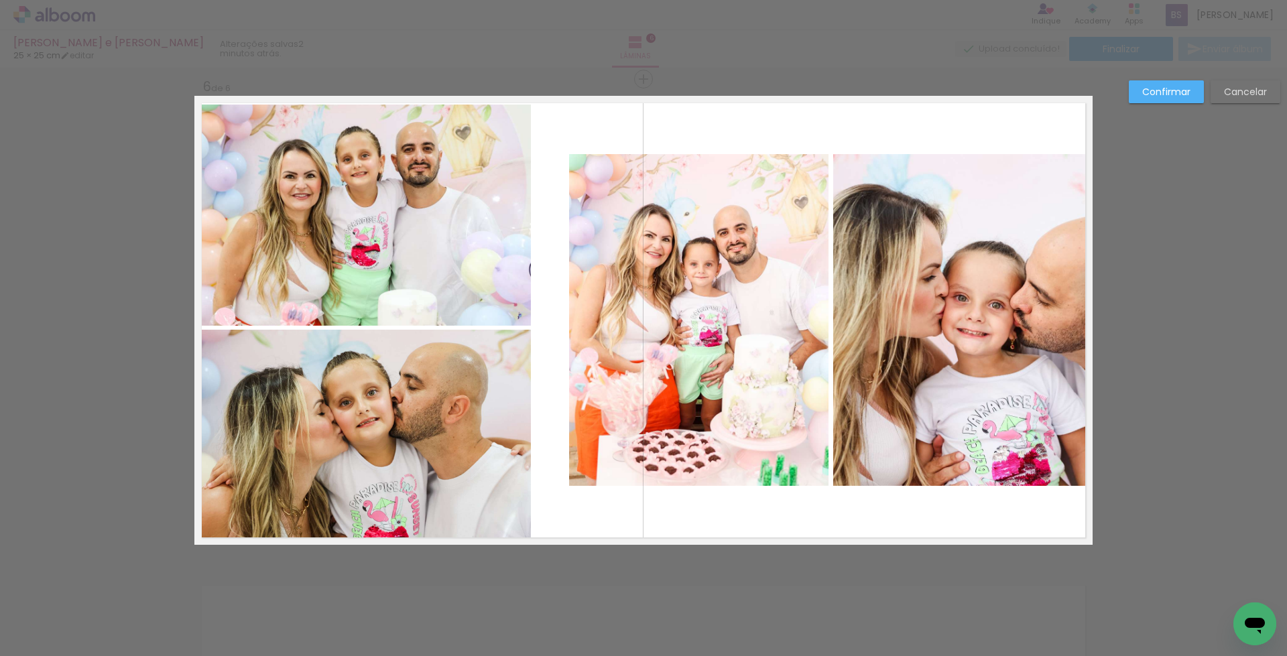
click at [354, 276] on quentale-photo at bounding box center [362, 215] width 337 height 221
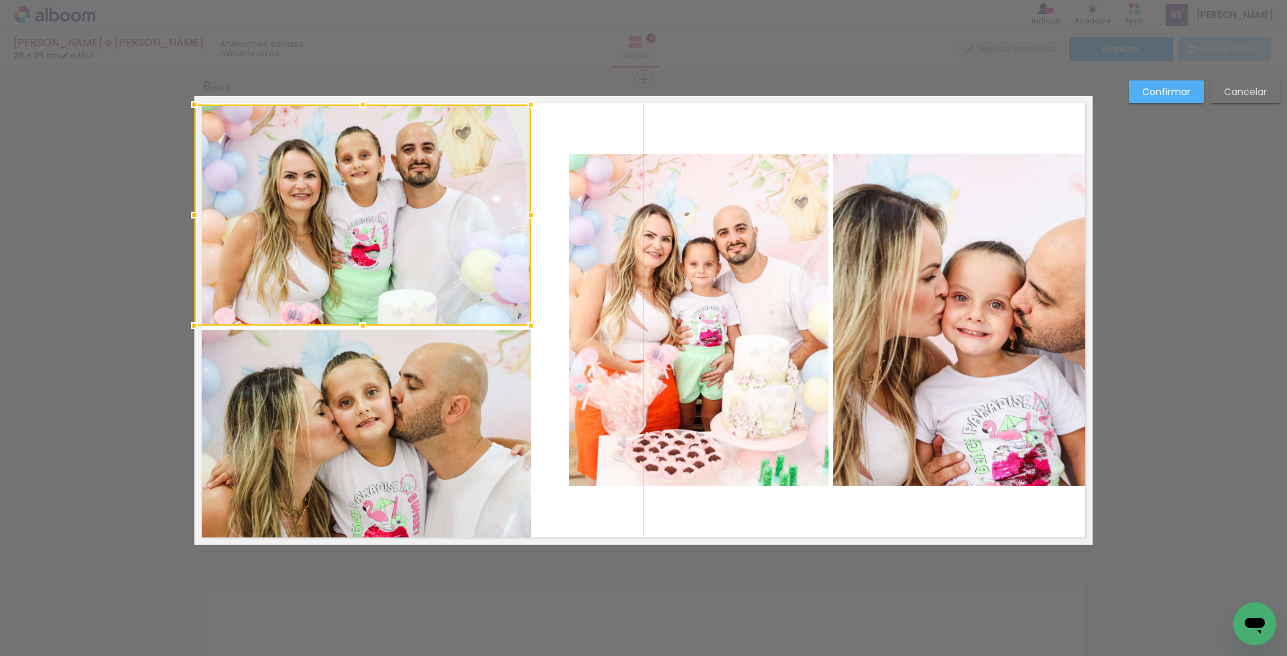
click at [351, 393] on quentale-photo at bounding box center [362, 437] width 337 height 215
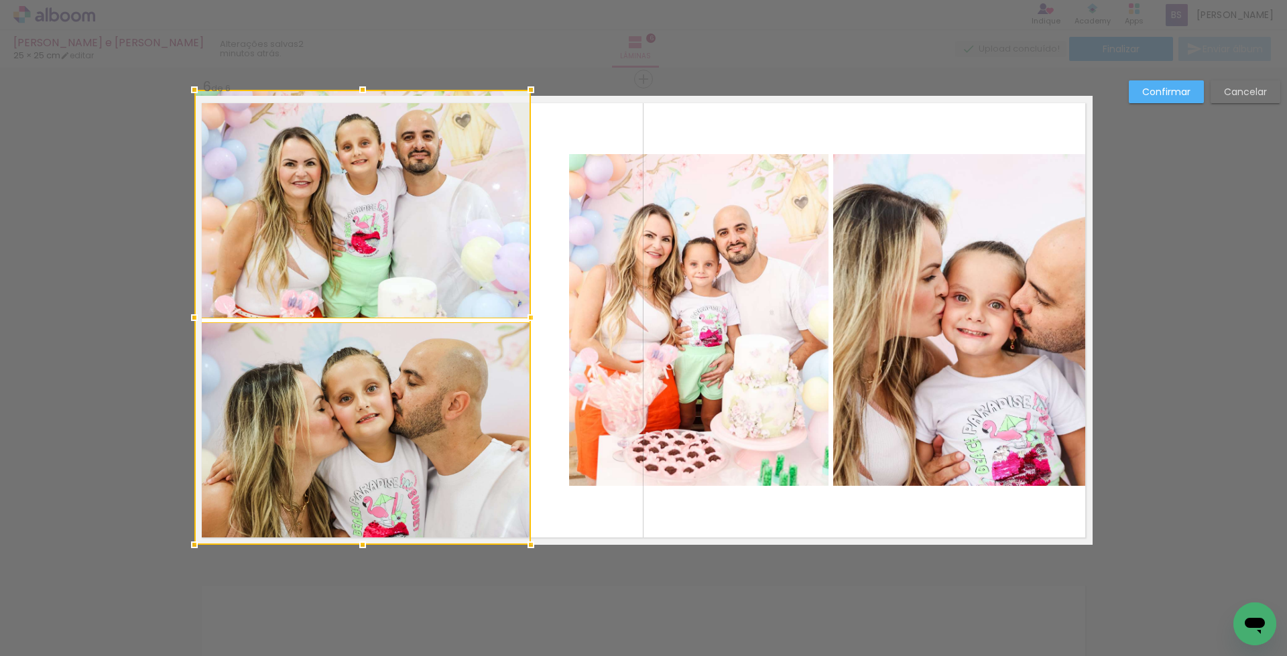
drag, startPoint x: 359, startPoint y: 105, endPoint x: 359, endPoint y: 97, distance: 8.0
click at [359, 97] on div at bounding box center [362, 89] width 27 height 27
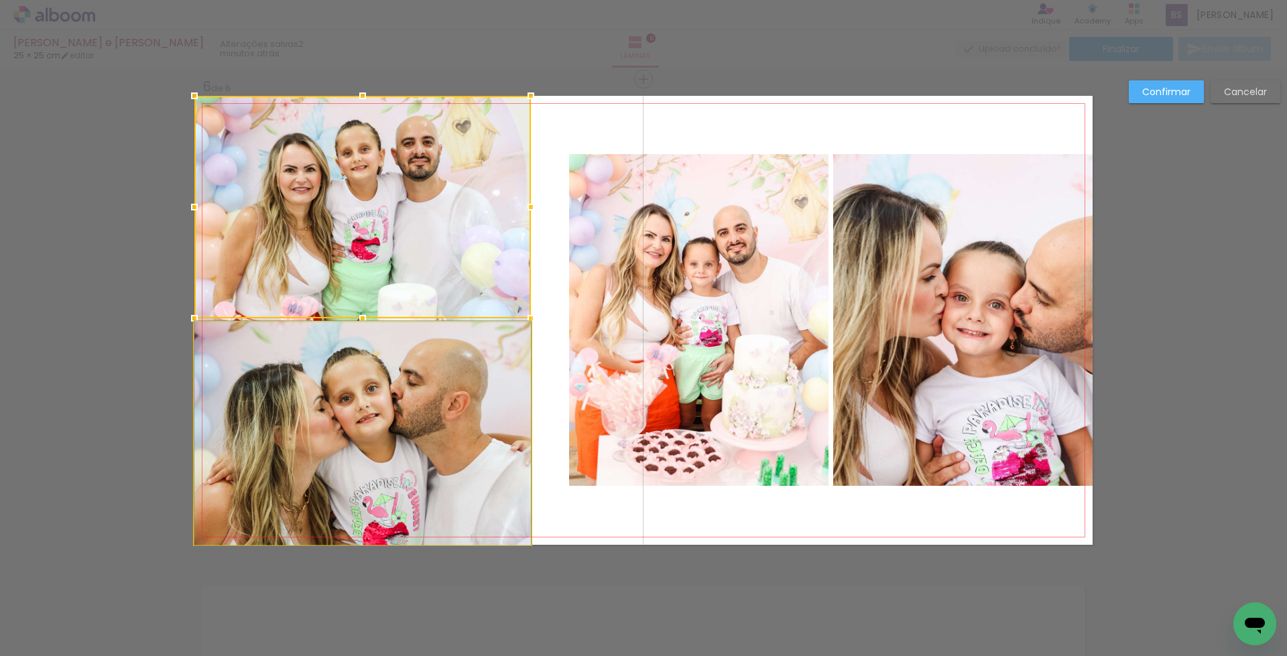
click at [405, 414] on quentale-photo at bounding box center [362, 433] width 337 height 223
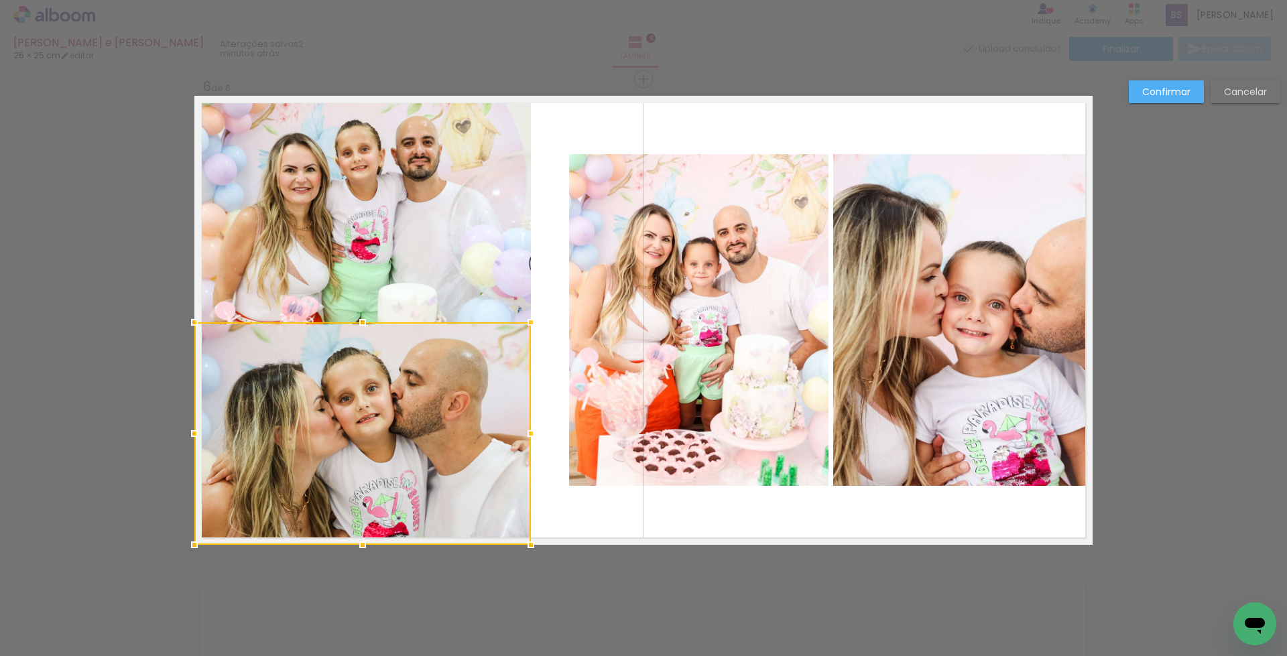
click at [395, 273] on quentale-photo at bounding box center [362, 210] width 337 height 229
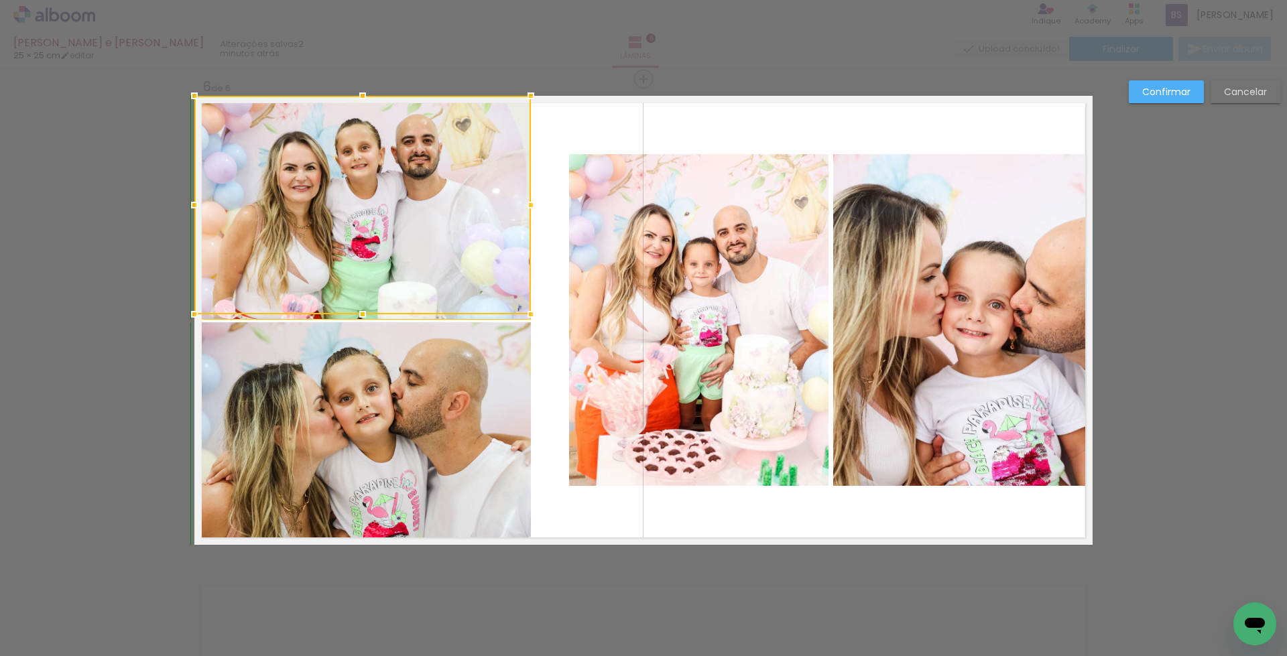
click at [355, 311] on div at bounding box center [362, 314] width 27 height 27
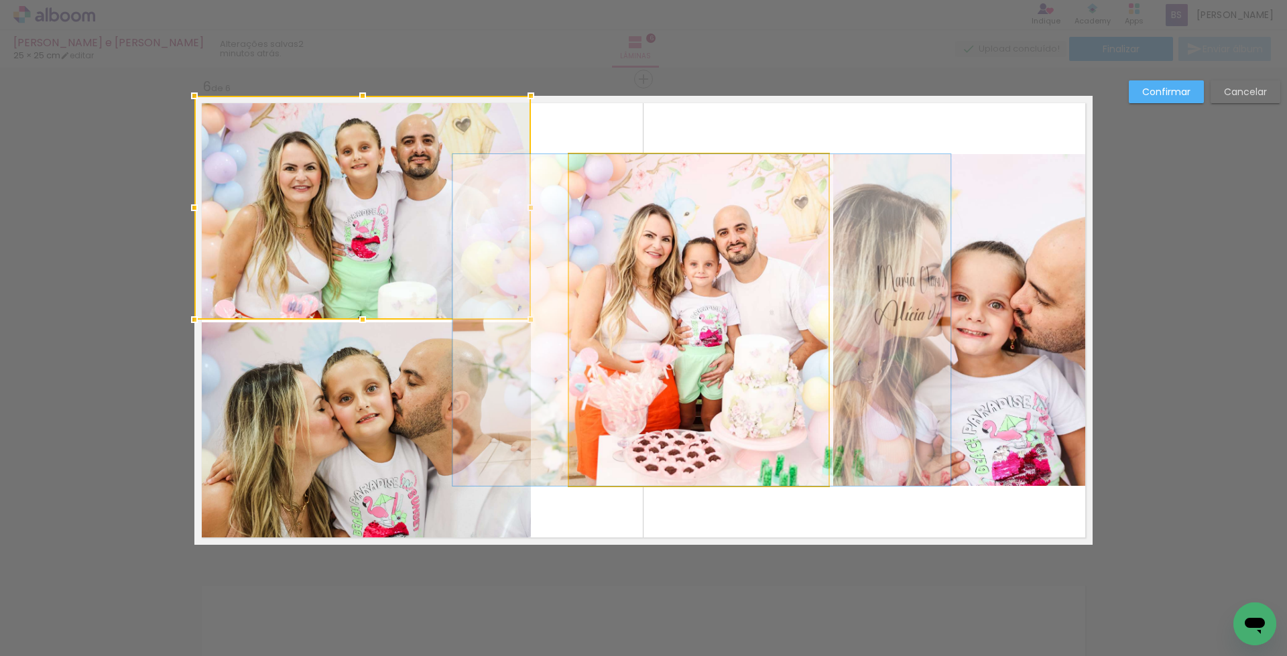
click at [604, 327] on quentale-photo at bounding box center [698, 320] width 259 height 332
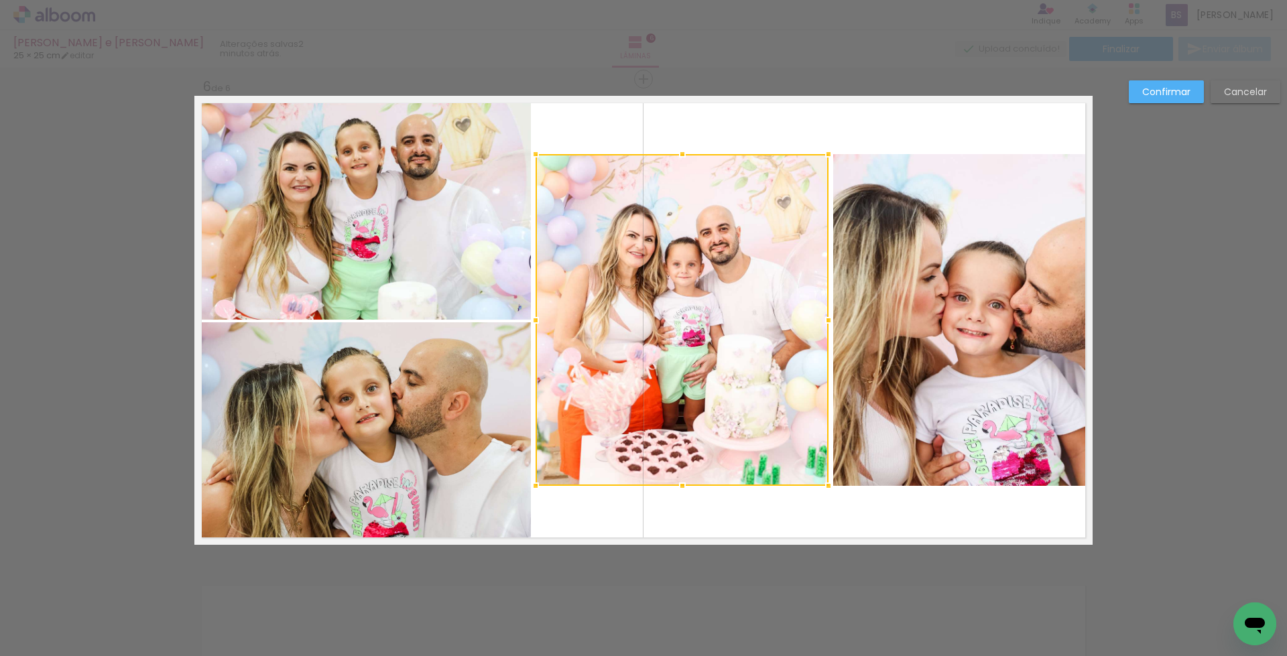
drag, startPoint x: 564, startPoint y: 320, endPoint x: 530, endPoint y: 327, distance: 34.1
click at [530, 327] on div at bounding box center [535, 320] width 27 height 27
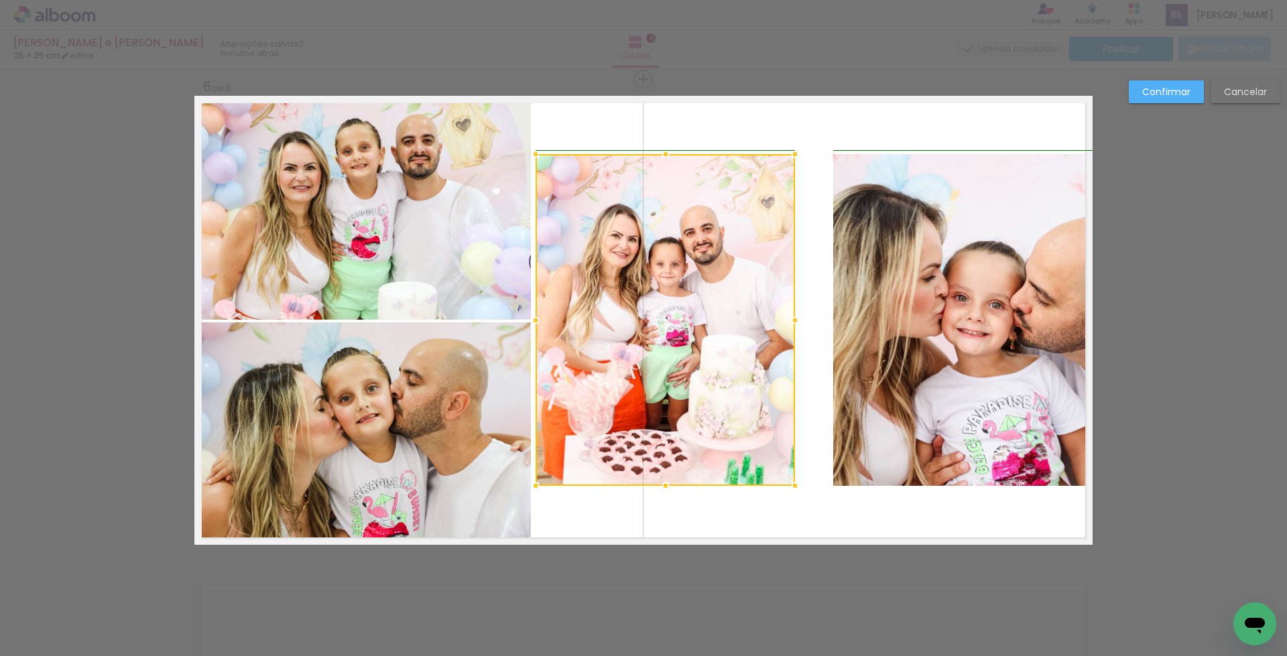
drag, startPoint x: 817, startPoint y: 322, endPoint x: 786, endPoint y: 325, distance: 31.0
click at [786, 325] on div at bounding box center [795, 320] width 27 height 27
click at [878, 327] on quentale-photo at bounding box center [962, 320] width 259 height 332
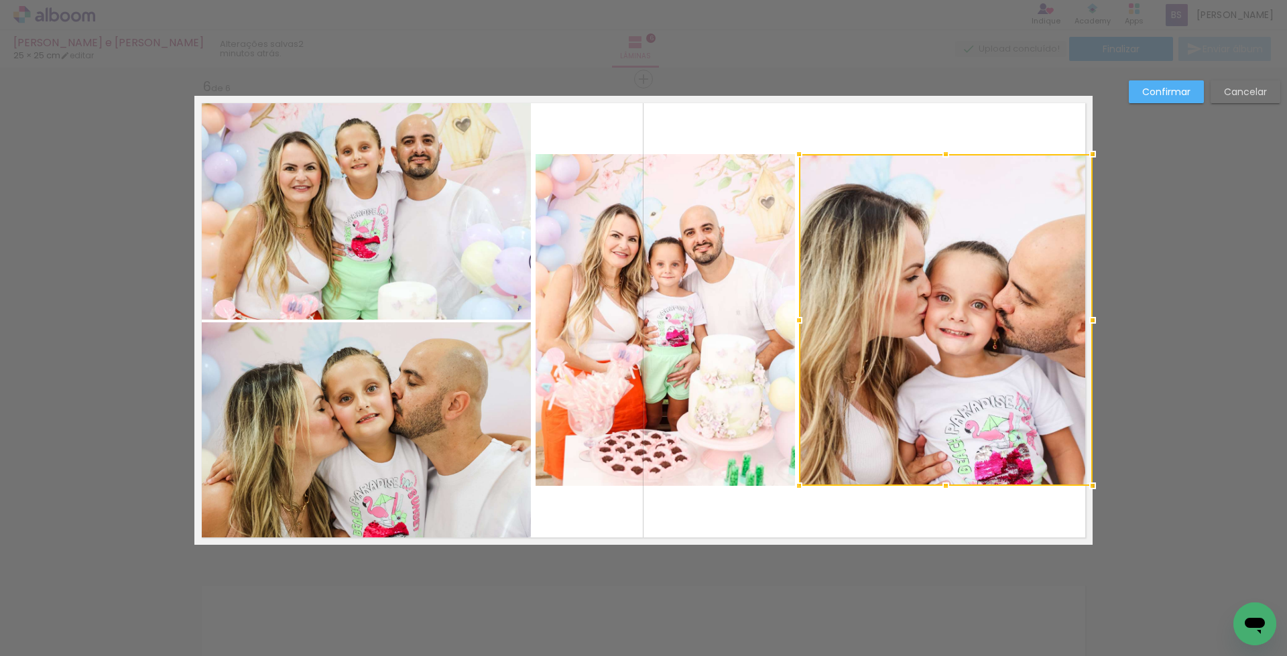
drag, startPoint x: 829, startPoint y: 322, endPoint x: 792, endPoint y: 324, distance: 37.0
click at [792, 324] on div at bounding box center [799, 320] width 27 height 27
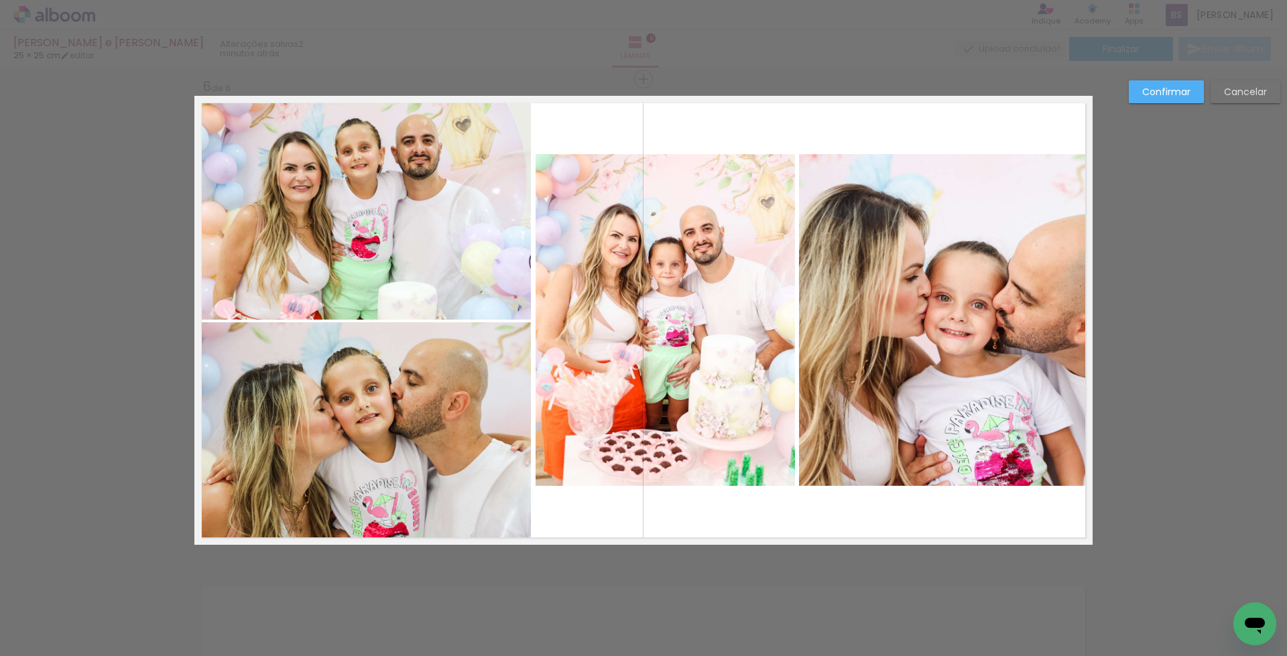
click at [697, 304] on quentale-photo at bounding box center [665, 320] width 259 height 332
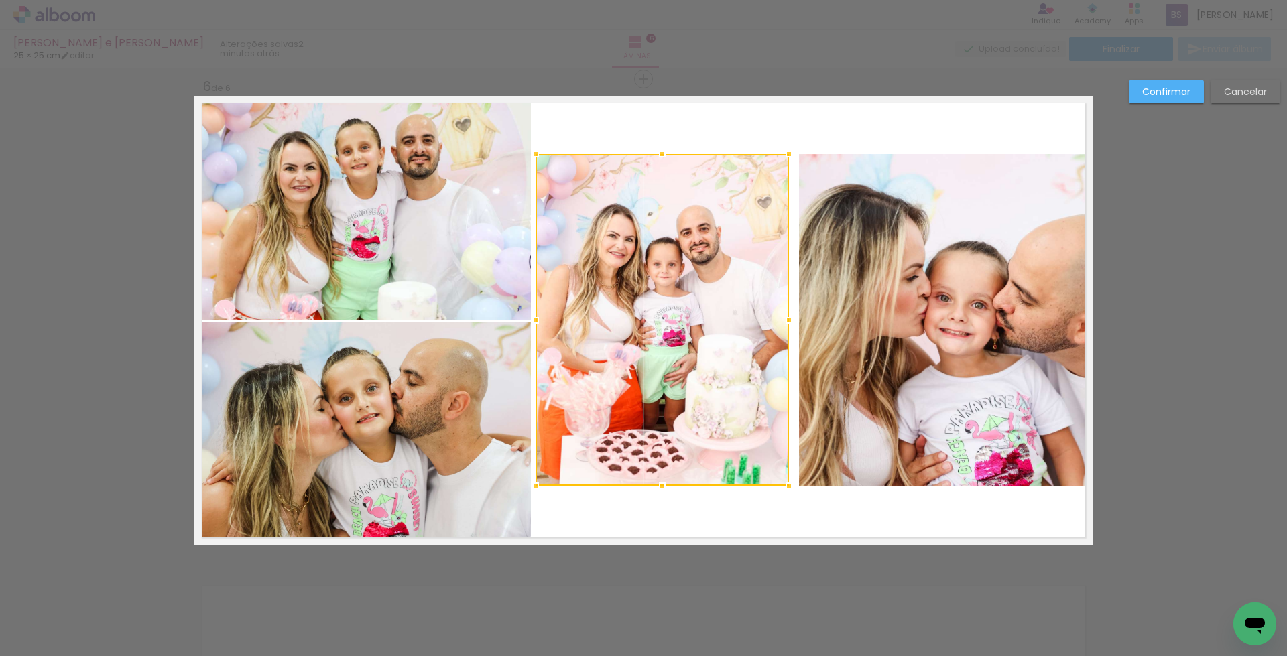
click at [780, 321] on div at bounding box center [789, 320] width 27 height 27
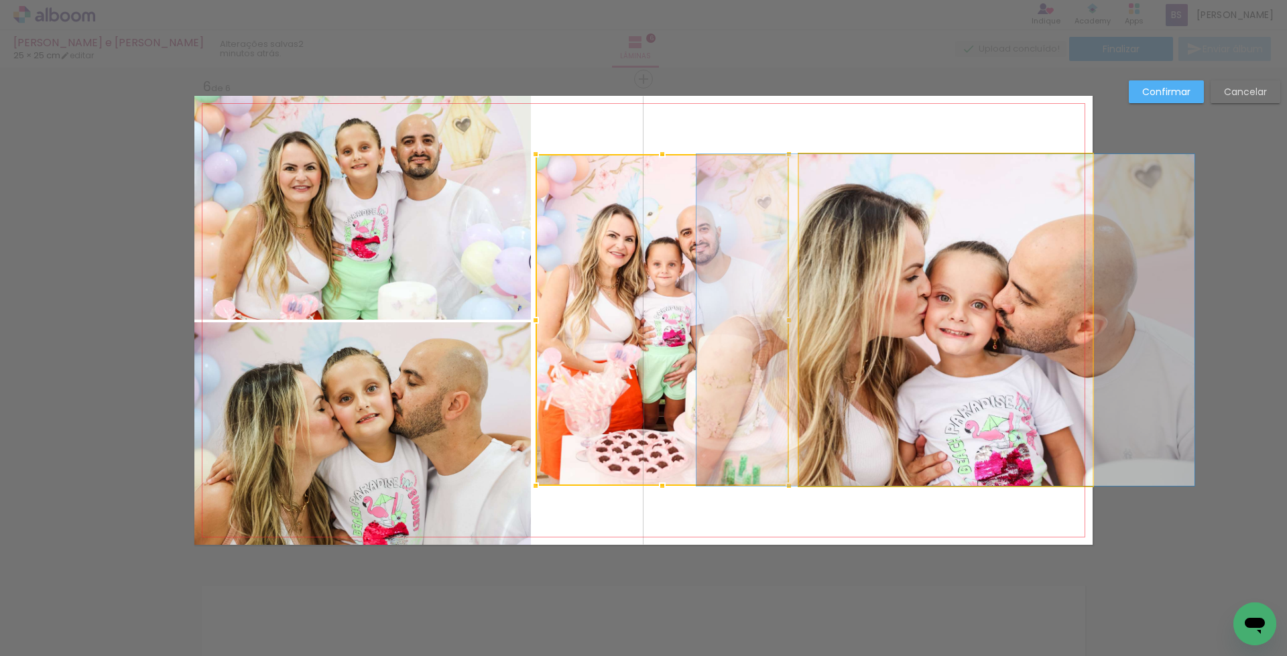
click at [862, 334] on quentale-photo at bounding box center [946, 320] width 294 height 332
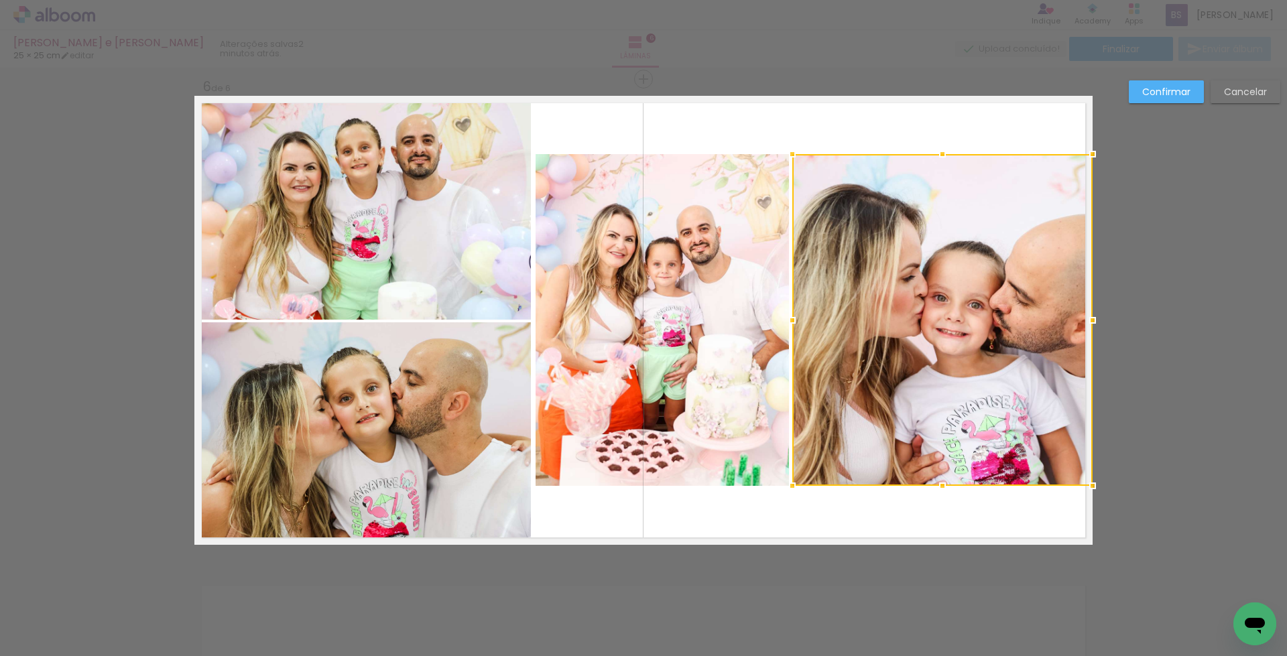
drag, startPoint x: 793, startPoint y: 323, endPoint x: 786, endPoint y: 325, distance: 7.0
click at [786, 325] on div at bounding box center [792, 320] width 27 height 27
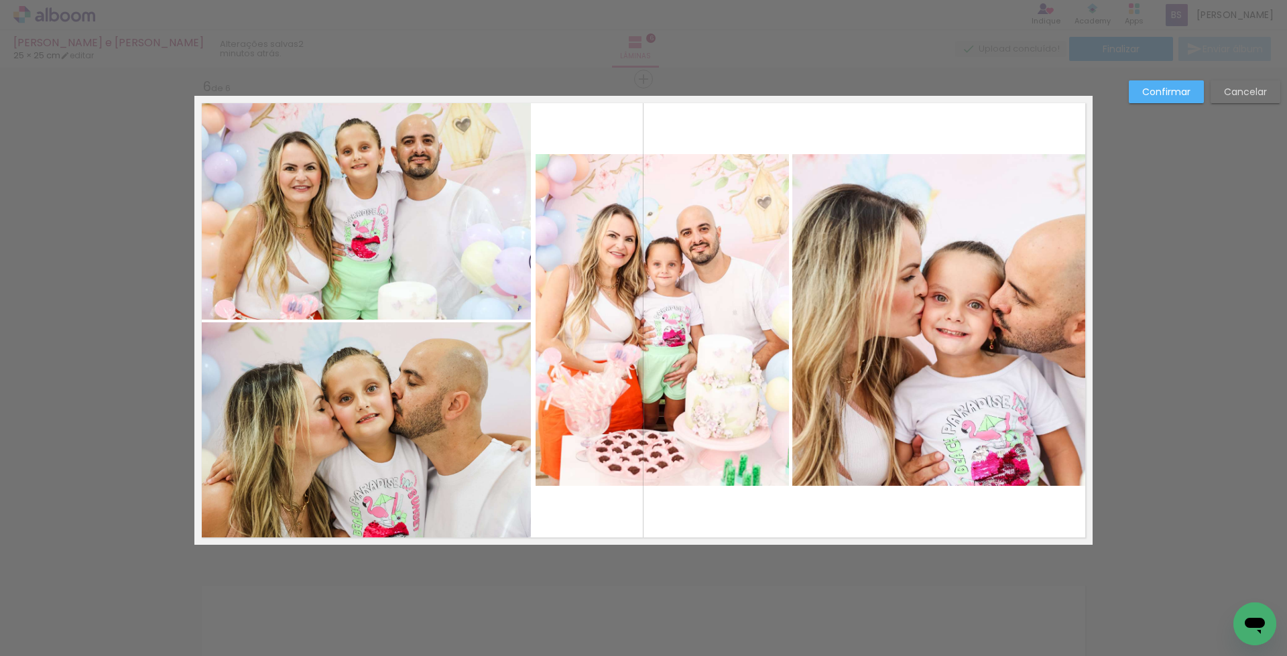
click at [0, 0] on slot "Confirmar" at bounding box center [0, 0] width 0 height 0
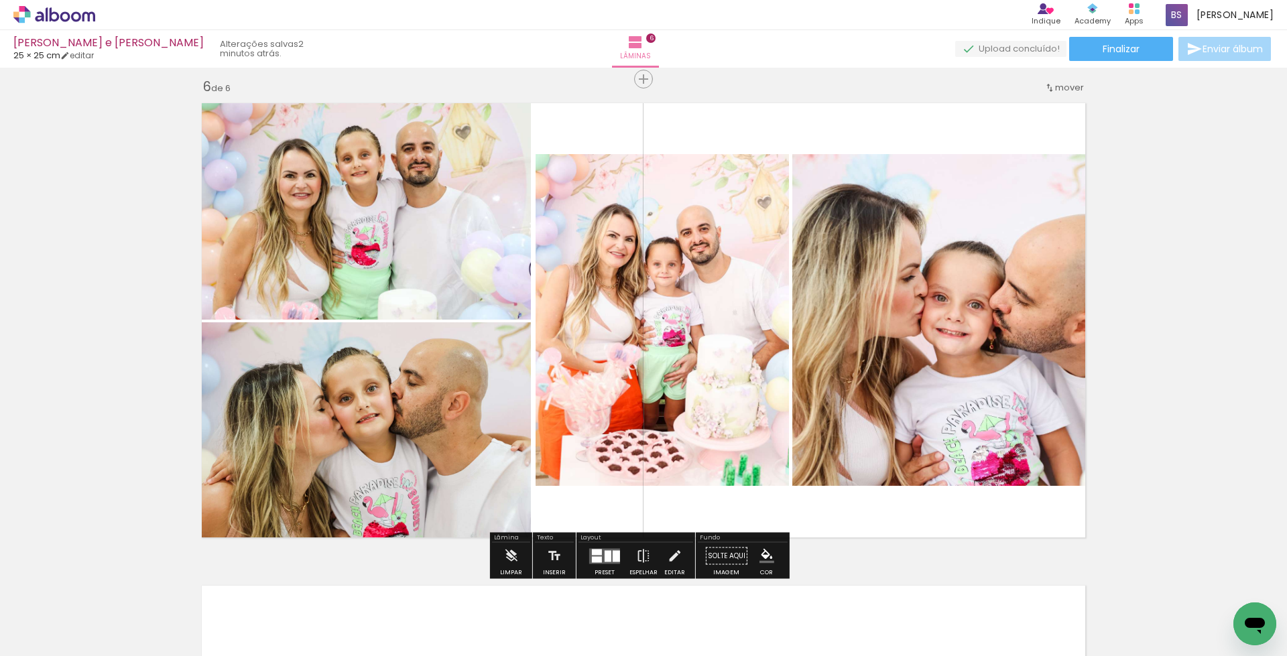
click at [436, 417] on quentale-photo at bounding box center [362, 433] width 337 height 223
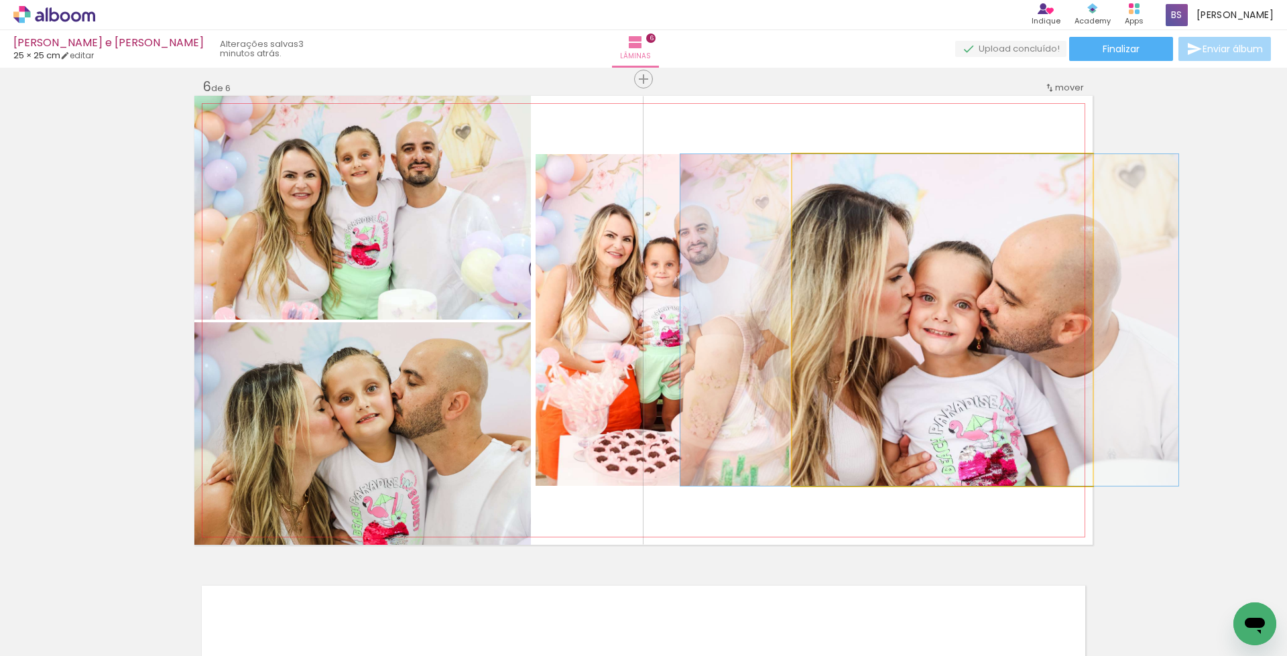
drag, startPoint x: 927, startPoint y: 329, endPoint x: 914, endPoint y: 330, distance: 12.8
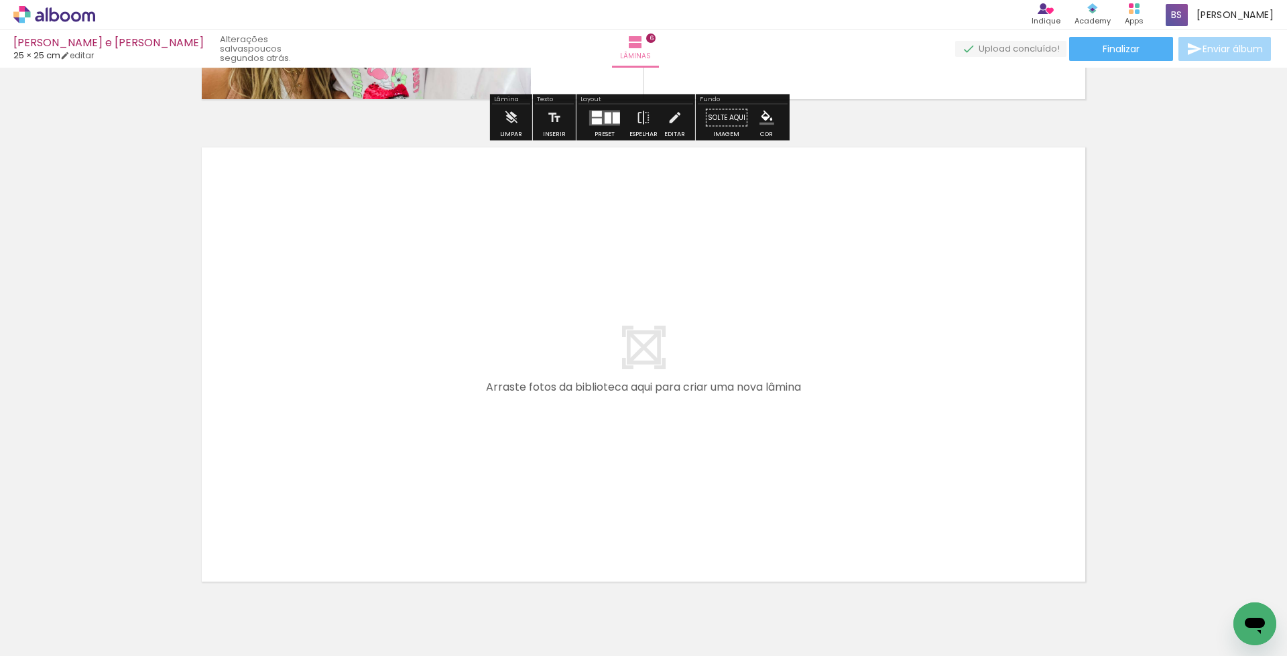
scroll to position [2925, 0]
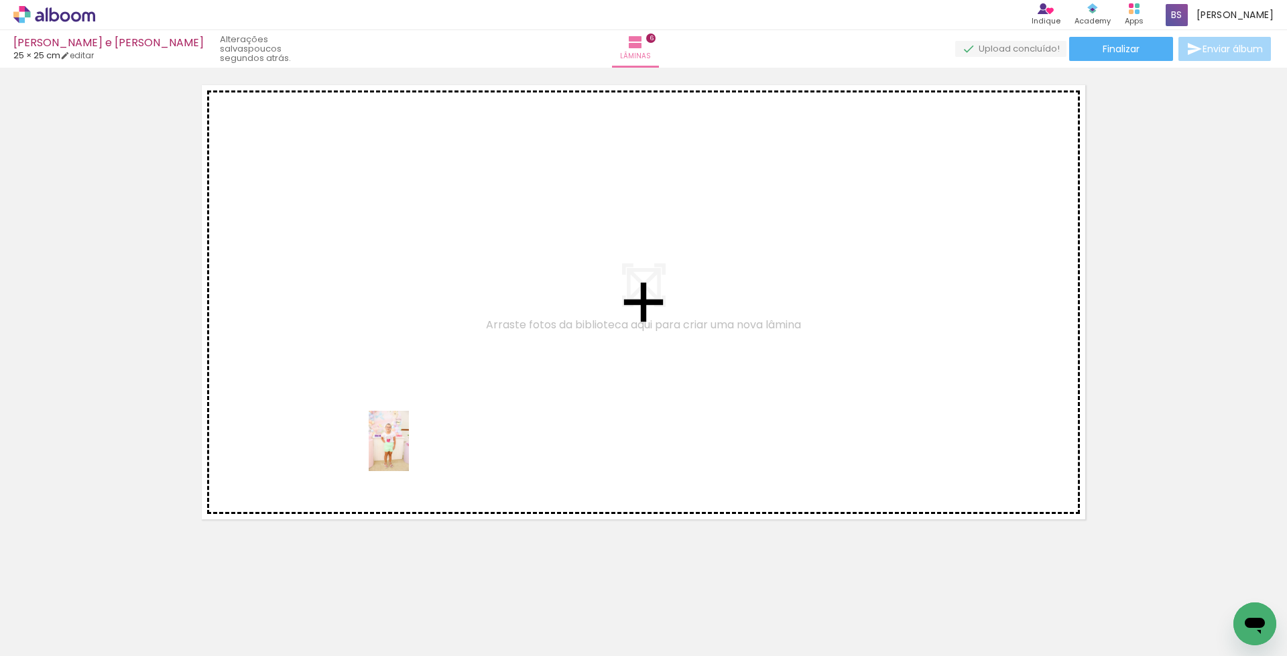
drag, startPoint x: 404, startPoint y: 609, endPoint x: 409, endPoint y: 451, distance: 158.3
click at [409, 451] on quentale-workspace at bounding box center [643, 328] width 1287 height 656
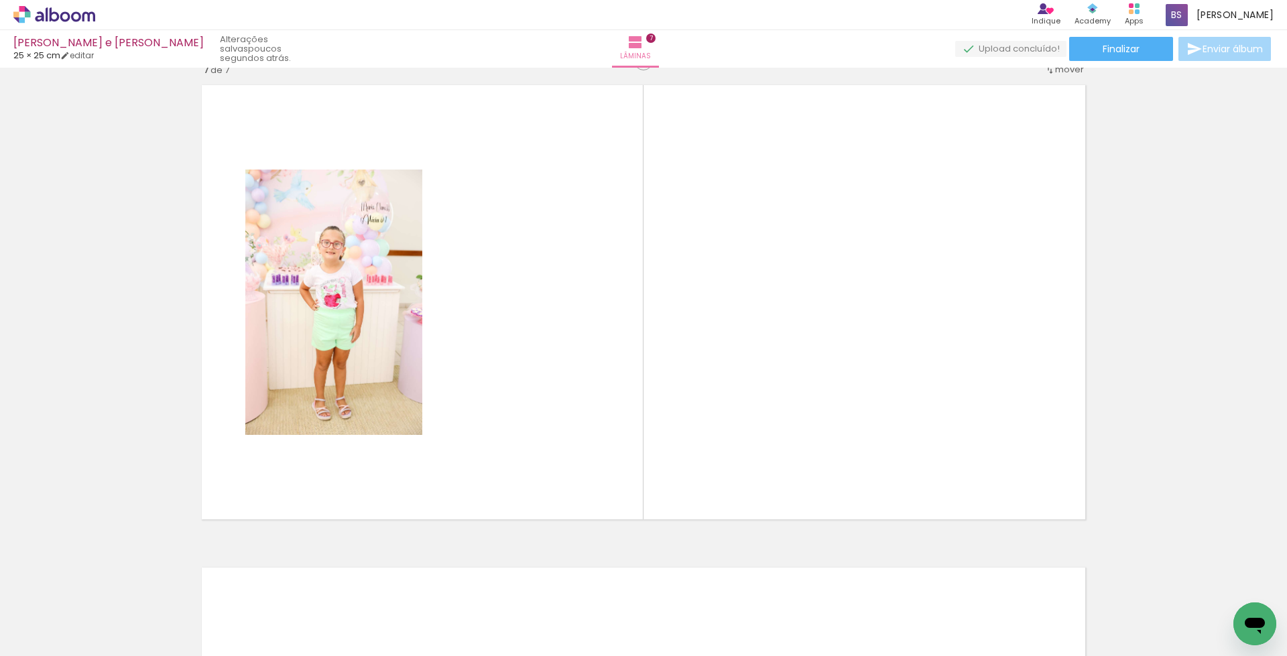
scroll to position [2907, 0]
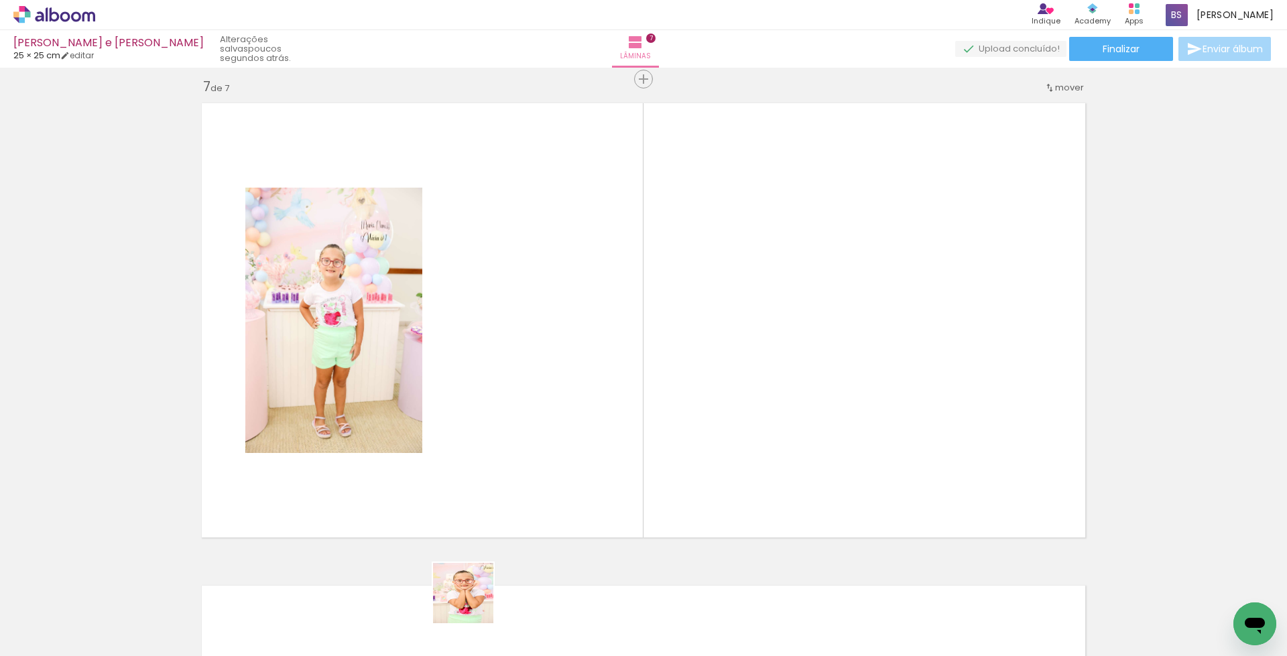
drag, startPoint x: 473, startPoint y: 607, endPoint x: 523, endPoint y: 615, distance: 50.3
click at [520, 402] on quentale-workspace at bounding box center [643, 328] width 1287 height 656
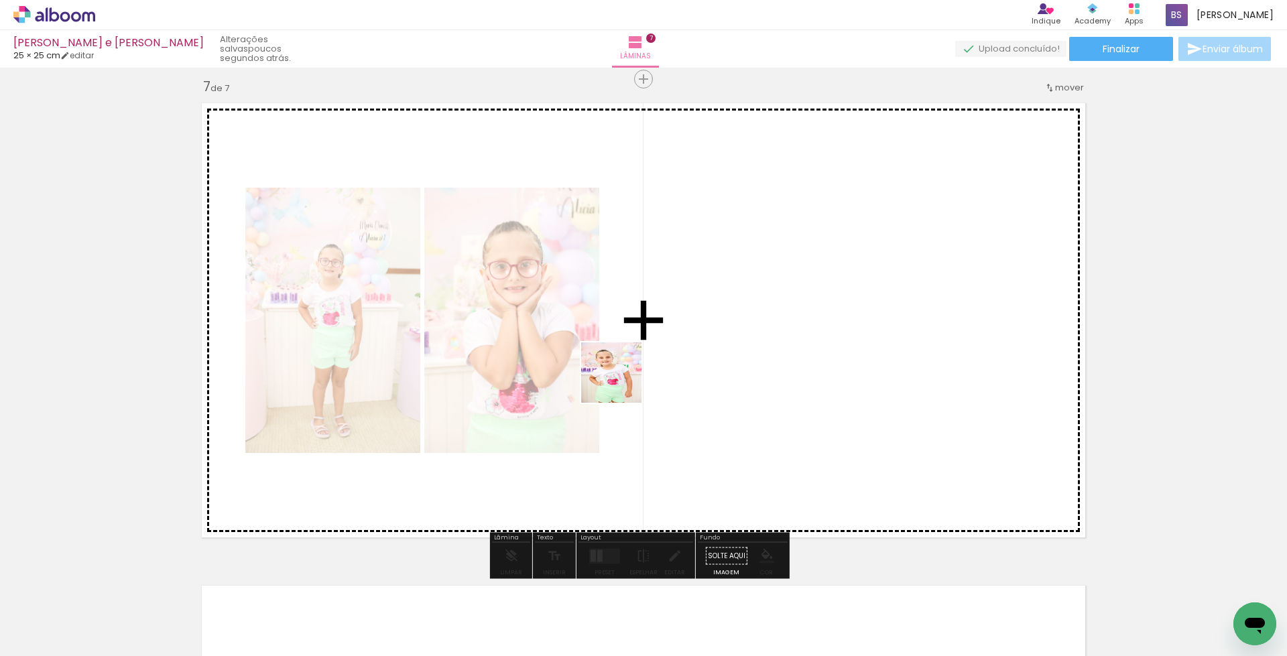
drag, startPoint x: 545, startPoint y: 605, endPoint x: 622, endPoint y: 383, distance: 235.3
click at [622, 383] on quentale-workspace at bounding box center [643, 328] width 1287 height 656
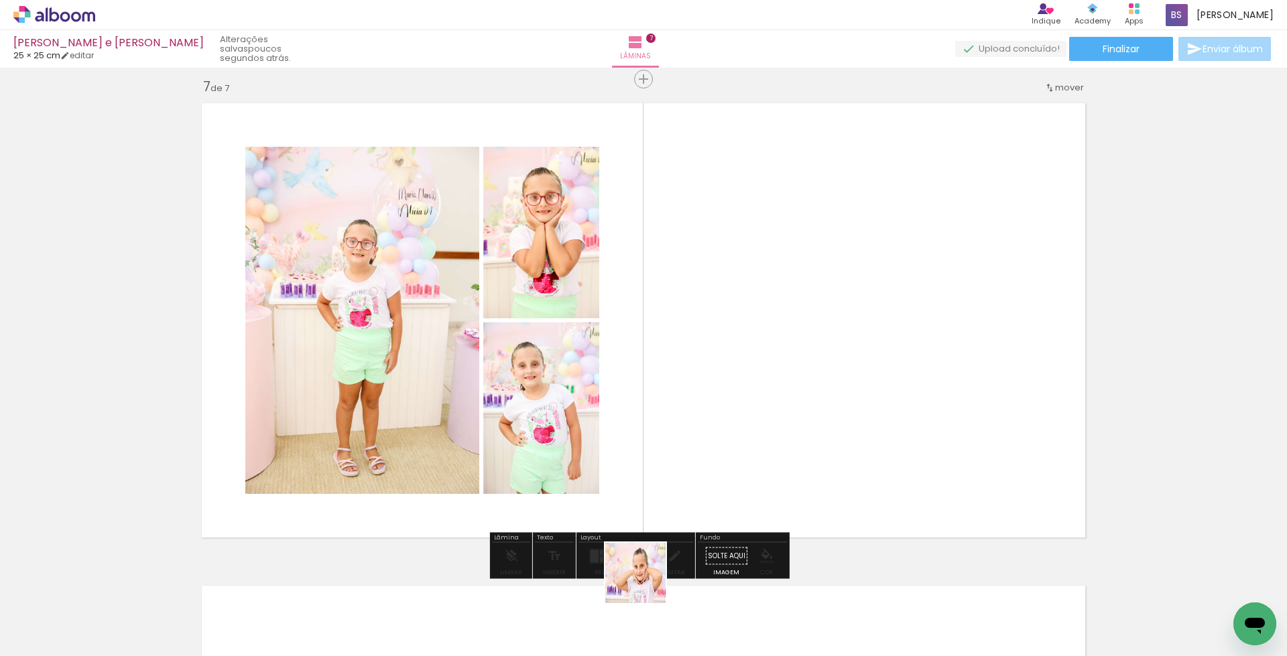
drag, startPoint x: 636, startPoint y: 610, endPoint x: 734, endPoint y: 391, distance: 240.1
click at [734, 391] on quentale-workspace at bounding box center [643, 328] width 1287 height 656
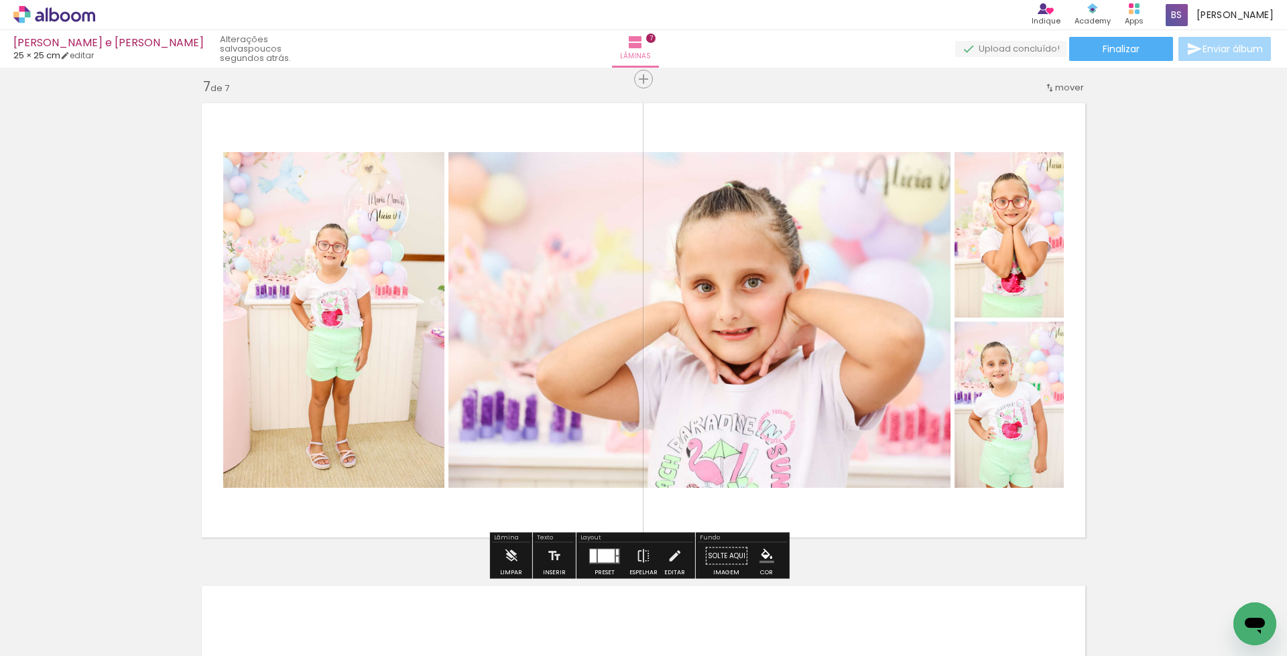
click at [602, 552] on div at bounding box center [606, 555] width 17 height 13
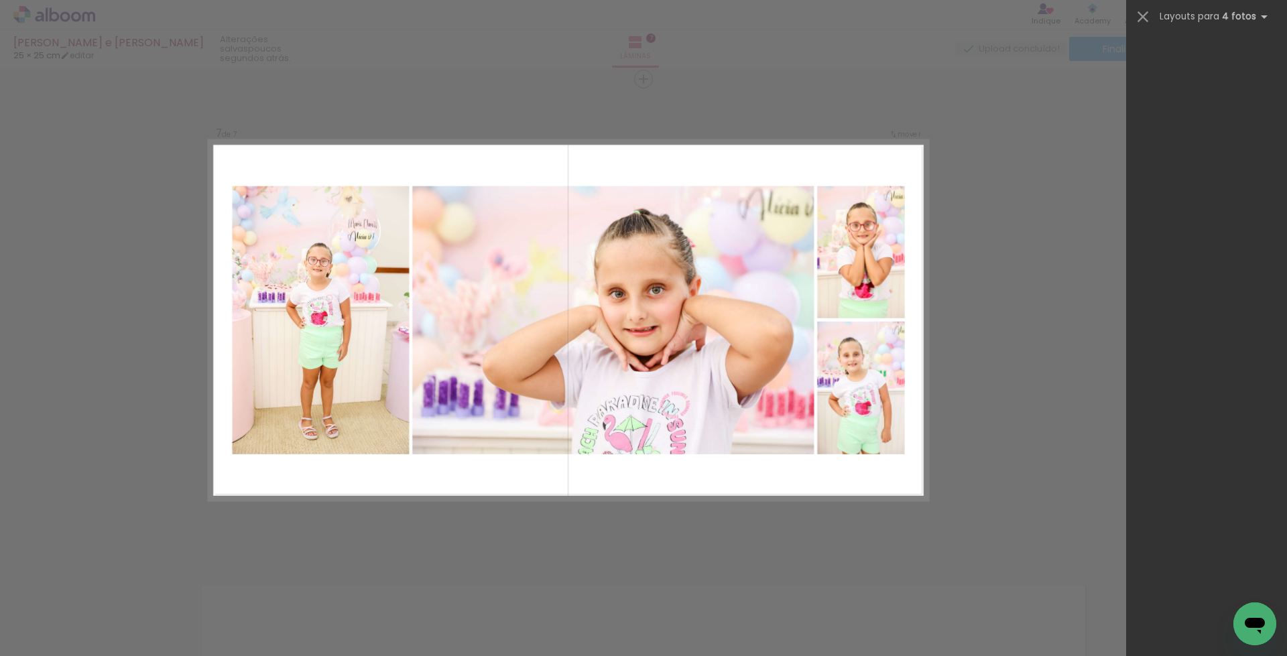
scroll to position [0, 0]
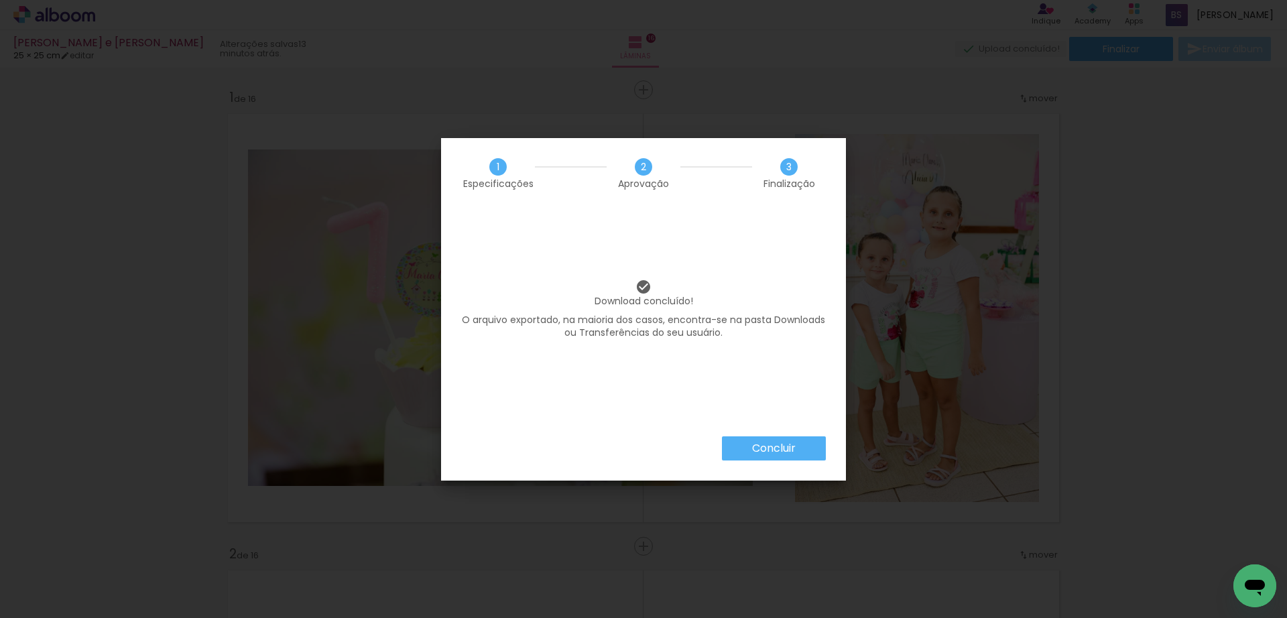
scroll to position [0, 3557]
click at [0, 0] on slot "Concluir" at bounding box center [0, 0] width 0 height 0
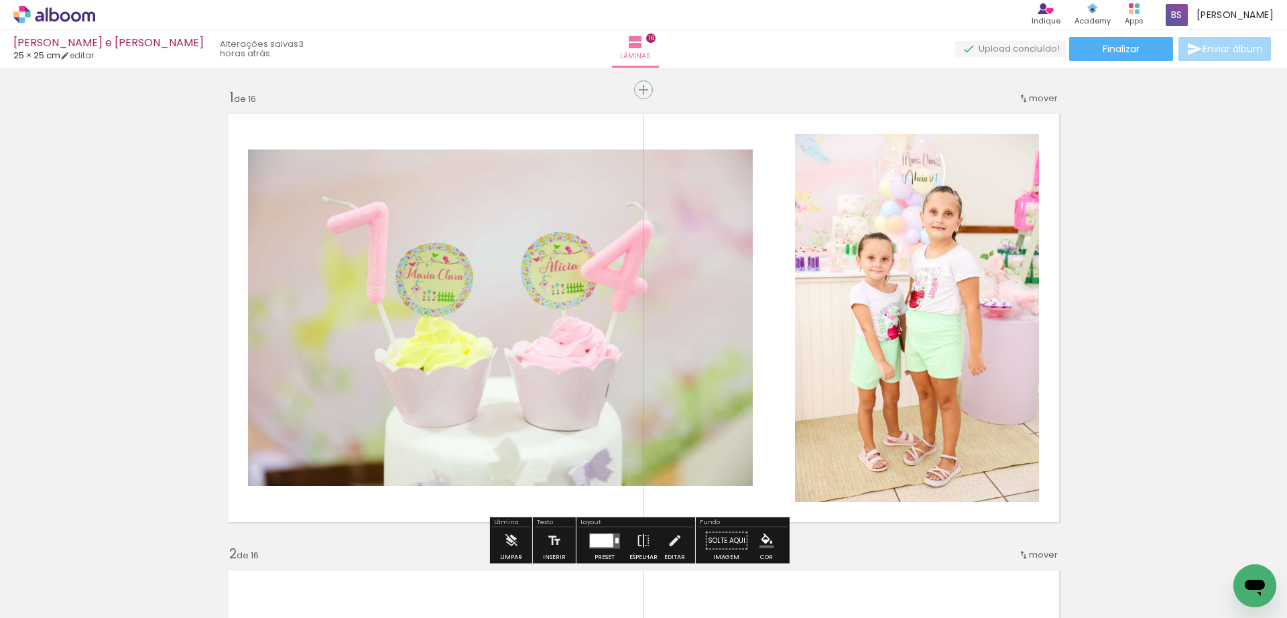
scroll to position [0, 3557]
